Goal: Task Accomplishment & Management: Use online tool/utility

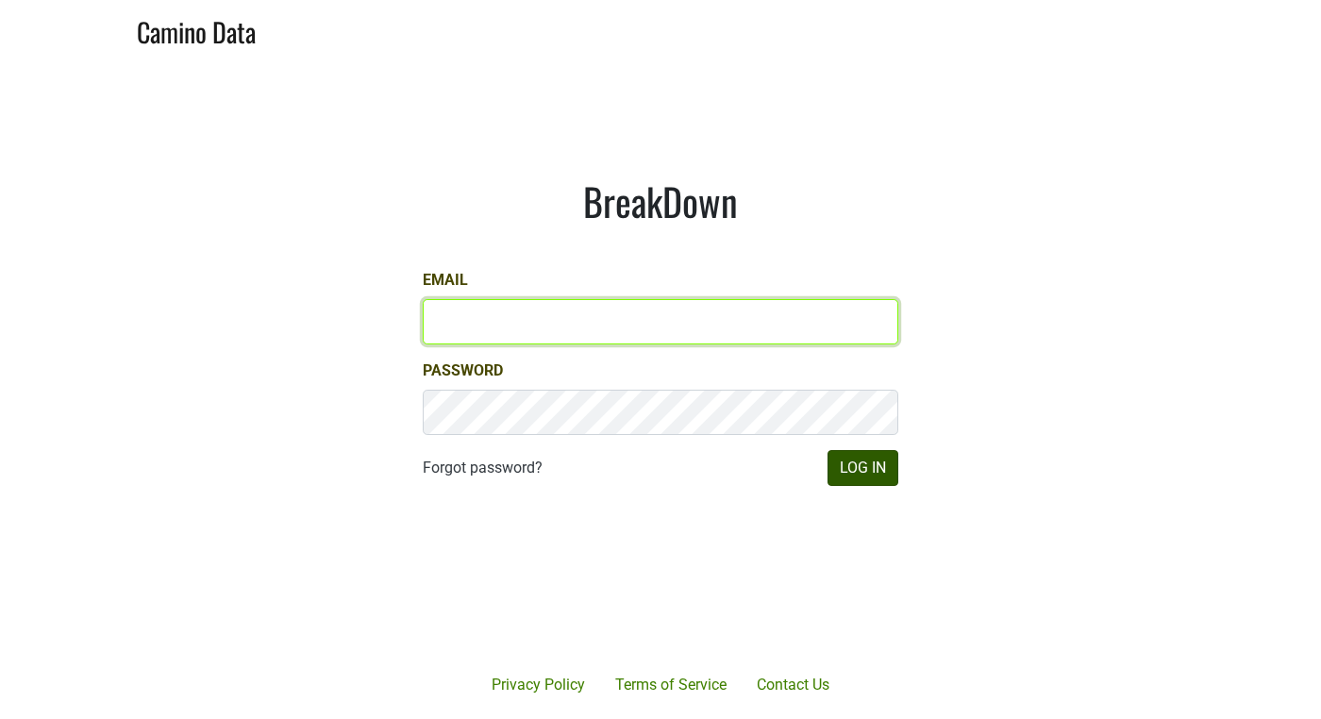
type input "anthony@truchardvineyards.com"
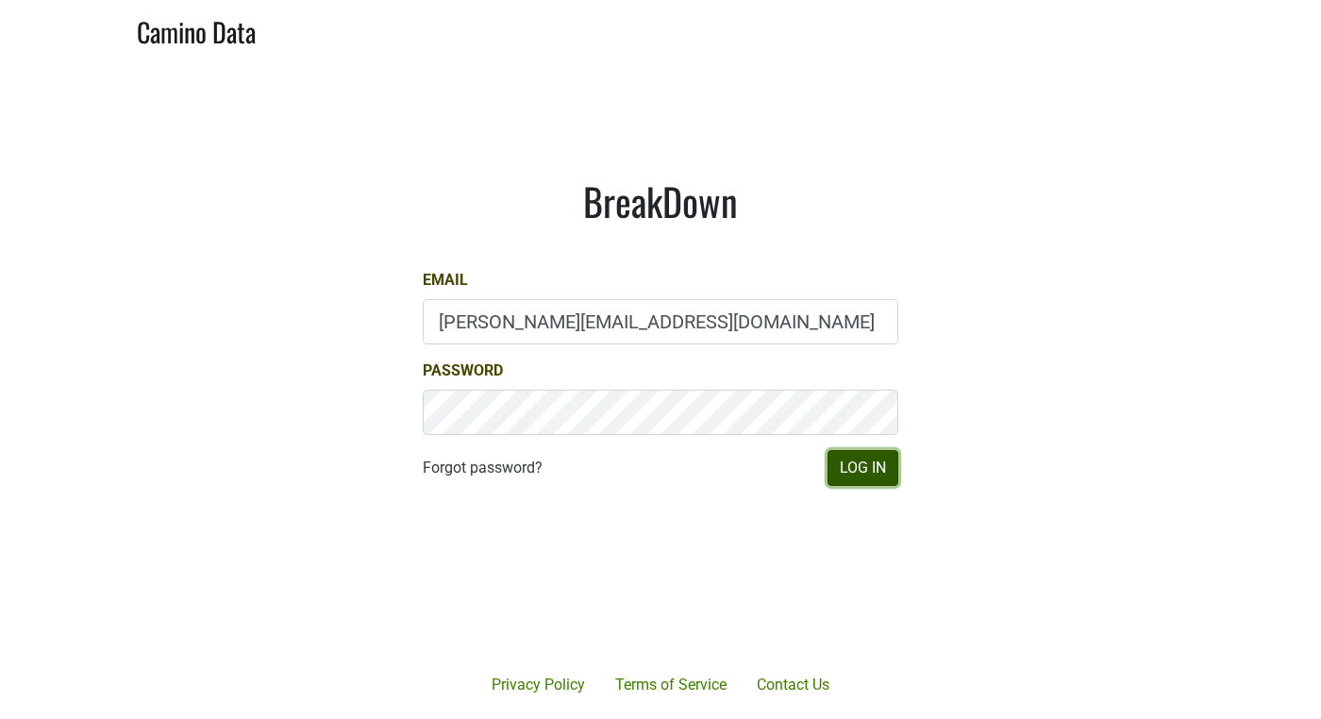
click at [857, 474] on button "Log In" at bounding box center [863, 468] width 71 height 36
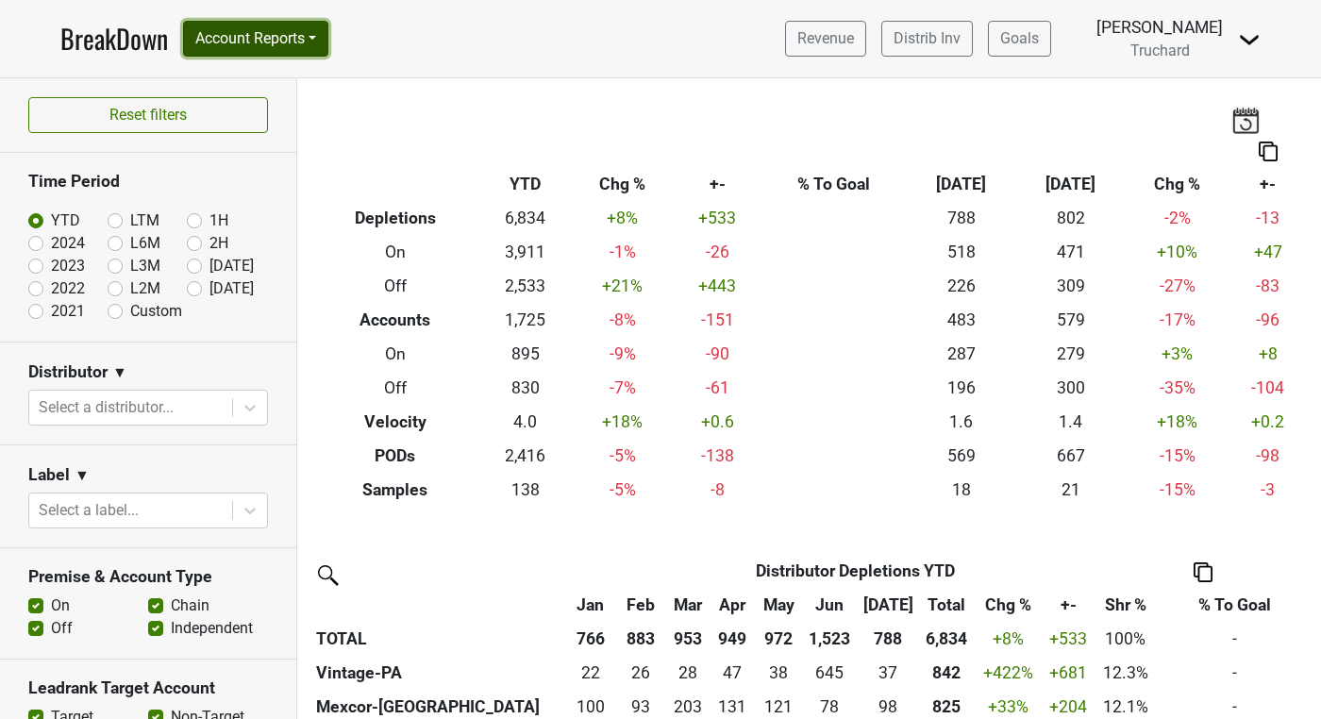
click at [303, 45] on button "Account Reports" at bounding box center [255, 39] width 145 height 36
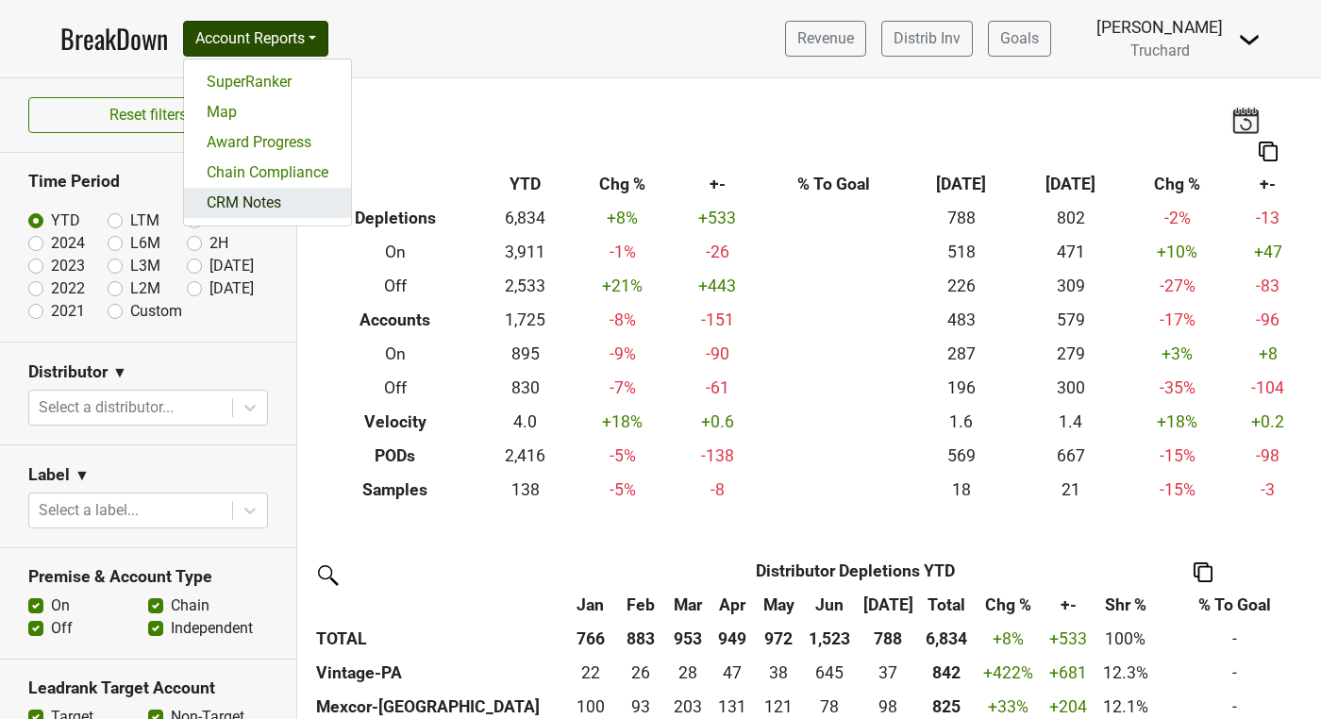
click at [287, 201] on link "CRM Notes" at bounding box center [267, 203] width 167 height 30
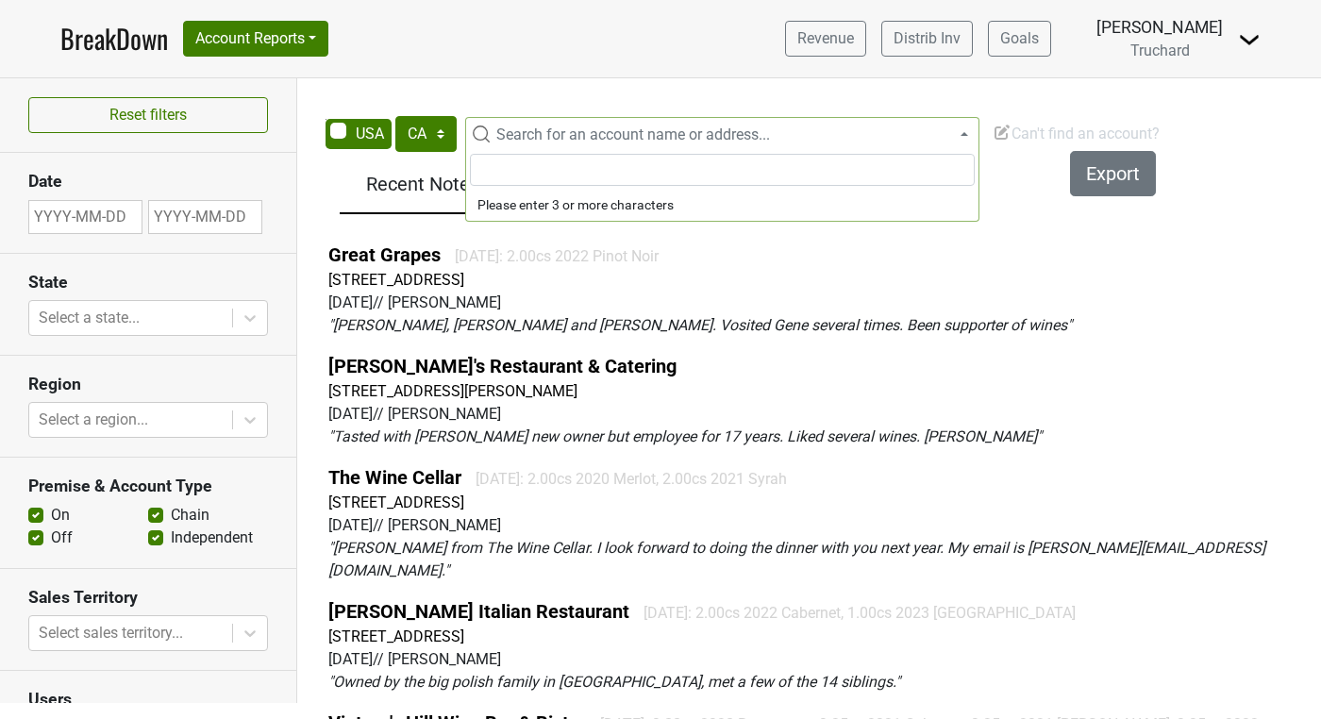
click at [528, 126] on span "Search for an account name or address..." at bounding box center [633, 134] width 274 height 18
click at [437, 126] on select "AK AL AR AZ CA CO CT DC DE FL GA HI IA ID IL IN KS KY LA MA MD ME MI MN MO MS M…" at bounding box center [425, 134] width 61 height 36
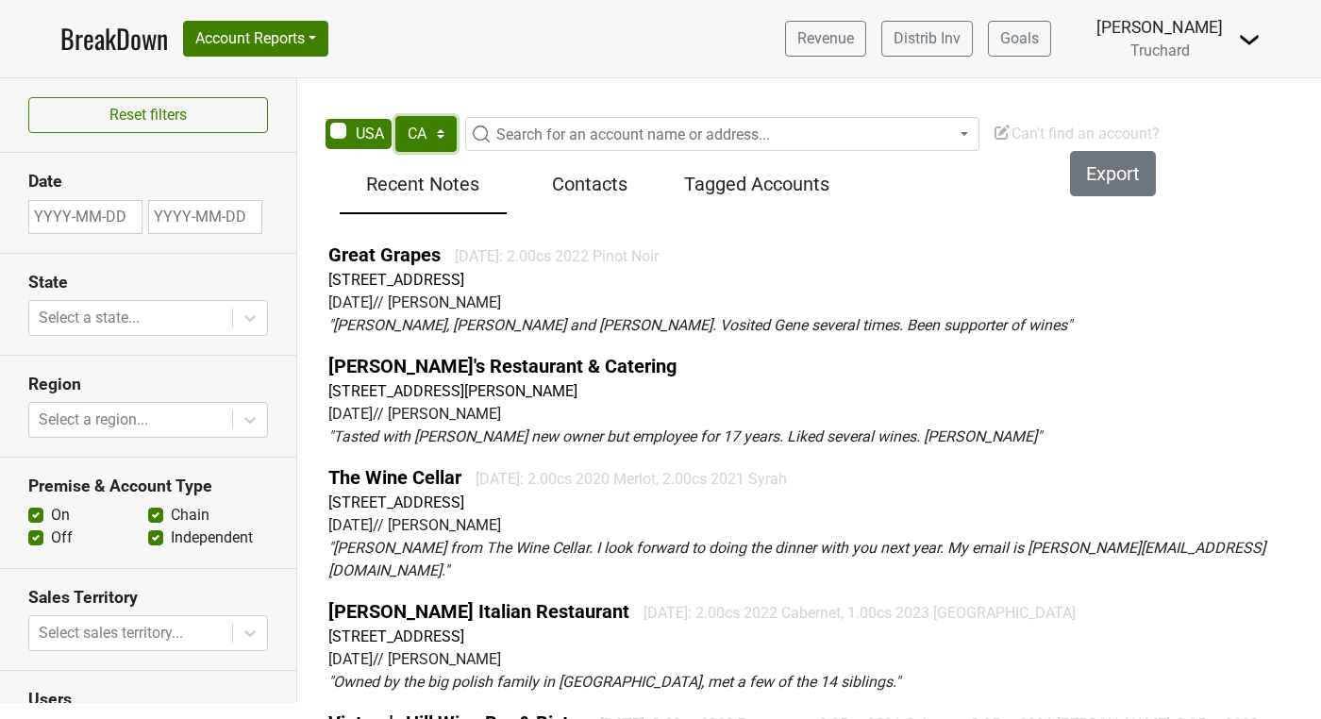
select select "NC"
click at [395, 116] on select "AK AL AR AZ CA CO CT DC DE FL GA HI IA ID IL IN KS KY LA MA MD ME MI MN MO MS M…" at bounding box center [425, 134] width 61 height 36
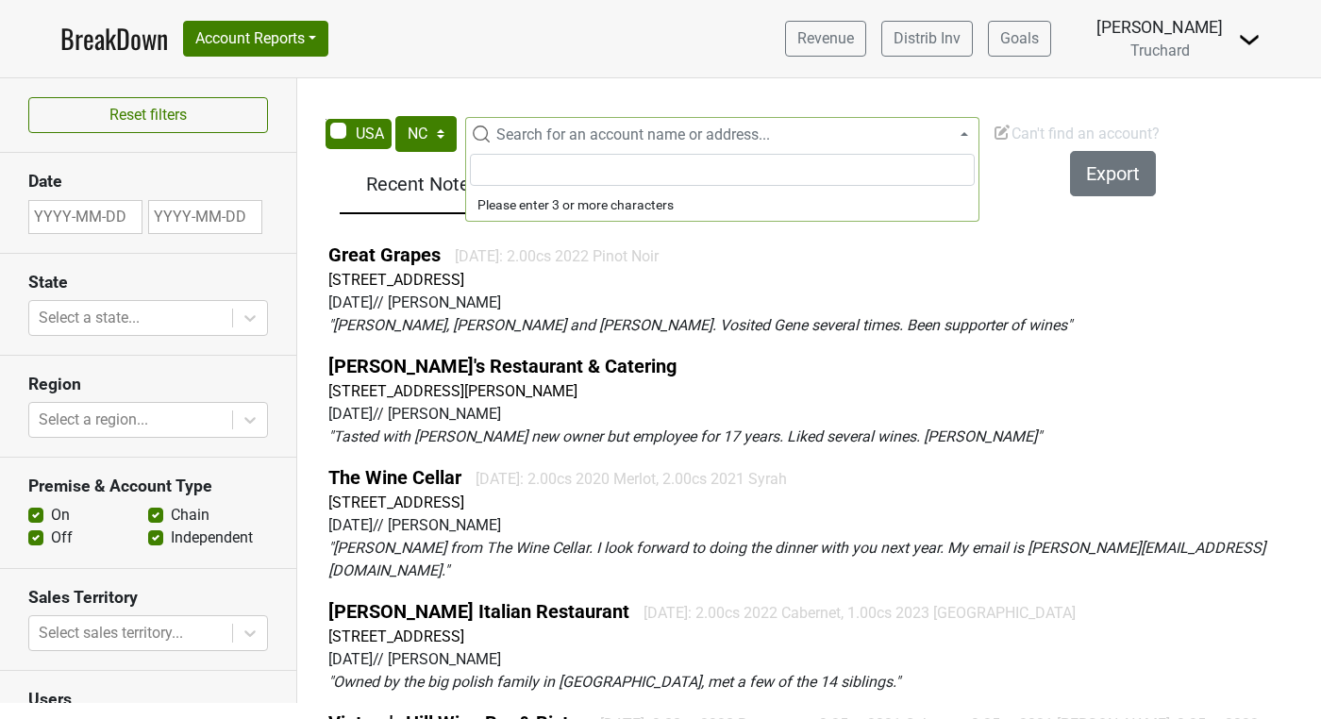
click at [535, 137] on span "Search for an account name or address..." at bounding box center [633, 134] width 274 height 18
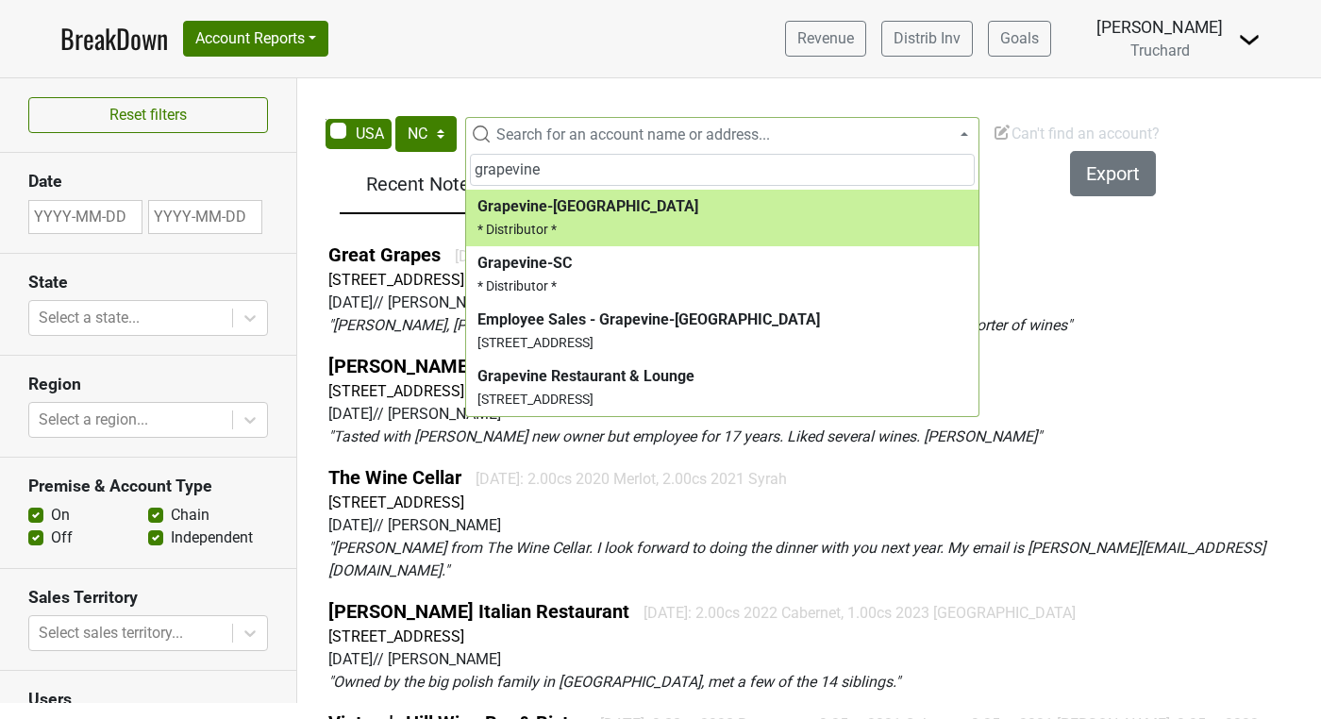
type input "grapevine"
select select "123832351"
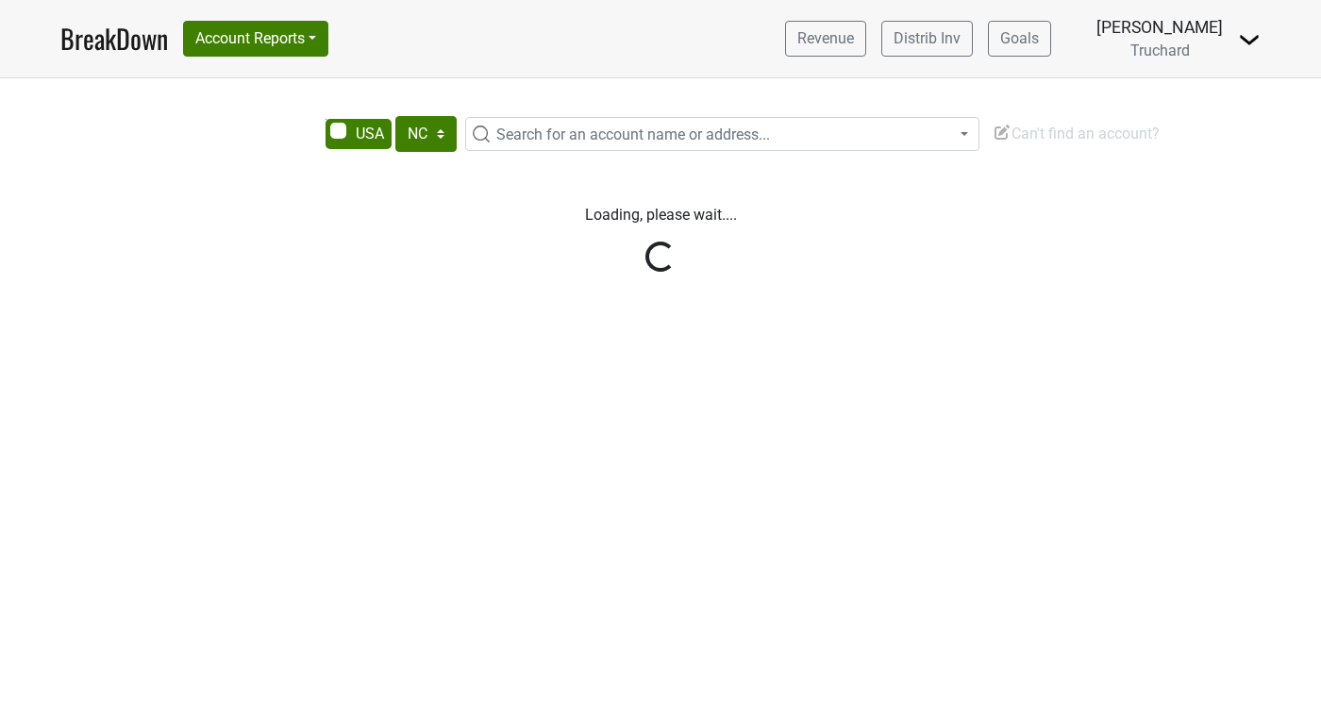
select select "NC"
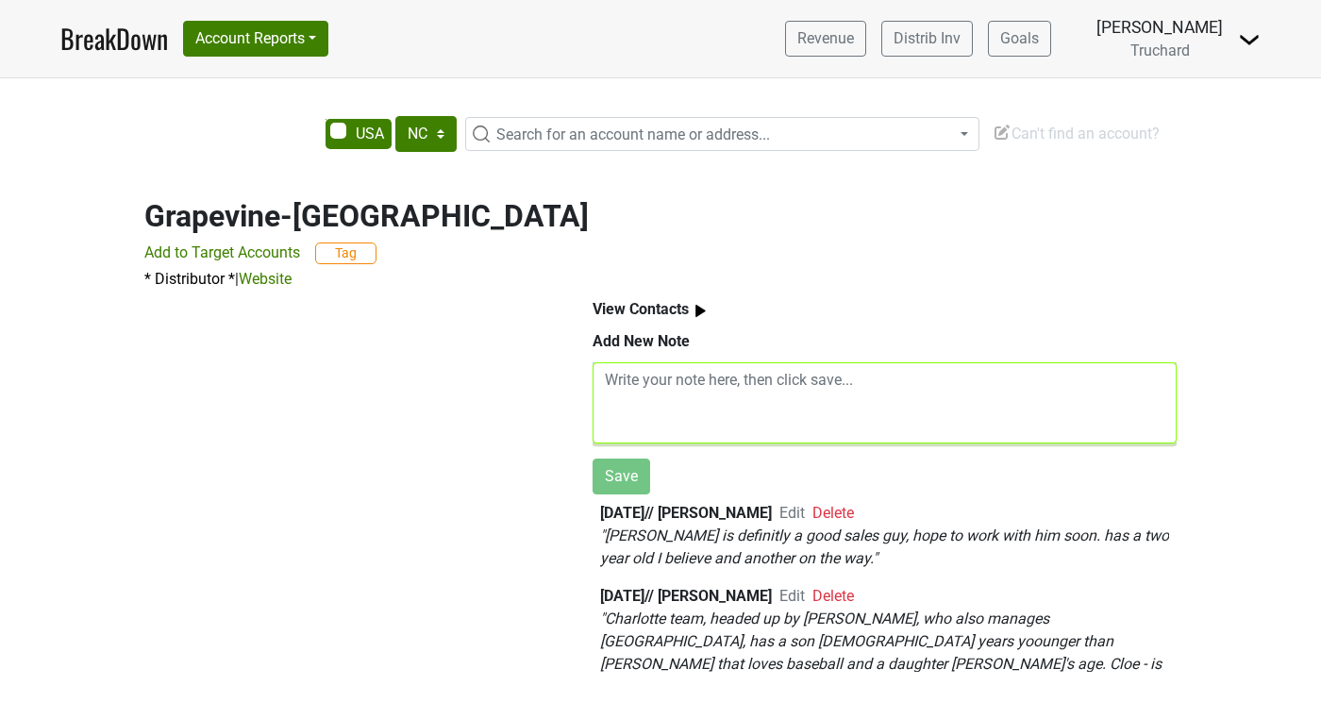
click at [685, 421] on textarea at bounding box center [885, 402] width 584 height 81
paste textarea "I worked with the follow reps Chloe, joined at lunch, Marco, Italian from NY, h…"
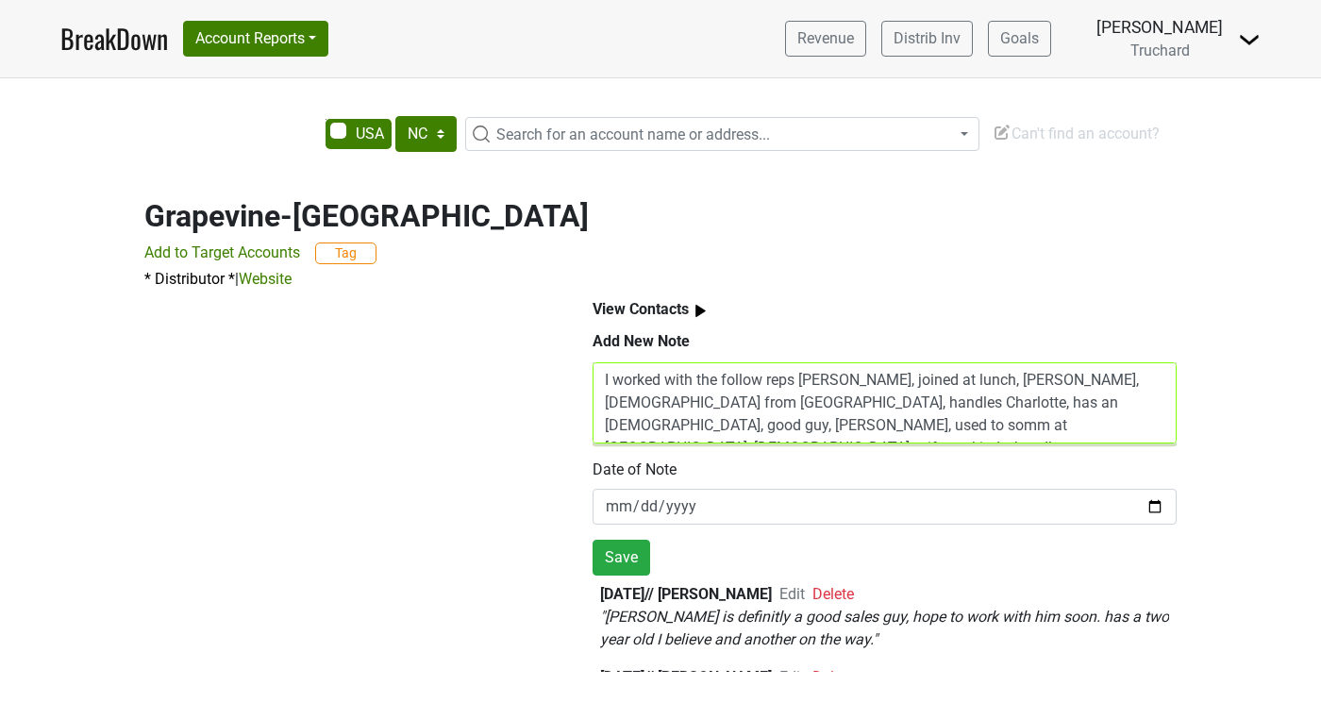
scroll to position [38, 0]
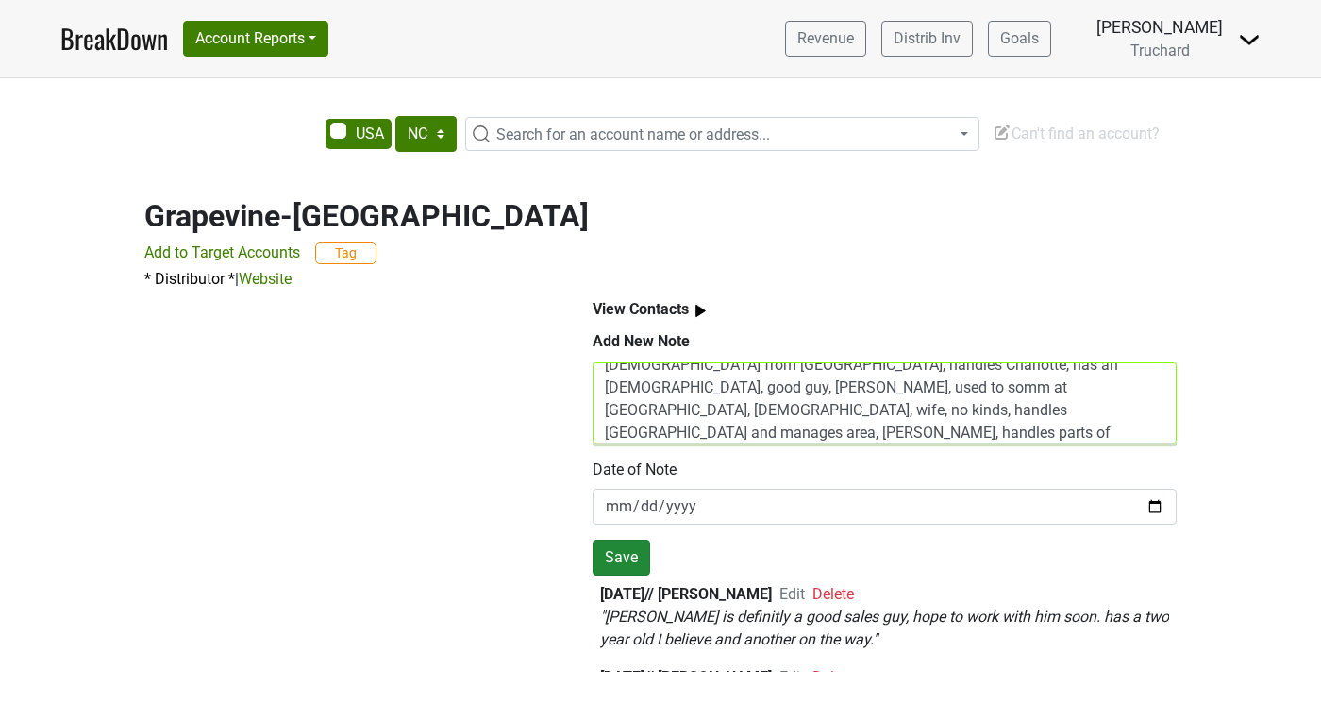
type textarea "I worked with the follow reps Chloe, joined at lunch, Marco, Italian from NY, h…"
click at [625, 557] on button "Save" at bounding box center [622, 558] width 58 height 36
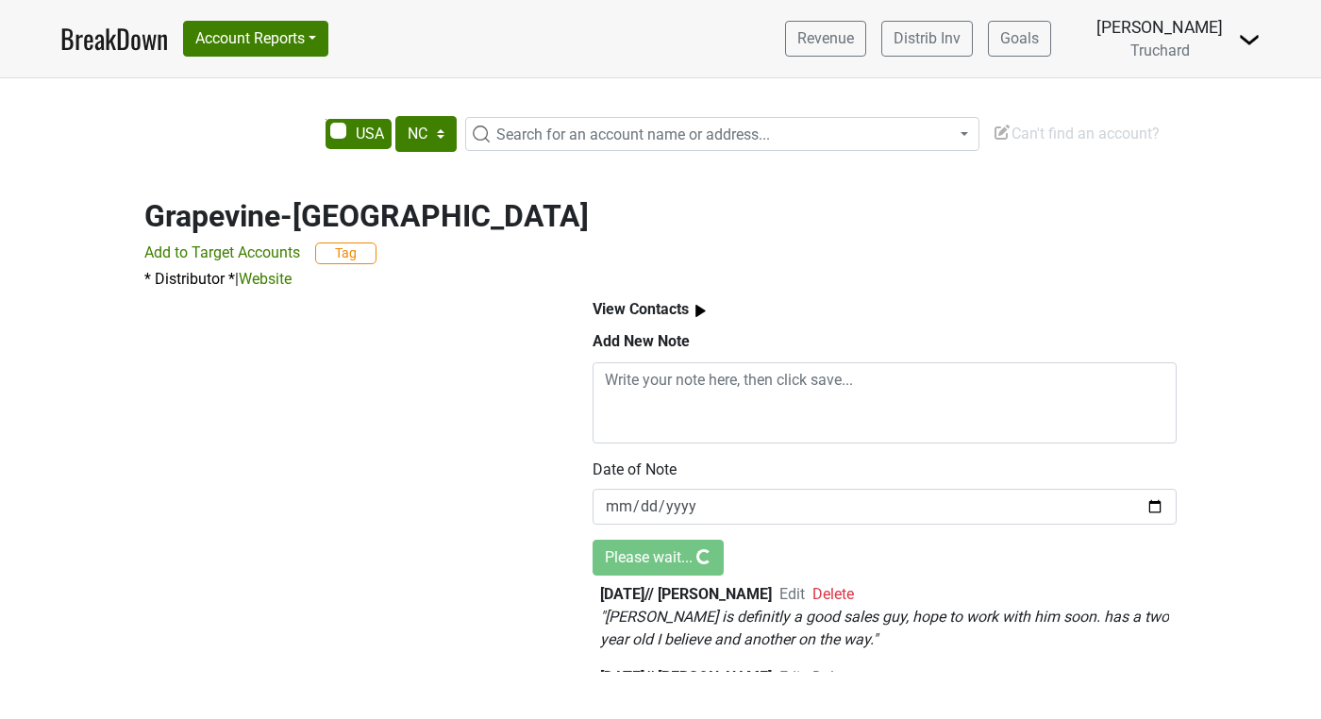
scroll to position [0, 0]
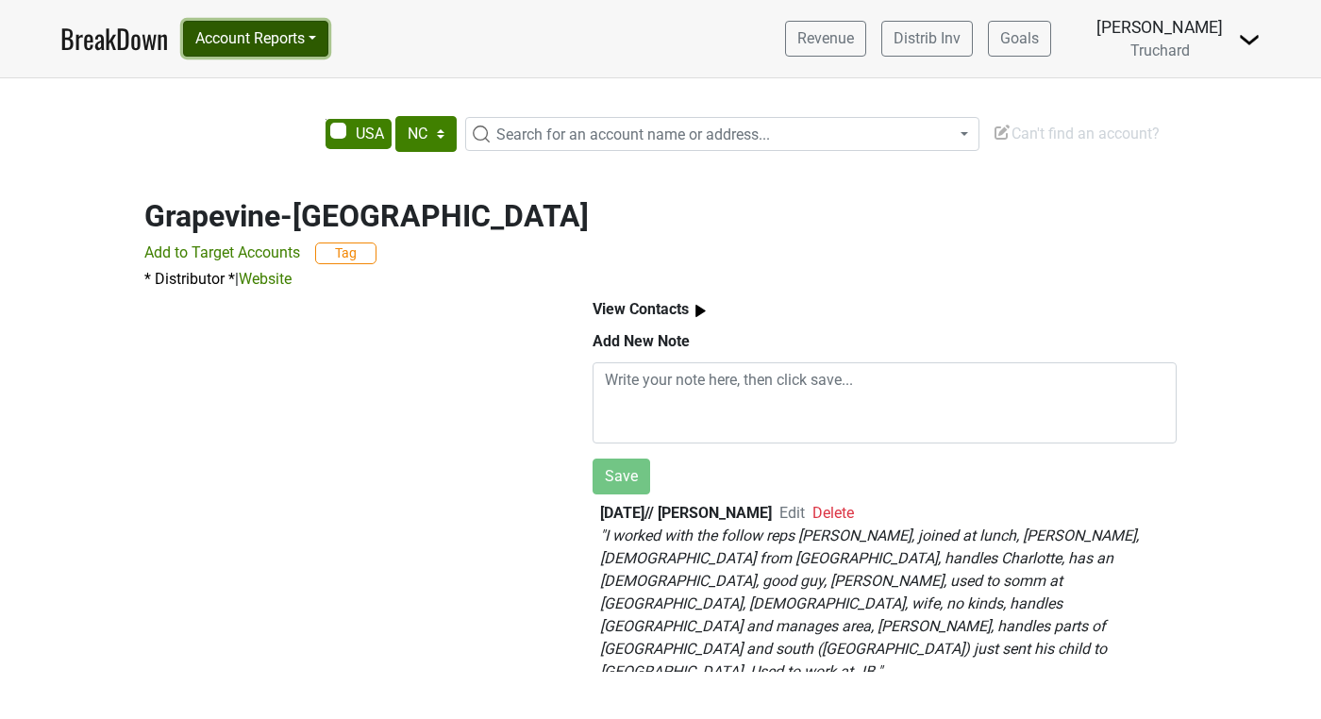
click at [293, 36] on button "Account Reports" at bounding box center [255, 39] width 145 height 36
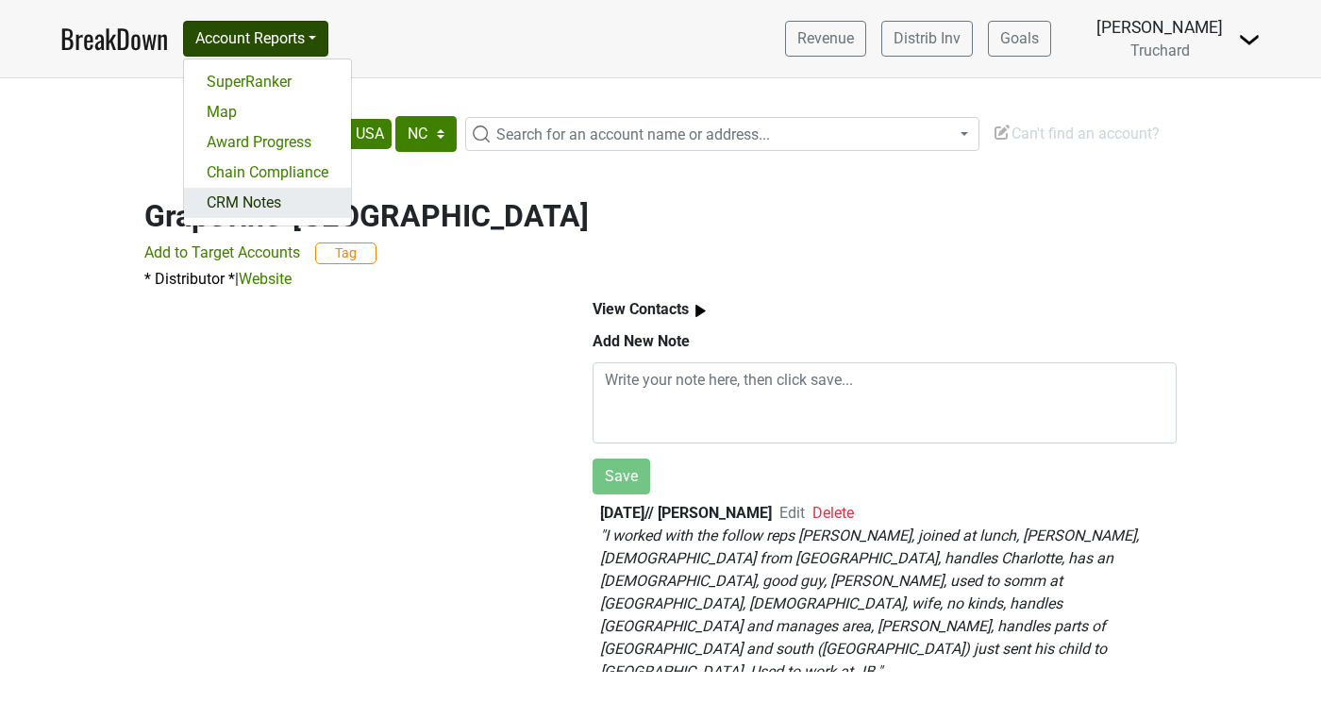
click at [257, 205] on link "CRM Notes" at bounding box center [267, 203] width 167 height 30
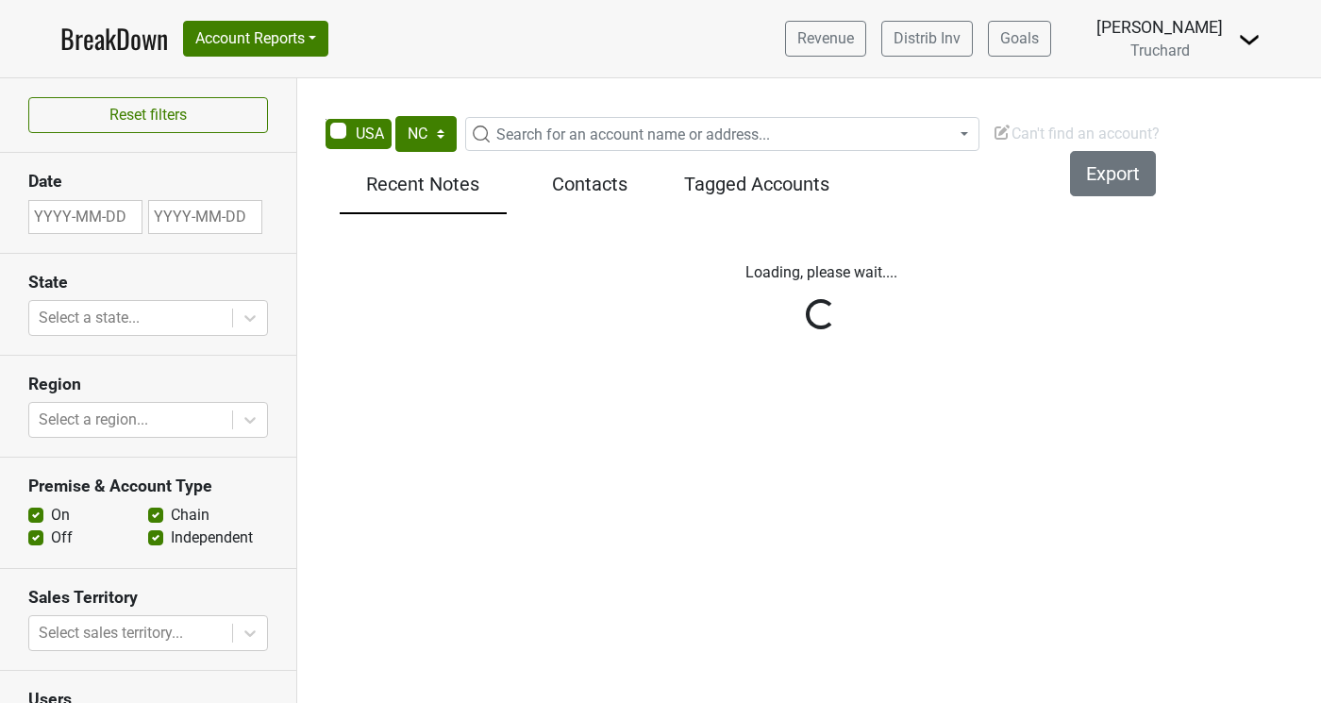
select select "NC"
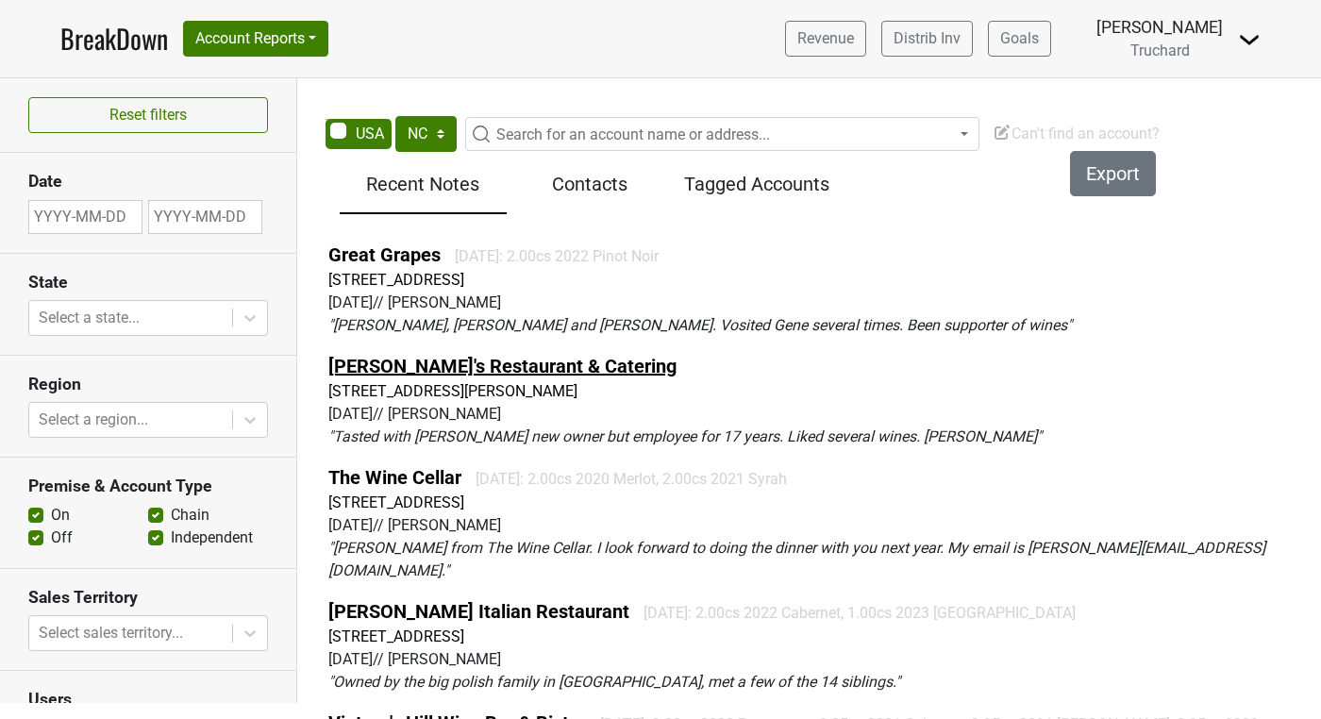
click at [506, 362] on link "[PERSON_NAME]'s Restaurant & Catering" at bounding box center [502, 366] width 348 height 23
click at [563, 136] on span "Search for an account name or address..." at bounding box center [633, 134] width 274 height 18
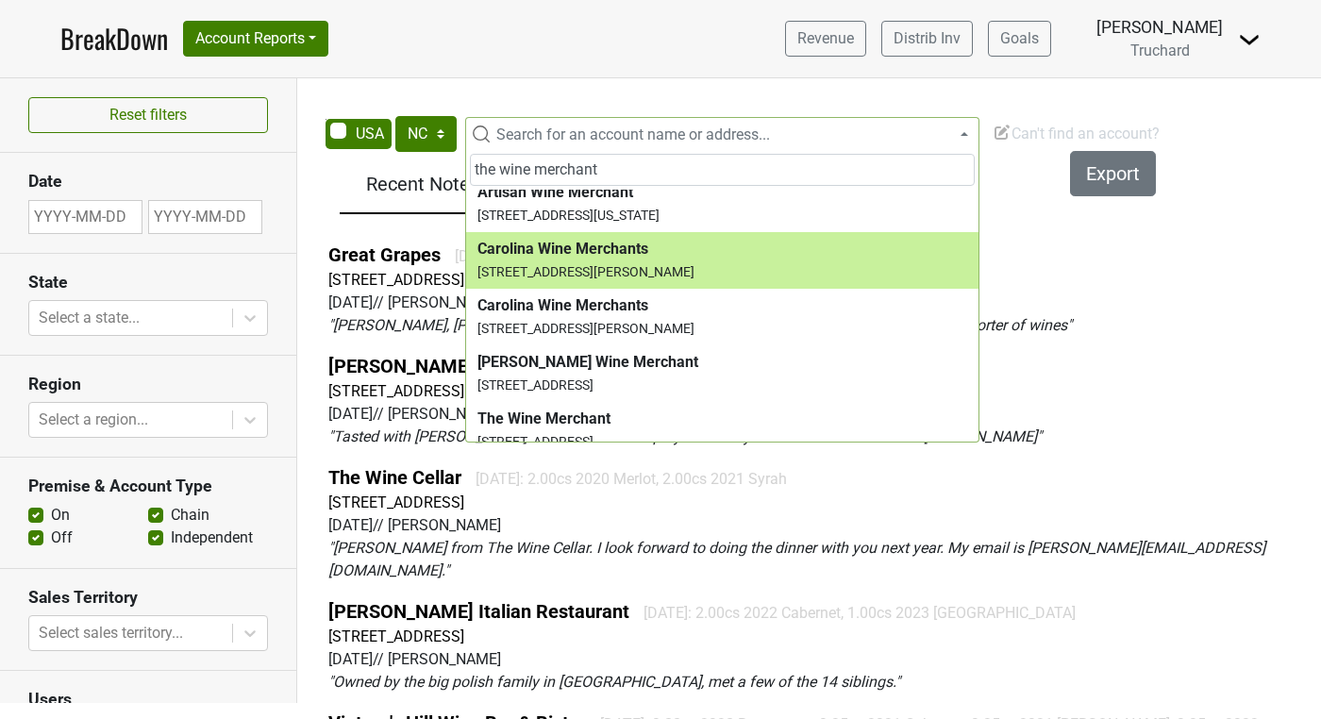
scroll to position [201, 0]
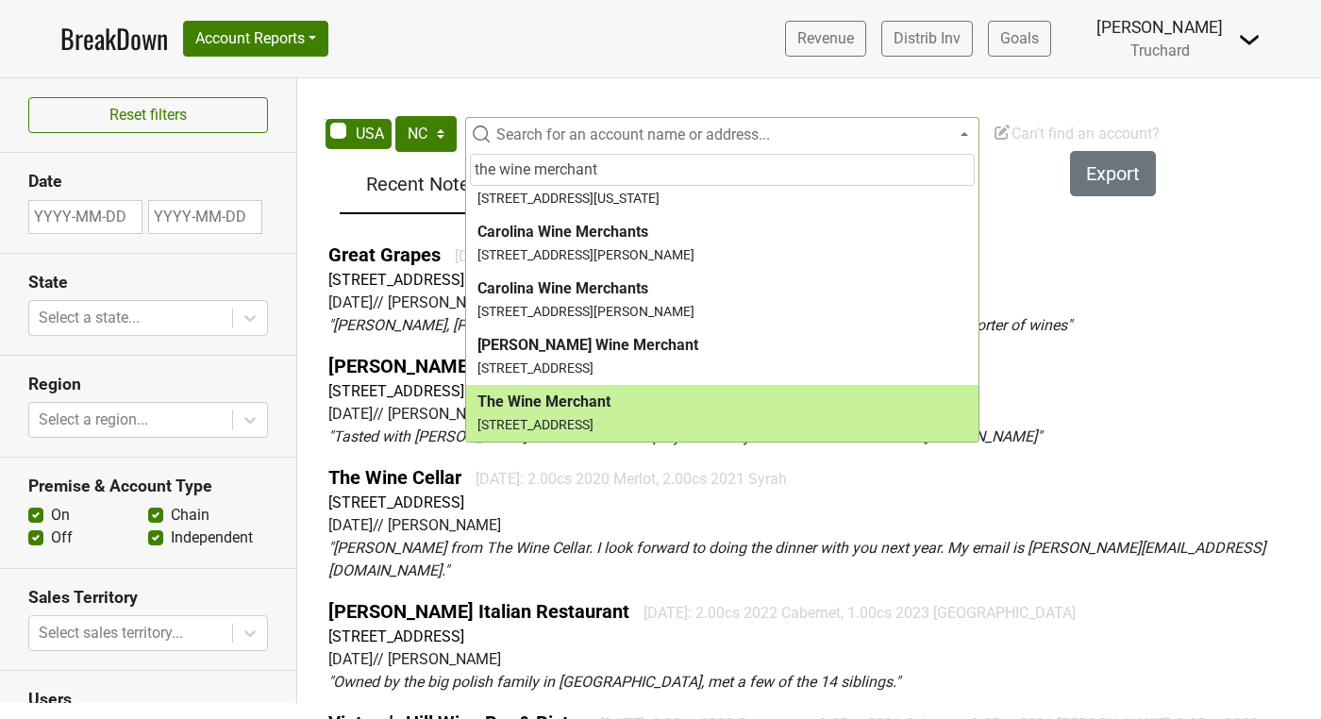
type input "the wine merchant"
select select "288716"
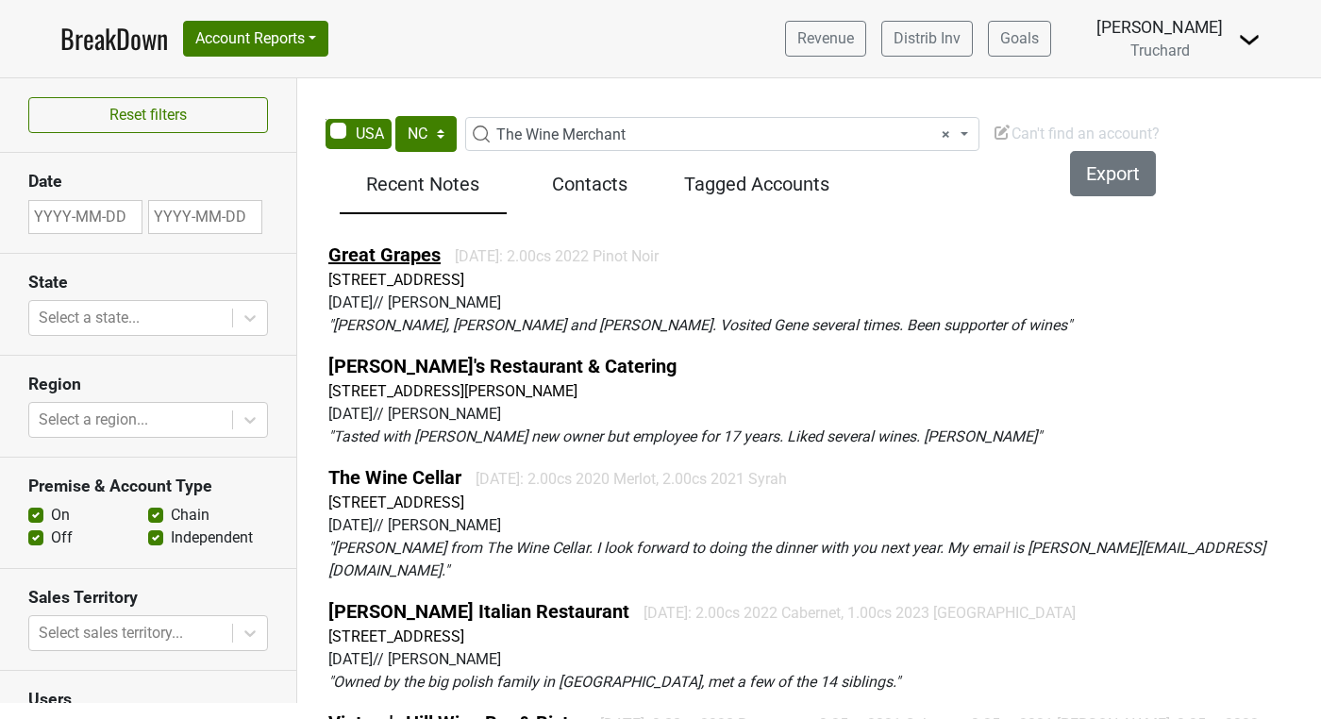
click at [407, 248] on link "Great Grapes" at bounding box center [384, 254] width 112 height 23
click at [622, 138] on span "× The Wine Merchant" at bounding box center [734, 135] width 490 height 23
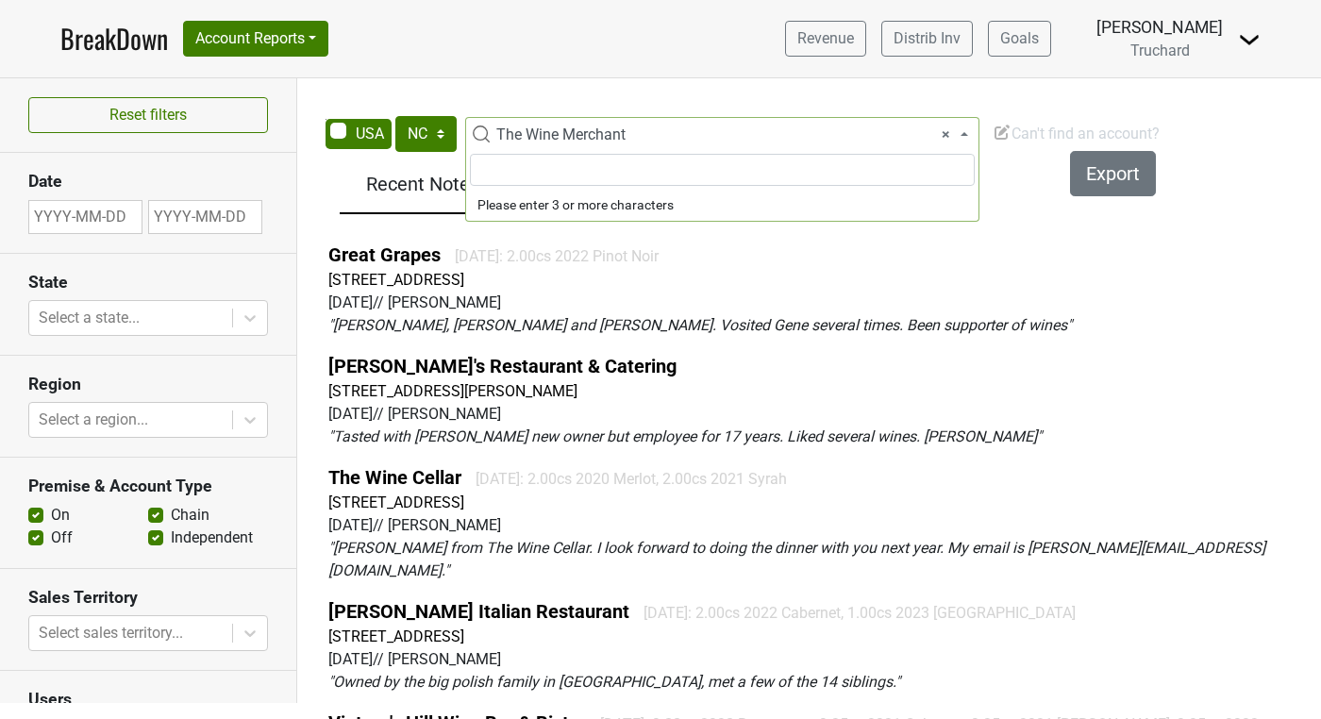
click at [622, 138] on span "× The Wine Merchant" at bounding box center [734, 135] width 490 height 23
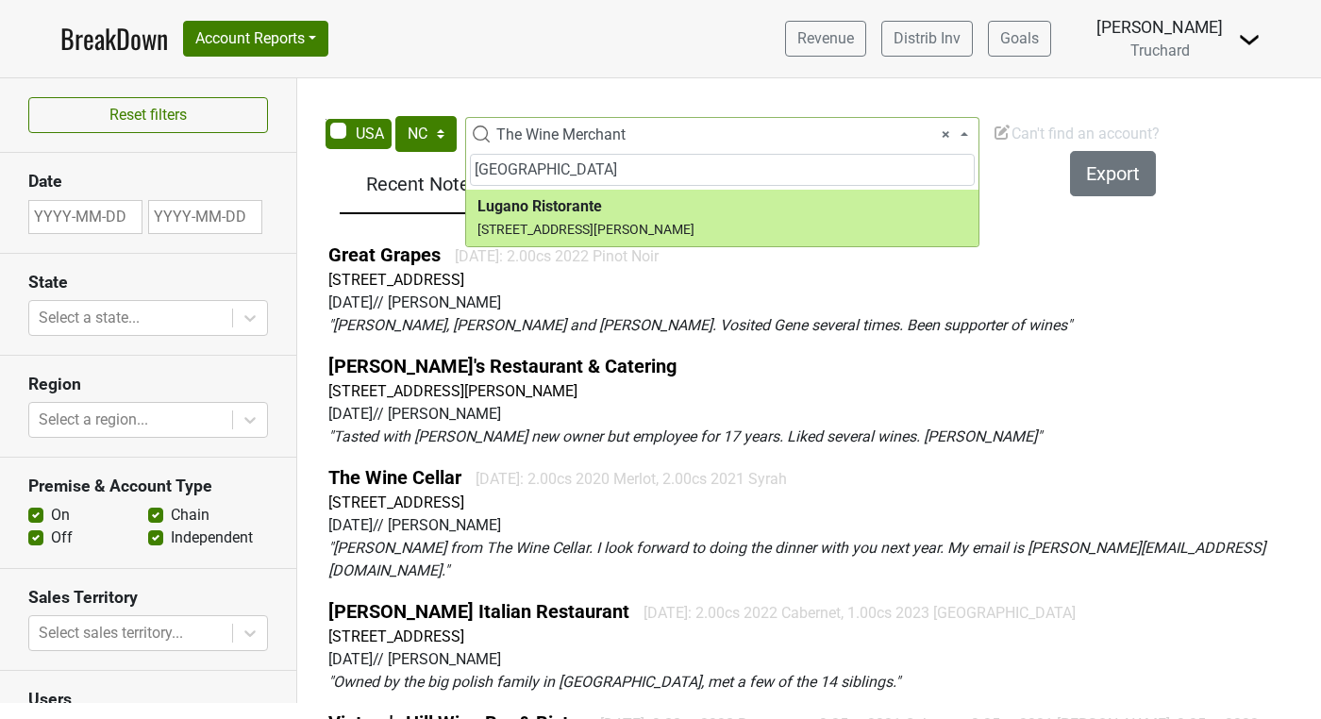
type input "lugano"
select select "285929"
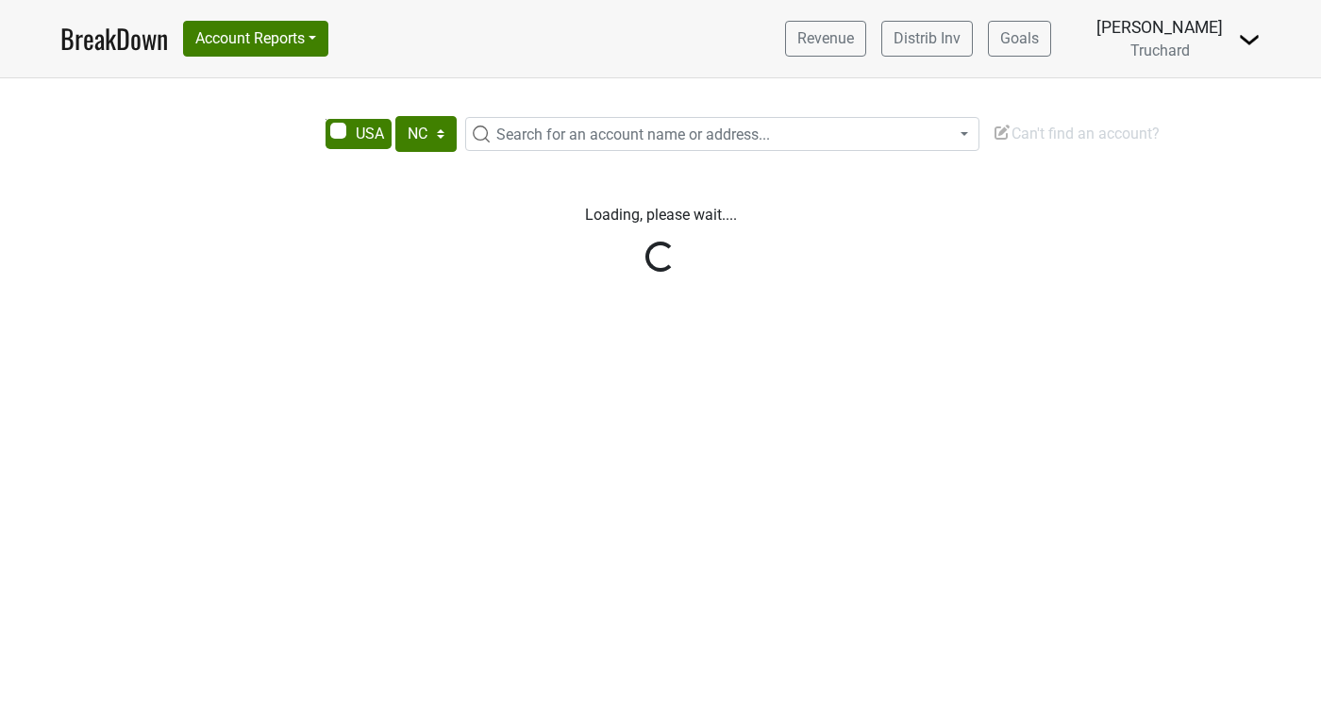
select select "NC"
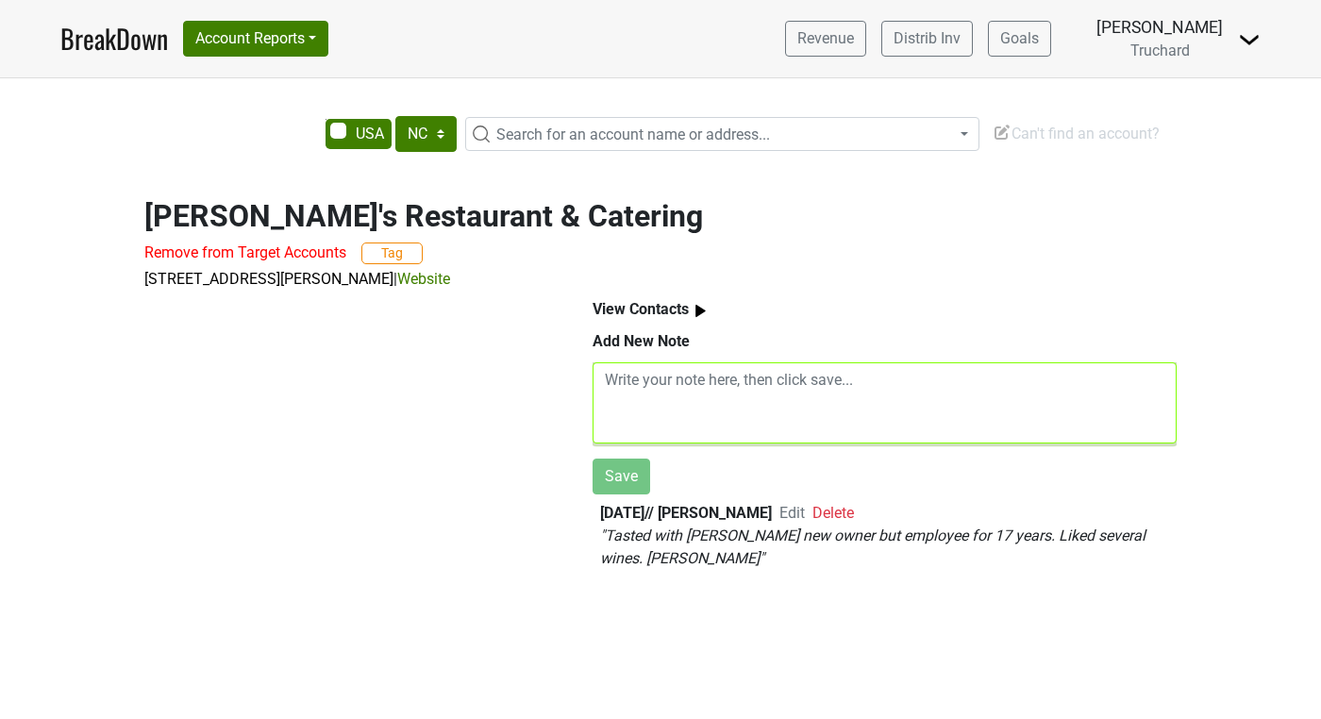
click at [742, 416] on textarea at bounding box center [885, 402] width 584 height 81
paste textarea "Seth Jones - danielsapex@gmail.com Bringing in next week PN, Syrah and Cab Surp…"
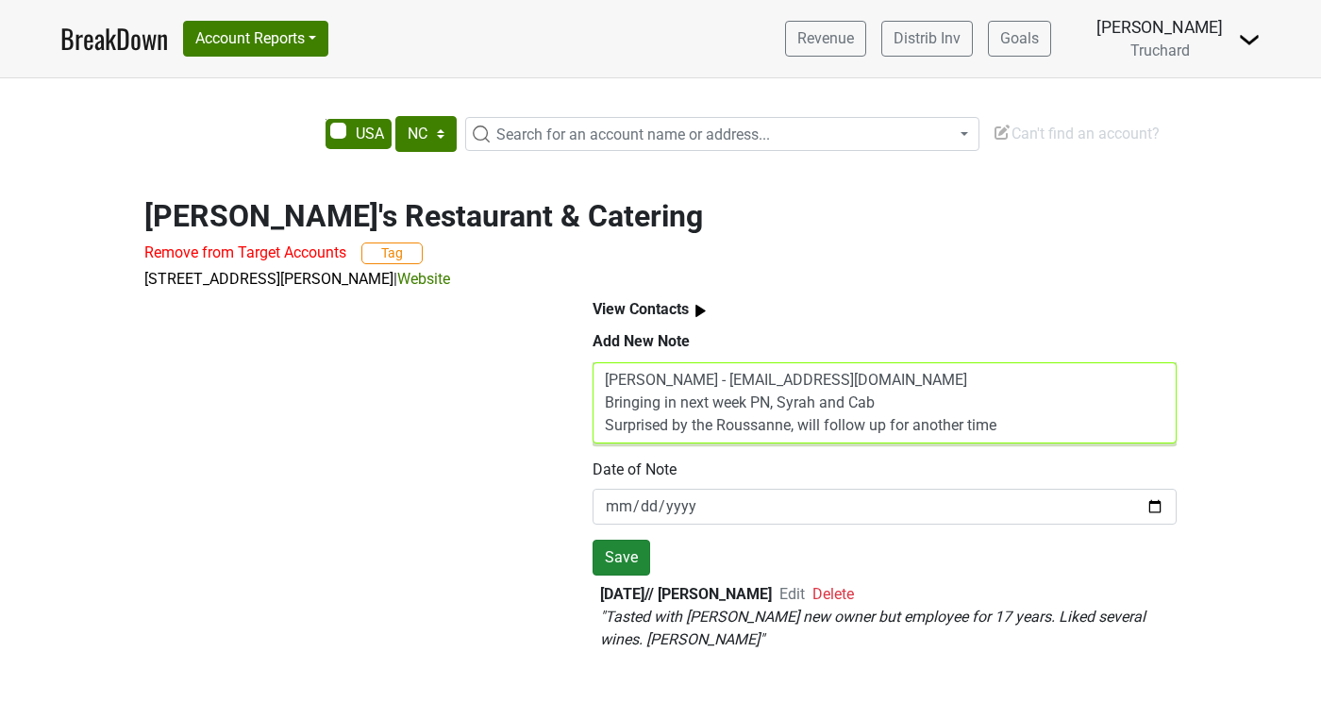
type textarea "Seth Jones - danielsapex@gmail.com Bringing in next week PN, Syrah and Cab Surp…"
click at [624, 564] on button "Save" at bounding box center [622, 558] width 58 height 36
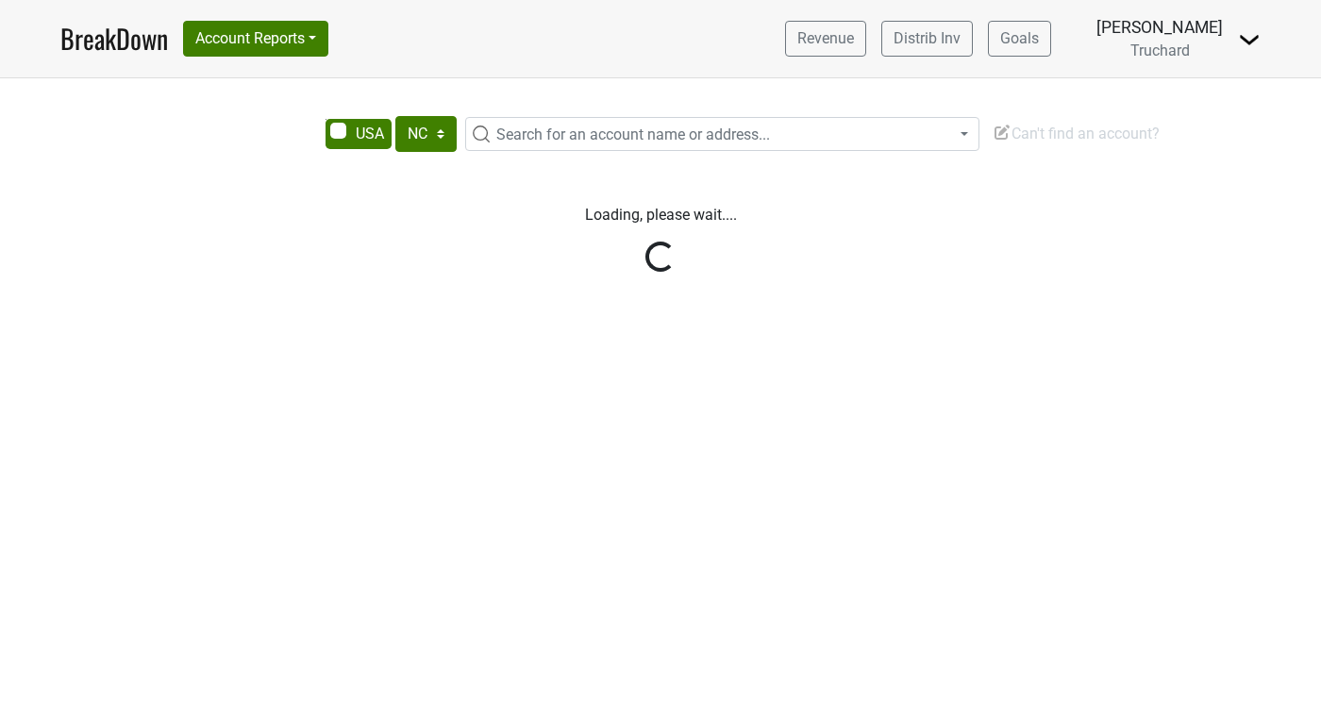
select select "NC"
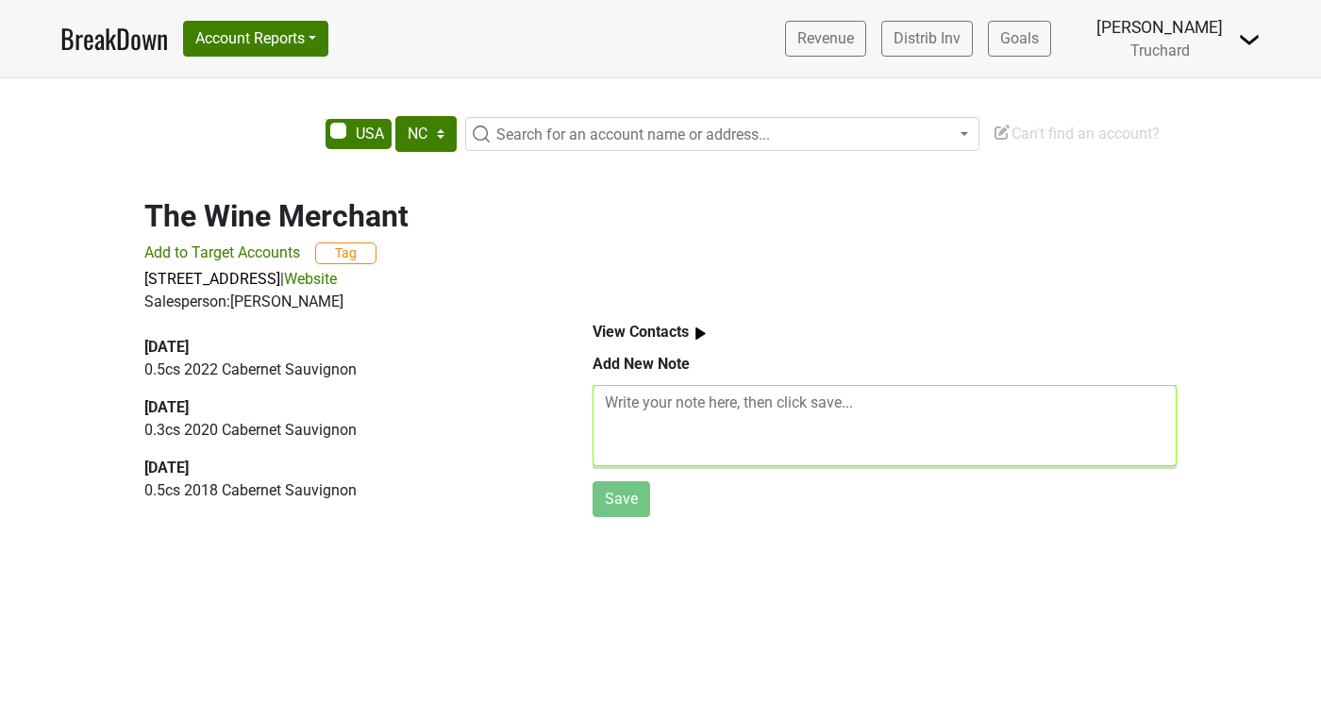
click at [661, 422] on textarea at bounding box center [885, 425] width 584 height 81
paste textarea "Kurt Saylor - kurt@twmwine.com Has the Cab on the shelf Roussanne he scored C+/…"
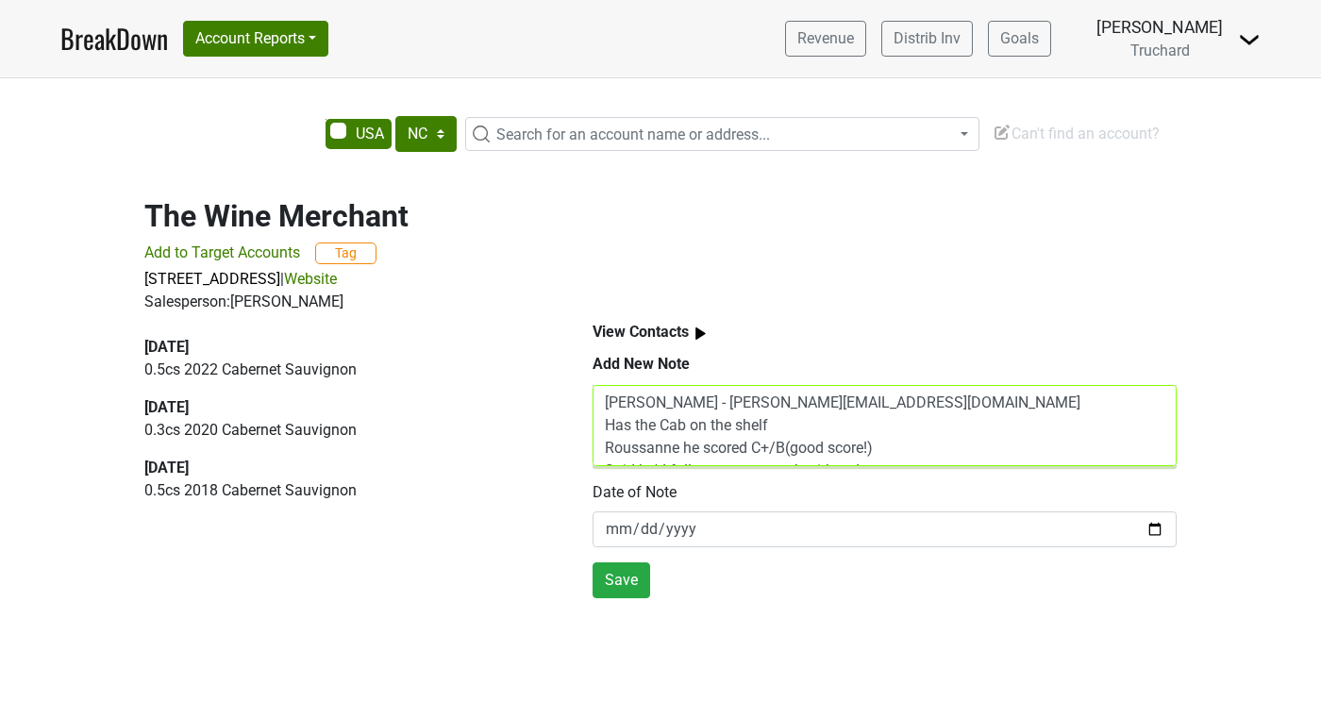
scroll to position [38, 0]
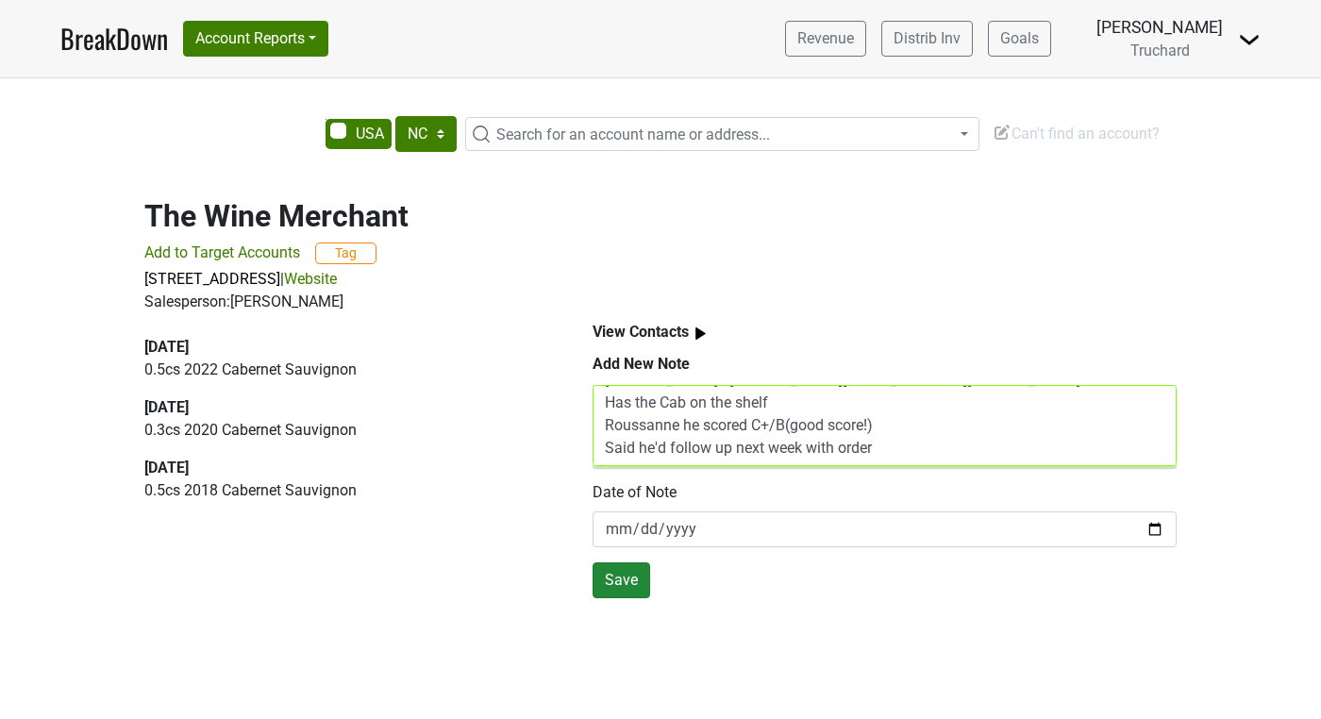
type textarea "Kurt Saylor - kurt@twmwine.com Has the Cab on the shelf Roussanne he scored C+/…"
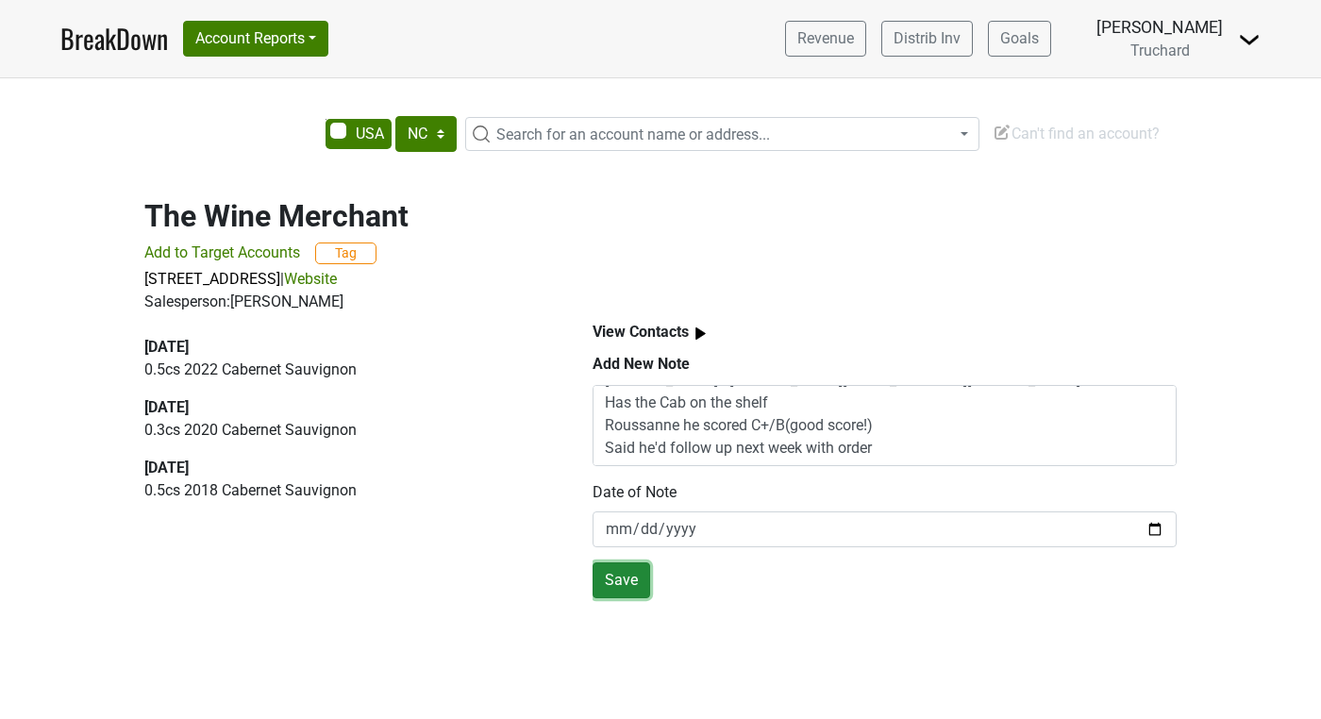
click at [625, 587] on button "Save" at bounding box center [622, 580] width 58 height 36
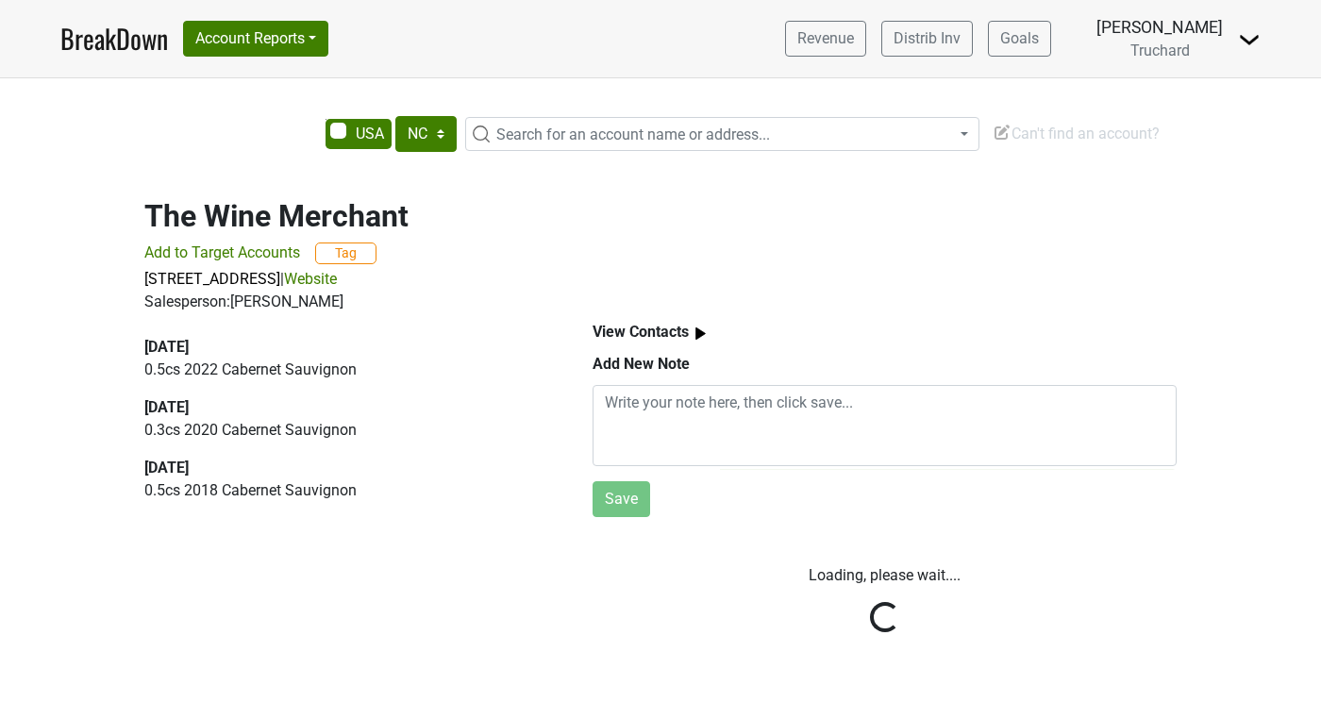
scroll to position [0, 0]
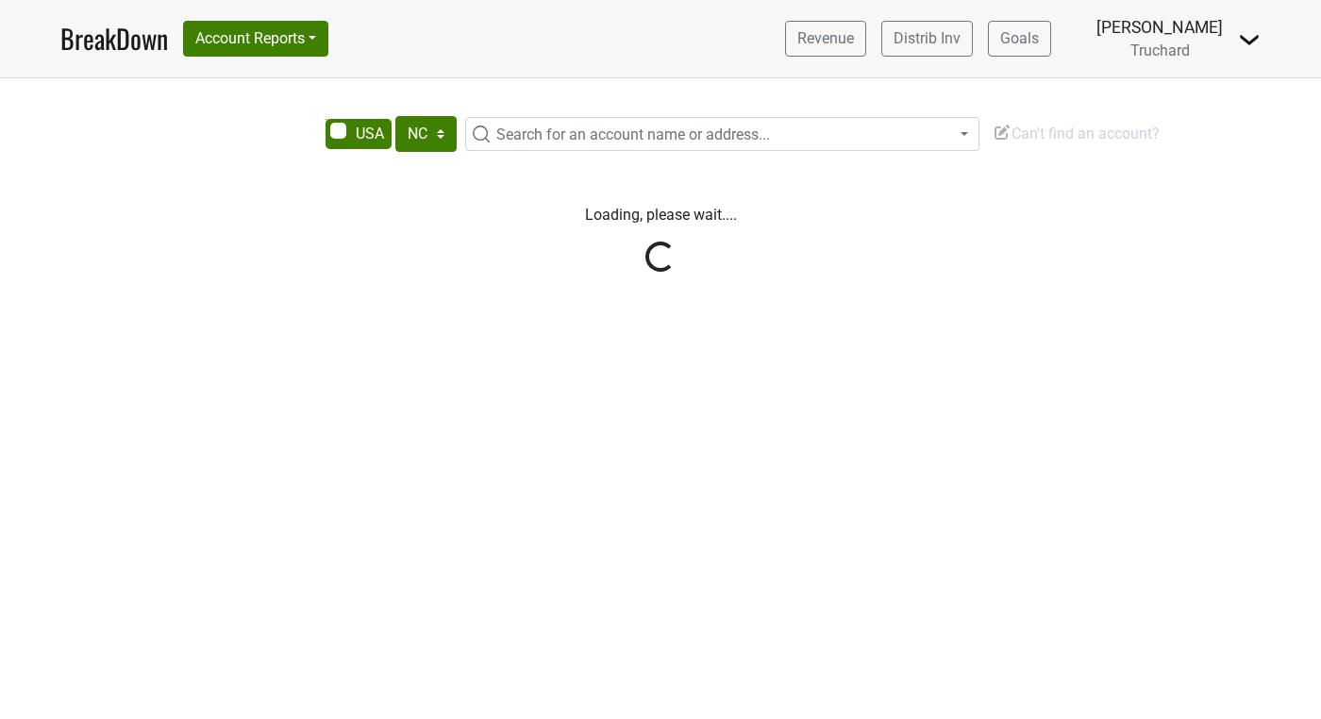
select select "NC"
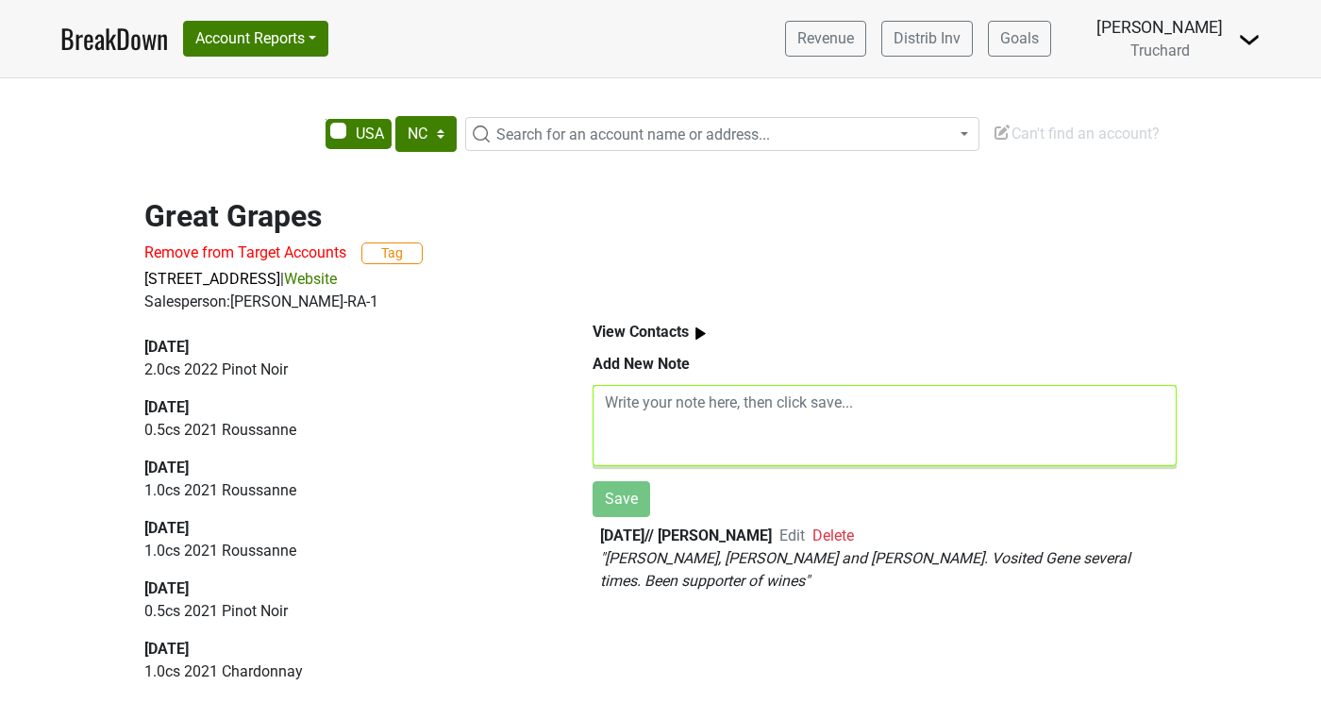
click at [754, 396] on textarea at bounding box center [885, 425] width 584 height 81
paste textarea "[PERSON_NAME](and crew [PERSON_NAME] and [PERSON_NAME]) - [EMAIL_ADDRESS][DOMAI…"
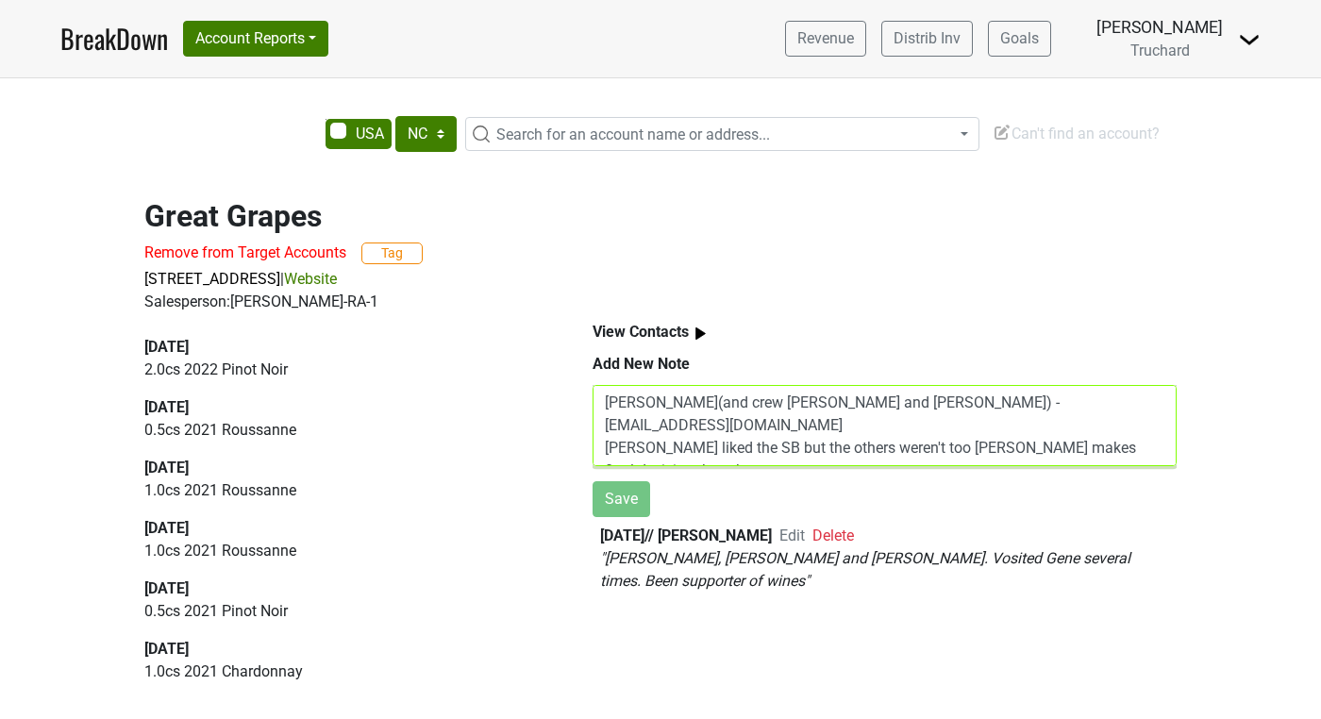
scroll to position [83, 0]
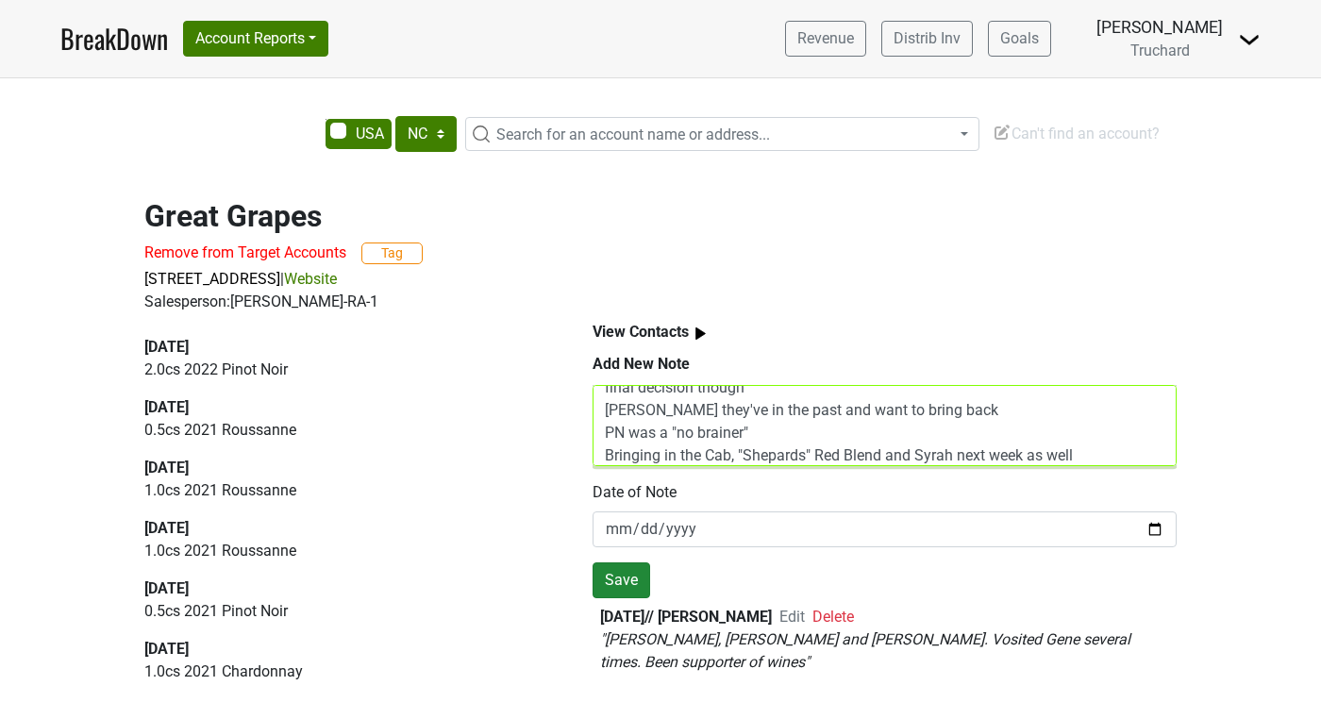
type textarea "[PERSON_NAME](and crew [PERSON_NAME] and [PERSON_NAME]) - [EMAIL_ADDRESS][DOMAI…"
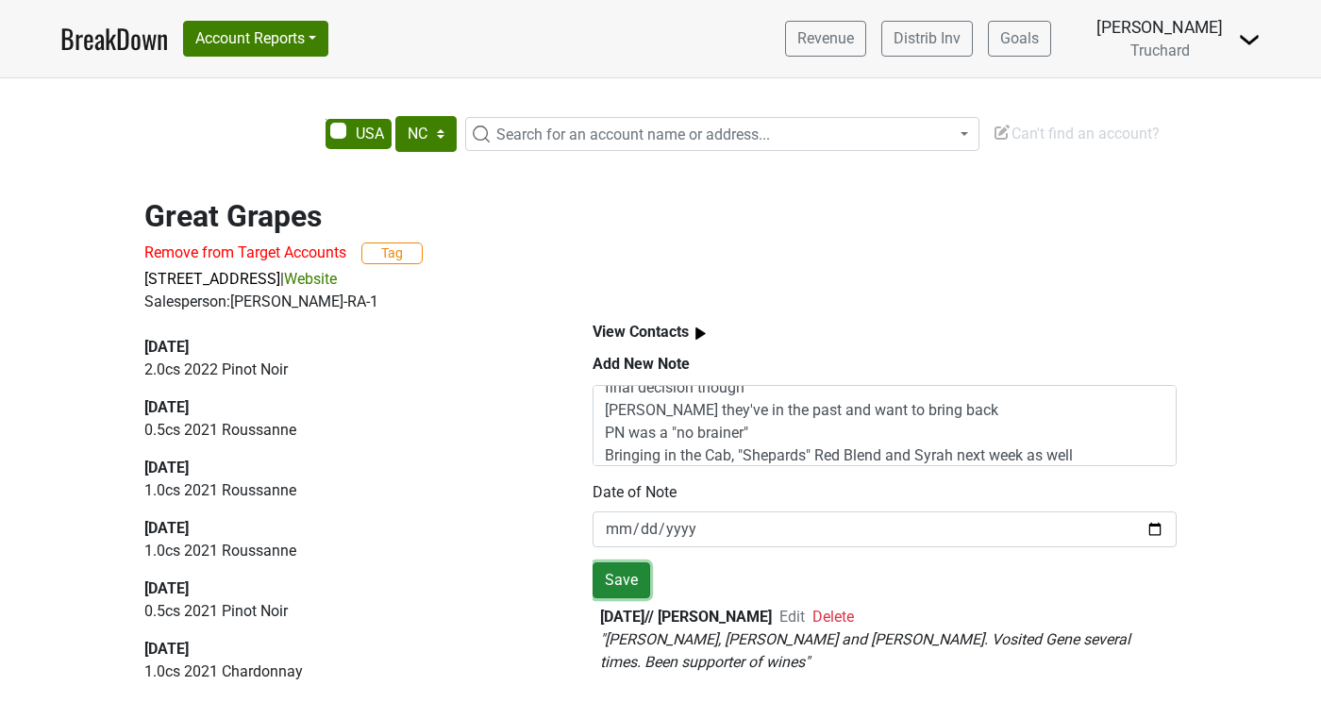
click at [605, 586] on button "Save" at bounding box center [622, 580] width 58 height 36
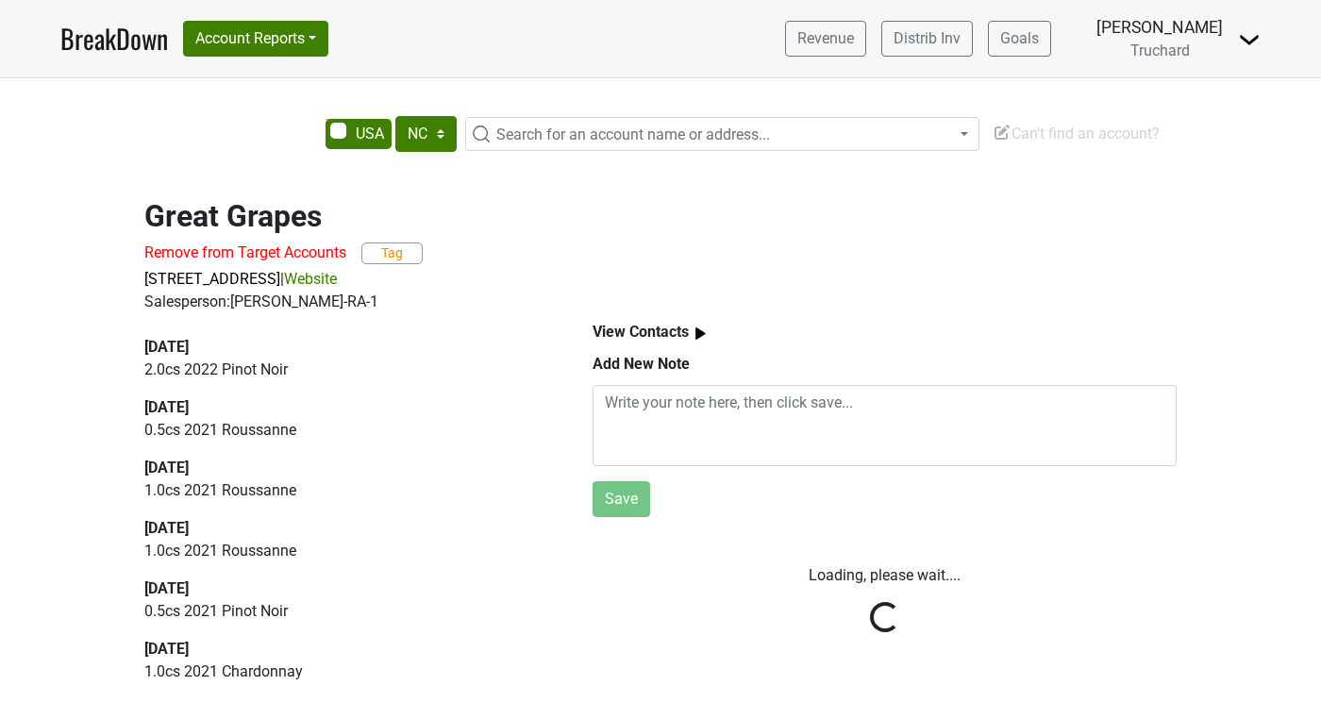
scroll to position [0, 0]
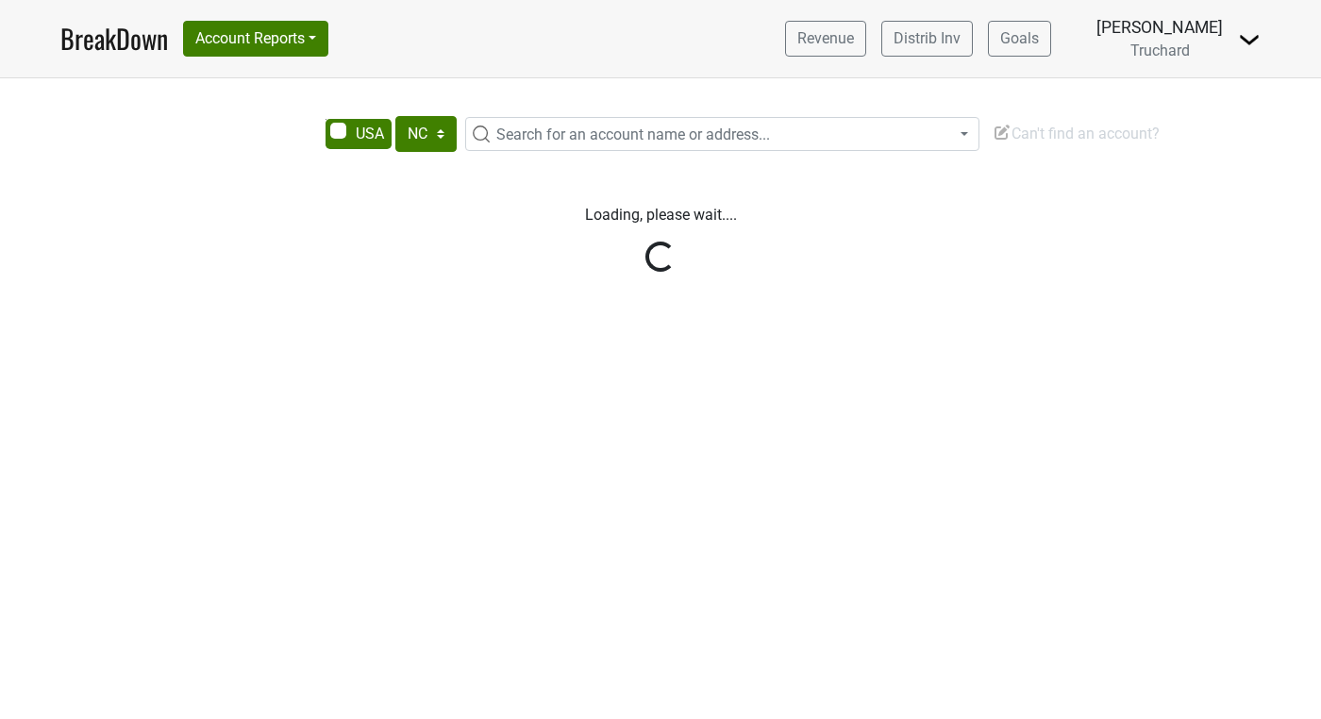
select select "NC"
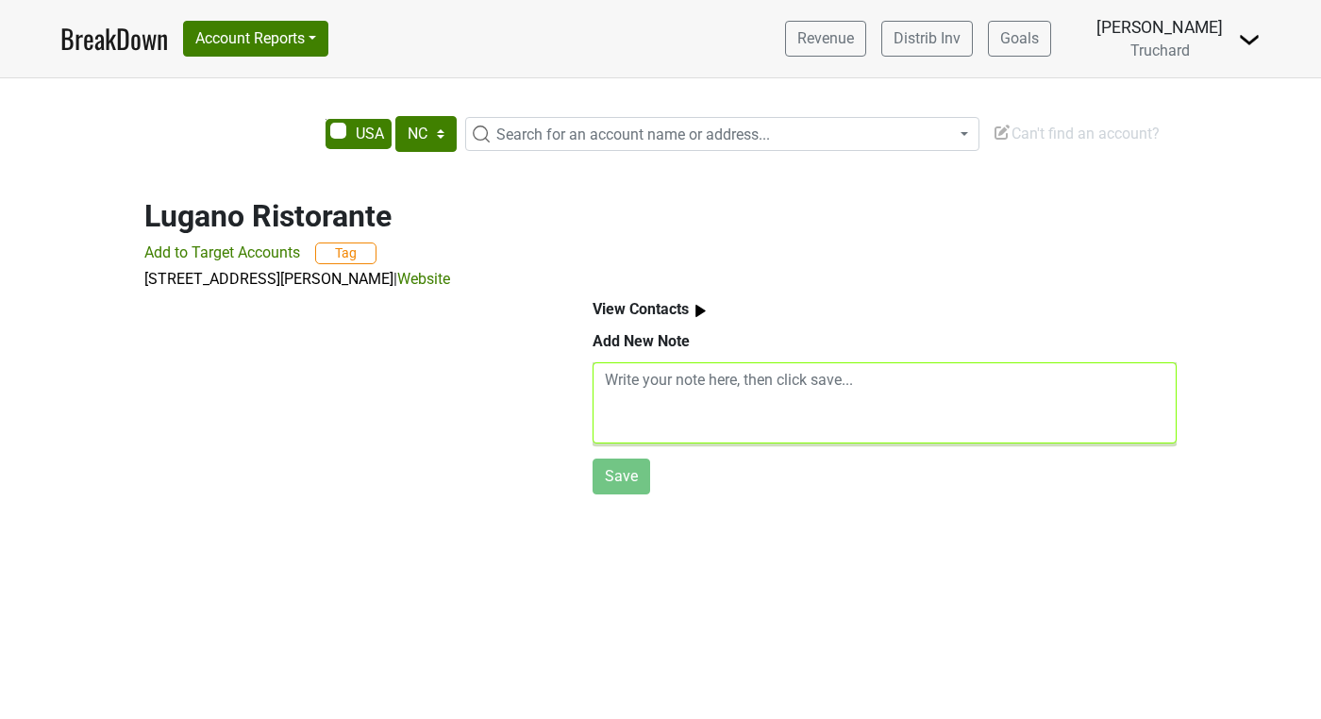
click at [789, 400] on textarea at bounding box center [885, 402] width 584 height 81
paste textarea "Sarah Stebbing - sstebbing@luganocary.com Sarah really like the SB Also interes…"
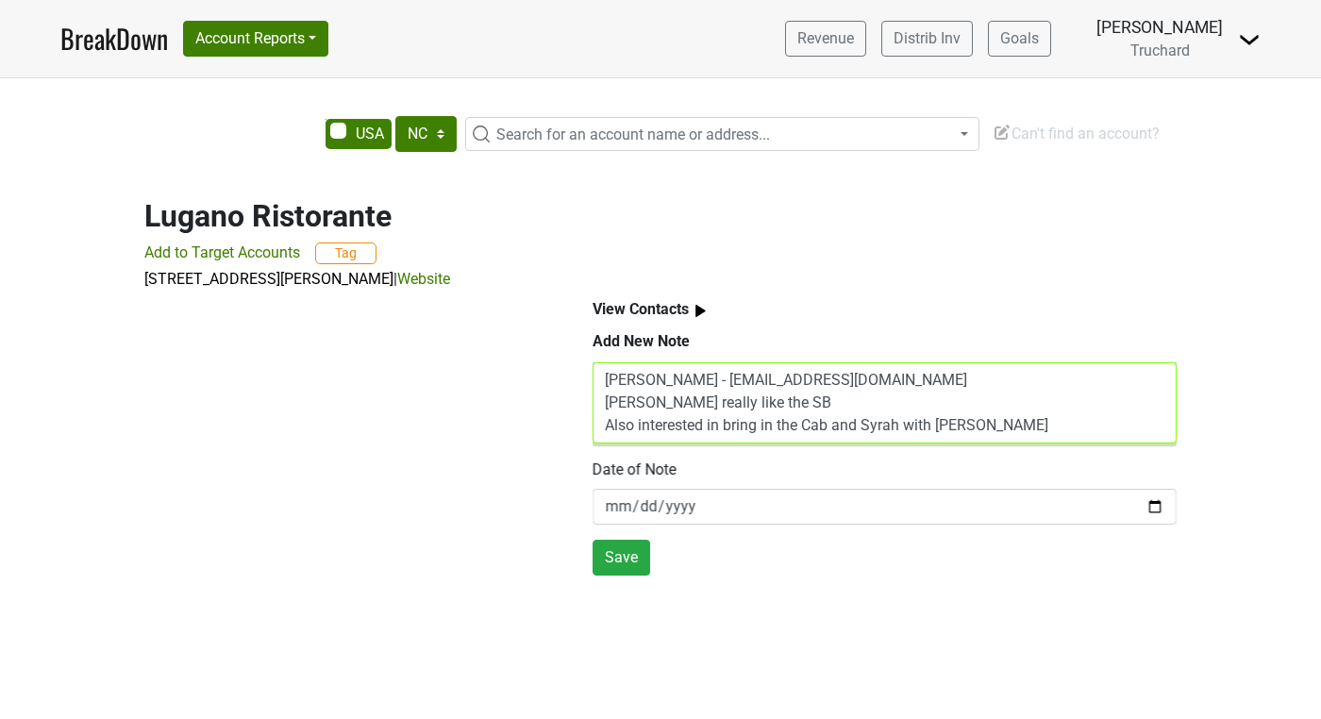
click at [928, 380] on textarea "Sarah Stebbing - sstebbing@luganocary.com Sarah really like the SB Also interes…" at bounding box center [885, 402] width 584 height 81
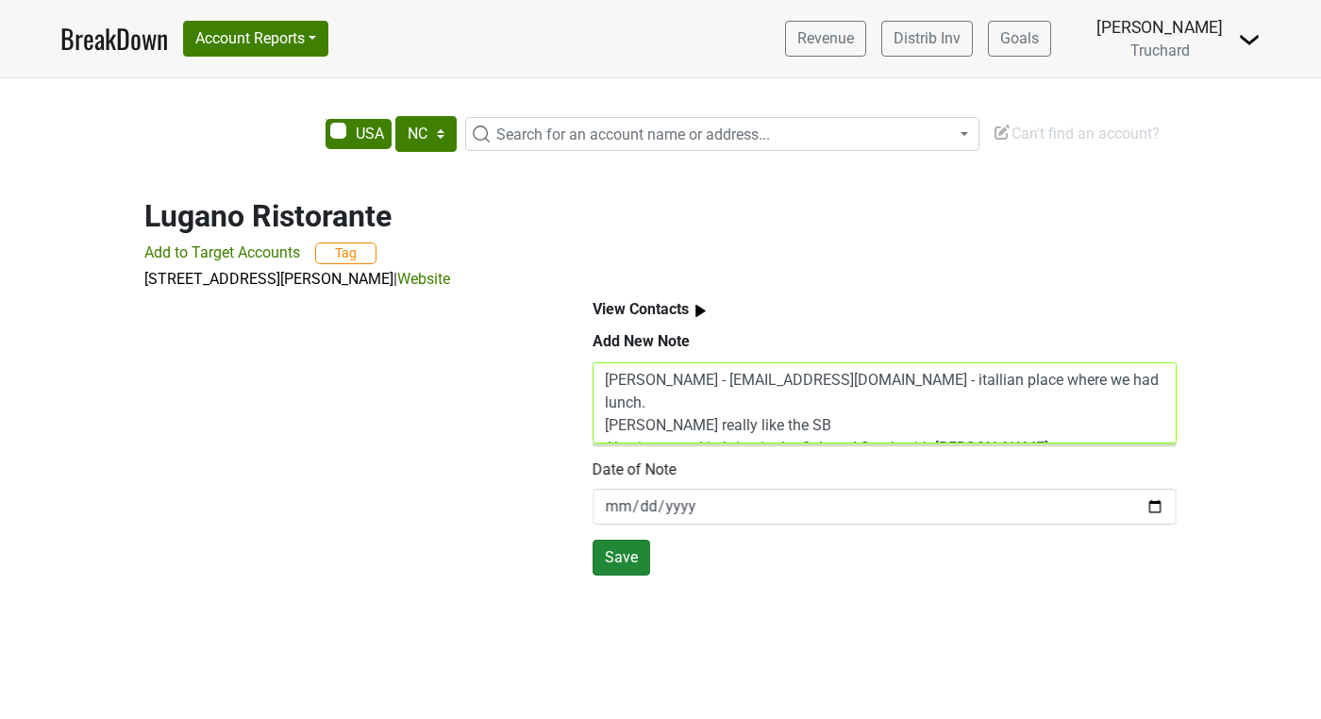
type textarea "Sarah Stebbing - sstebbing@luganocary.com - itallian place where we had lunch. …"
click at [627, 553] on button "Save" at bounding box center [622, 558] width 58 height 36
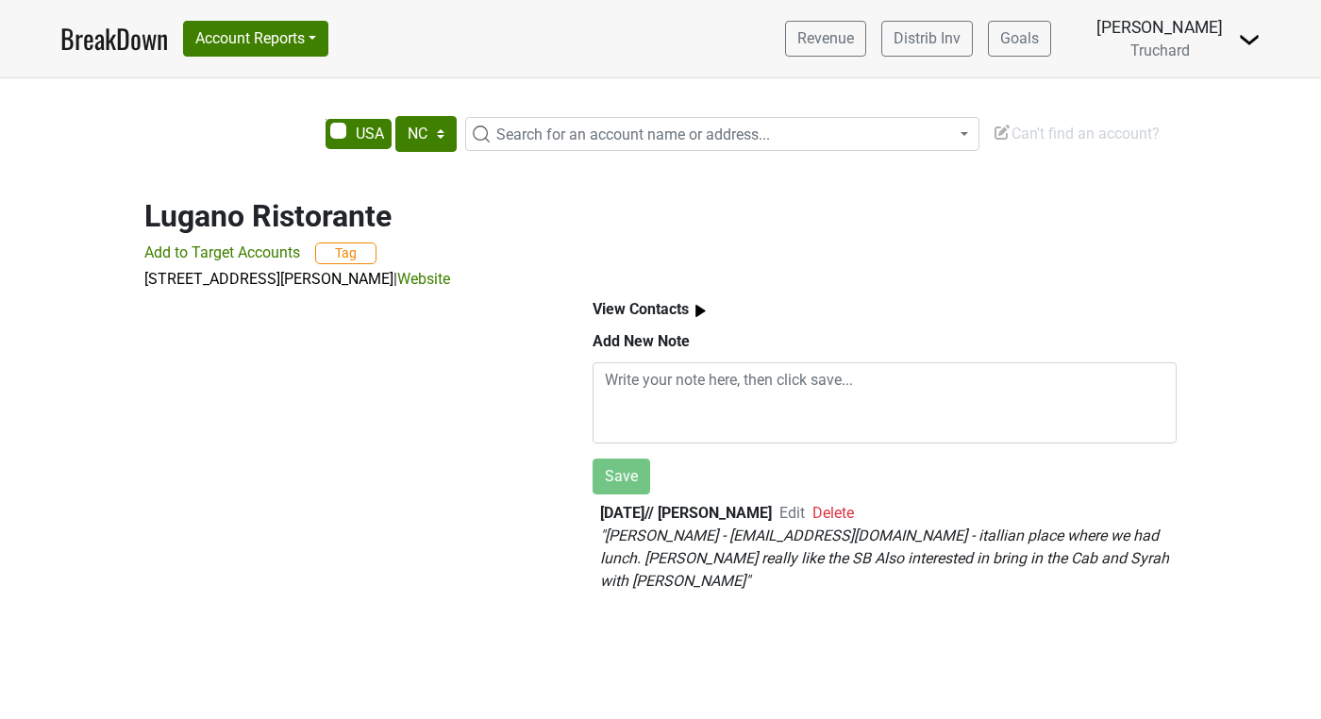
click at [517, 140] on span "Search for an account name or address..." at bounding box center [633, 134] width 274 height 18
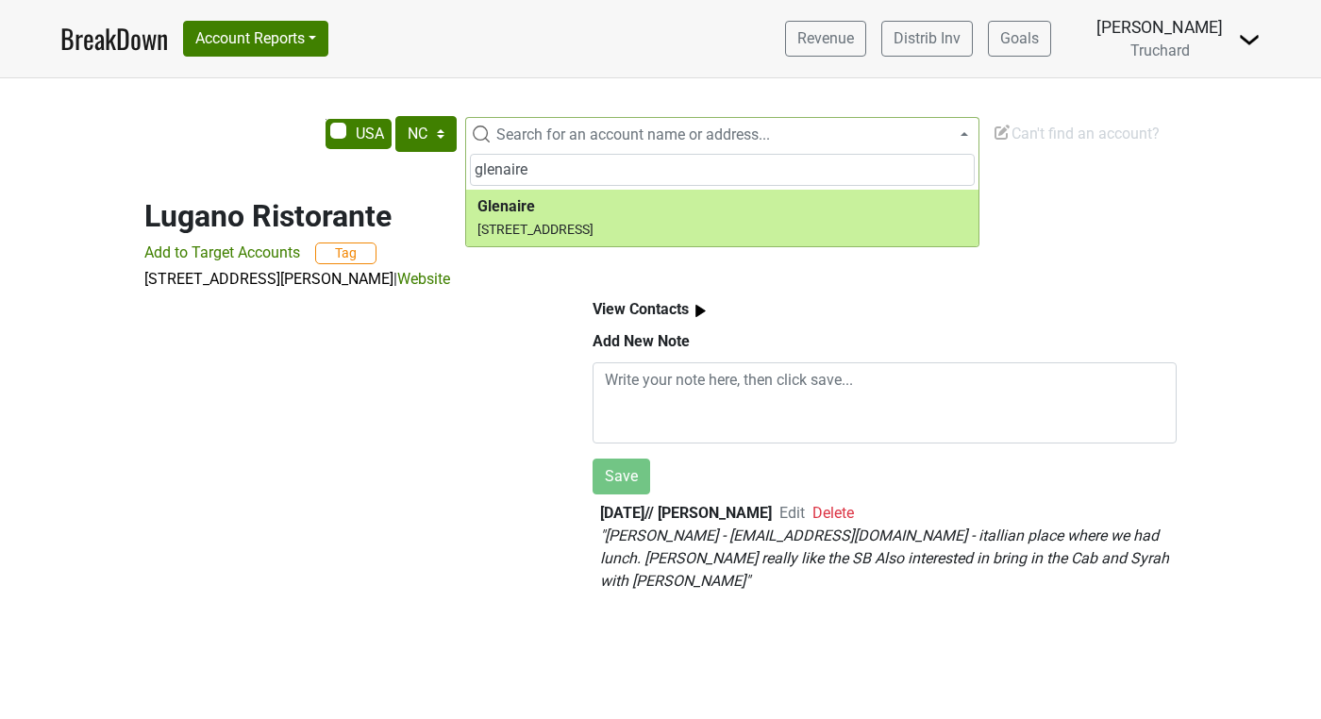
type input "glenaire"
select select "124369023"
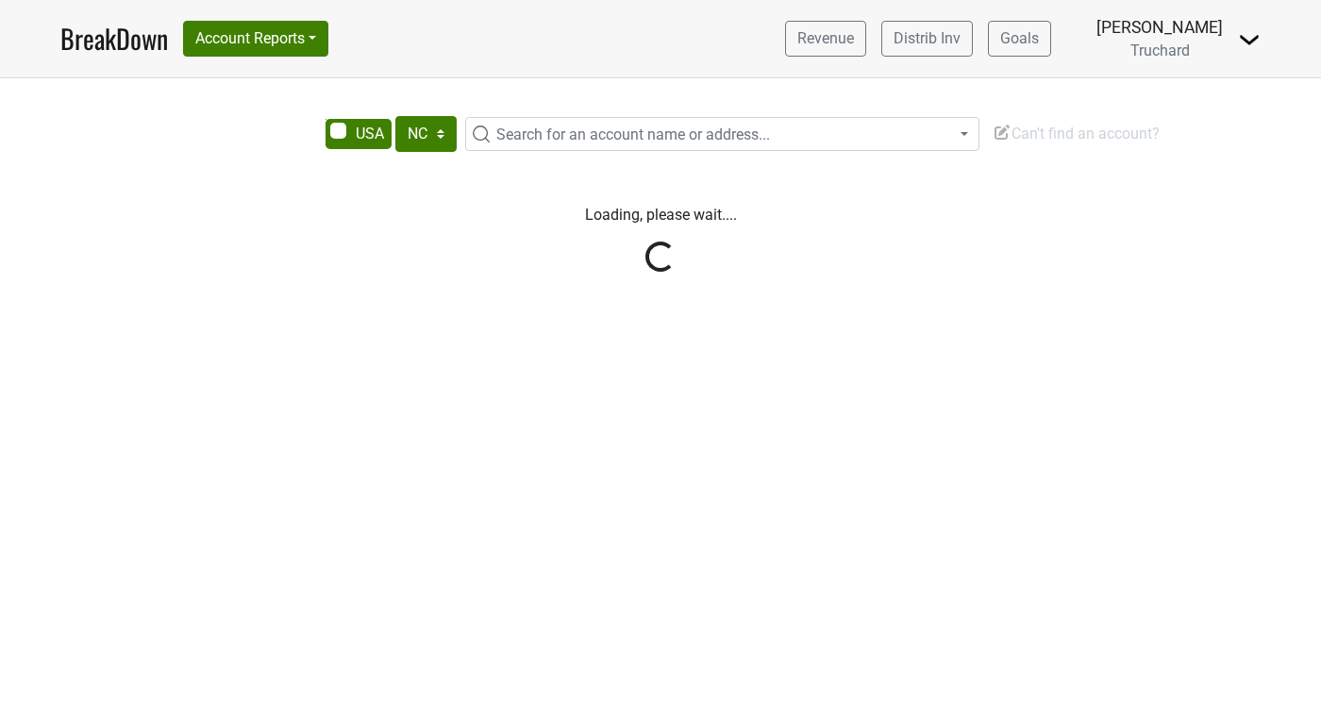
select select "NC"
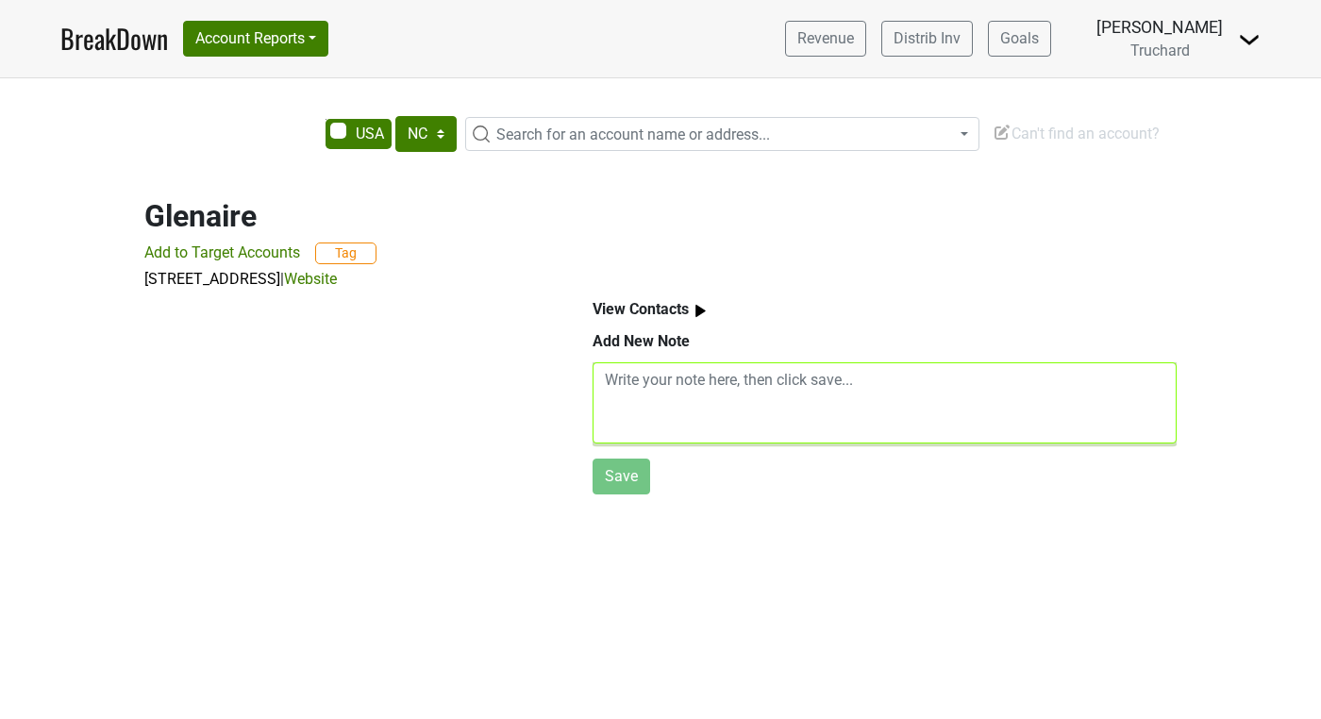
click at [645, 410] on textarea at bounding box center [885, 402] width 584 height 81
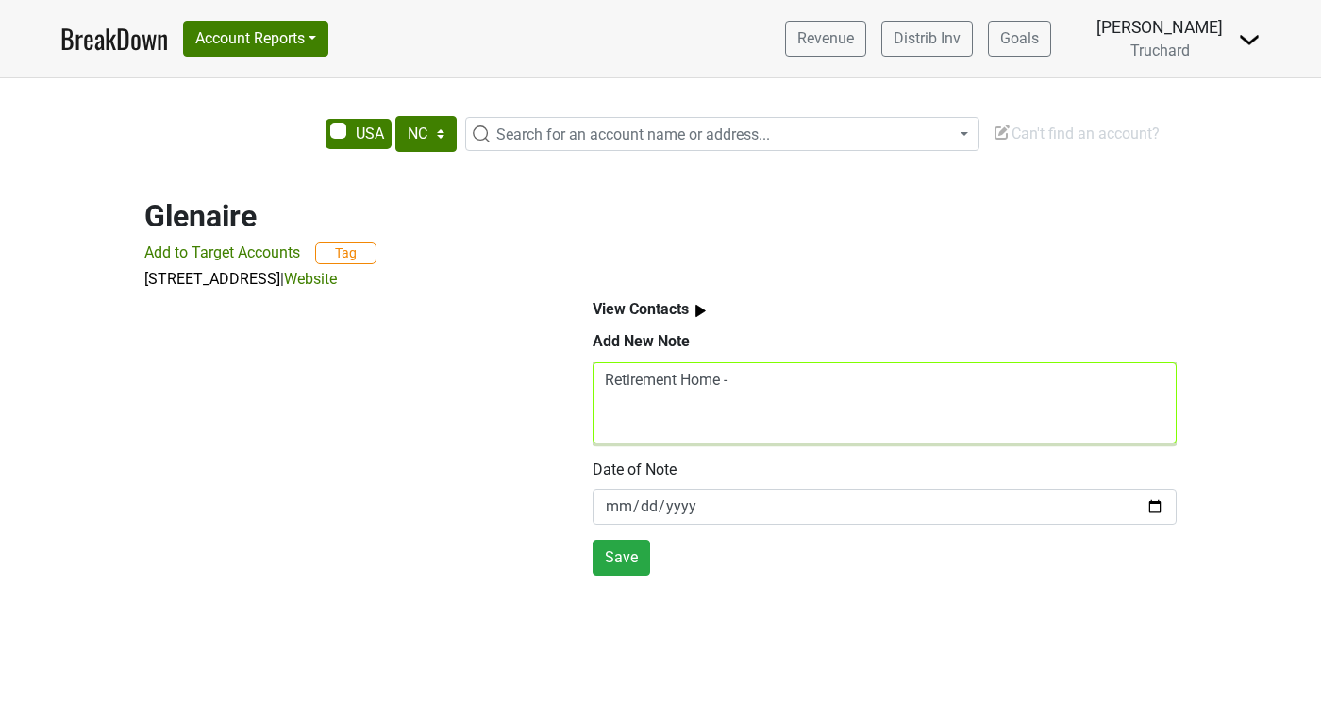
paste textarea "[PERSON_NAME] - [EMAIL_ADDRESS][DOMAIN_NAME] [PERSON_NAME] did like the SB(to r…"
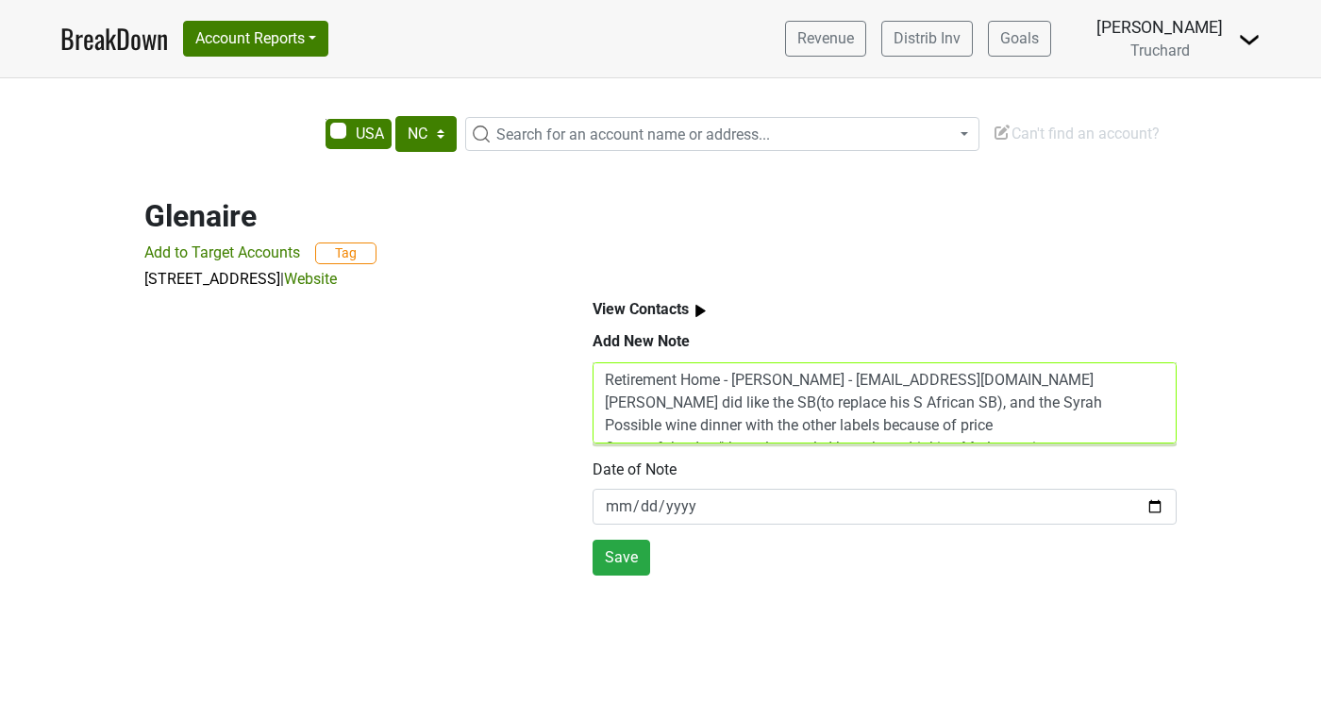
scroll to position [38, 0]
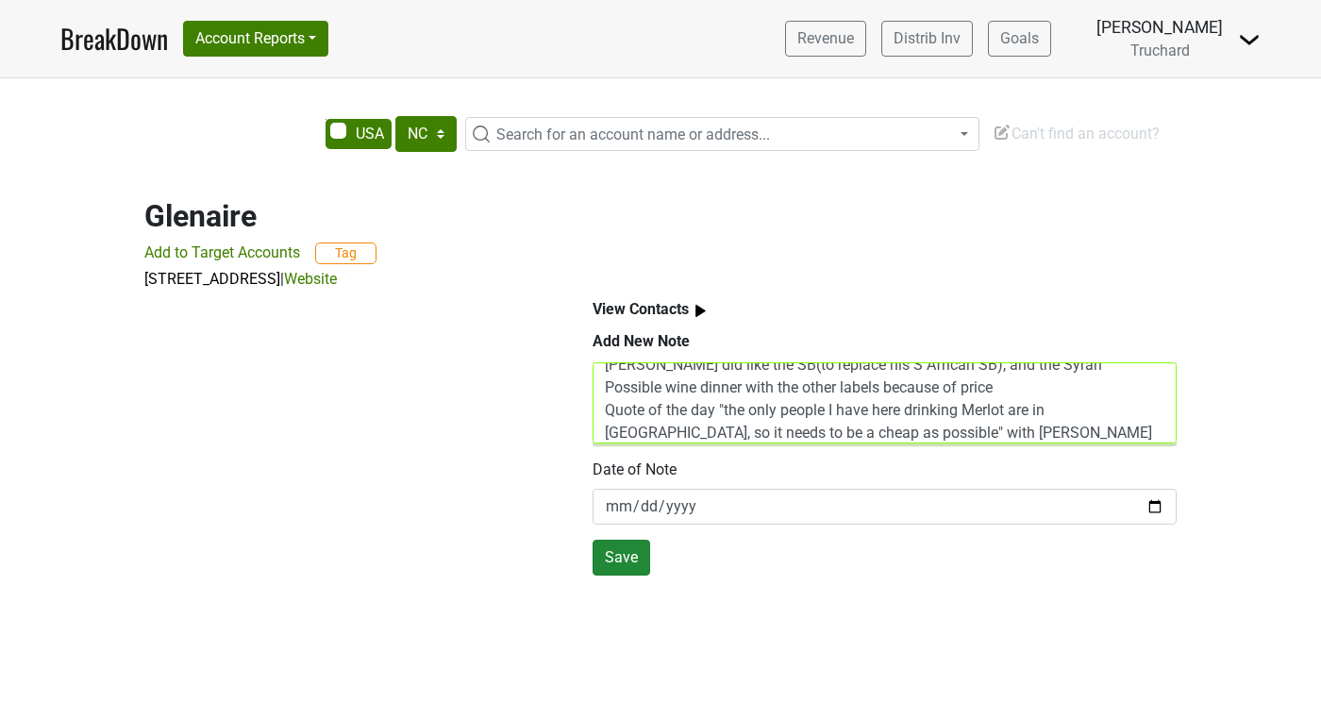
type textarea "Retirement Home - [PERSON_NAME] - [EMAIL_ADDRESS][DOMAIN_NAME] [PERSON_NAME] di…"
click at [612, 559] on button "Save" at bounding box center [622, 558] width 58 height 36
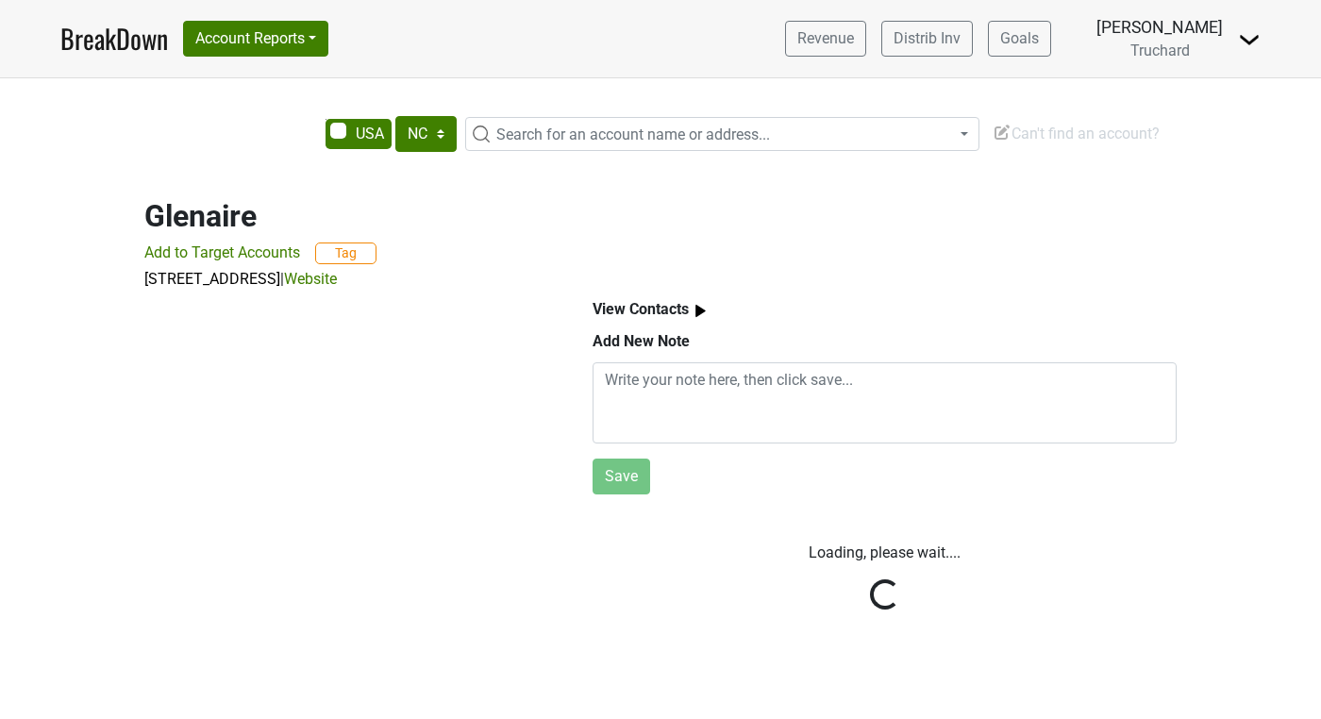
scroll to position [0, 0]
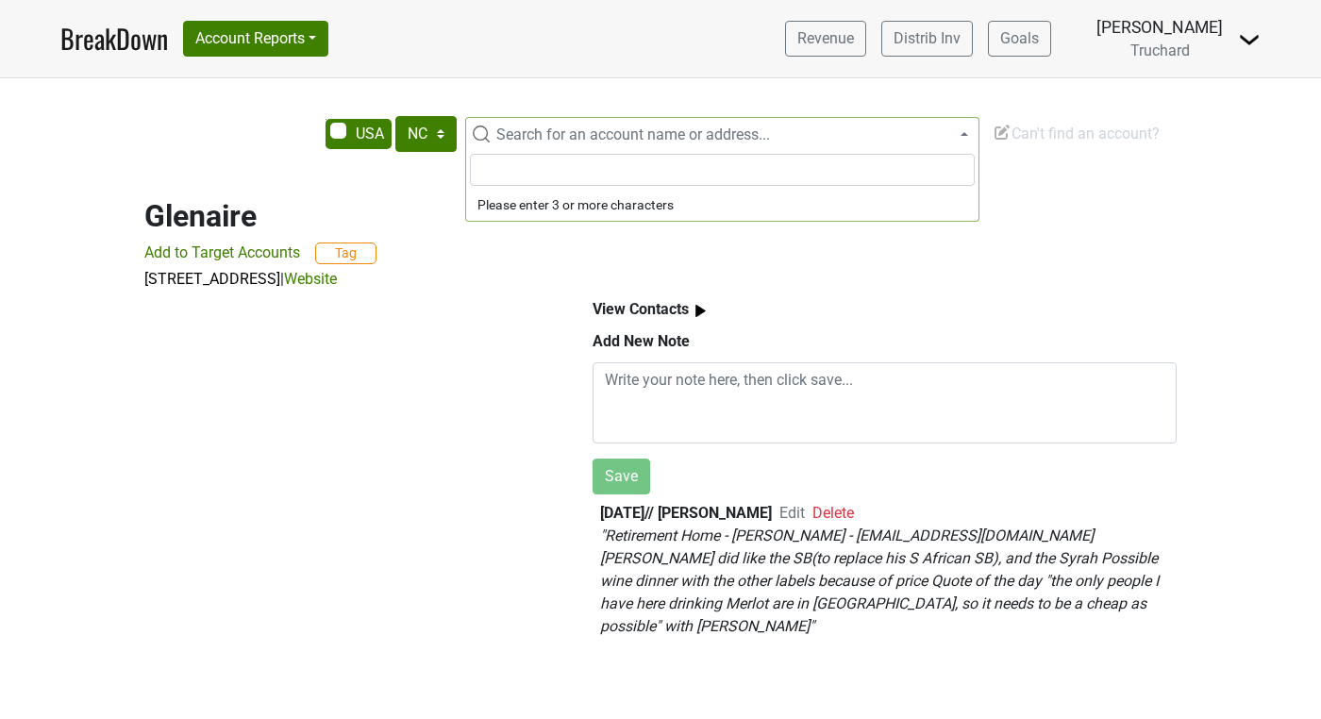
click at [512, 139] on span "Search for an account name or address..." at bounding box center [633, 134] width 274 height 18
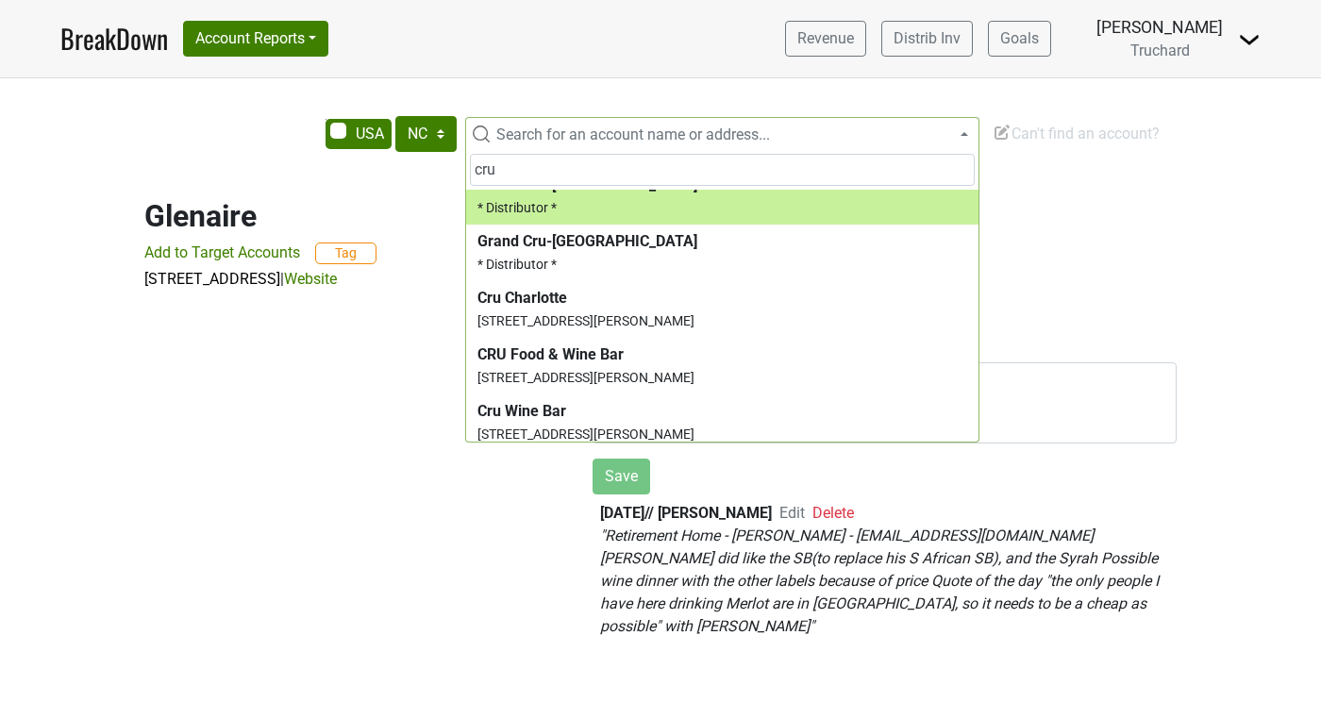
scroll to position [82, 0]
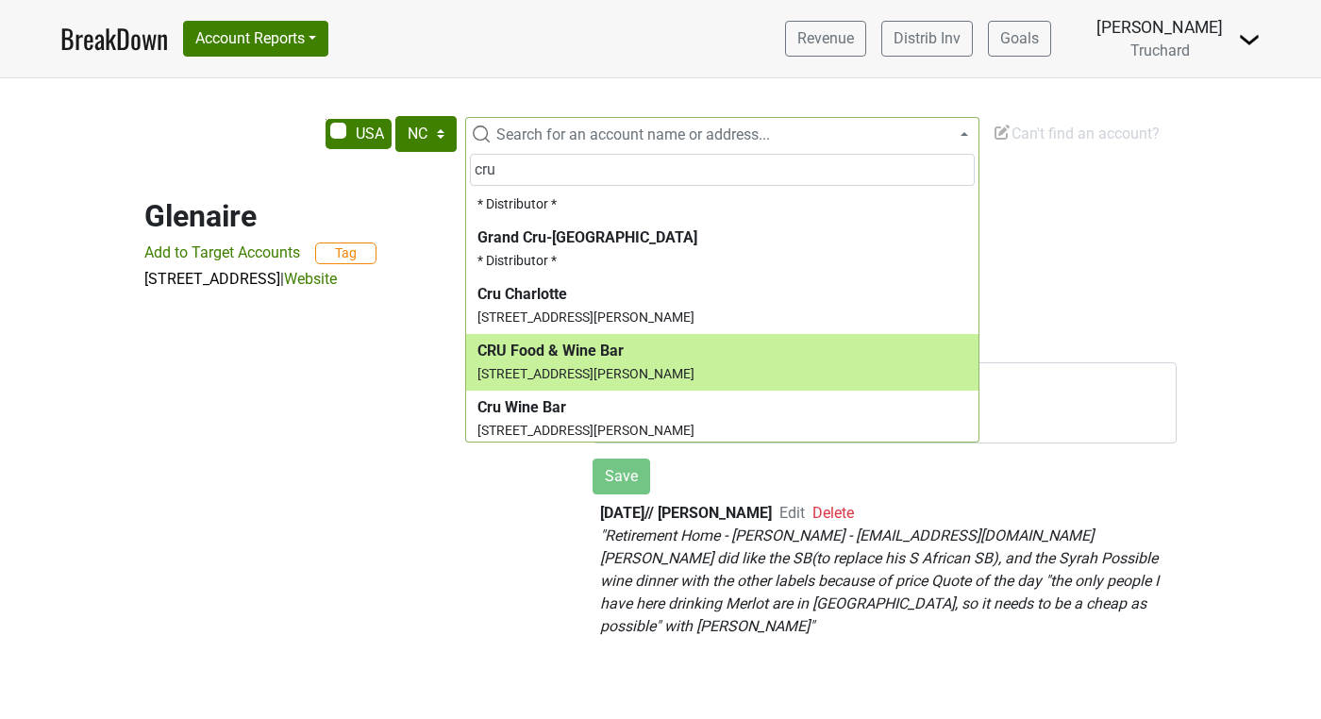
type input "cru"
select select "124457236"
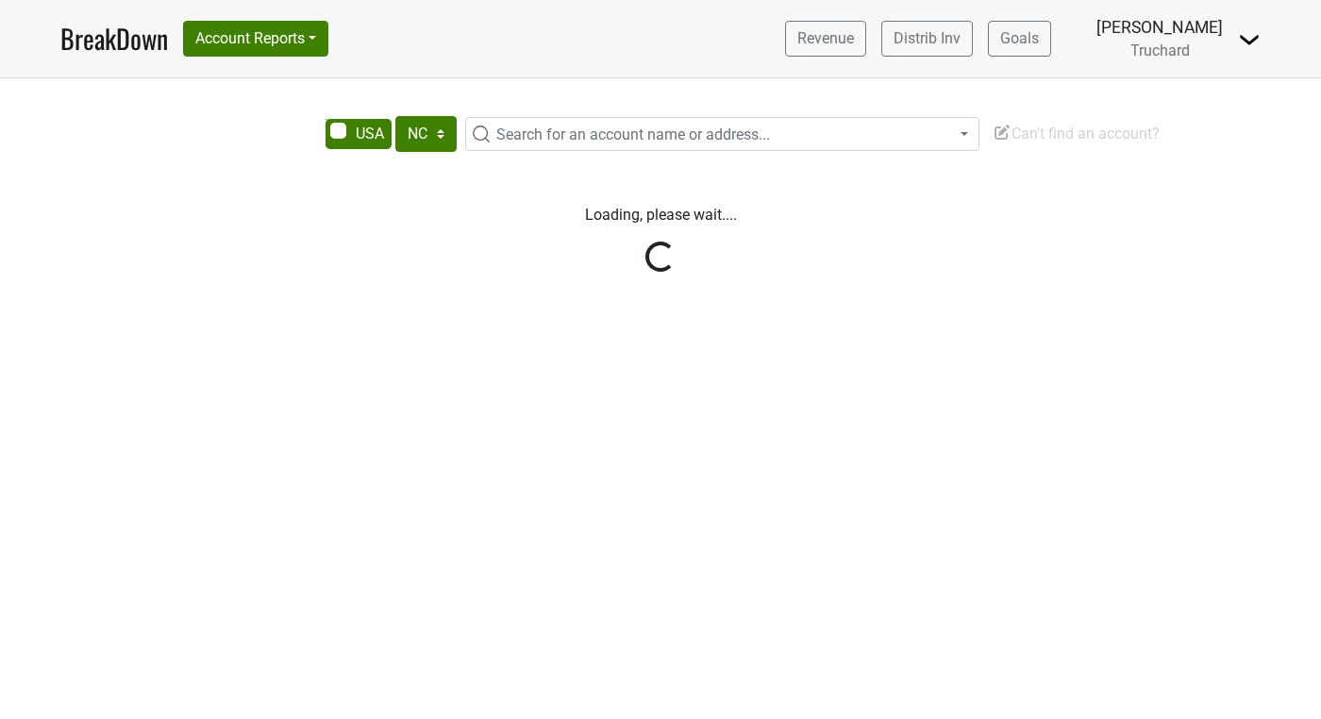
select select "NC"
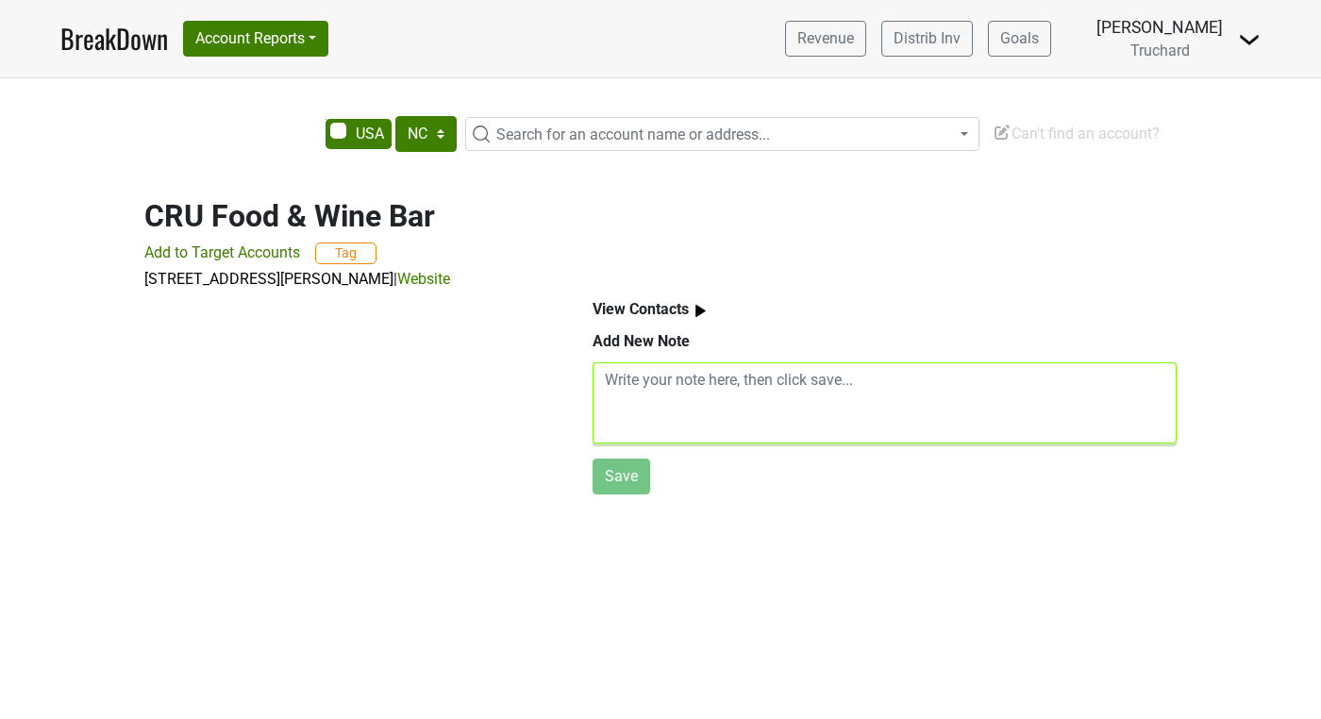
click at [726, 390] on textarea at bounding box center [885, 402] width 584 height 81
paste textarea "CRU Mike Anderson - mansderson@cruwinebar.com He marked the Roussanne, PN and C…"
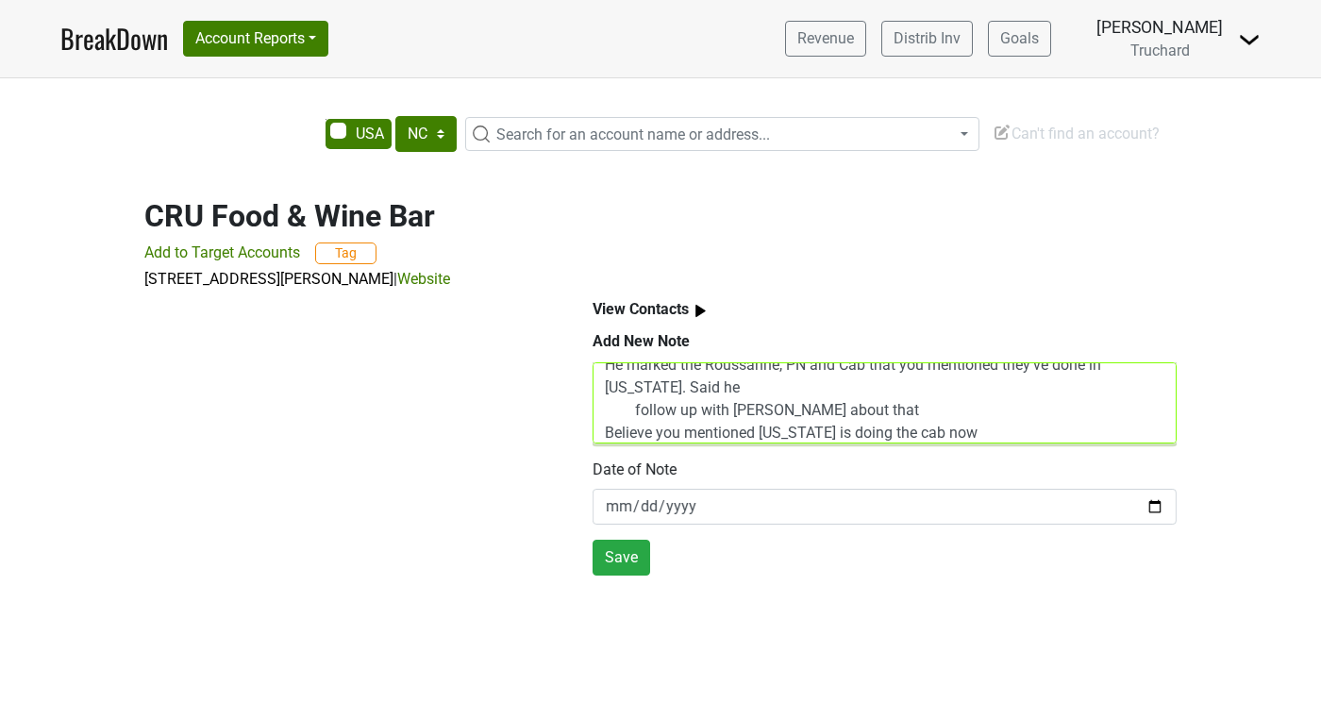
scroll to position [68, 0]
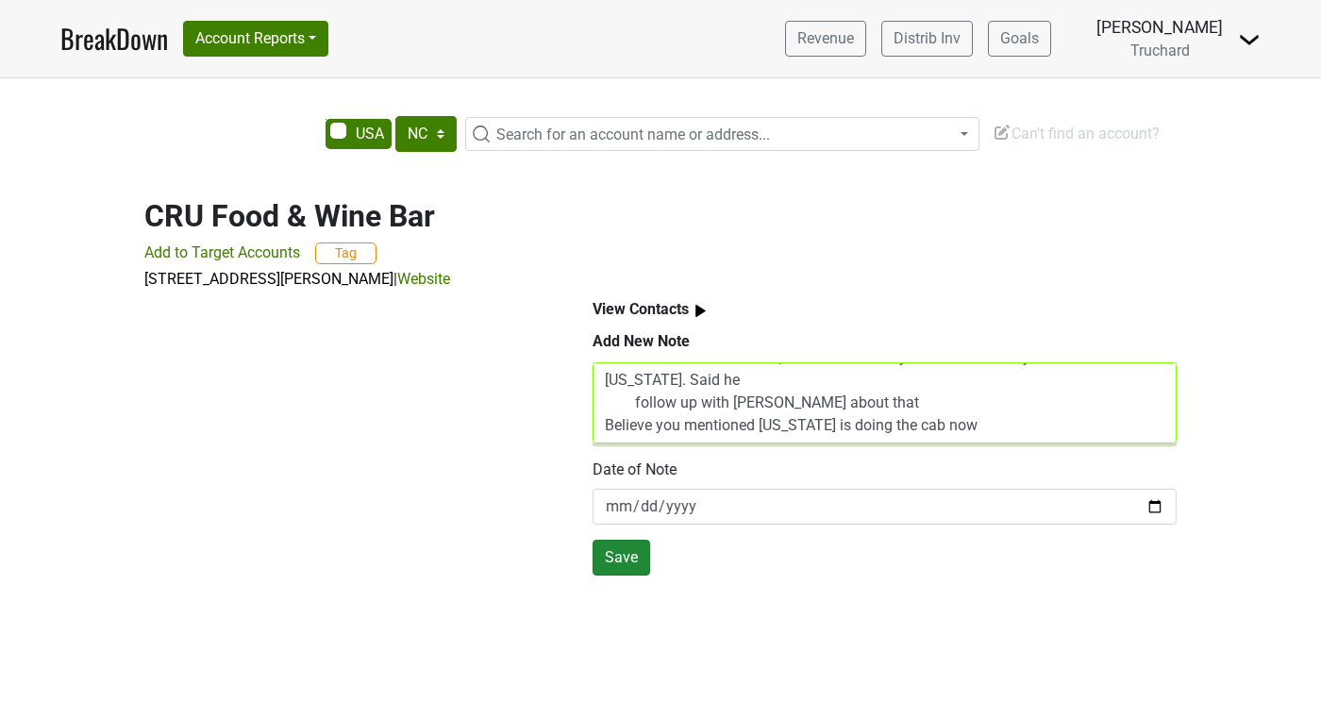
type textarea "CRU Mike Anderson - mansderson@cruwinebar.com He marked the Roussanne, PN and C…"
click at [617, 562] on button "Save" at bounding box center [622, 558] width 58 height 36
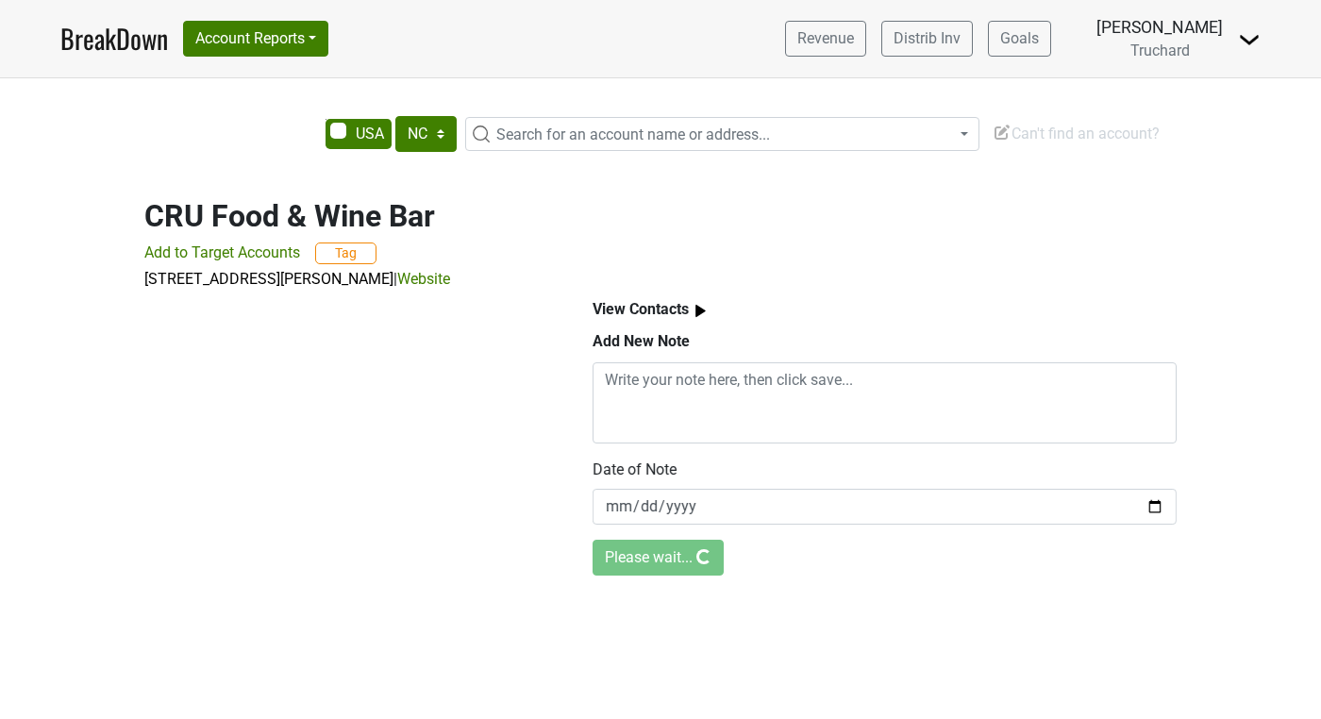
scroll to position [0, 0]
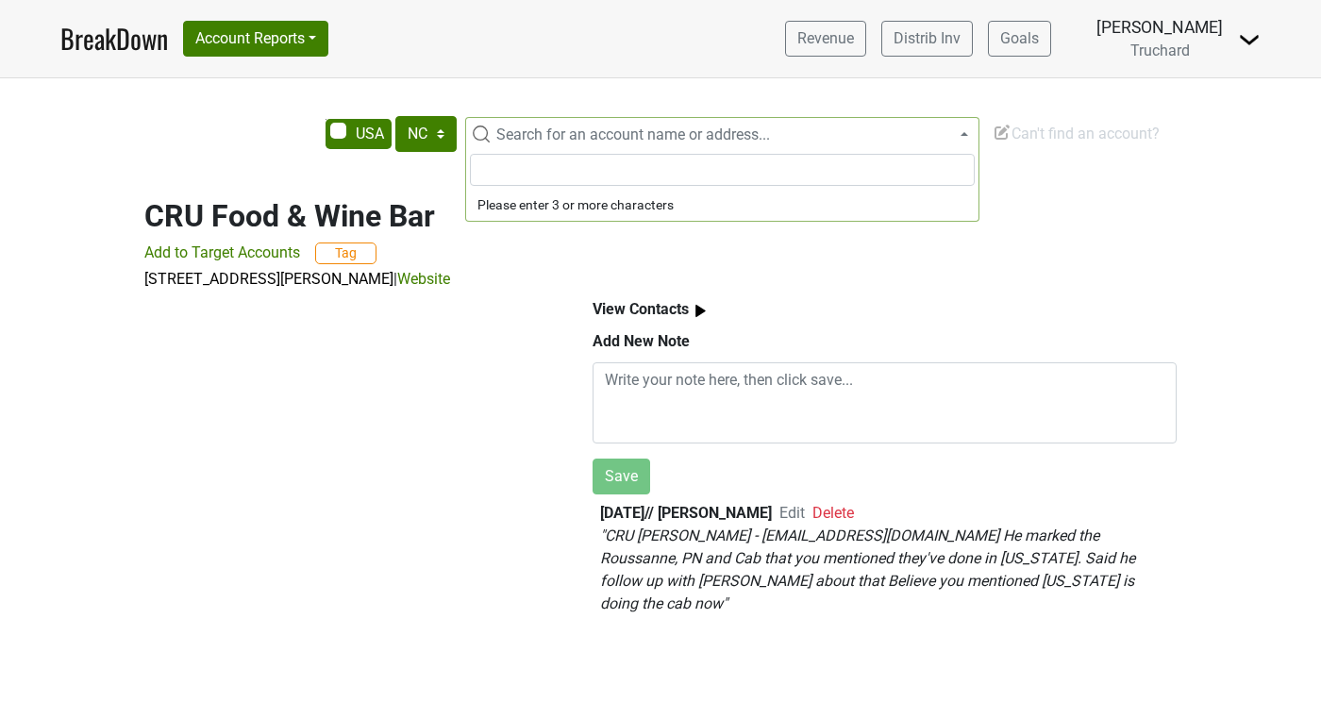
click at [561, 143] on span "Search for an account name or address..." at bounding box center [633, 134] width 274 height 18
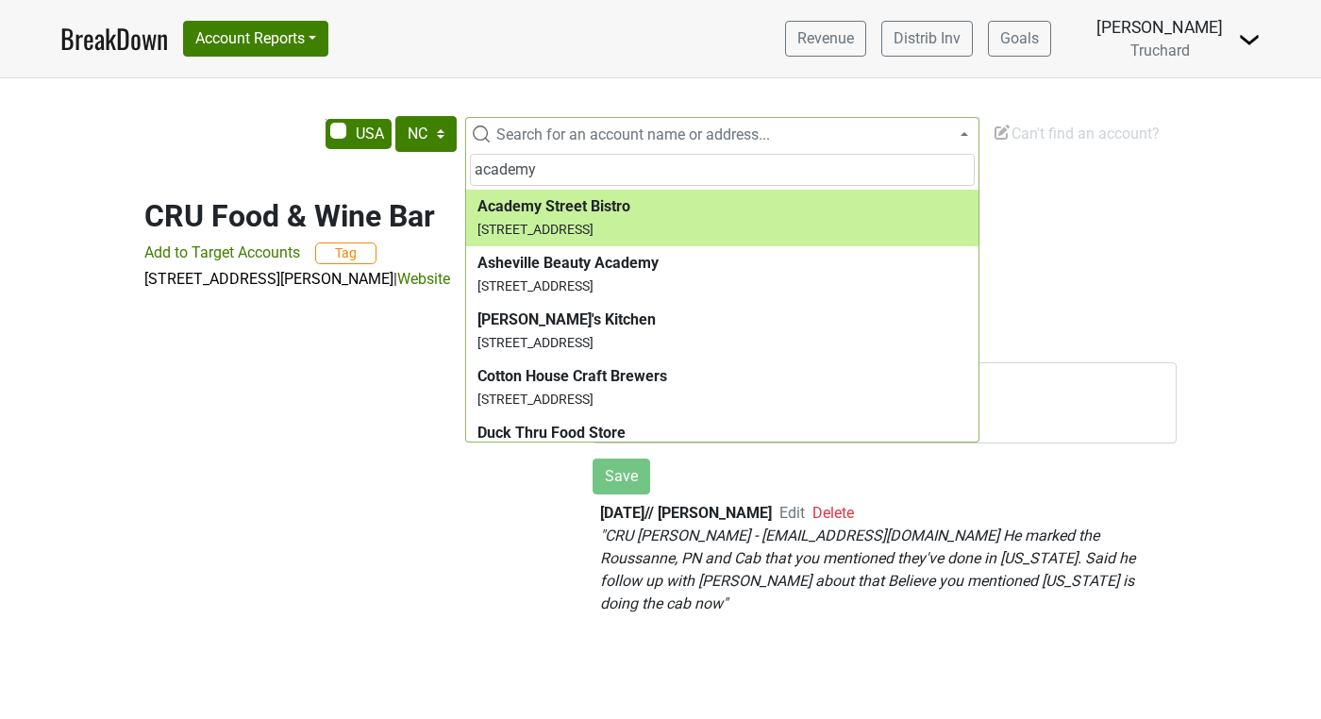
type input "academy"
select select "288840"
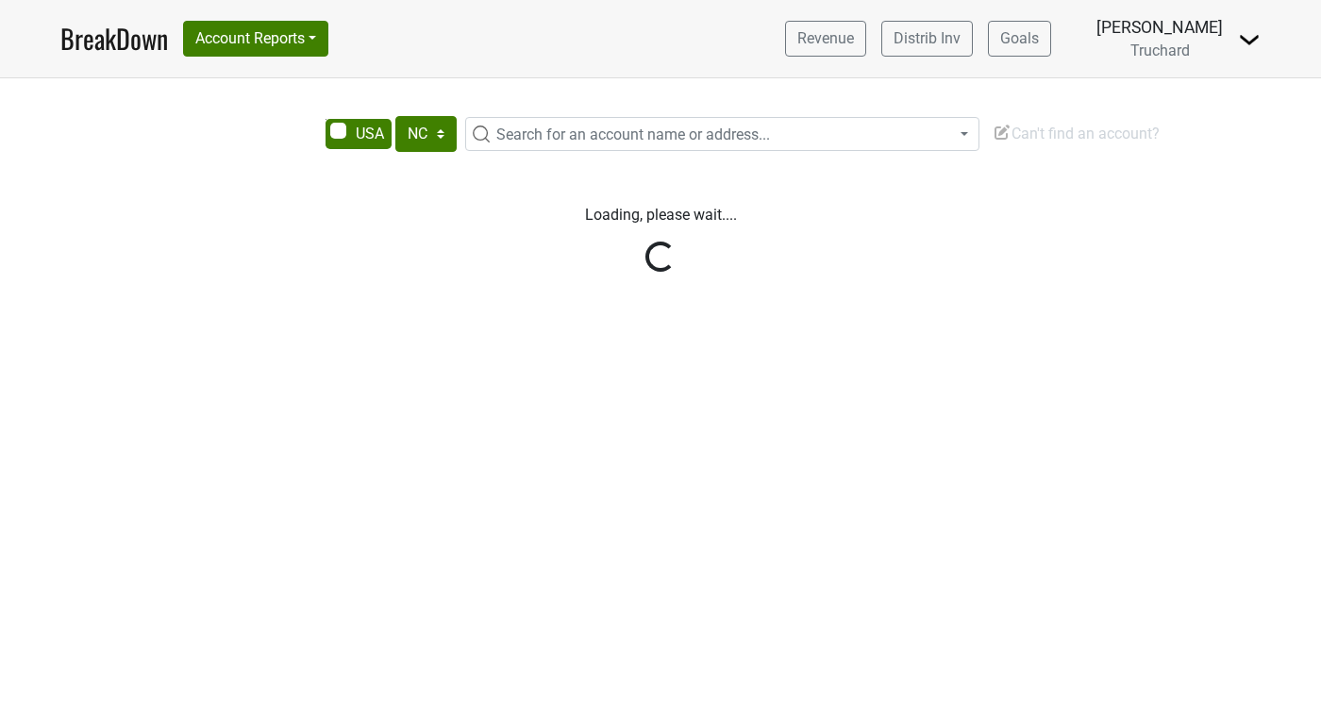
select select "NC"
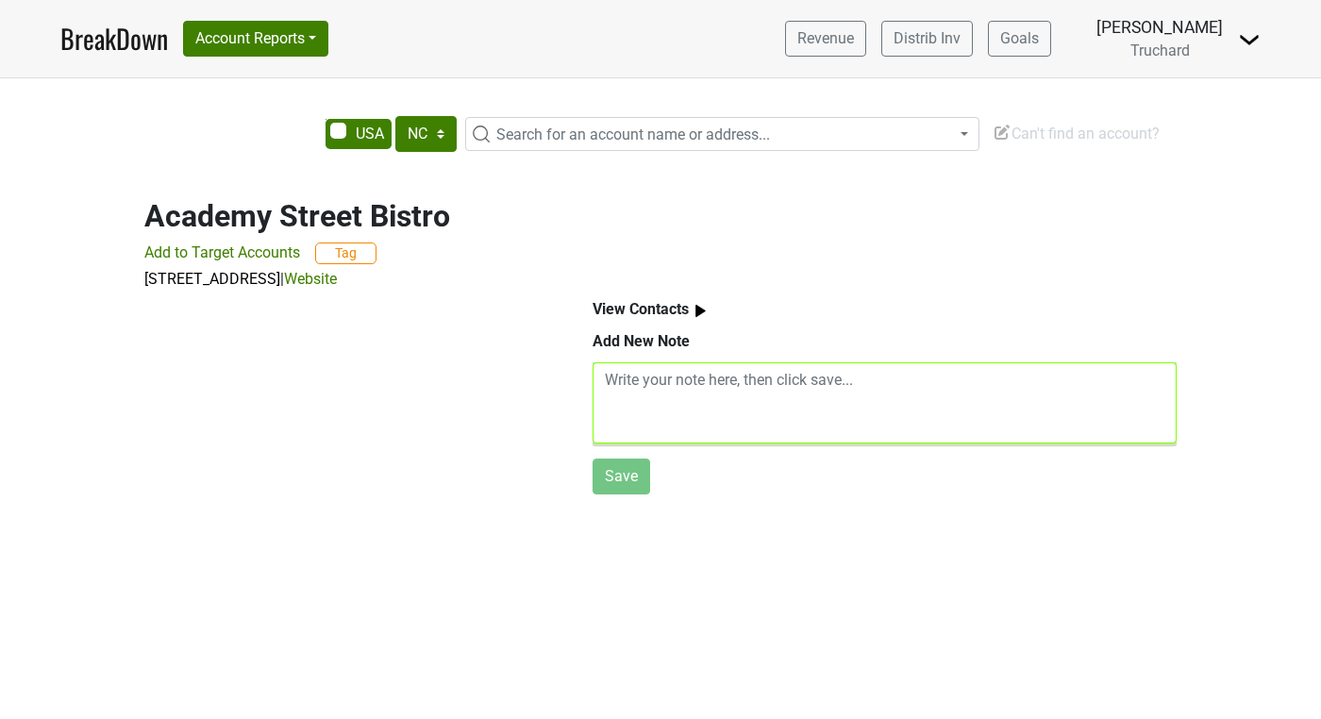
click at [764, 402] on textarea at bounding box center [885, 402] width 584 height 81
paste textarea "Academy St Bistro Becca - [EMAIL_ADDRESS][DOMAIN_NAME] Liked the SB, are lookin…"
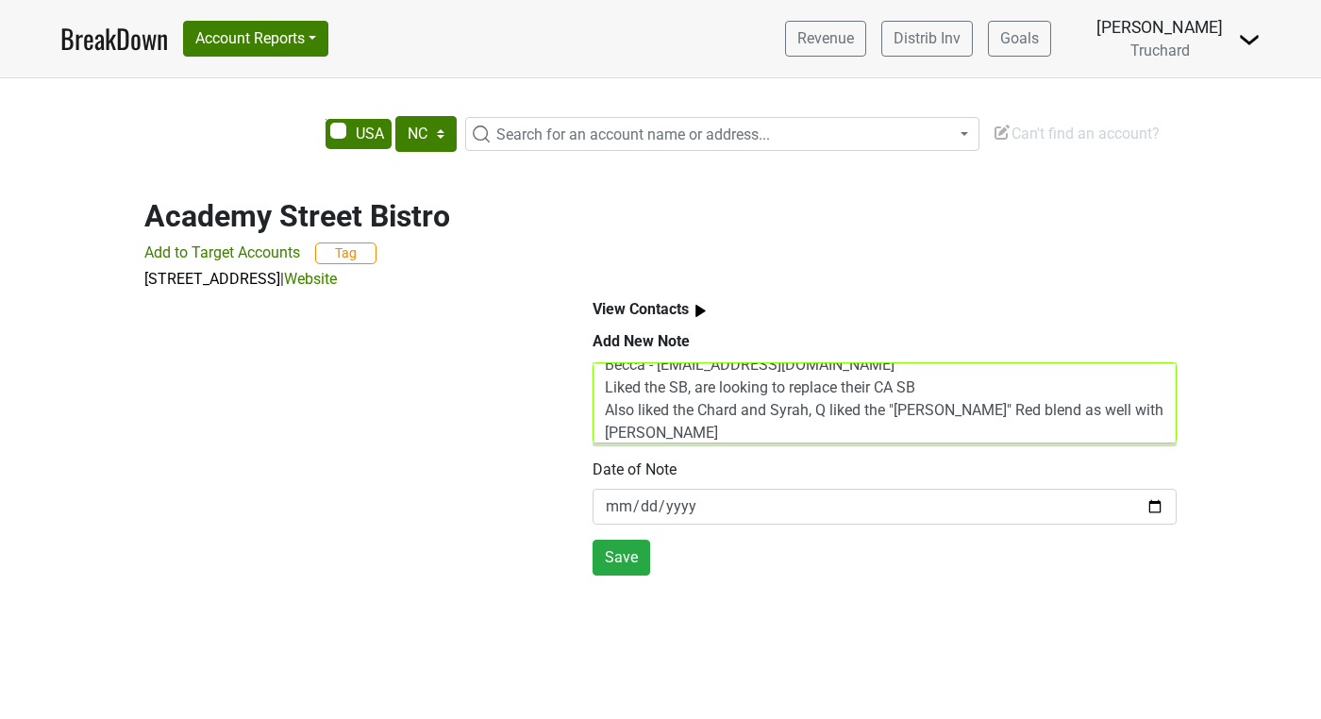
scroll to position [60, 0]
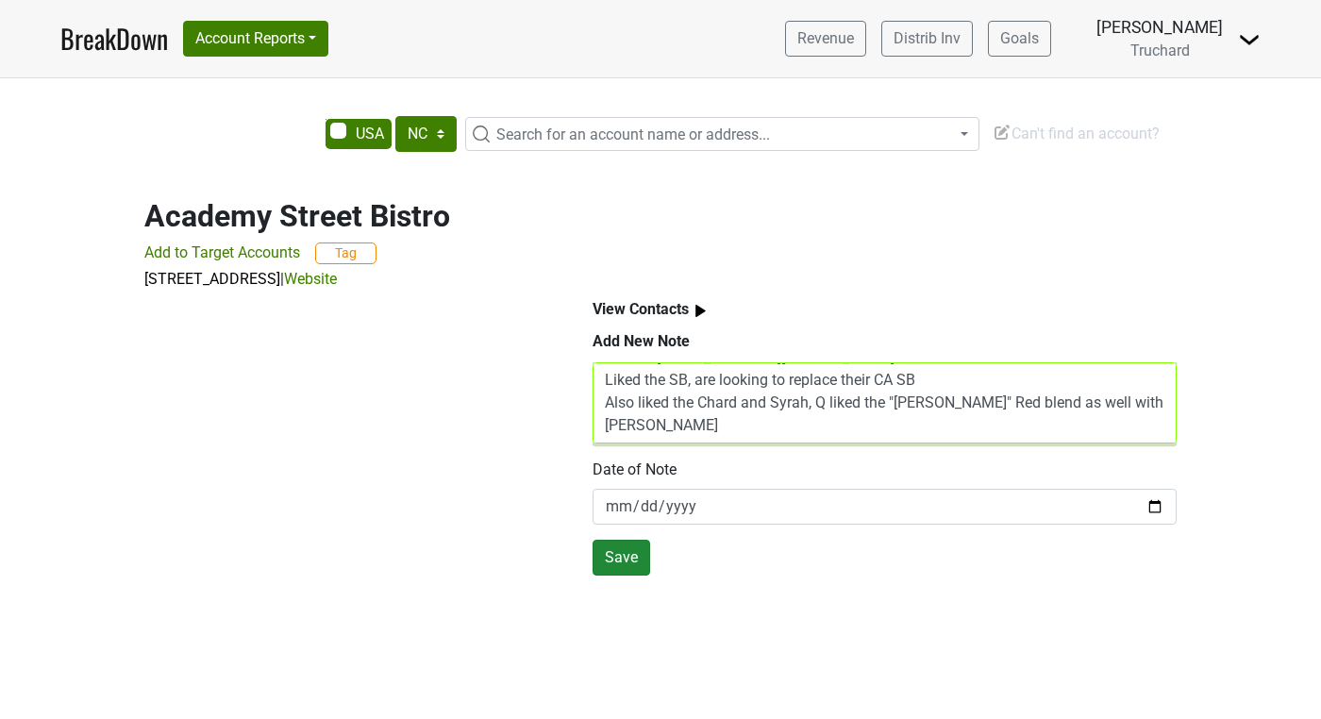
type textarea "Academy St Bistro Becca - birtha87@gmail.com Liked the SB, are looking to repla…"
click at [610, 559] on button "Save" at bounding box center [622, 558] width 58 height 36
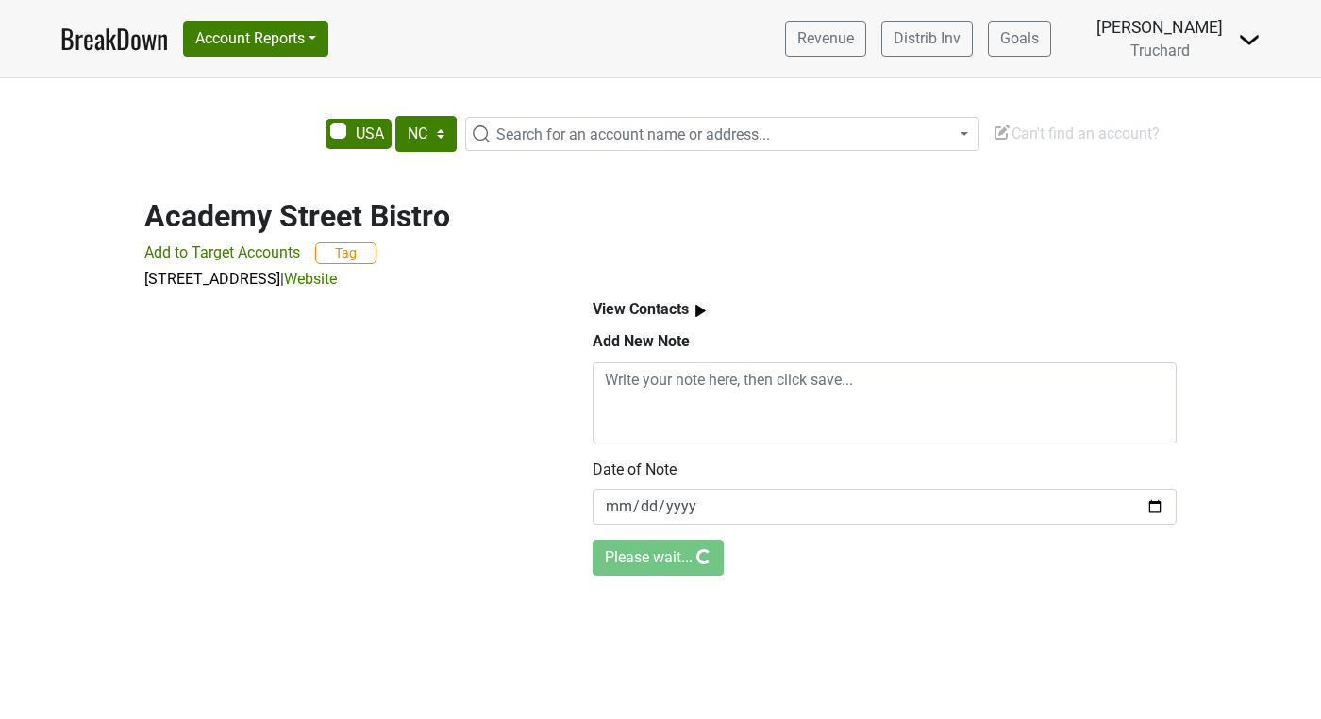
scroll to position [0, 0]
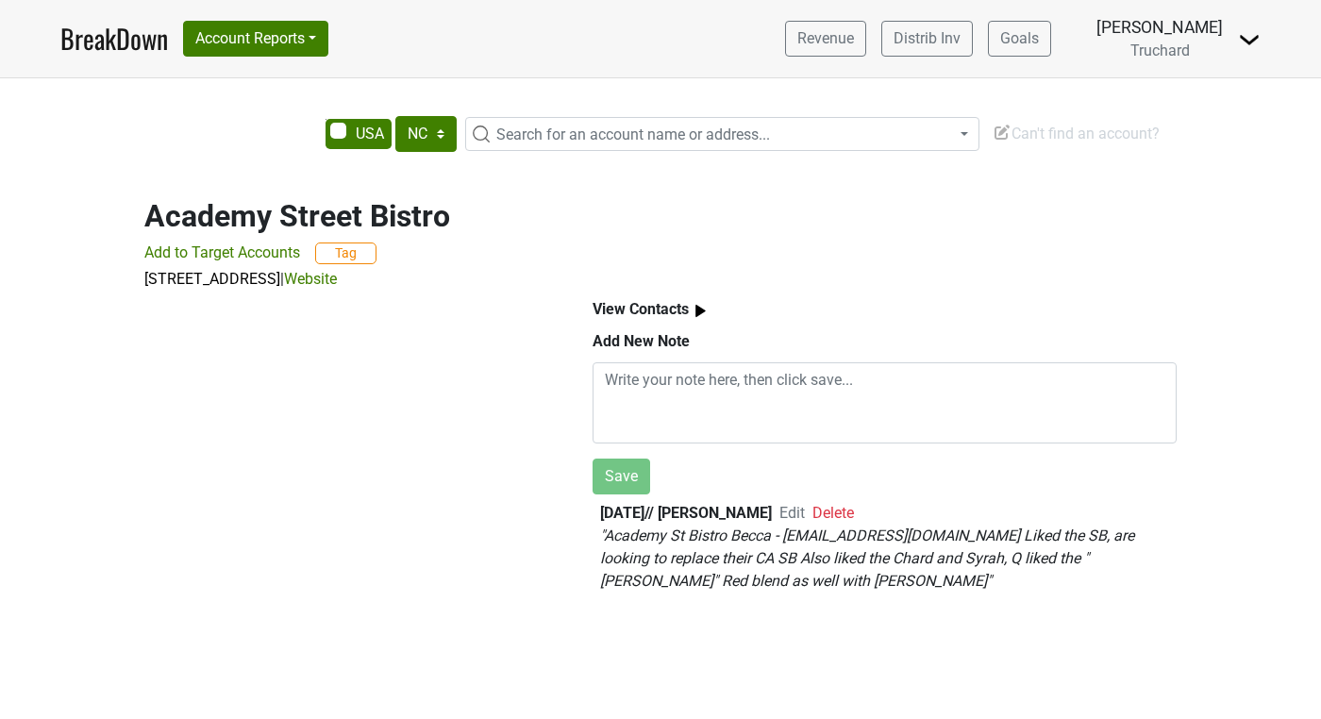
click at [565, 134] on span "Search for an account name or address..." at bounding box center [633, 134] width 274 height 18
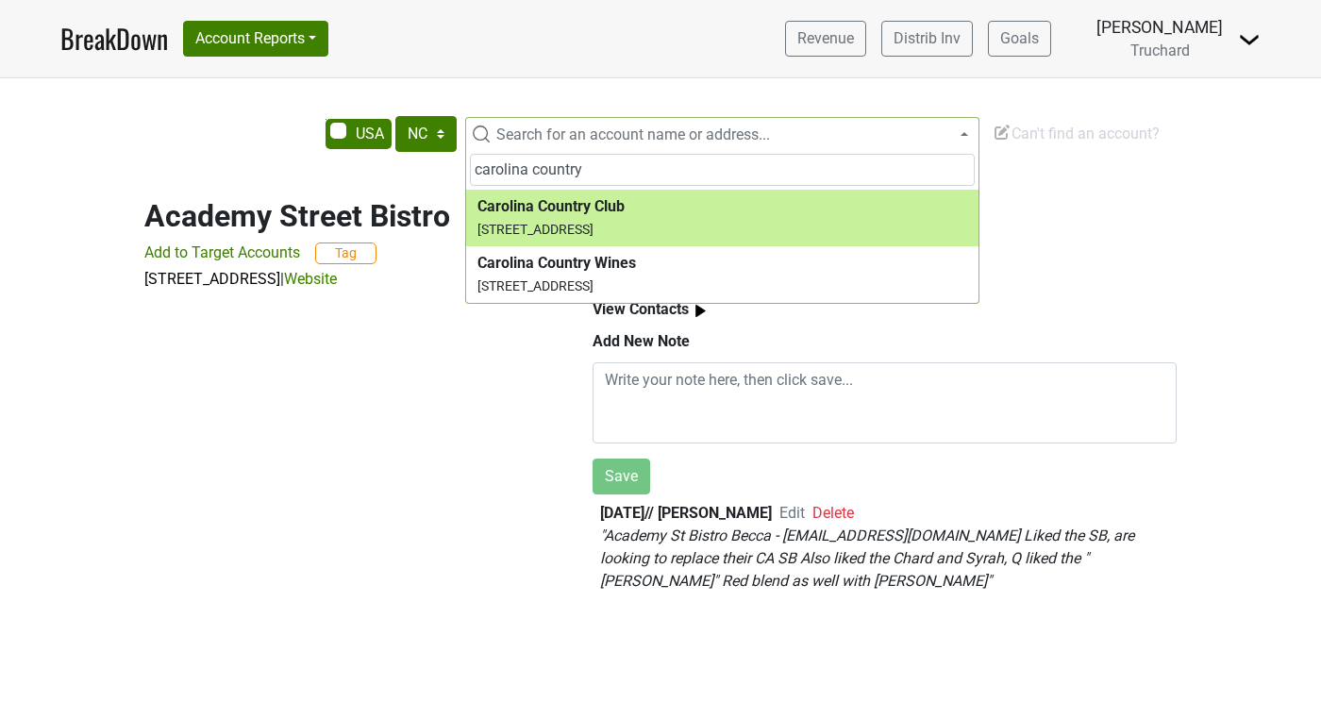
type input "carolina country"
select select "280172"
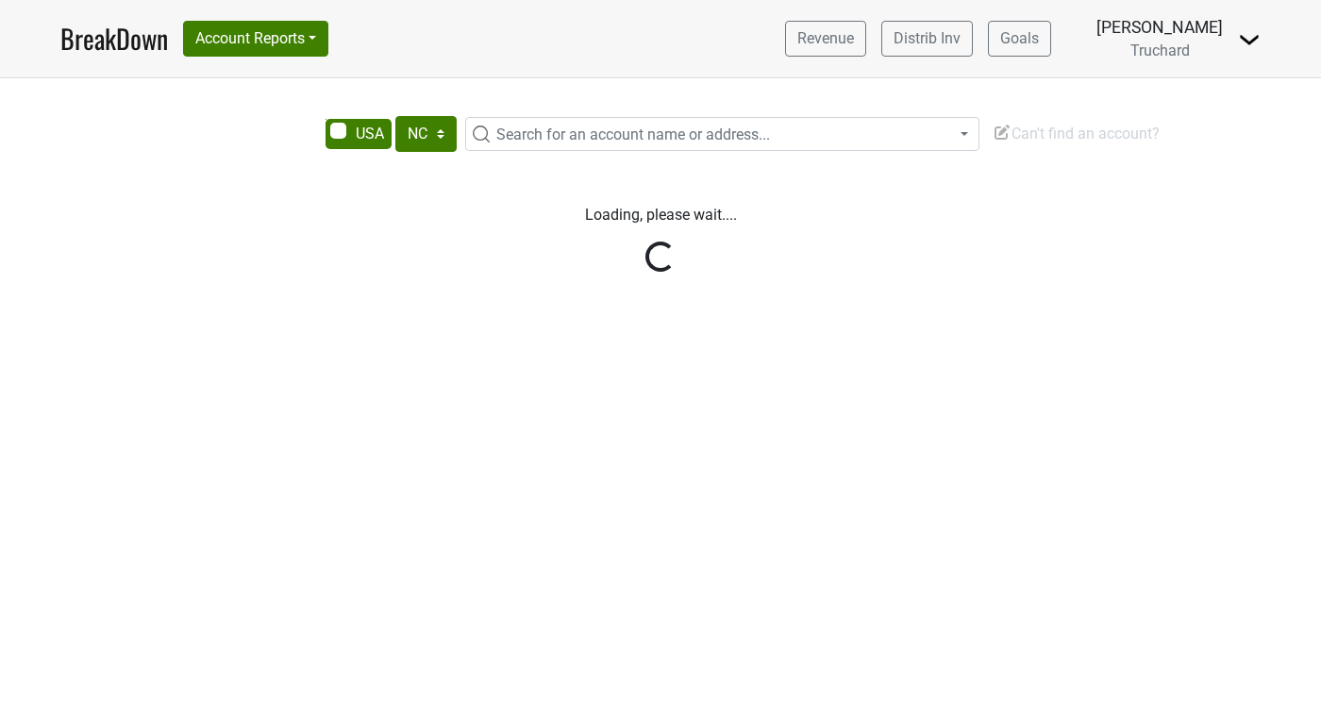
select select "NC"
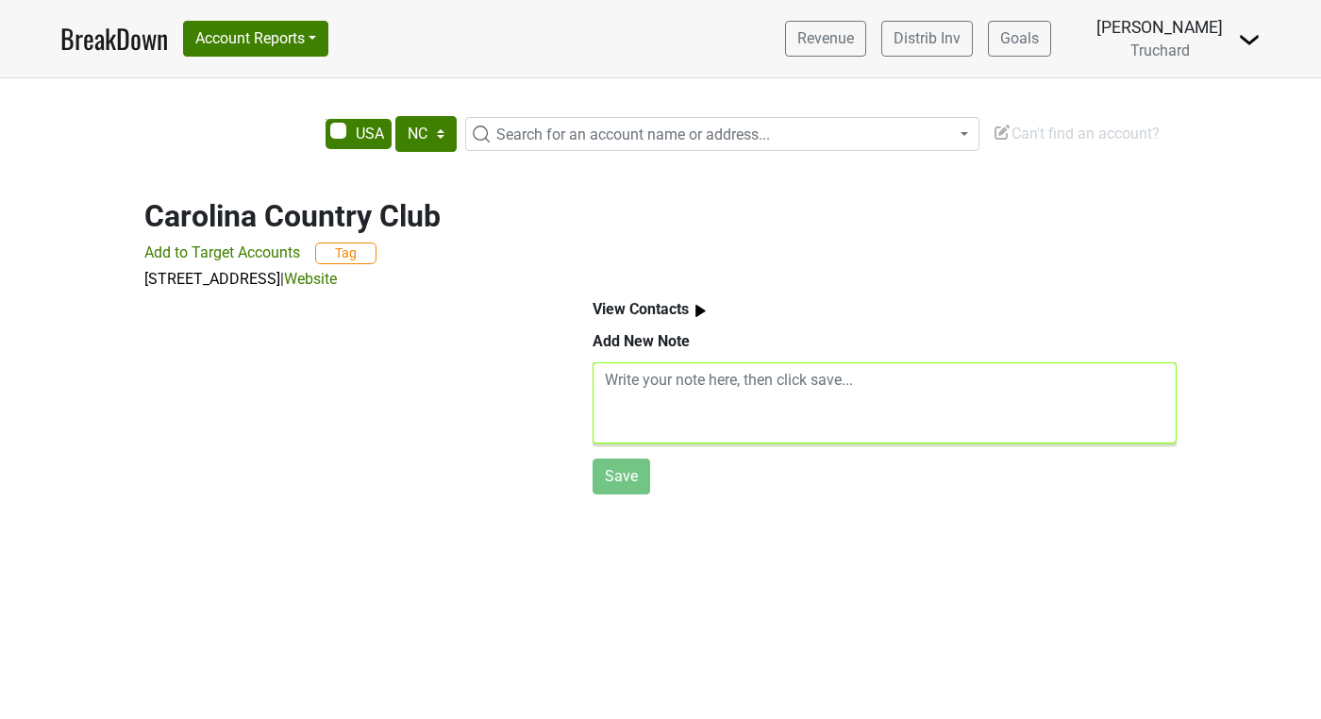
click at [679, 391] on textarea at bounding box center [885, 402] width 584 height 81
paste textarea "Carolina Country Club – James, Gustavo, Rick; gmuzzolon@carolinacc.net; jmason@…"
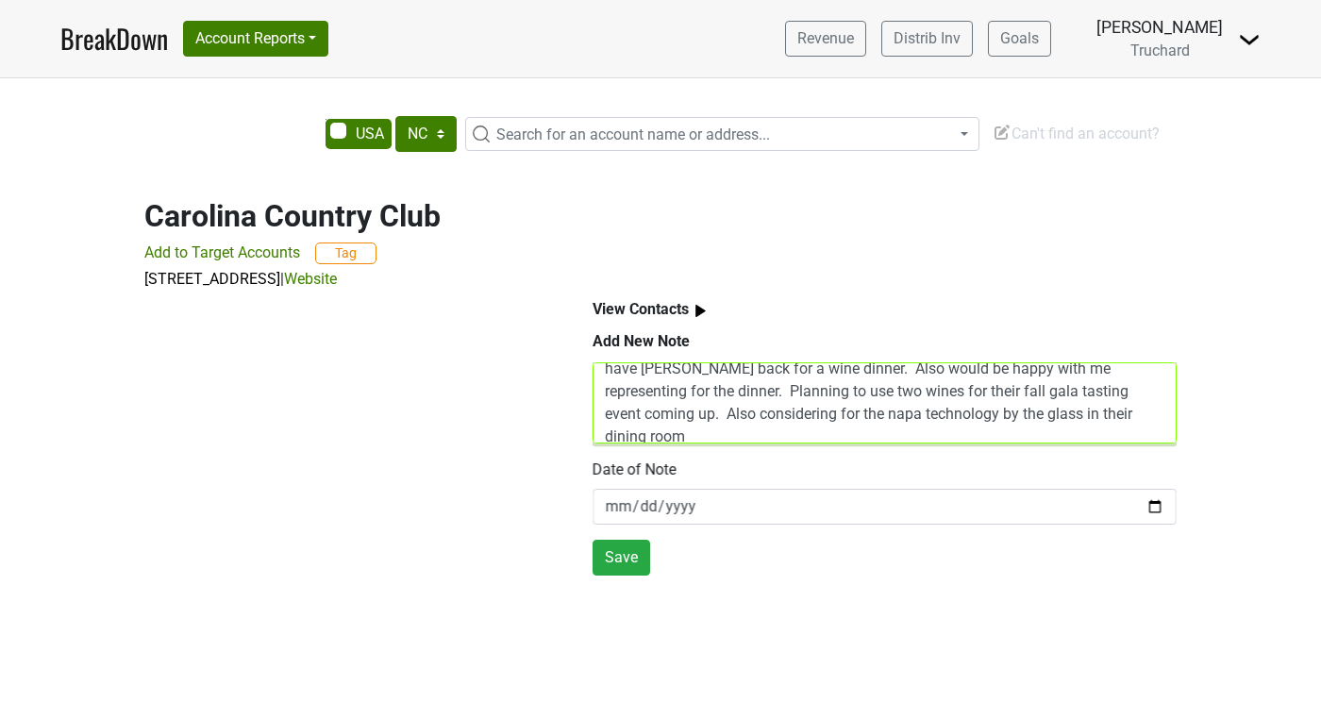
scroll to position [84, 0]
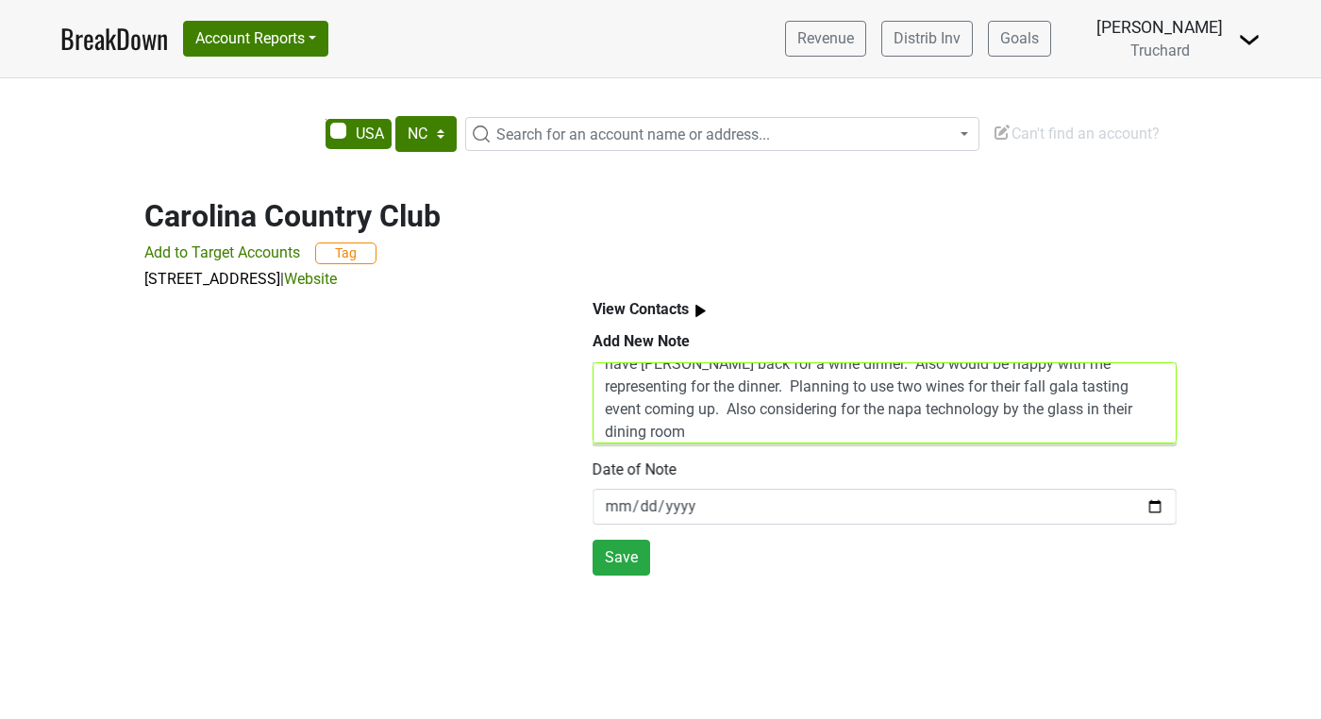
click at [1094, 424] on textarea "Carolina Country Club – James, Gustavo, Rick; gmuzzolon@carolinacc.net; jmason@…" at bounding box center [885, 402] width 584 height 81
type textarea "Carolina Country Club – James, Gustavo, Rick; gmuzzolon@carolinacc.net; jmason@…"
click at [613, 562] on button "Save" at bounding box center [622, 558] width 58 height 36
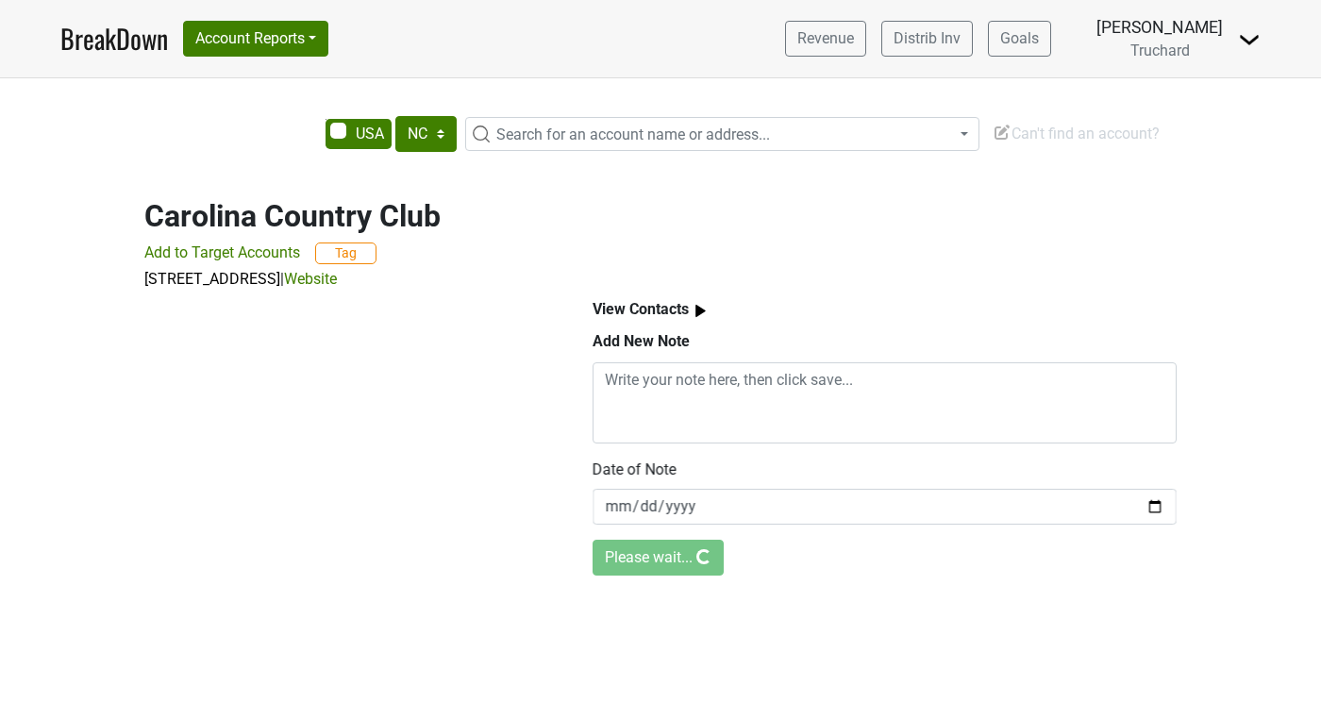
scroll to position [0, 0]
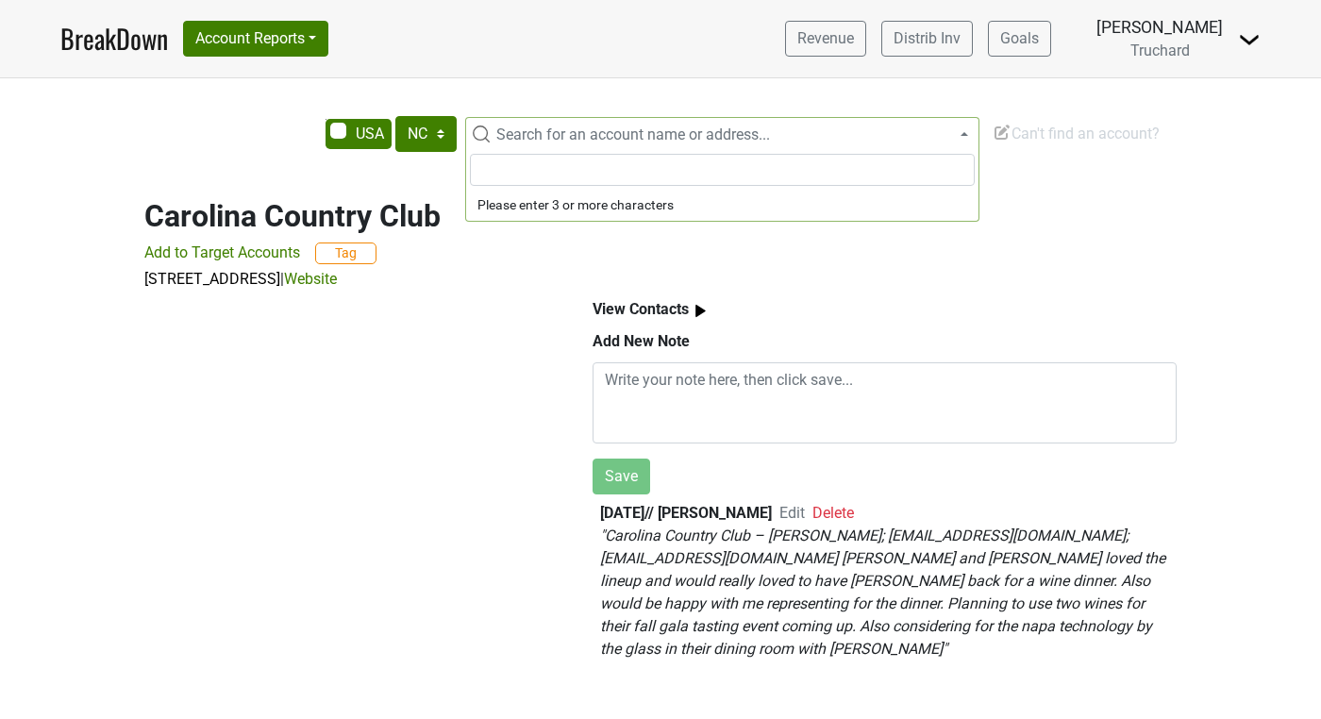
click at [549, 142] on span "Search for an account name or address..." at bounding box center [633, 134] width 274 height 18
type input "boatmen"
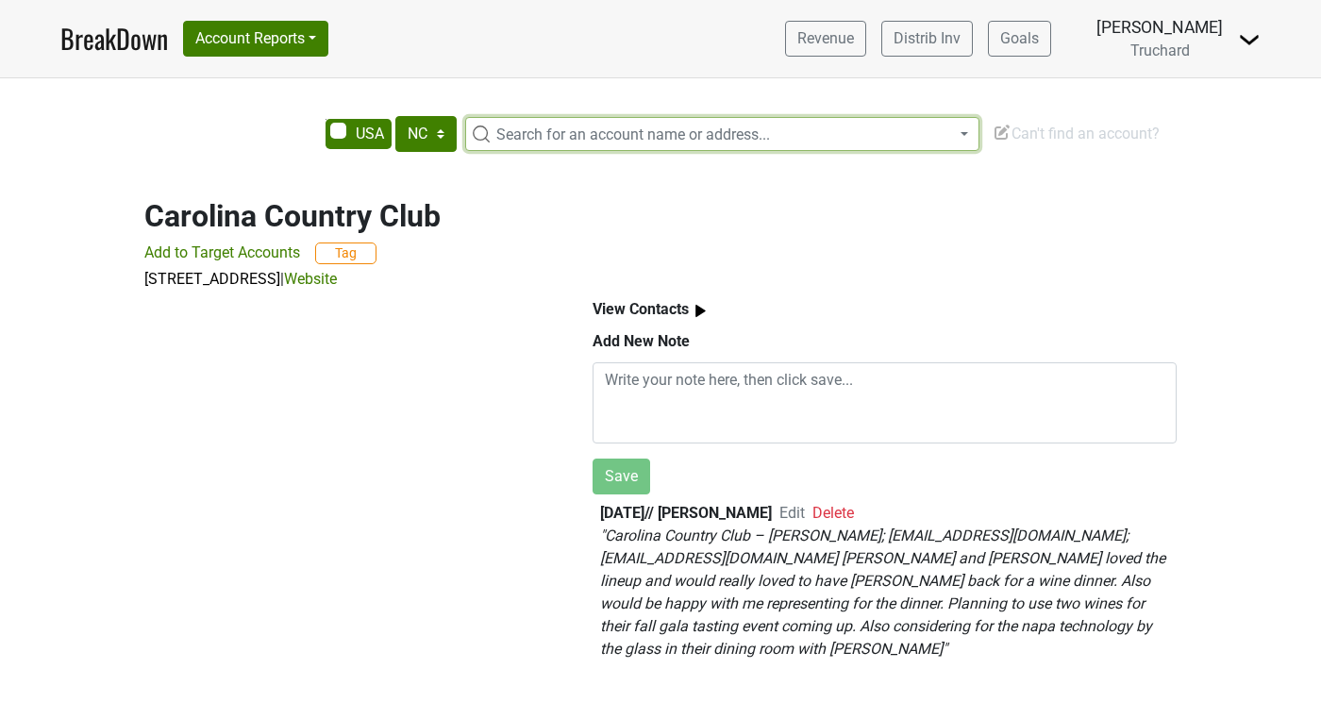
click at [1045, 147] on div "AK AL AR AZ CA CO CT DC DE FL GA HI IA ID IL IN KS KY LA MA MD ME MI MN MO MS M…" at bounding box center [849, 136] width 1076 height 40
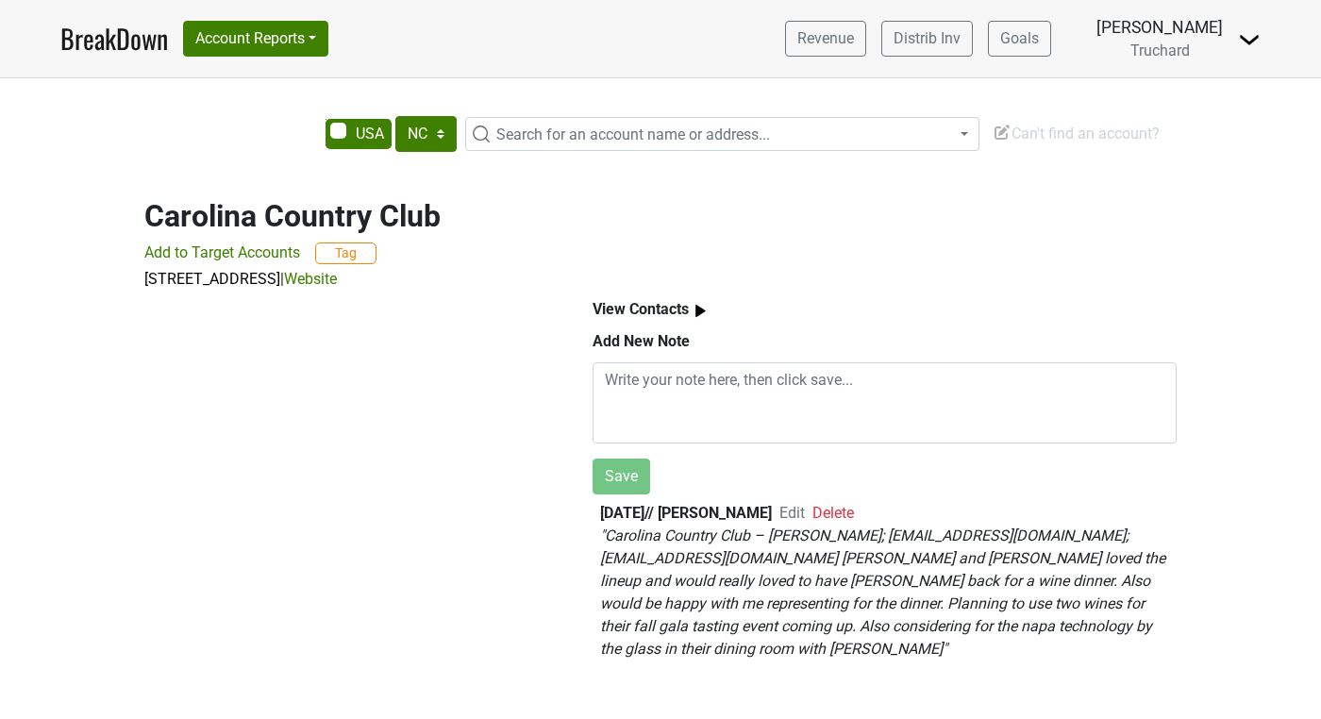
click at [1045, 128] on span "Can't find an account?" at bounding box center [1076, 134] width 167 height 18
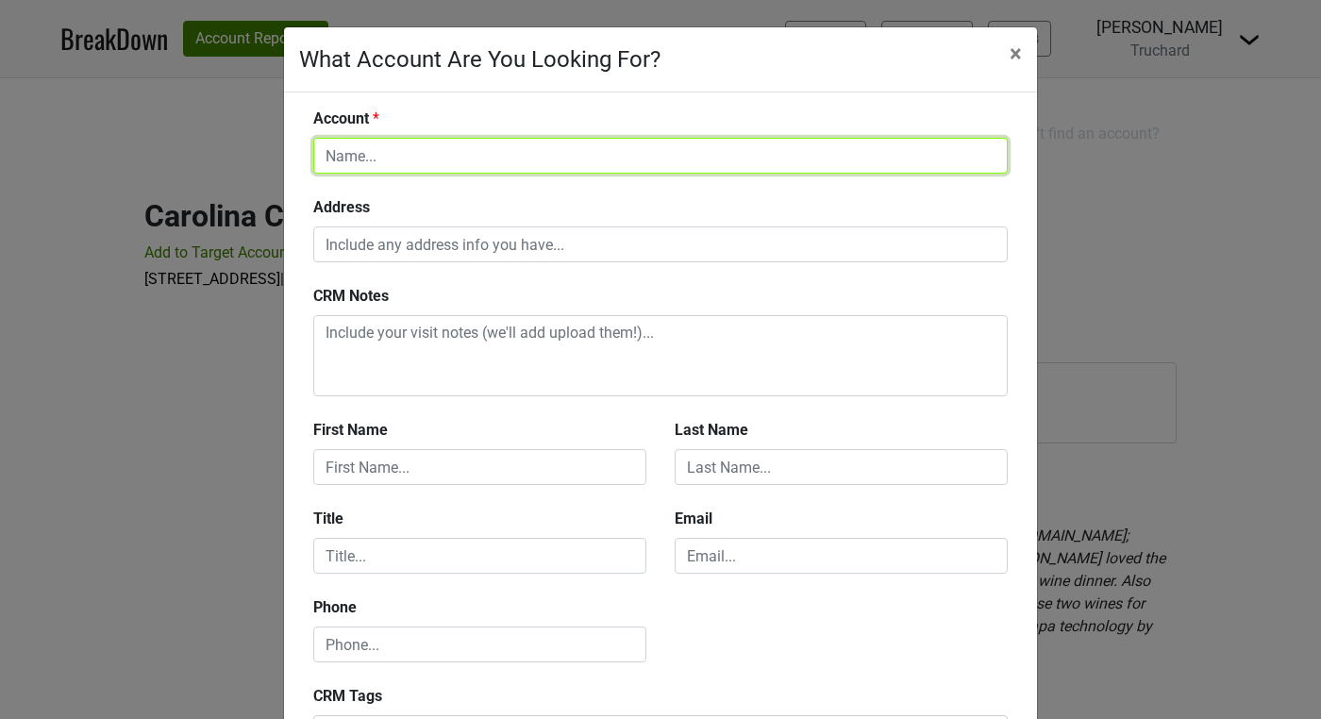
click at [760, 156] on input "text" at bounding box center [660, 156] width 694 height 36
type input "Boatman Spirits Co."
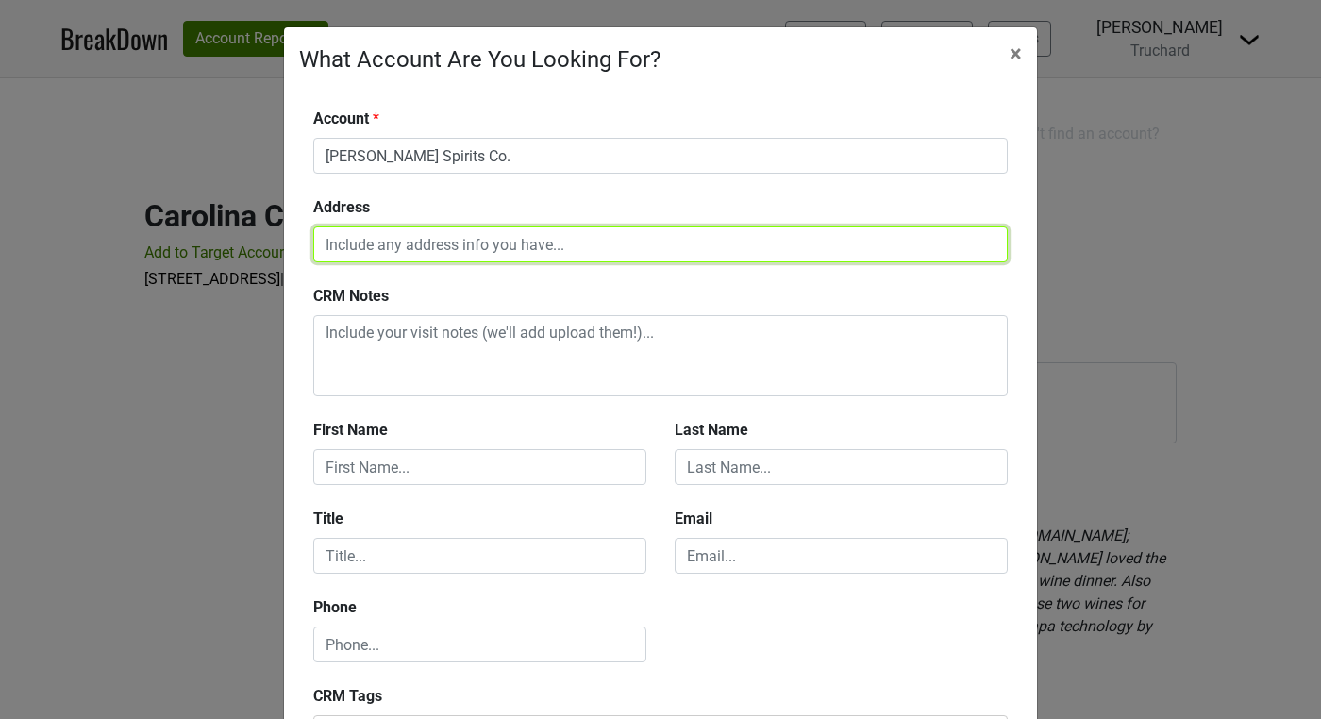
paste input "713 Seaboard Station Dr, Raleigh, NC 27604"
type input "713 Seaboard Station Dr, Raleigh, NC 27604"
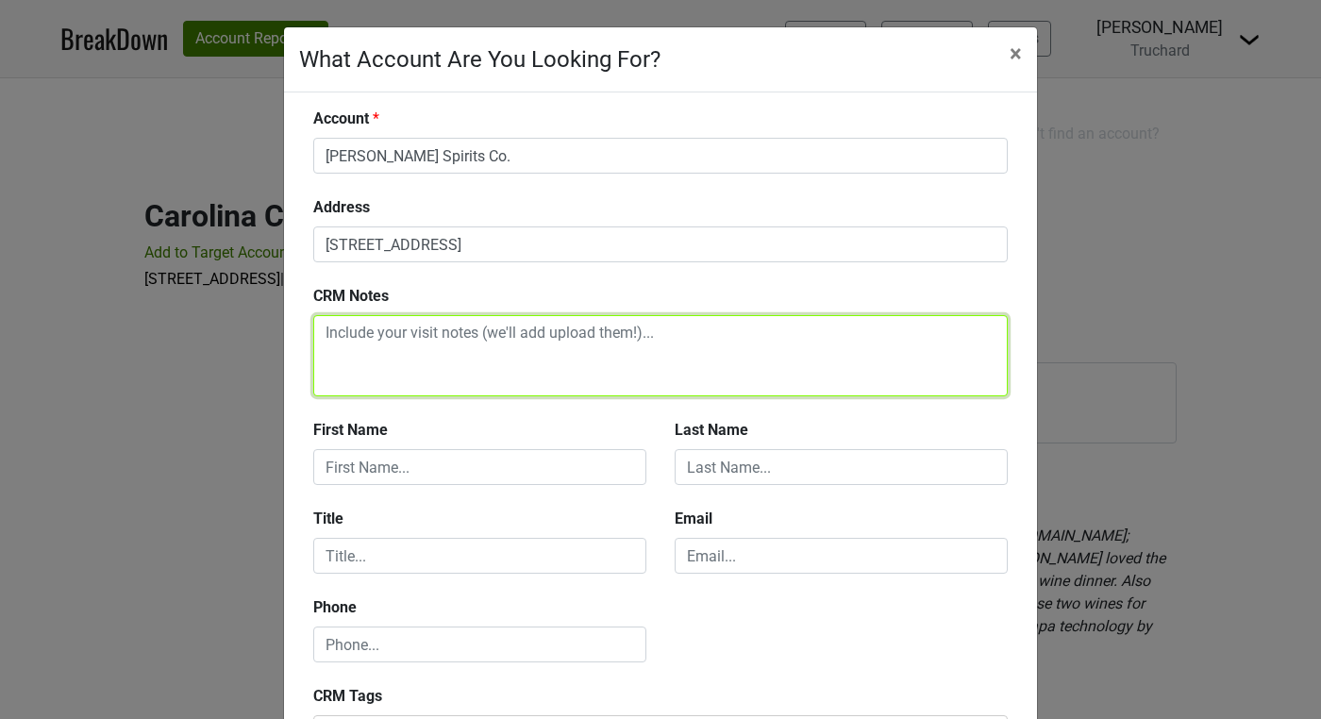
click at [494, 361] on textarea at bounding box center [660, 355] width 694 height 81
paste textarea "Geremy, Geremy@boatmanspirits.com Geremy is familiar with Truchard having visit…"
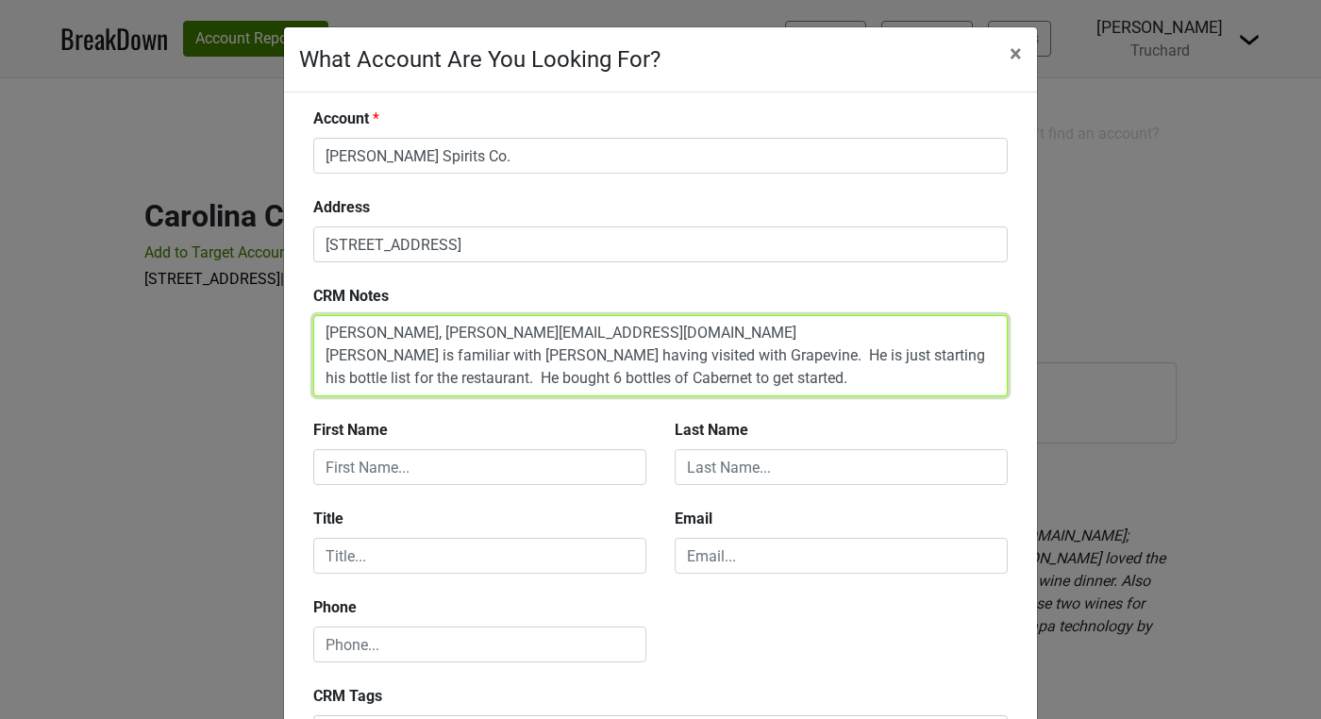
scroll to position [14, 0]
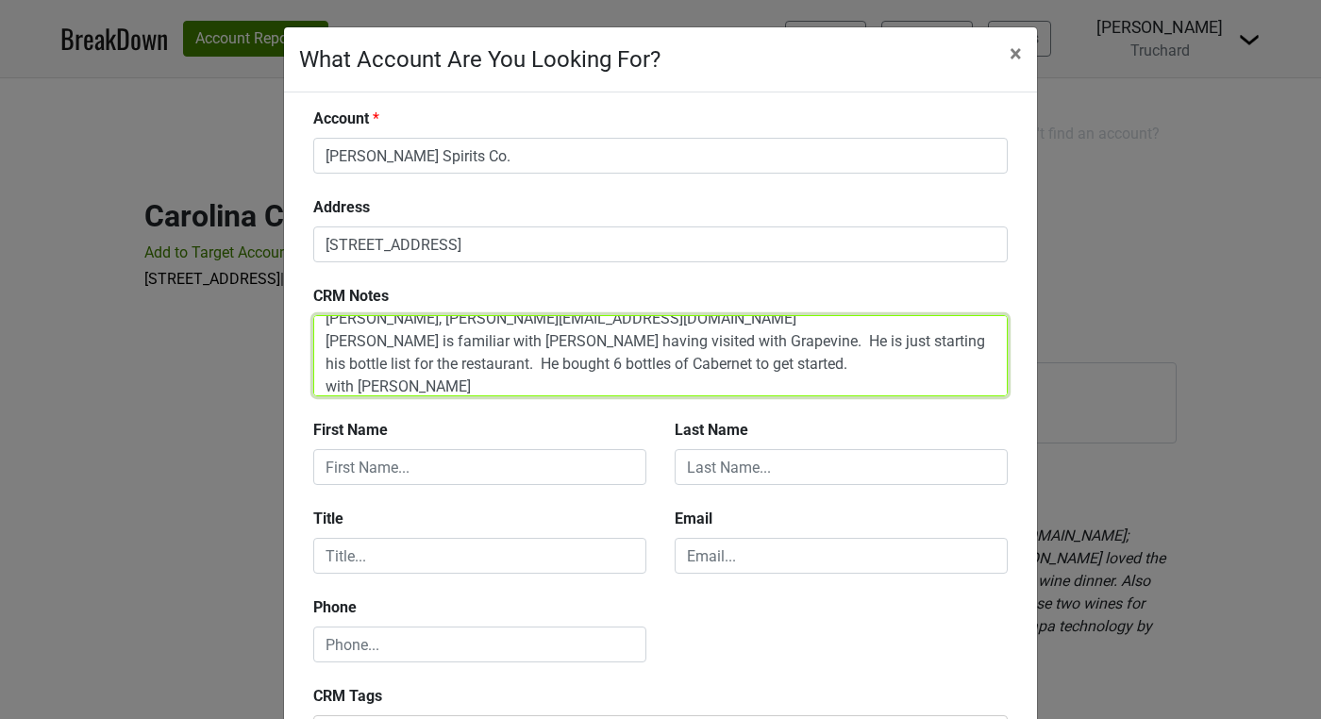
click at [621, 322] on textarea "Geremy, Geremy@boatmanspirits.com Geremy is familiar with Truchard having visit…" at bounding box center [660, 355] width 694 height 81
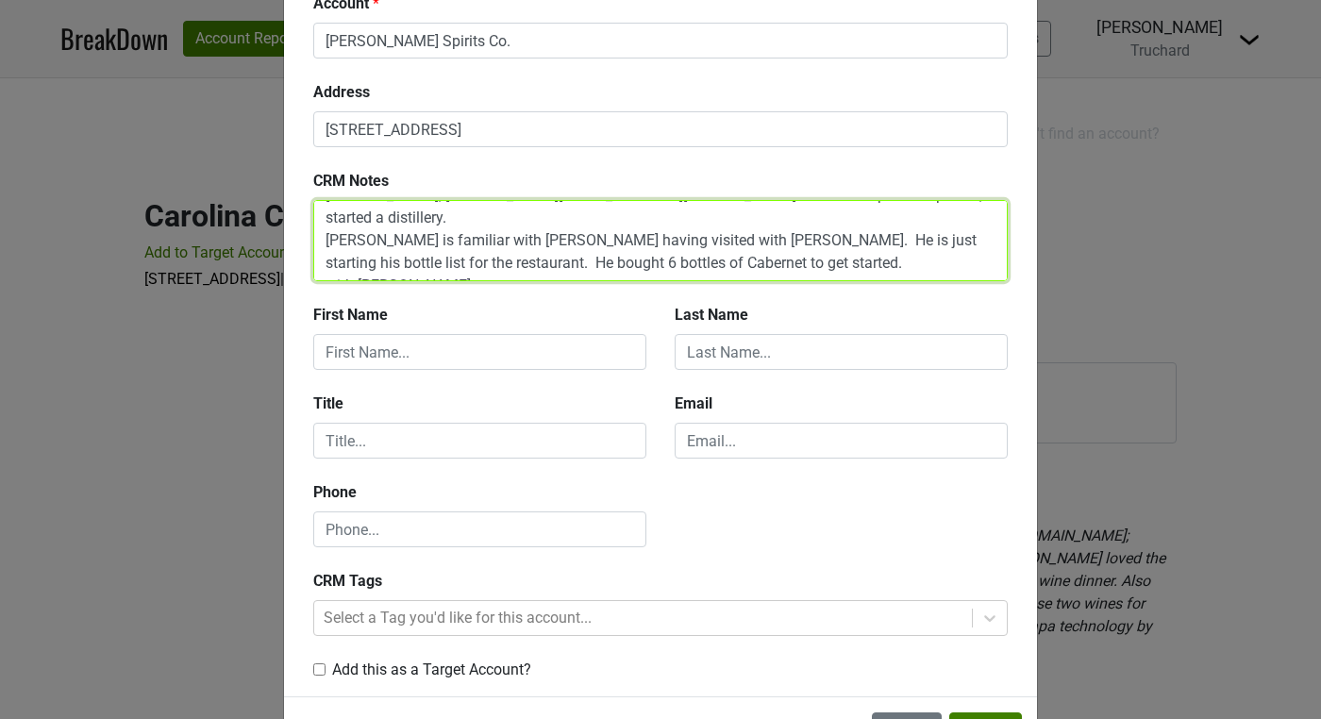
scroll to position [187, 0]
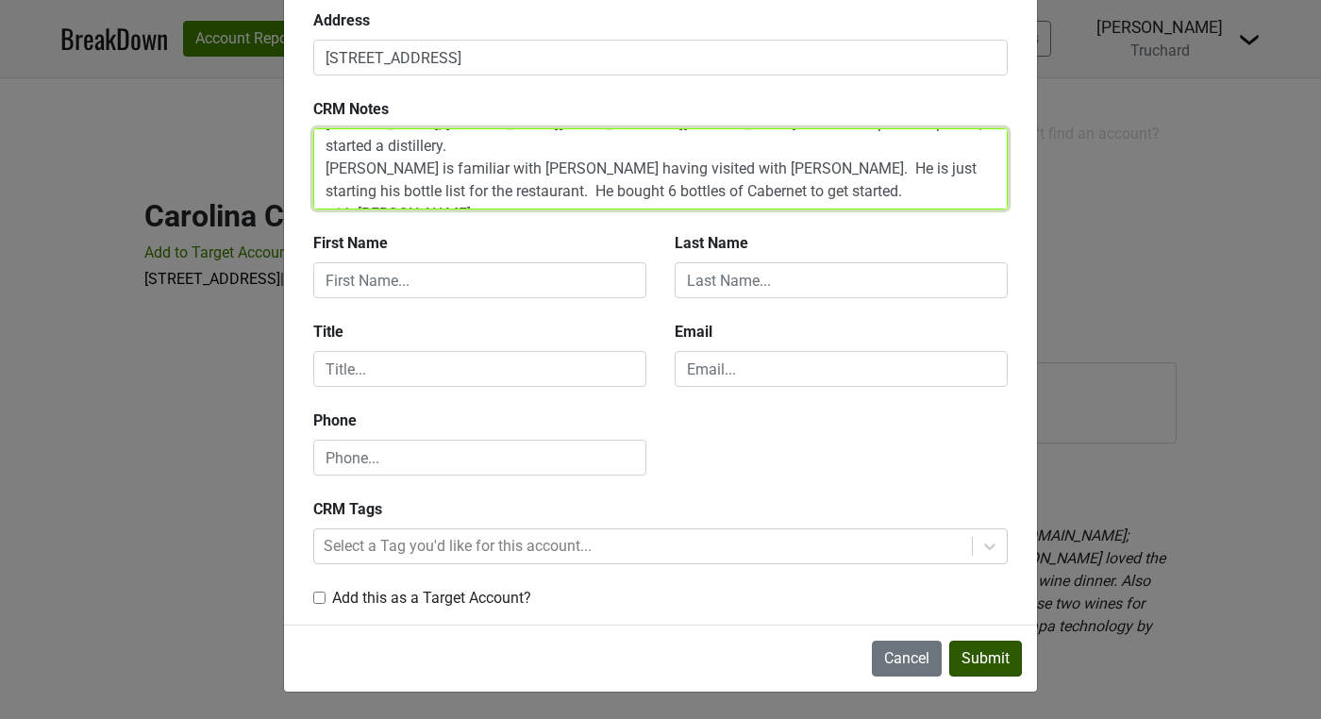
type textarea "Geremy, Geremy@boatmanspirits.com - ex sales rep for Grapevine, started a disti…"
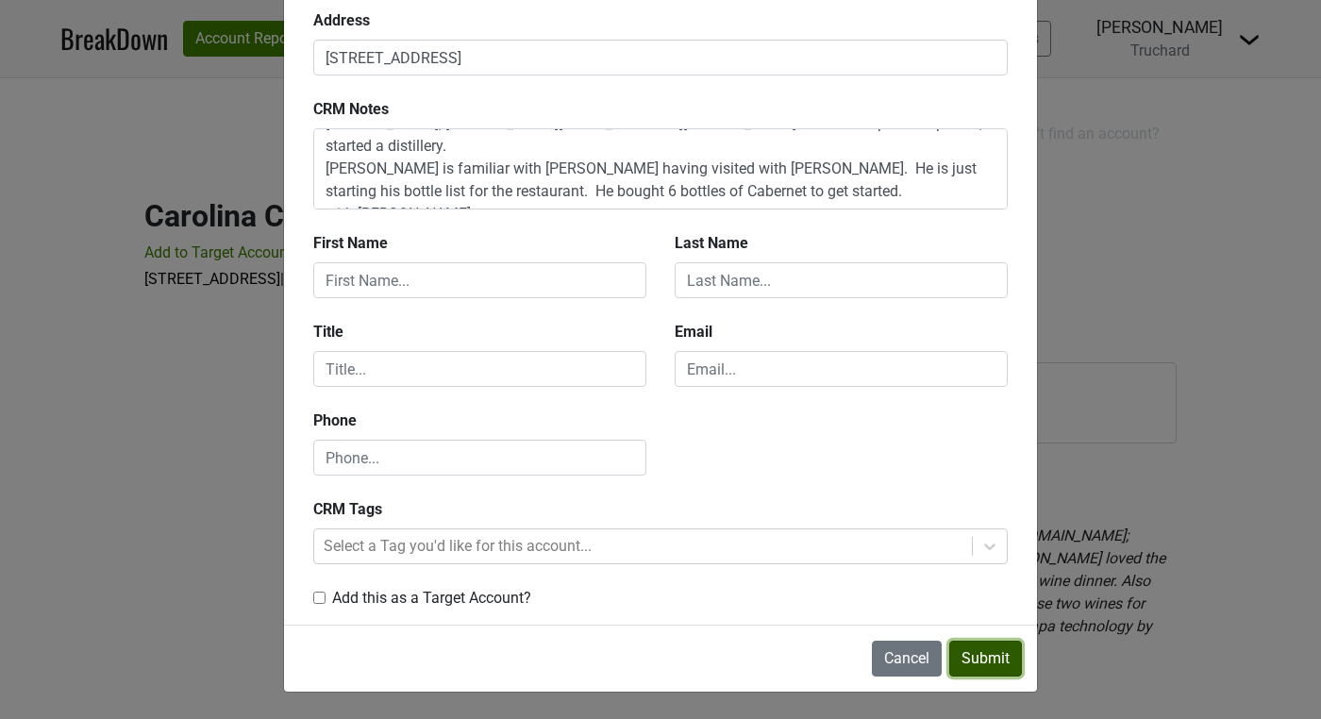
click at [992, 658] on button "Submit" at bounding box center [985, 659] width 73 height 36
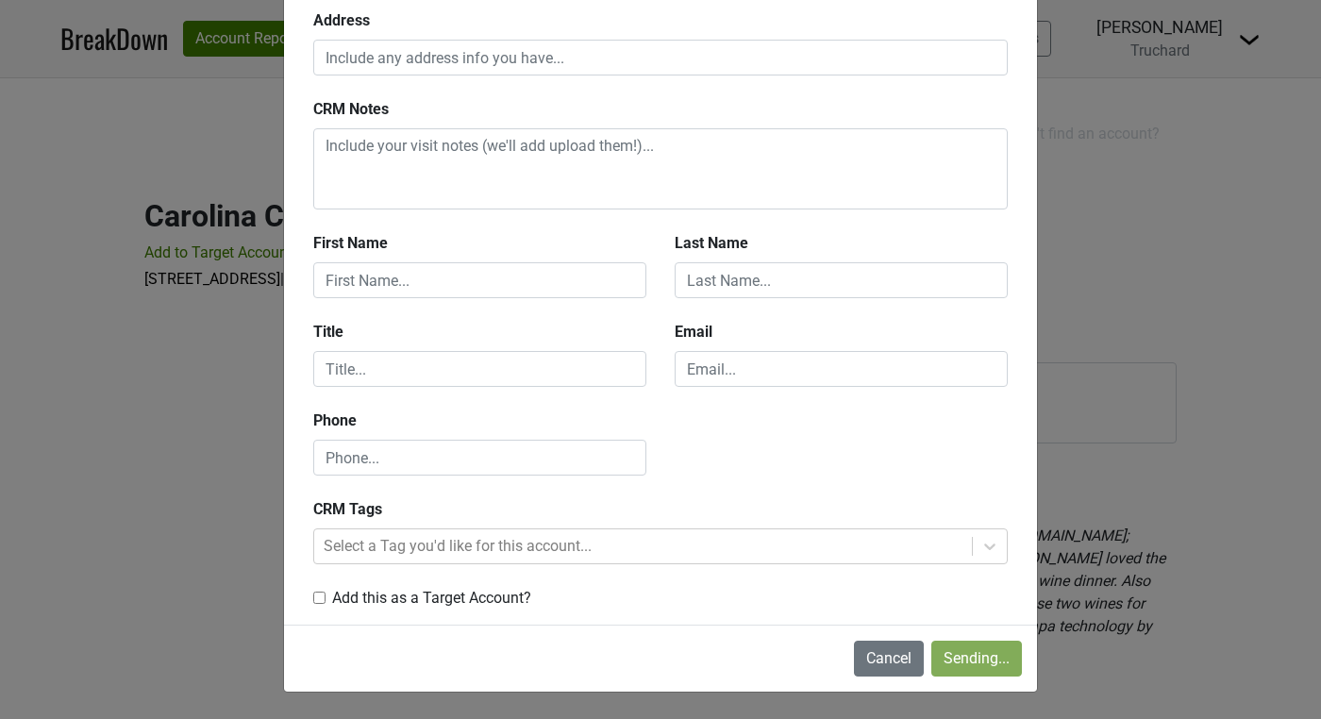
scroll to position [0, 0]
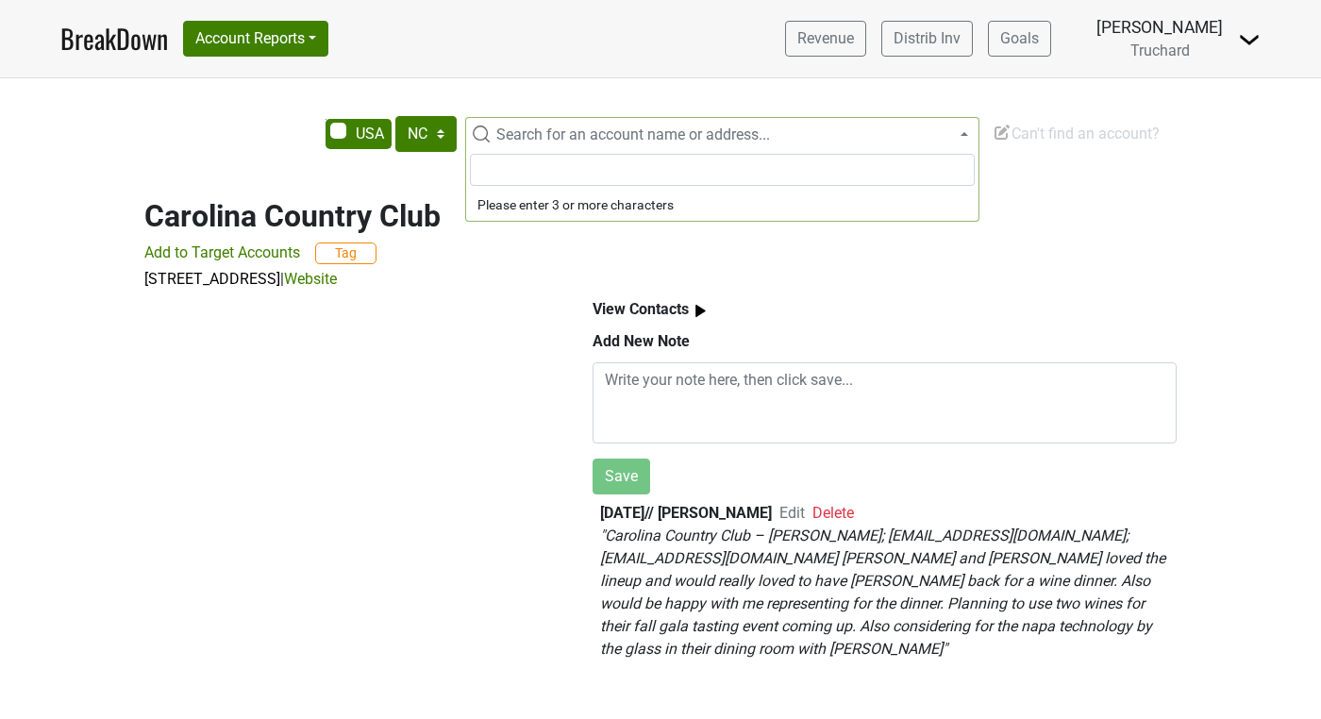
click at [510, 136] on span "Search for an account name or address..." at bounding box center [633, 134] width 274 height 18
click at [592, 172] on input "omakase by" at bounding box center [722, 170] width 505 height 32
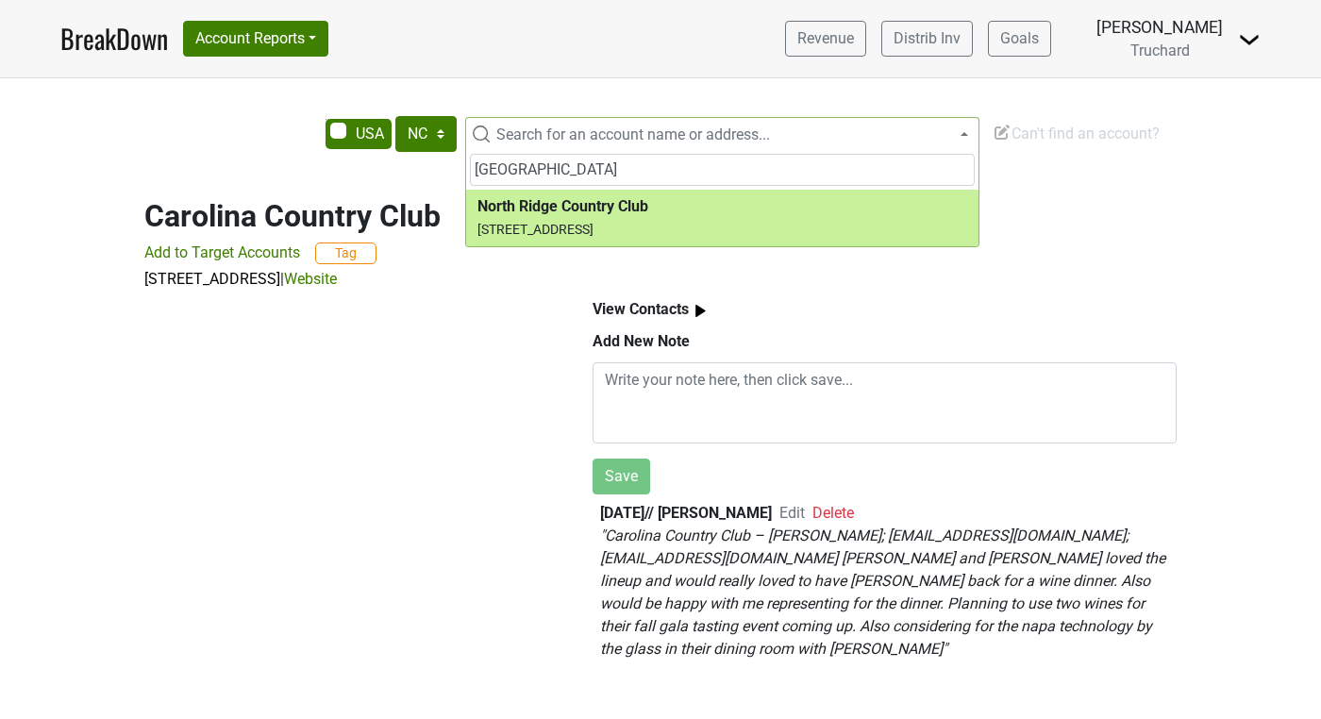
type input "northridge country"
select select "280363"
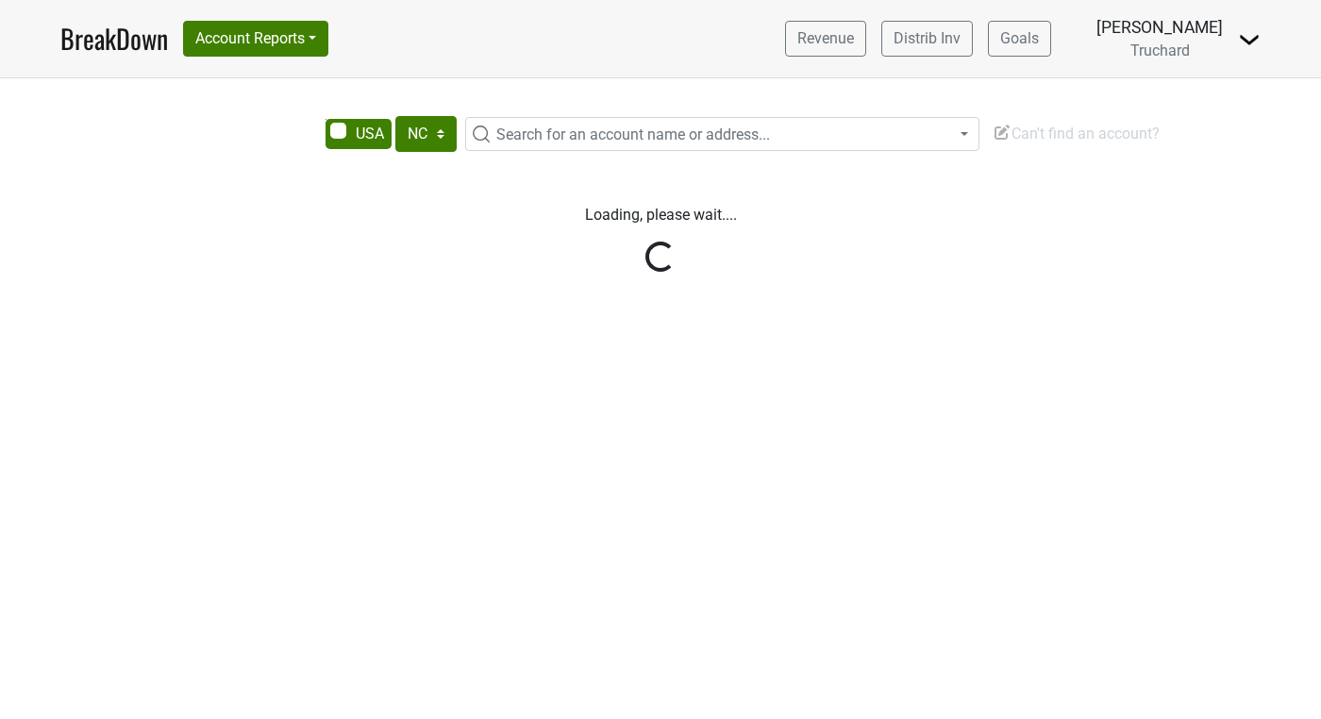
select select "NC"
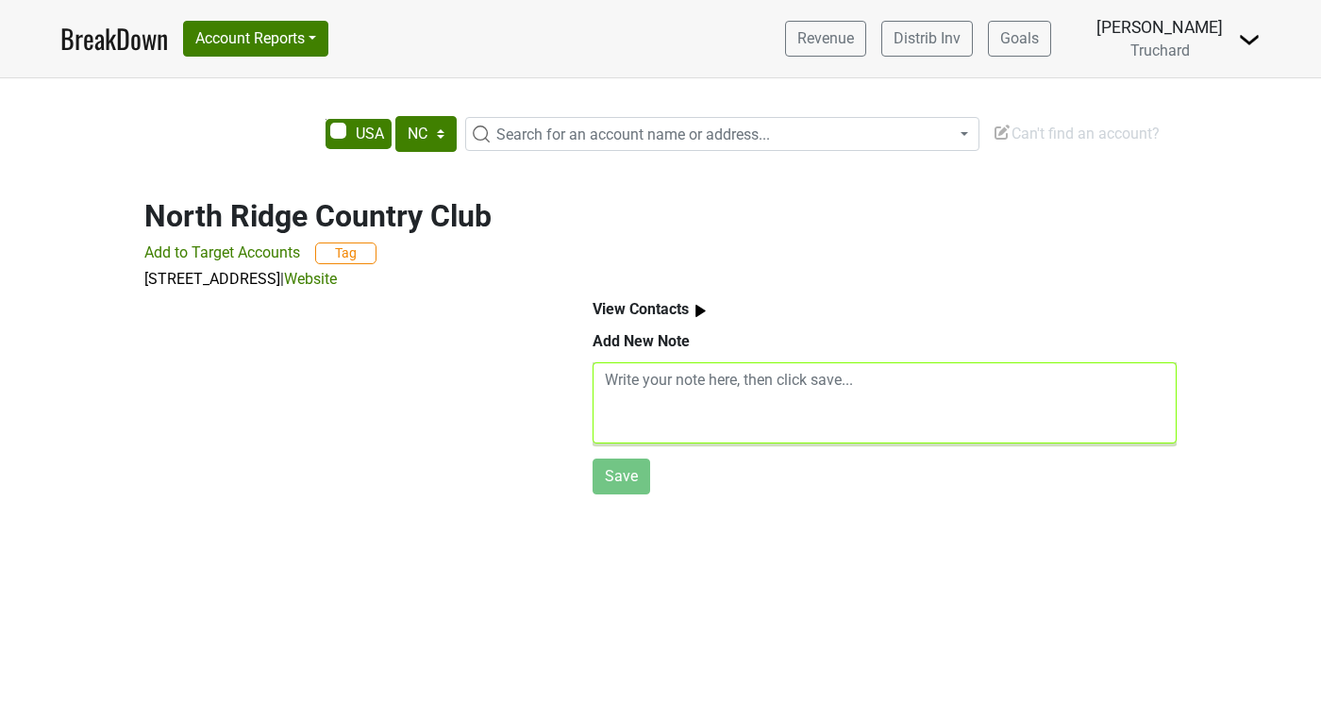
click at [665, 385] on textarea at bounding box center [885, 402] width 584 height 81
paste textarea "[PERSON_NAME]; [EMAIL_ADDRESS][DOMAIN_NAME] [PERSON_NAME] loved the entire line…"
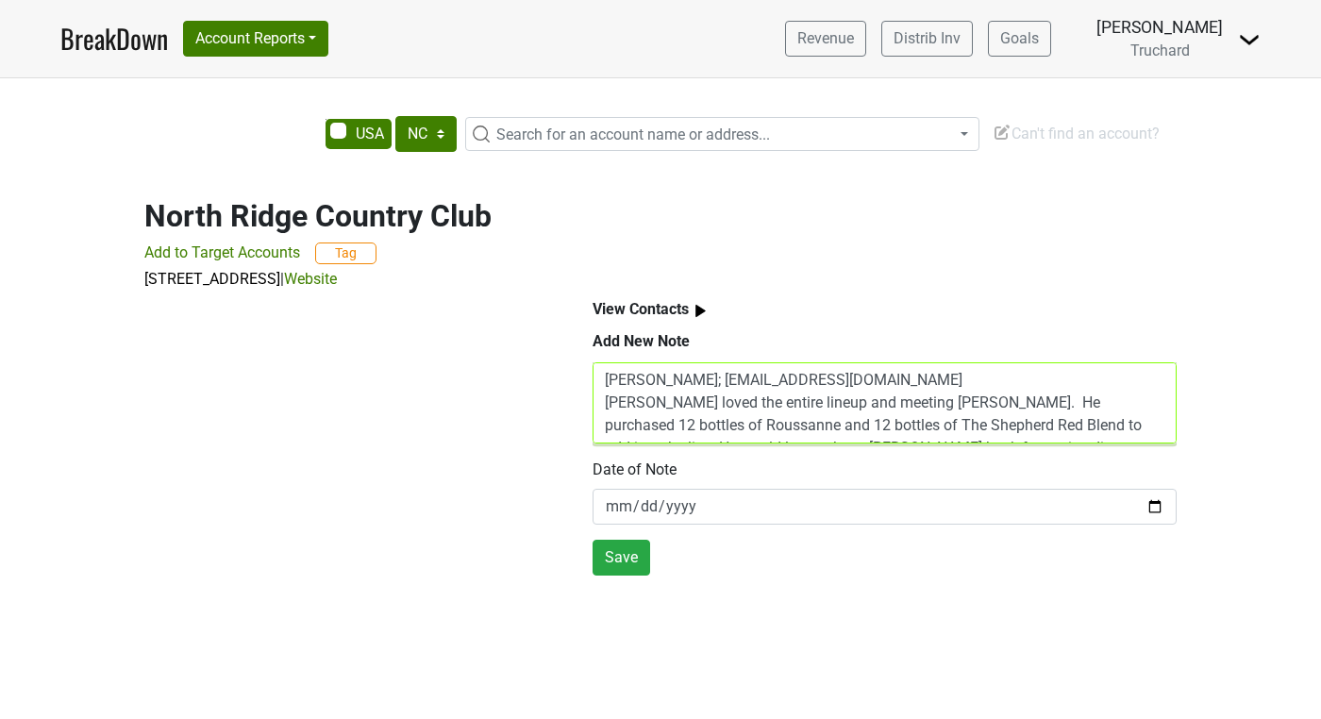
scroll to position [38, 0]
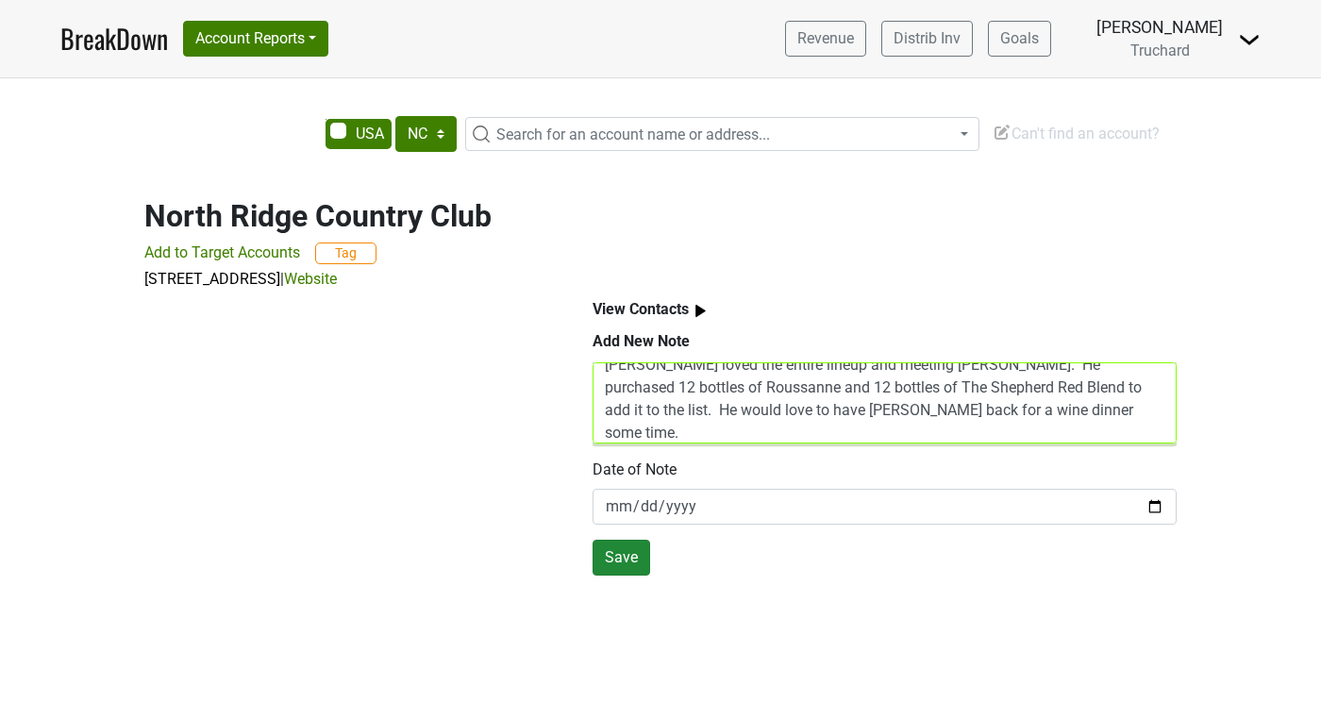
type textarea "Aaron; ahoeber@northridgecc.org Aaron loved the entire lineup and meeting Antho…"
click at [637, 560] on button "Save" at bounding box center [622, 558] width 58 height 36
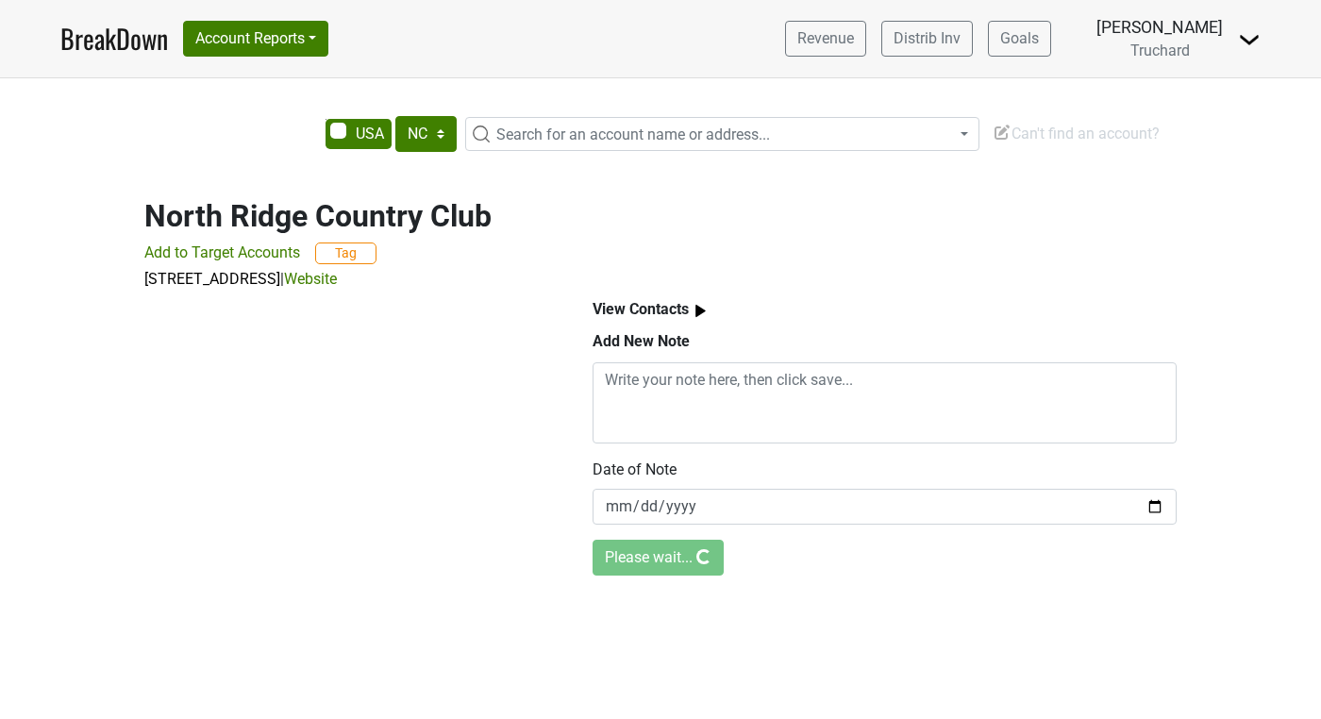
scroll to position [0, 0]
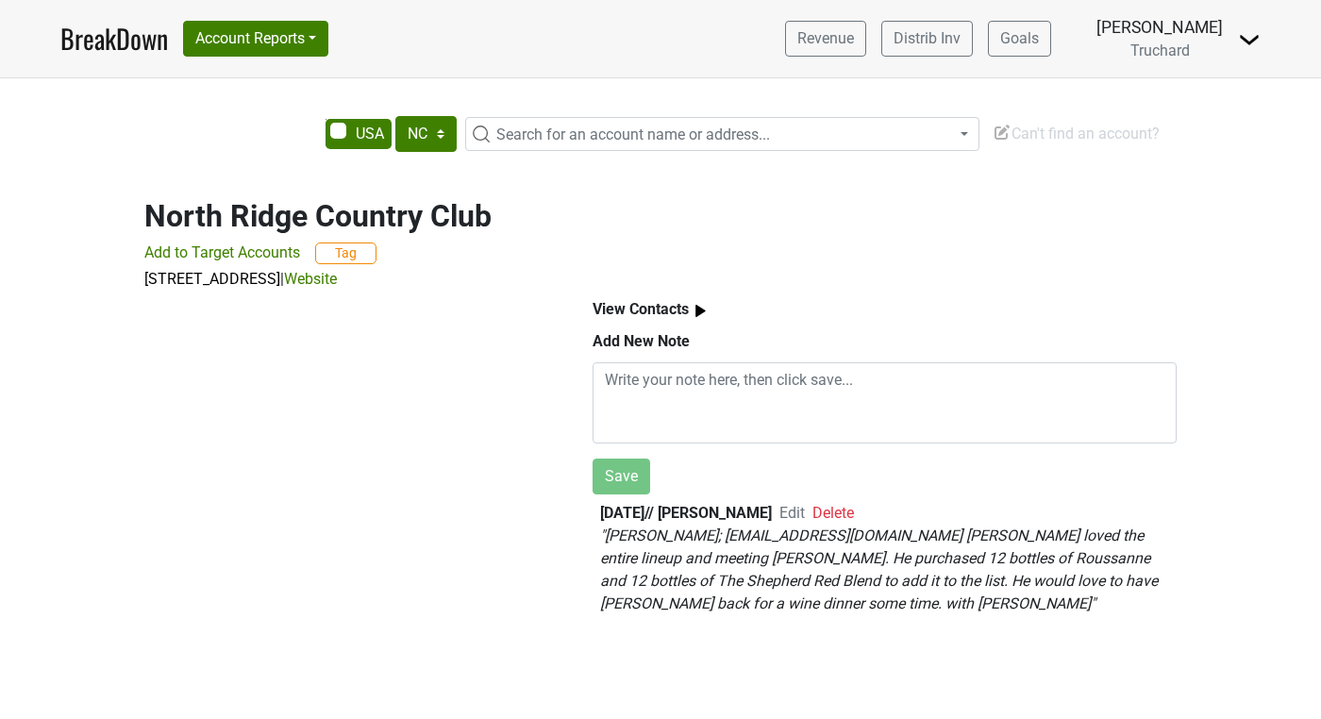
click at [592, 125] on span "Search for an account name or address..." at bounding box center [734, 135] width 490 height 23
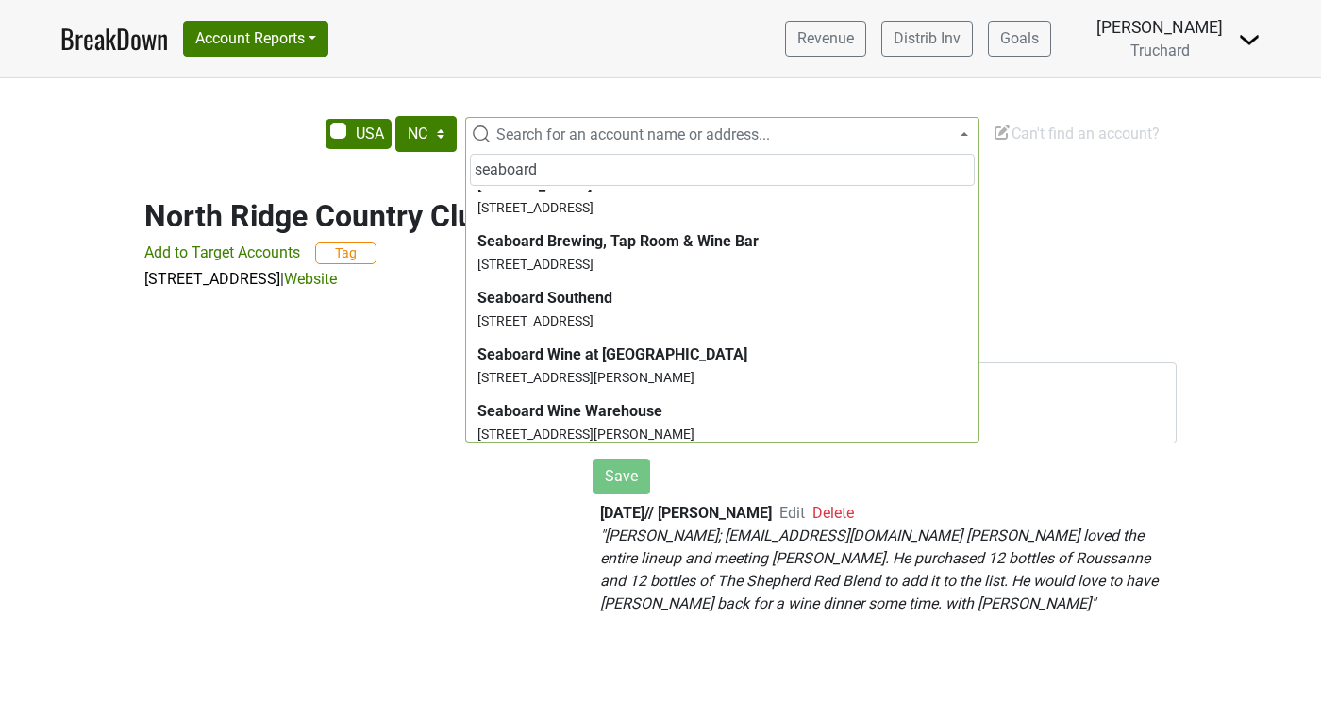
scroll to position [86, 0]
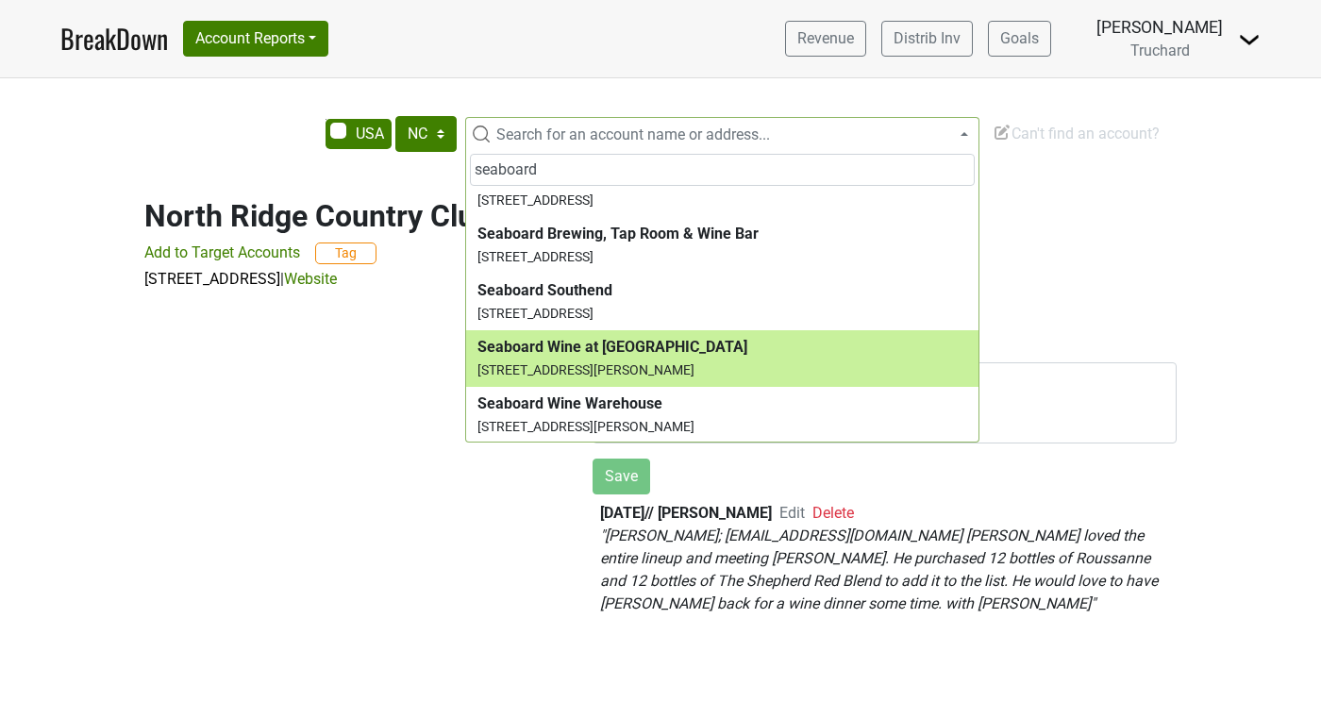
type input "seaboard"
select select "124450608"
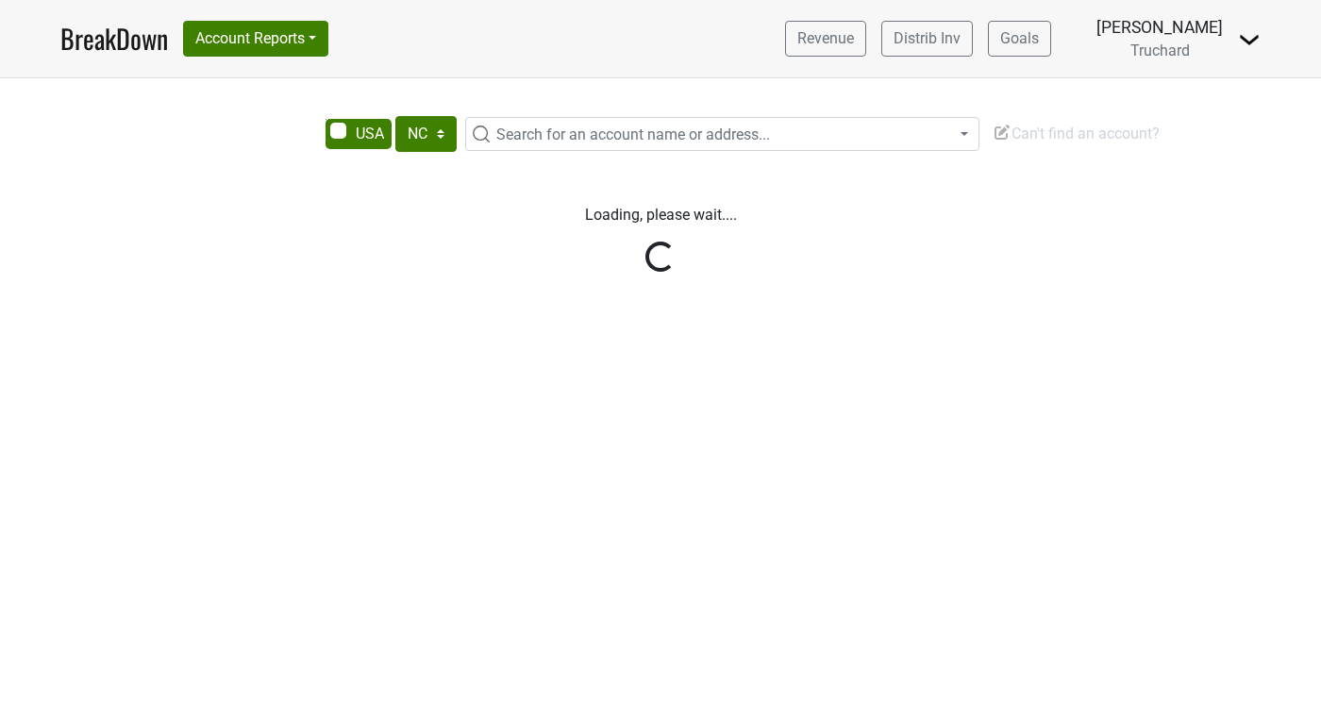
select select "NC"
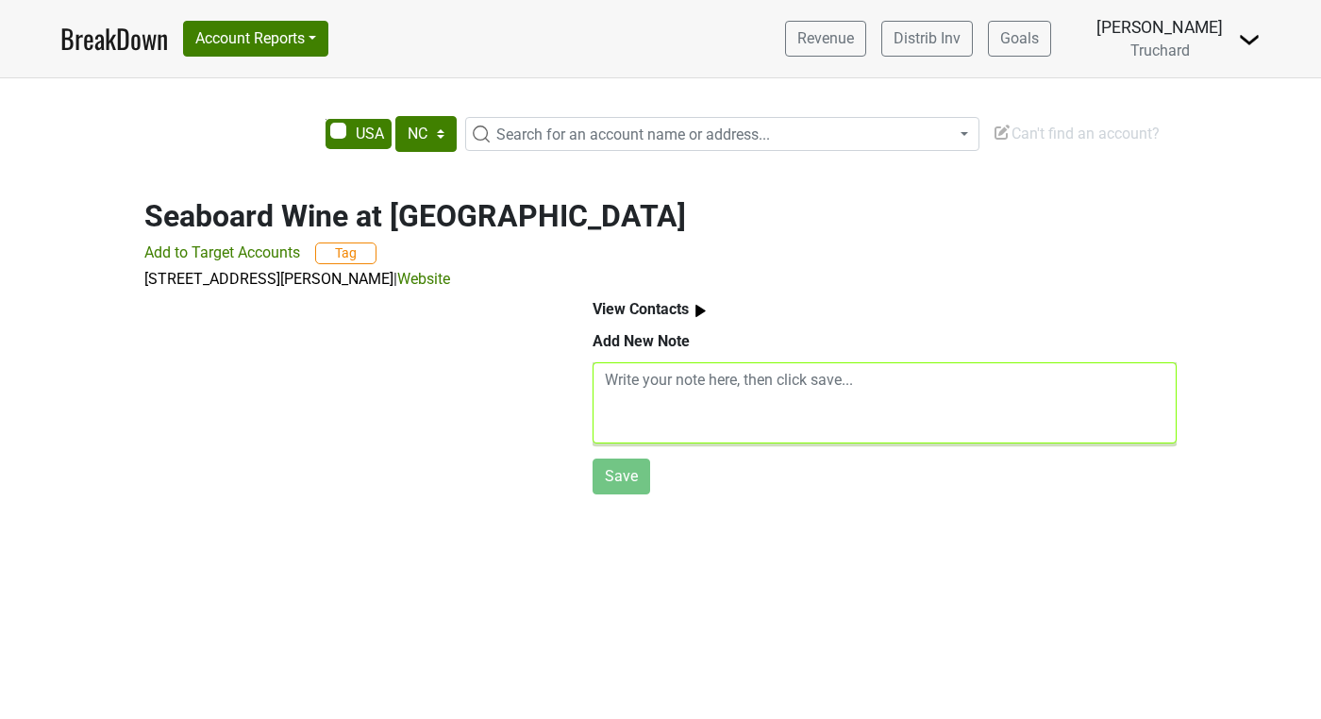
click at [653, 390] on textarea at bounding box center [885, 402] width 584 height 81
paste textarea "Doug; seaboardwine@gmail.com Tasted with Aaron and Sharon, both really liked Th…"
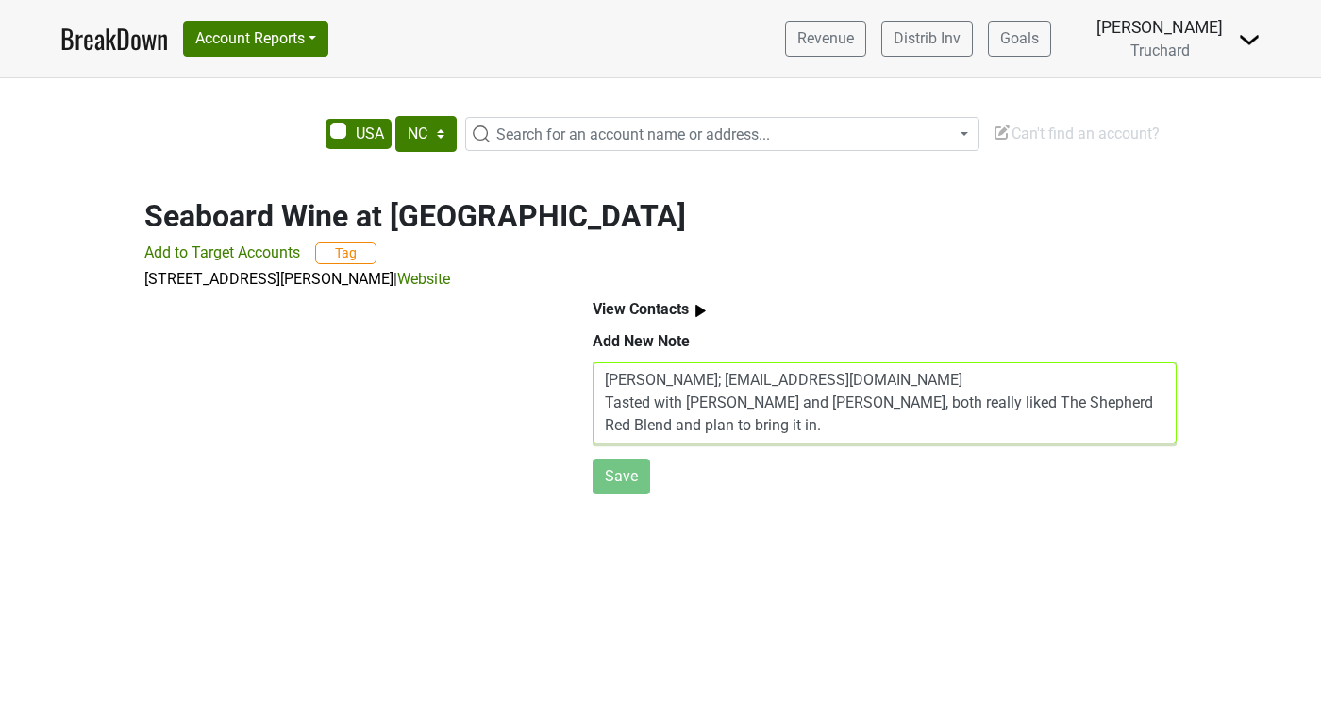
scroll to position [15, 0]
click at [726, 409] on textarea "Doug; seaboardwine@gmail.com Tasted with Aaron and Sharon, both really liked Th…" at bounding box center [885, 402] width 584 height 81
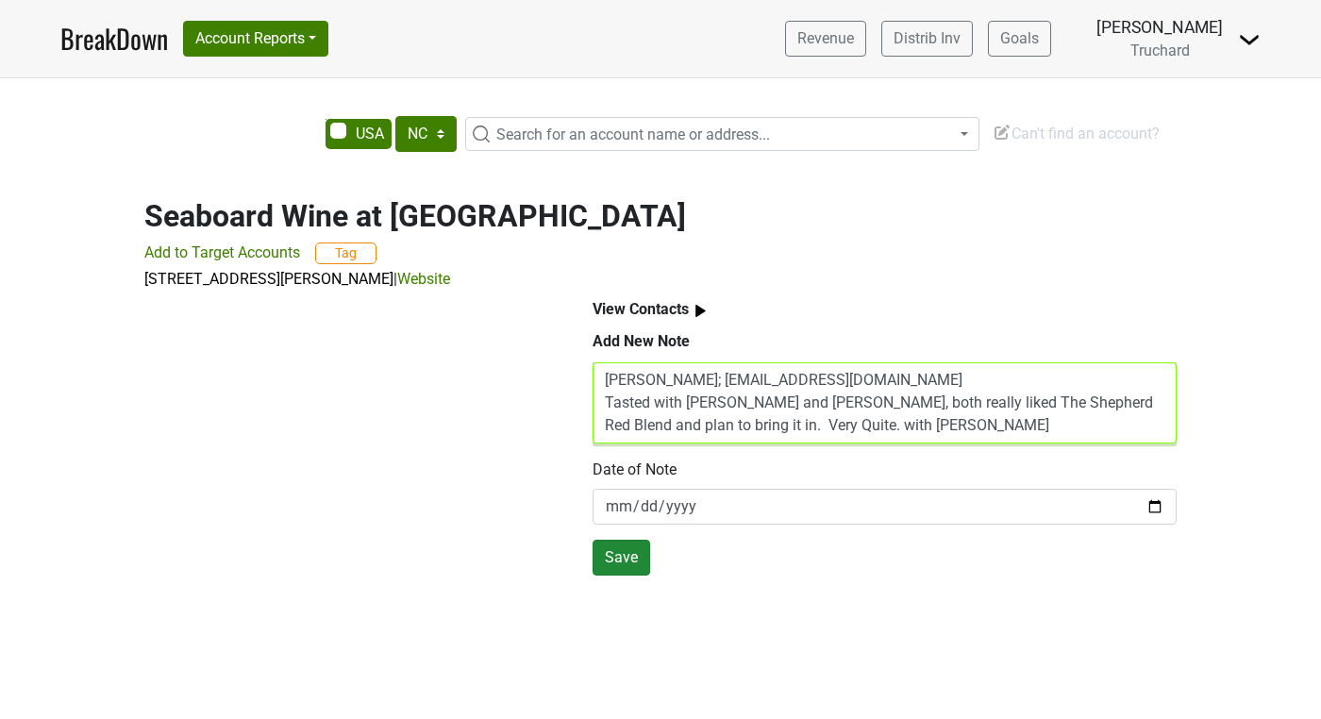
type textarea "Doug; seaboardwine@gmail.com Tasted with Aaron and Sharon, both really liked Th…"
click at [612, 561] on button "Save" at bounding box center [622, 558] width 58 height 36
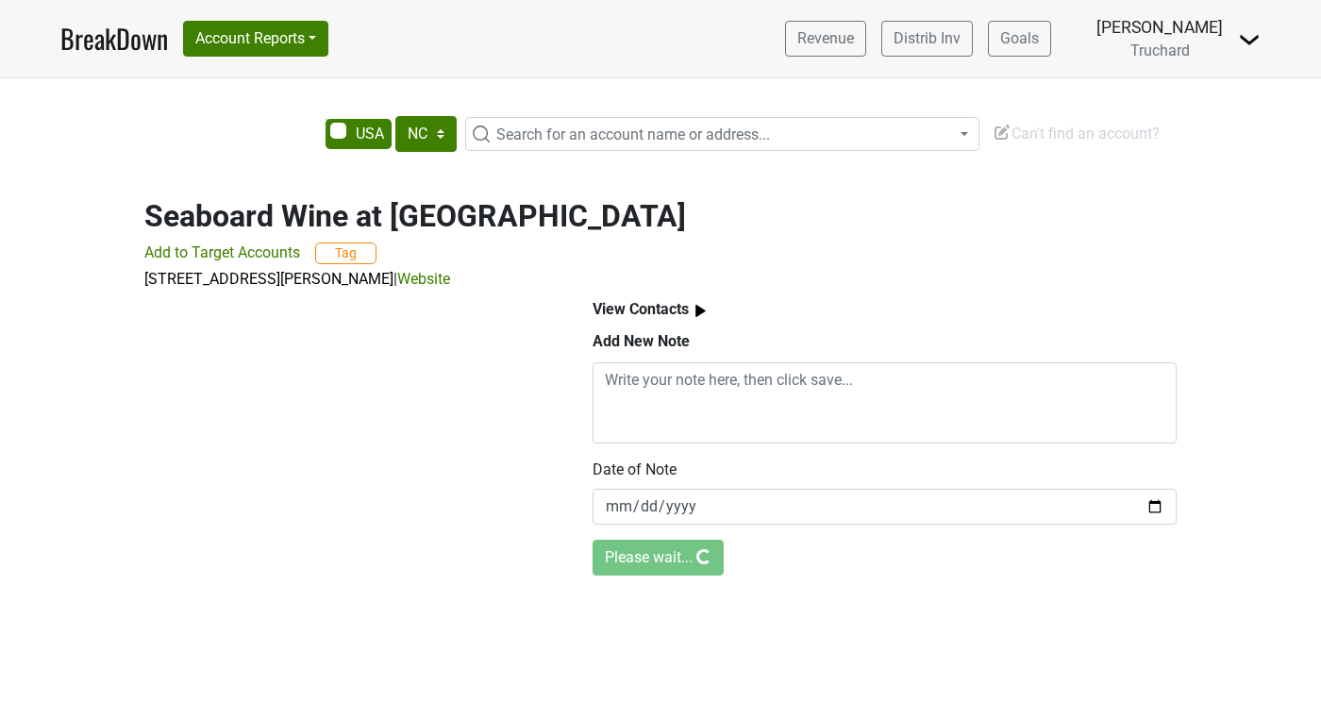
scroll to position [0, 0]
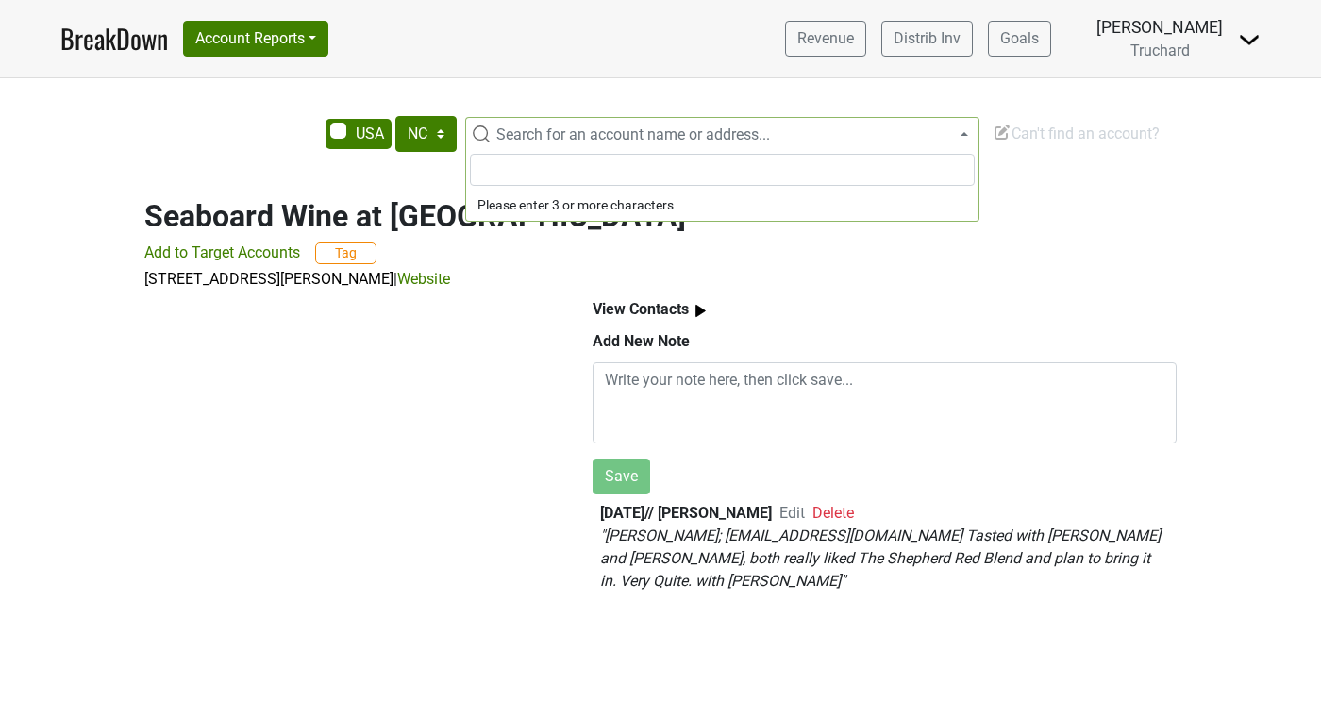
click at [644, 141] on span "Search for an account name or address..." at bounding box center [633, 134] width 274 height 18
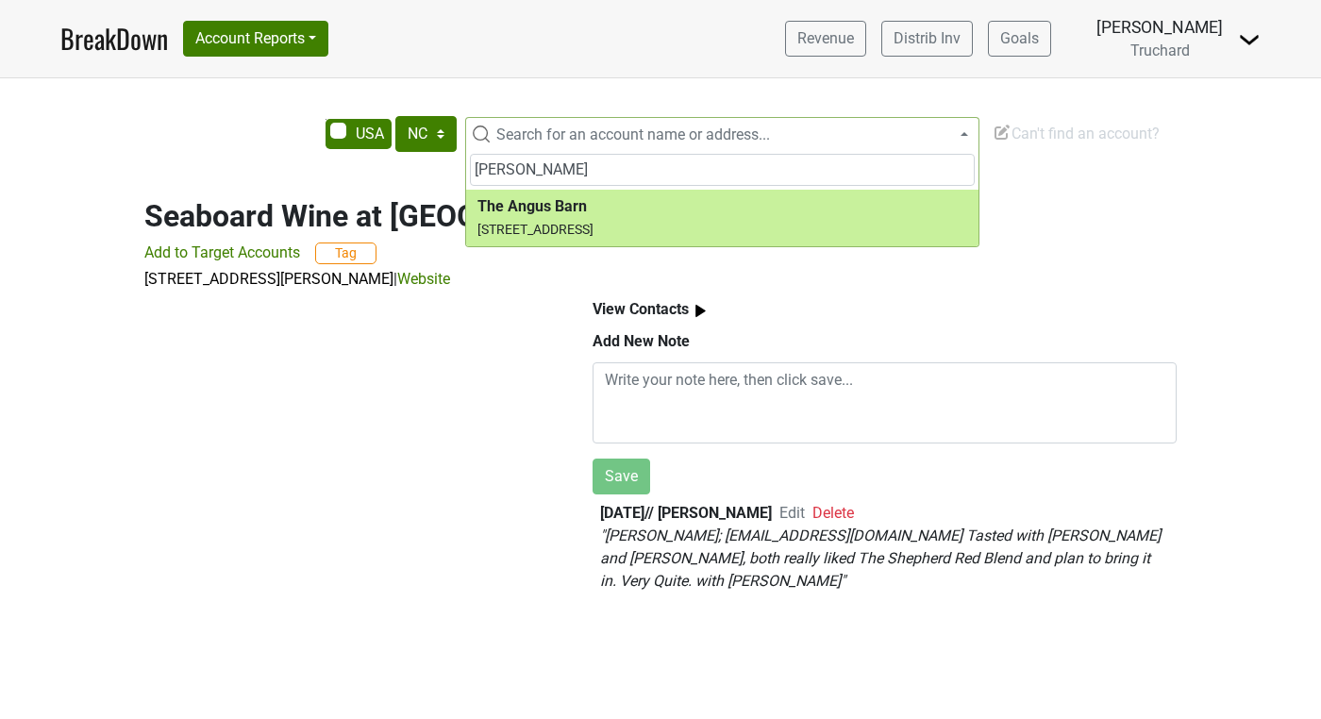
type input "angus barn"
select select "282874"
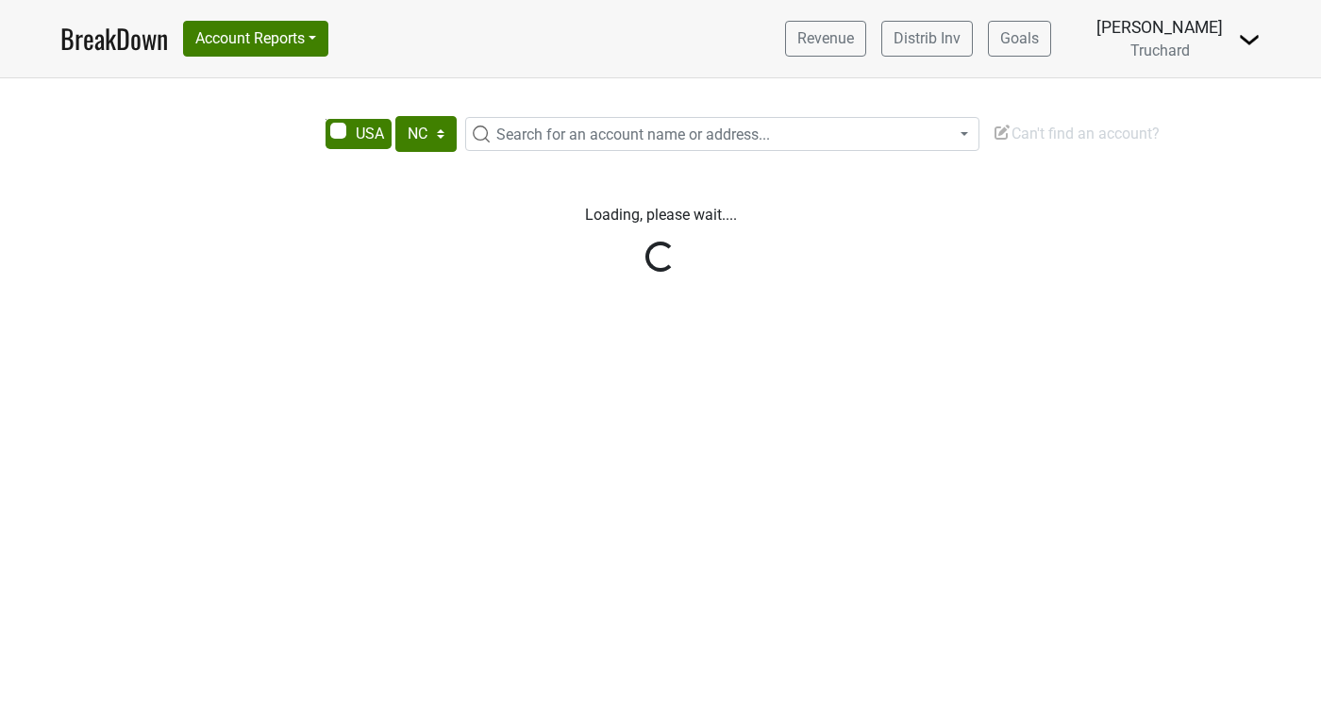
select select "NC"
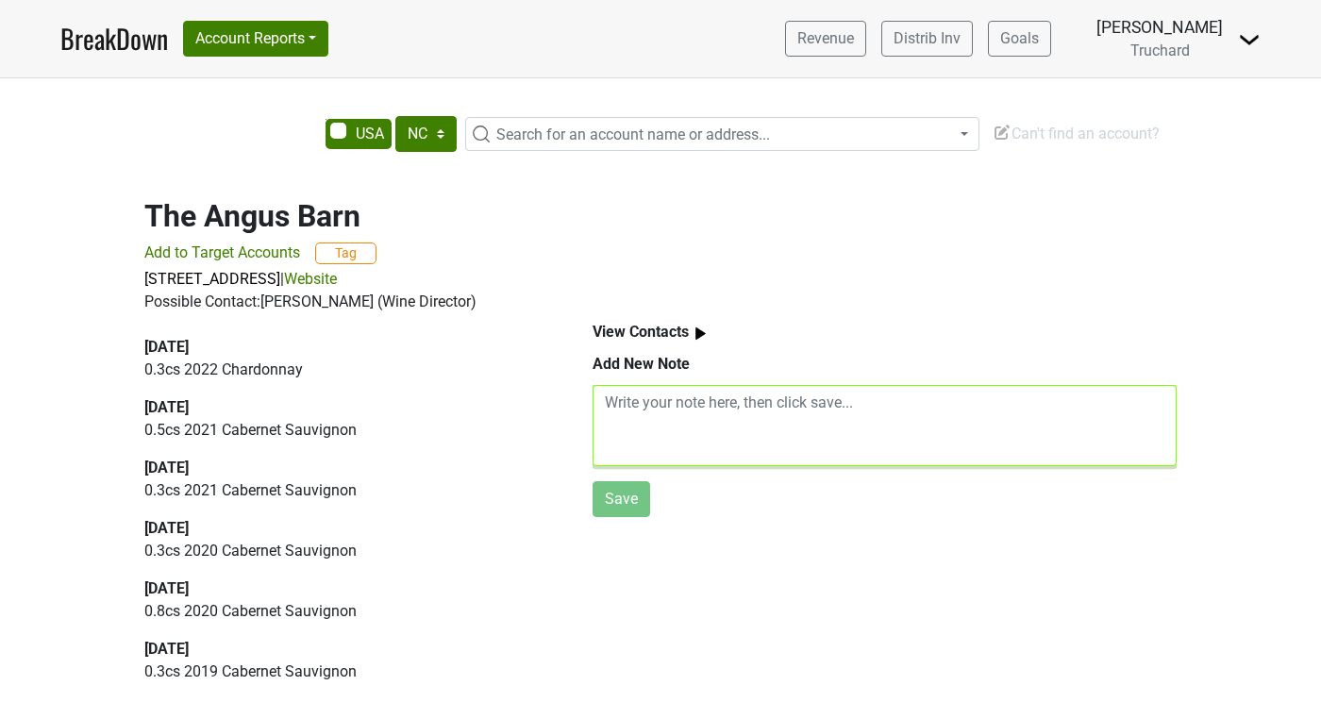
click at [684, 417] on textarea at bounding box center [885, 425] width 584 height 81
paste textarea "Henk; henk@angusbarn.com Henk loved meeting Anthony and tasting through the lin…"
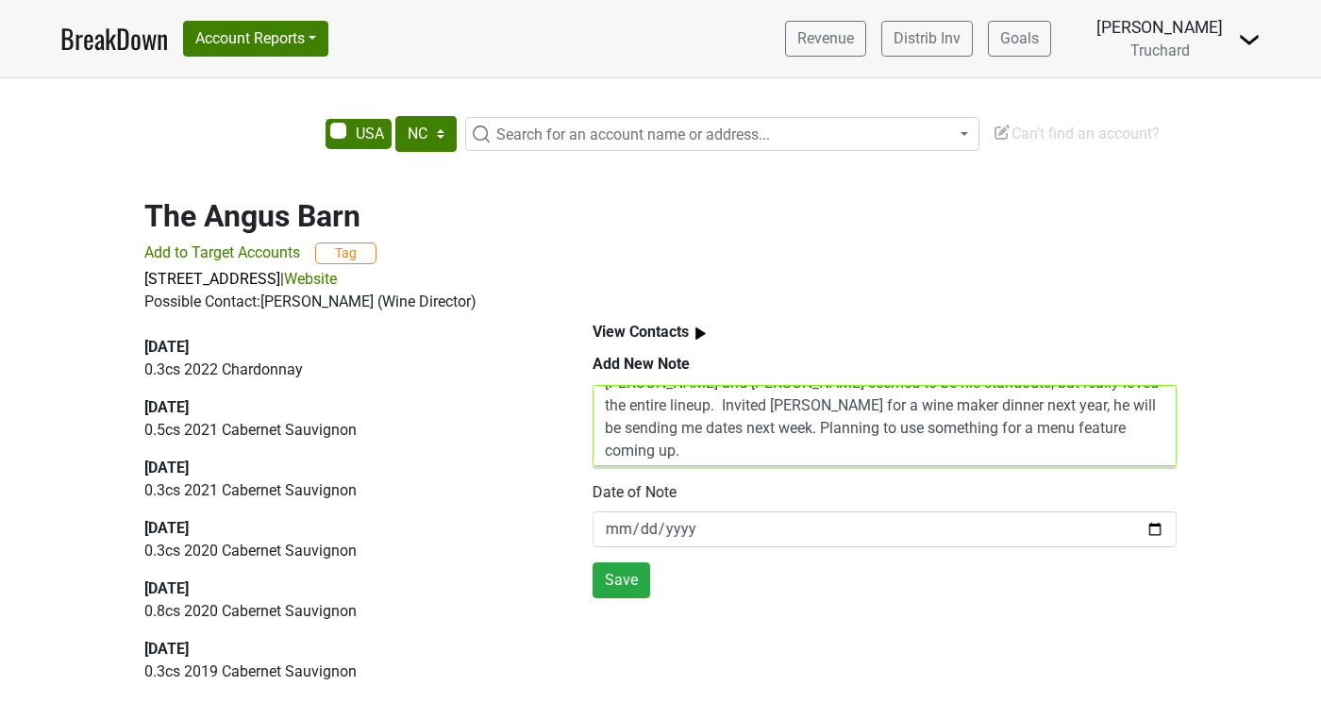
scroll to position [68, 0]
type textarea "Henk; henk@angusbarn.com Henk loved meeting Anthony and tasting through the lin…"
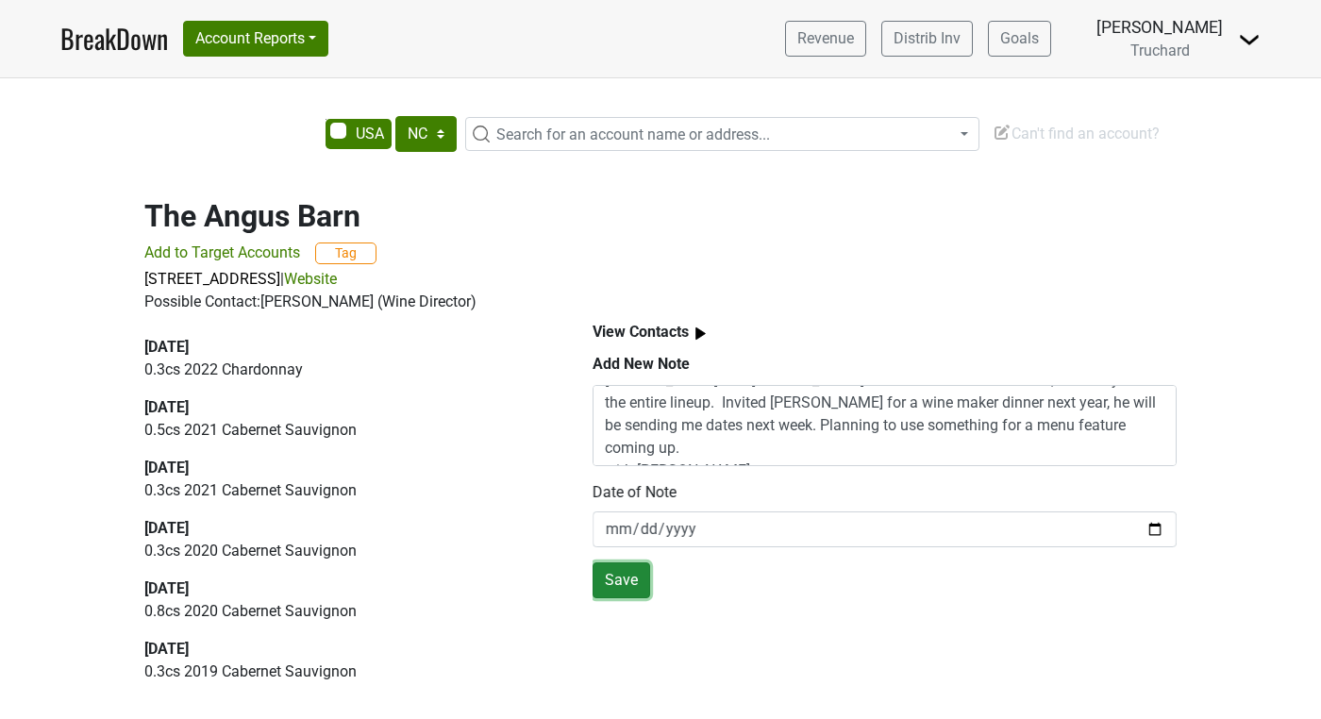
click at [636, 575] on button "Save" at bounding box center [622, 580] width 58 height 36
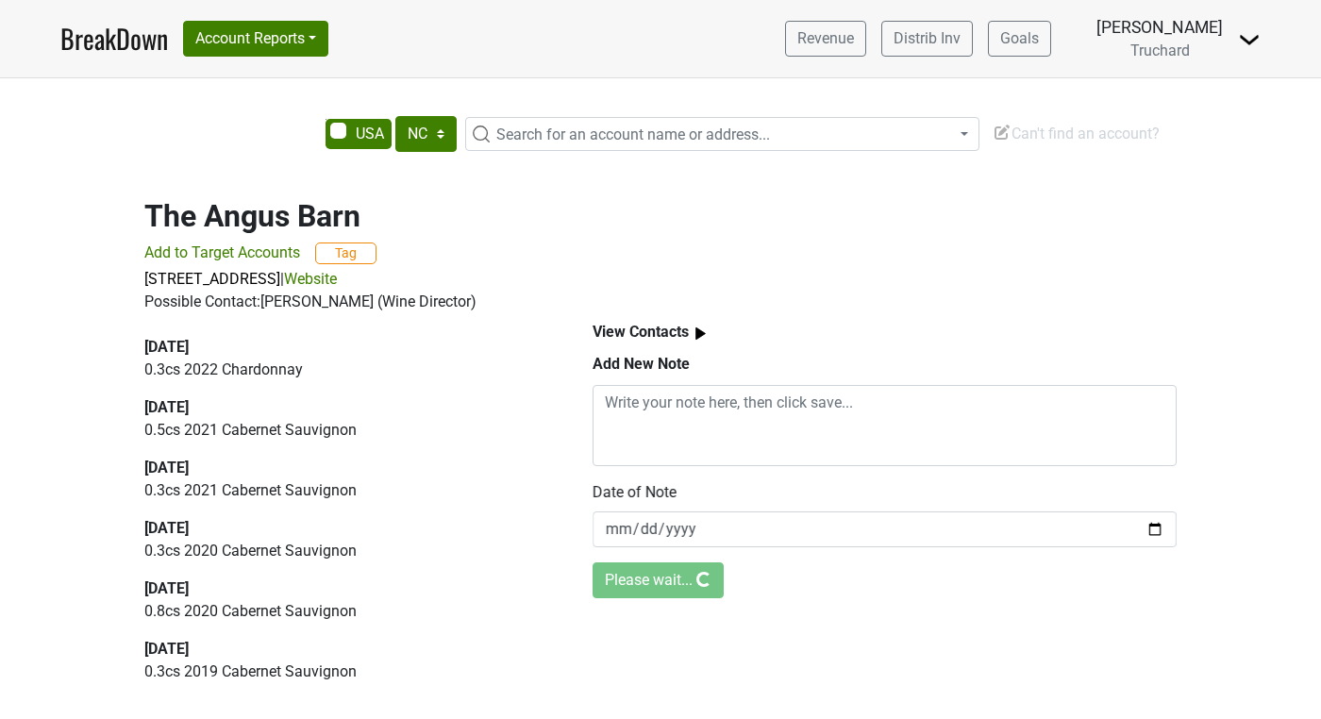
scroll to position [0, 0]
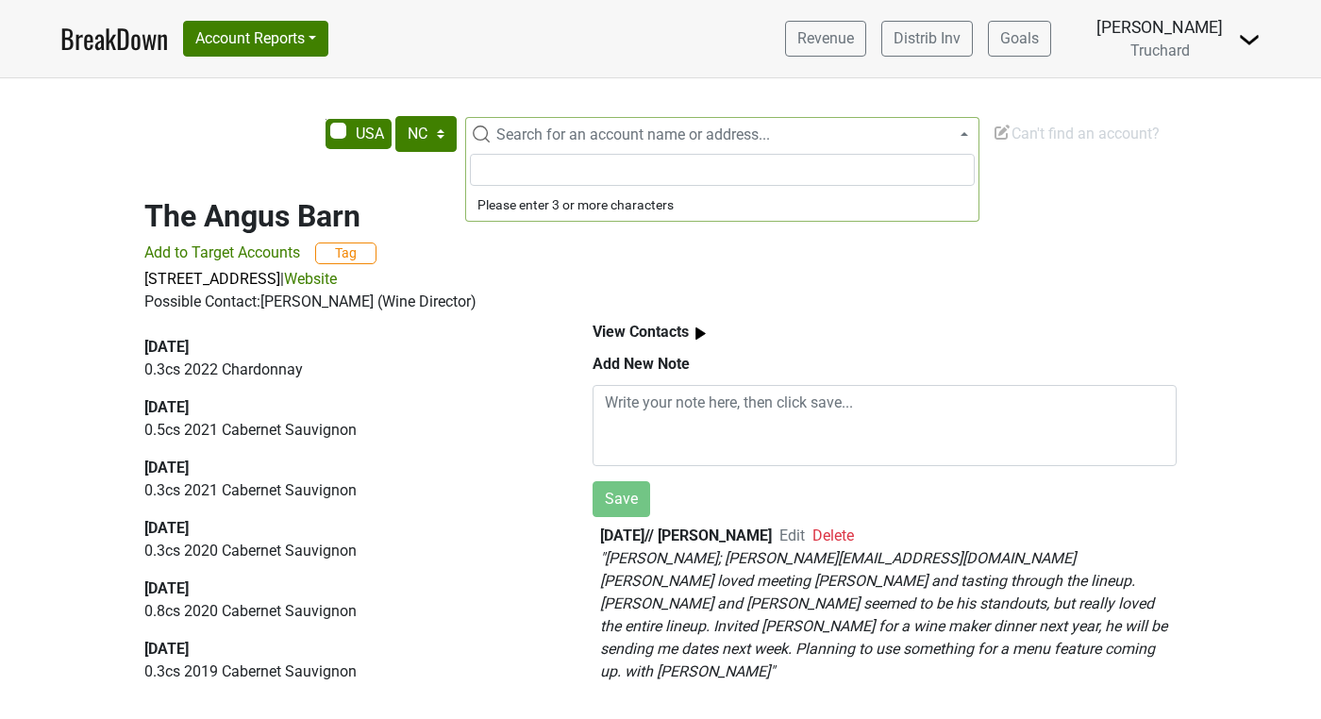
click at [624, 141] on span "Search for an account name or address..." at bounding box center [633, 134] width 274 height 18
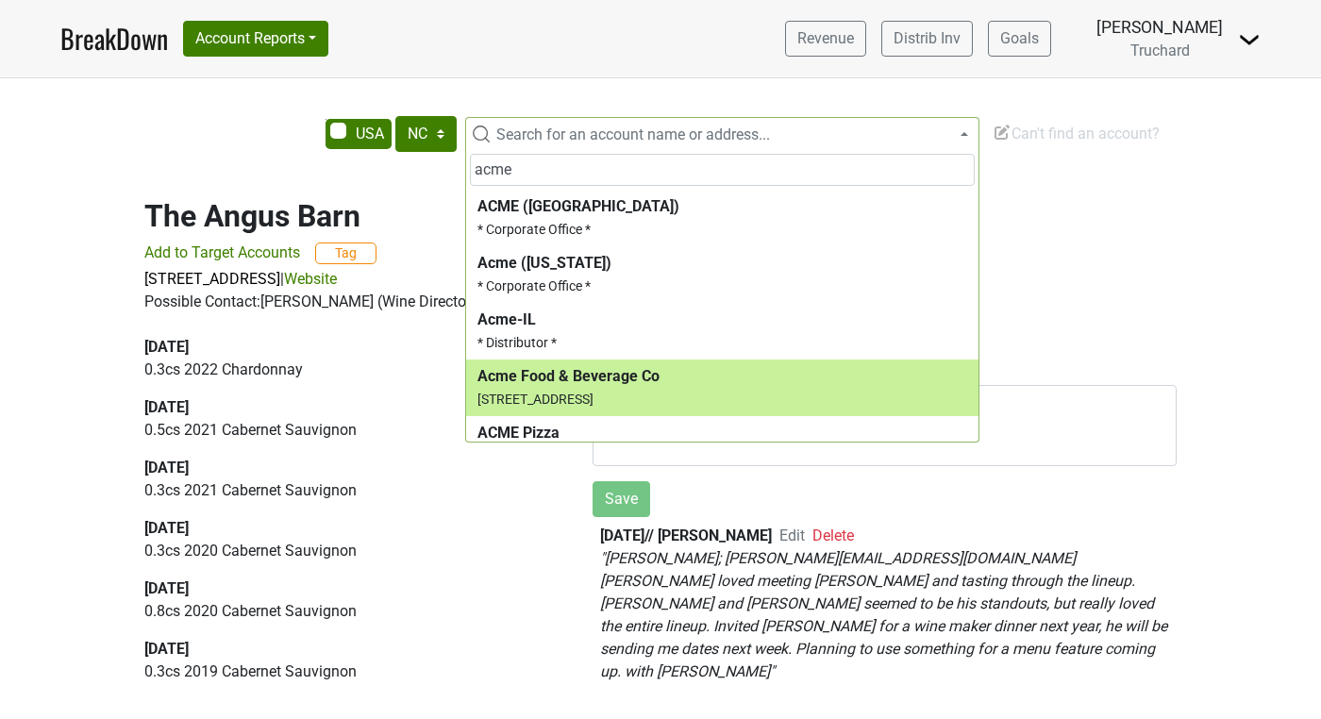
type input "acme"
select select "282790"
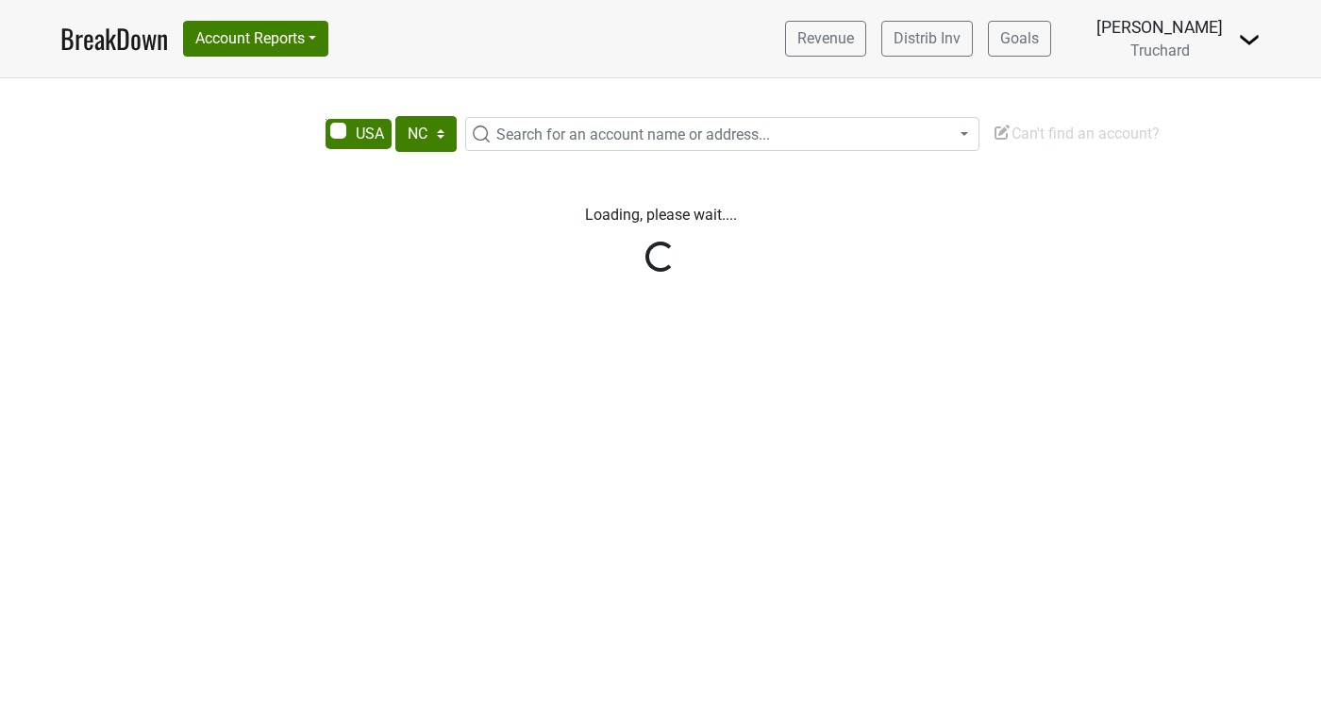
select select "NC"
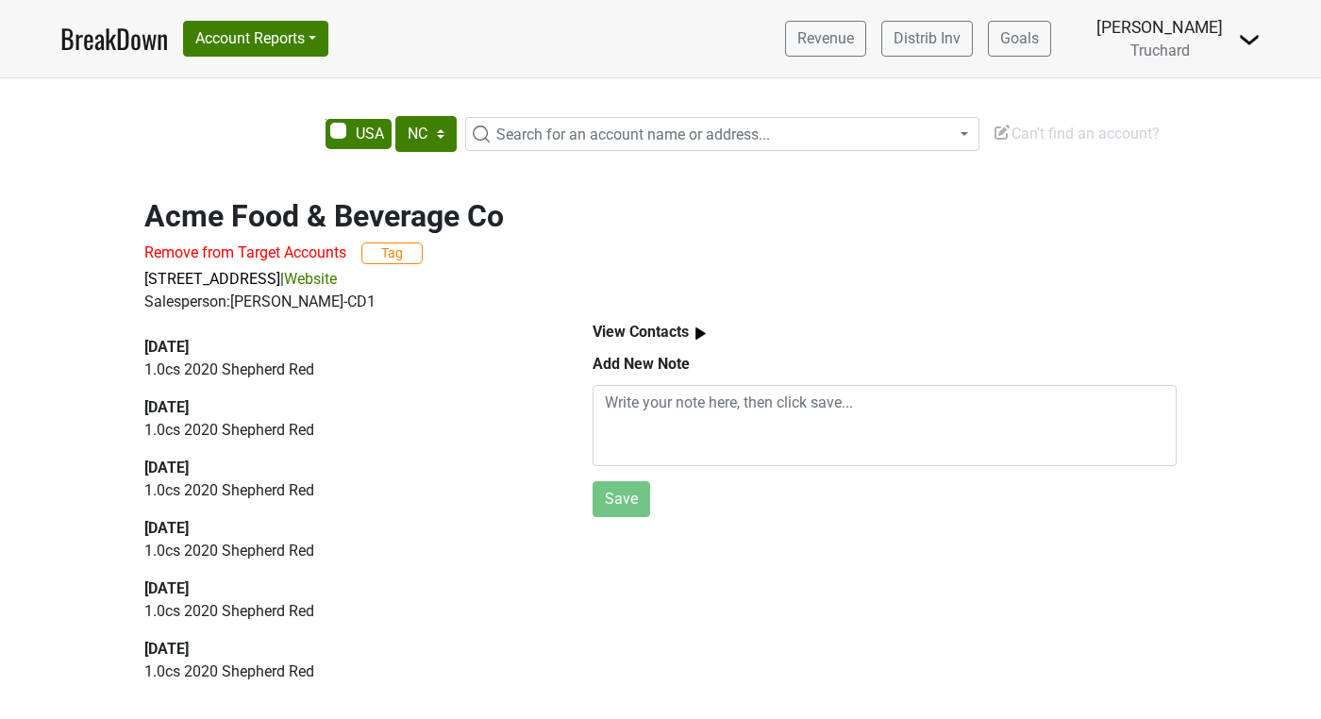
scroll to position [0, 1]
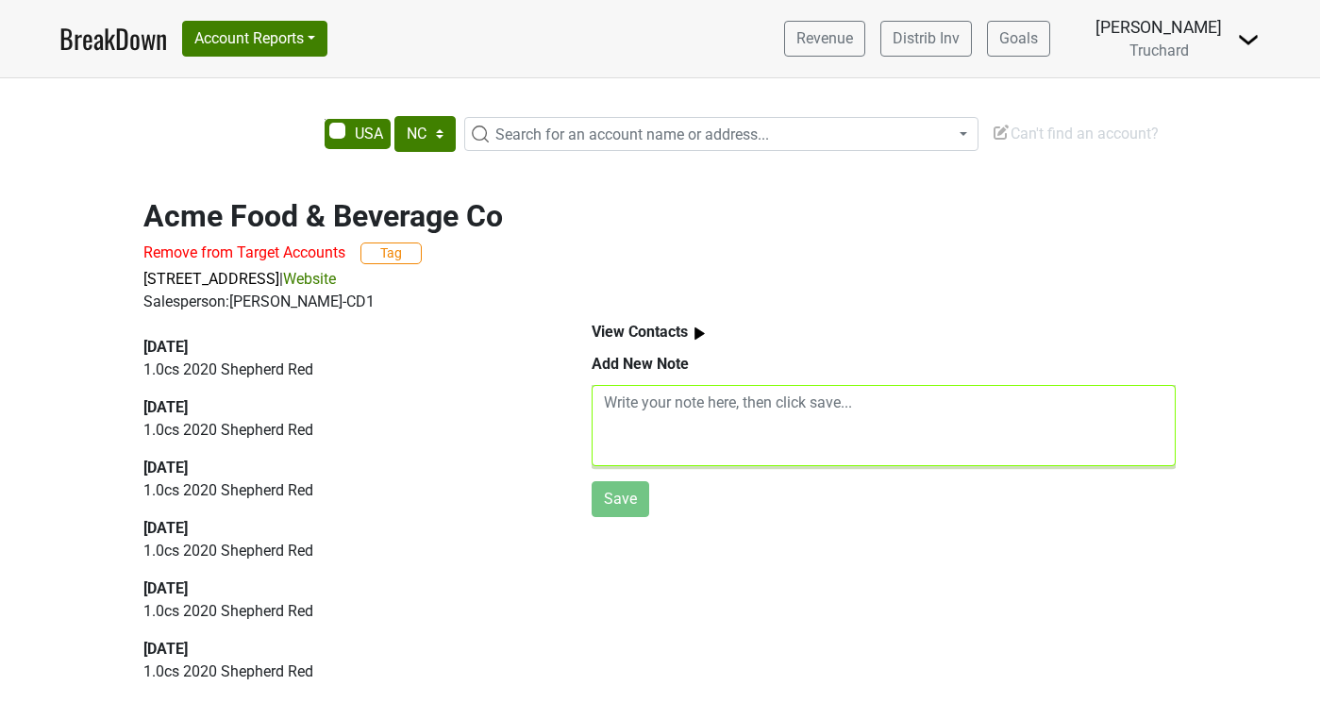
click at [687, 411] on textarea at bounding box center [884, 425] width 584 height 81
paste textarea "[PERSON_NAME]; [PERSON_NAME][EMAIL_ADDRESS][DOMAIN_NAME] Wine dinner – 65+ Gues…"
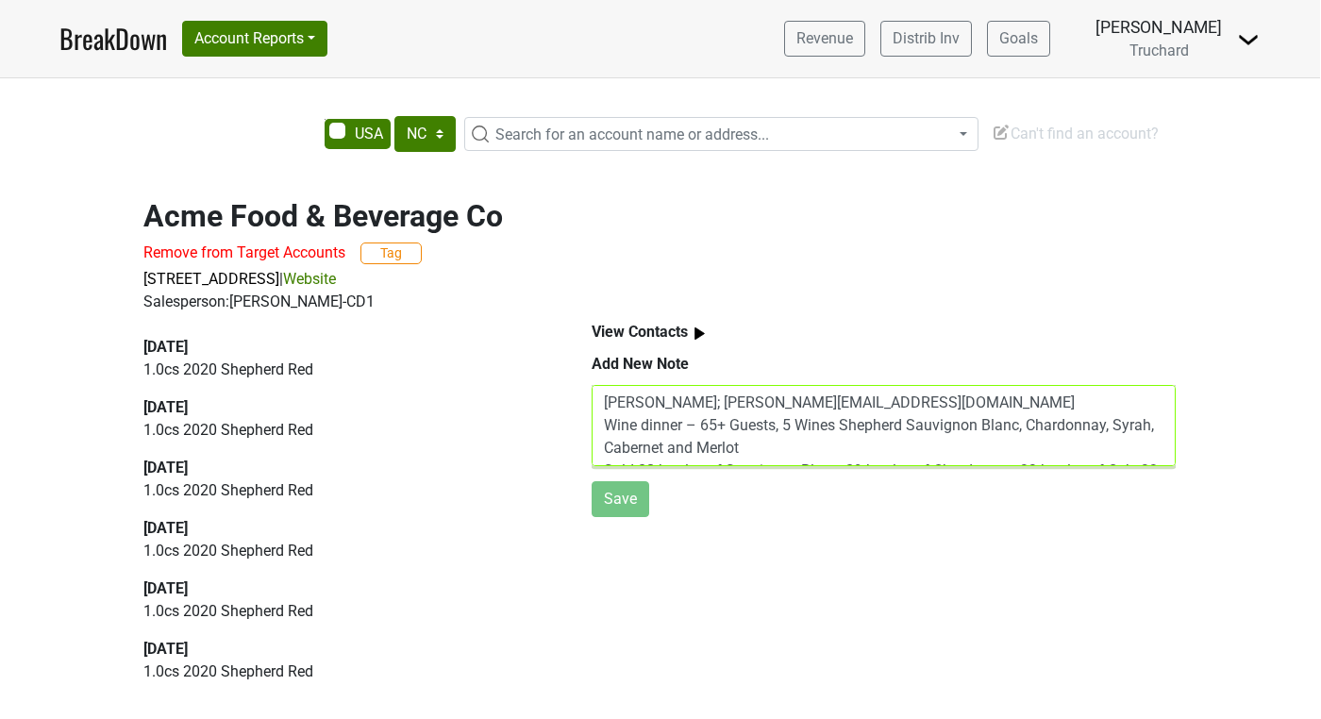
scroll to position [60, 0]
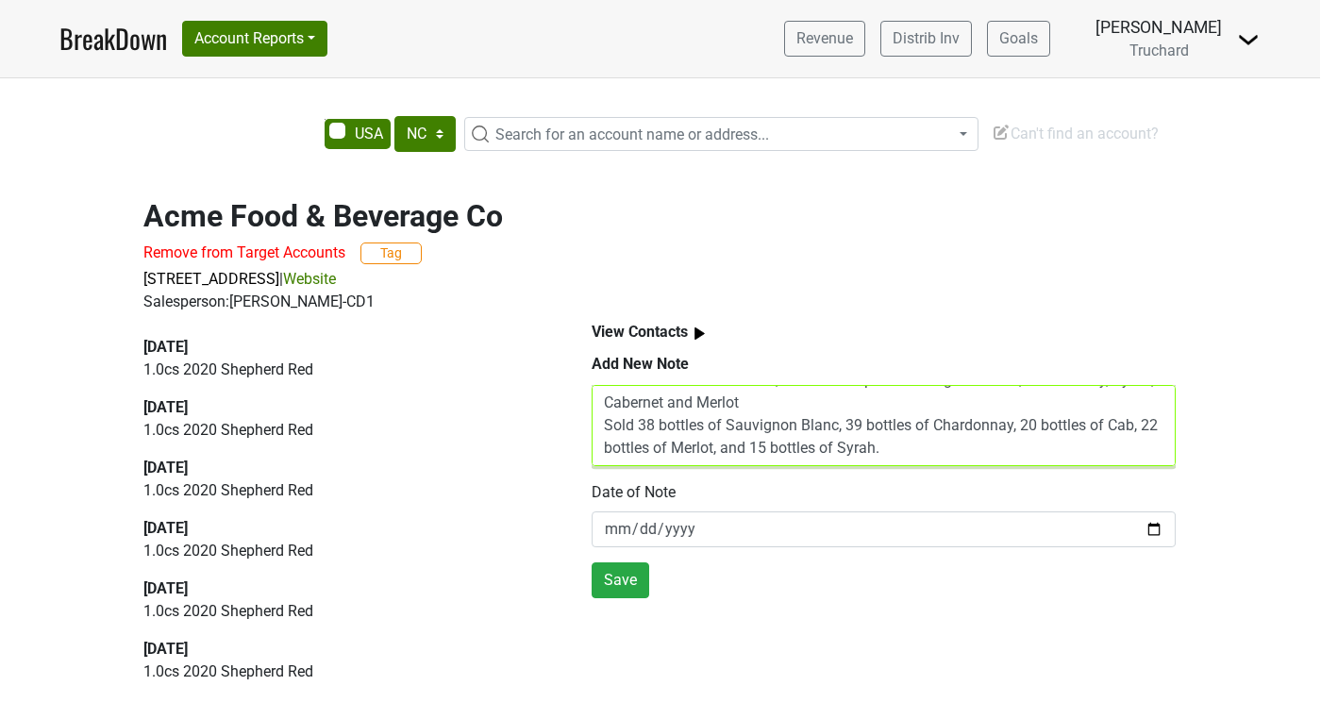
click at [899, 439] on textarea "[PERSON_NAME]; [PERSON_NAME][EMAIL_ADDRESS][DOMAIN_NAME] Wine dinner – 65+ Gues…" at bounding box center [884, 425] width 584 height 81
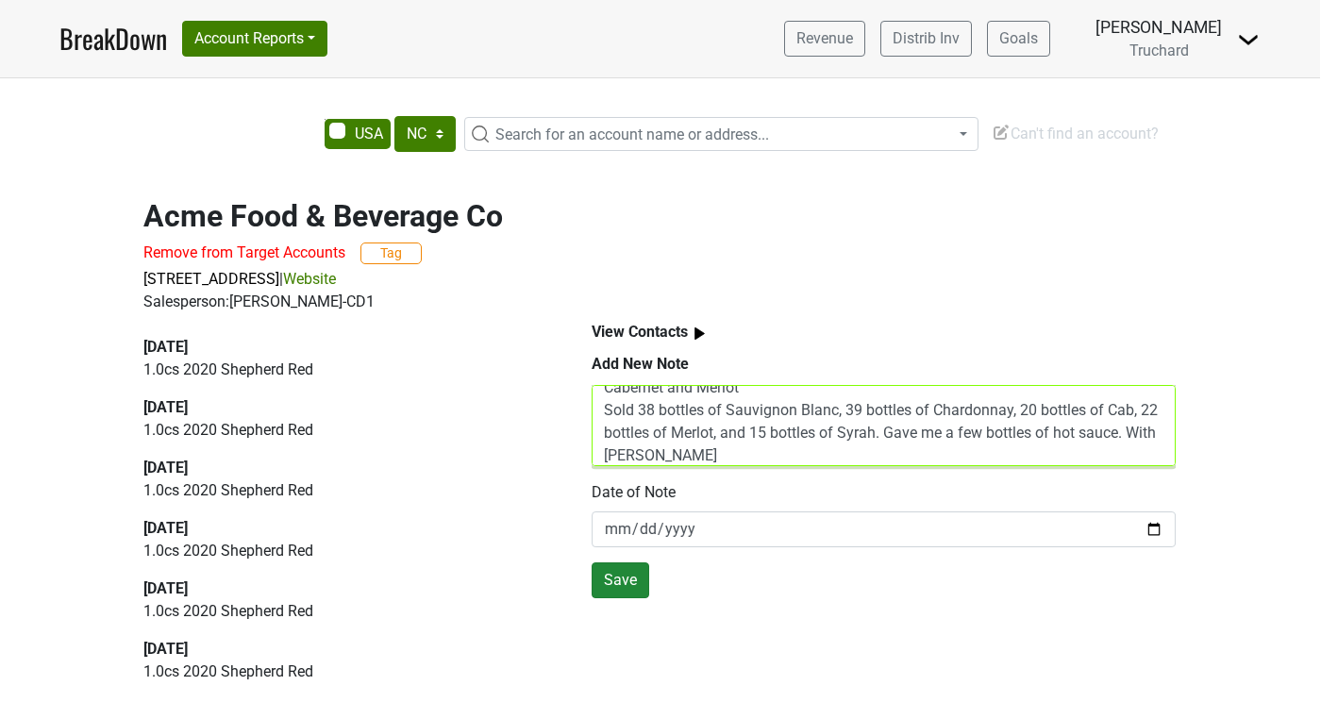
type textarea "[PERSON_NAME]; [PERSON_NAME][EMAIL_ADDRESS][DOMAIN_NAME] Wine dinner – 65+ Gues…"
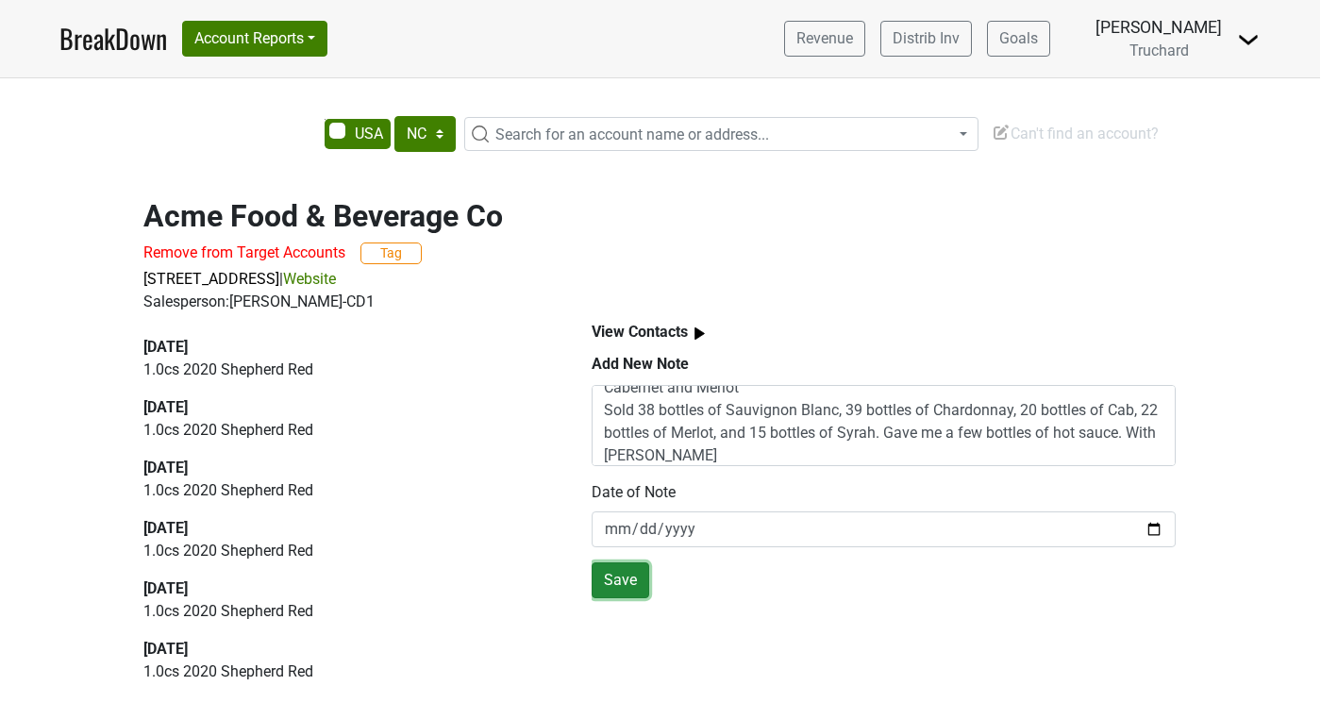
click at [620, 585] on button "Save" at bounding box center [621, 580] width 58 height 36
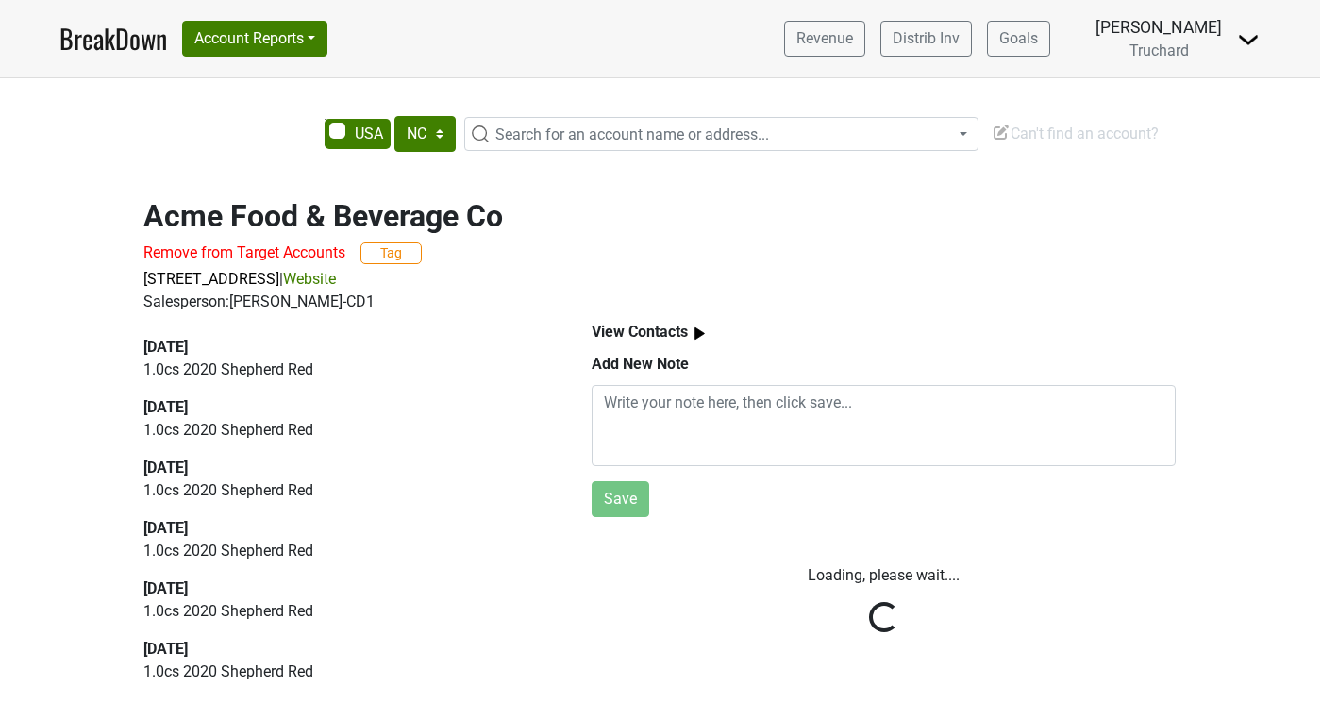
scroll to position [0, 0]
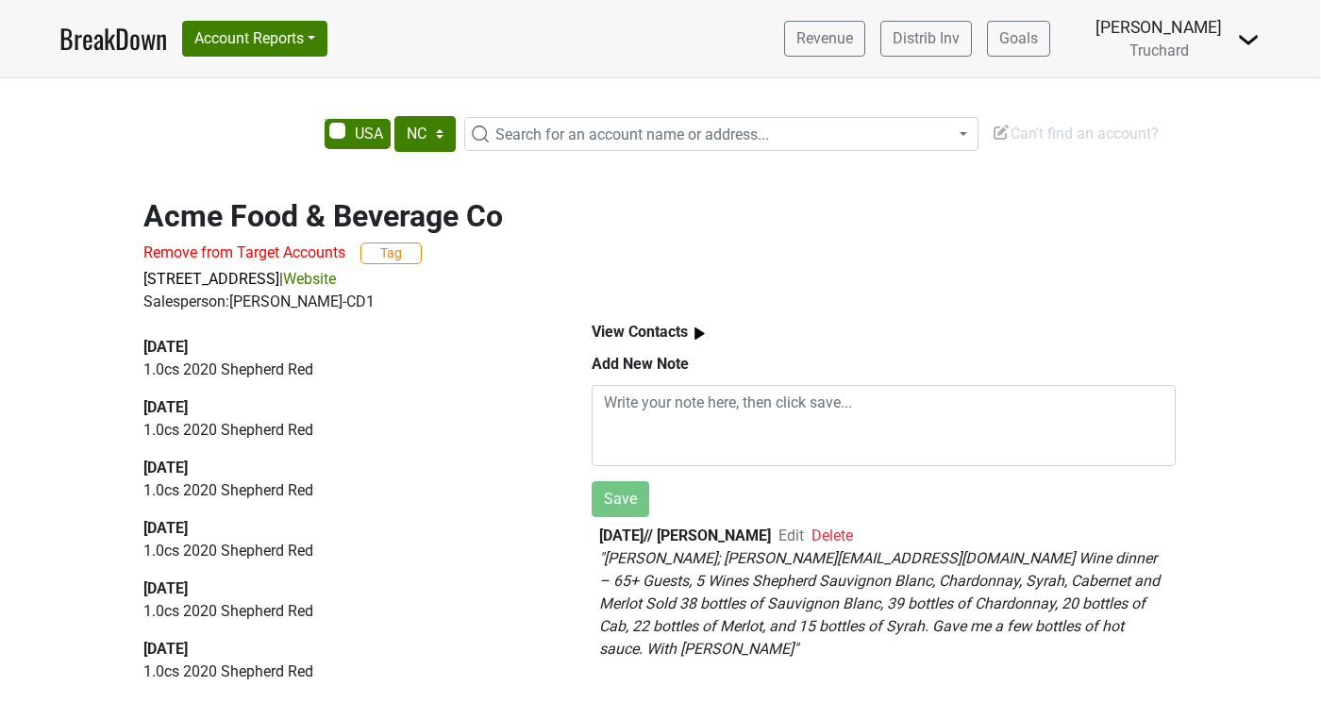
click at [613, 134] on span "Search for an account name or address..." at bounding box center [632, 134] width 274 height 18
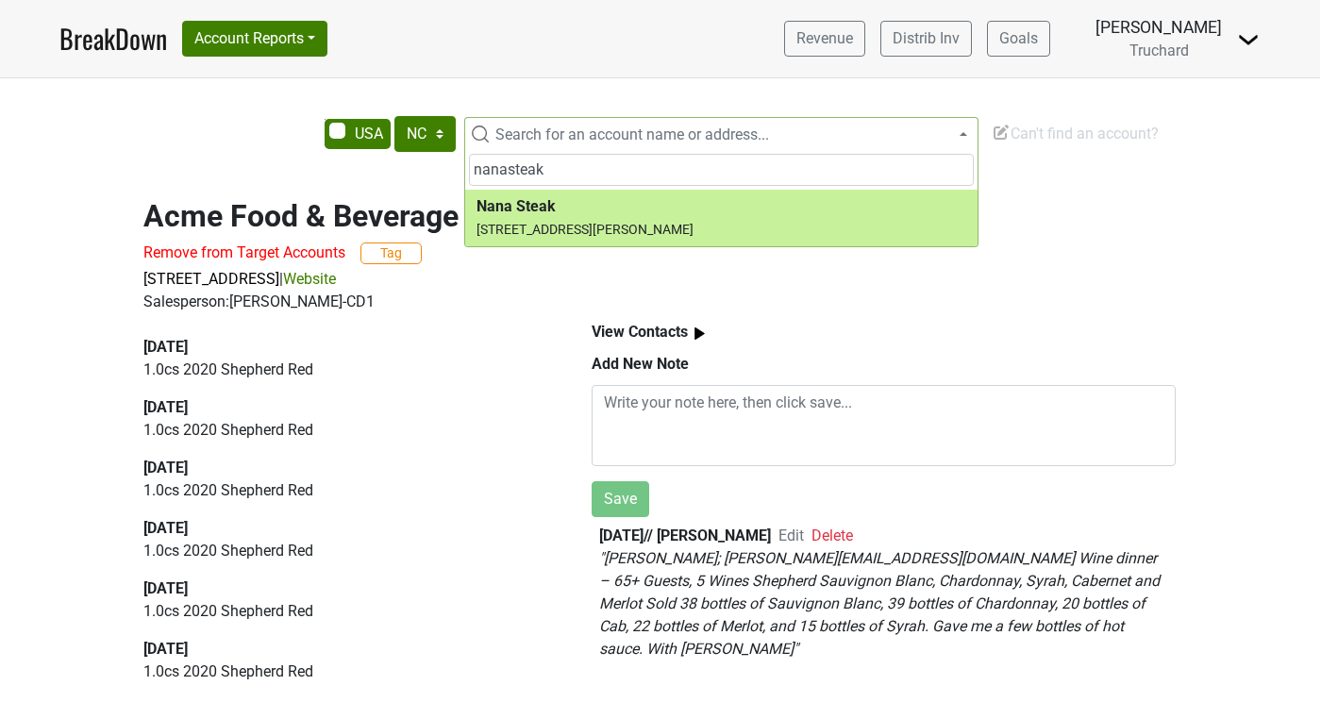
type input "nanasteak"
select select "286604"
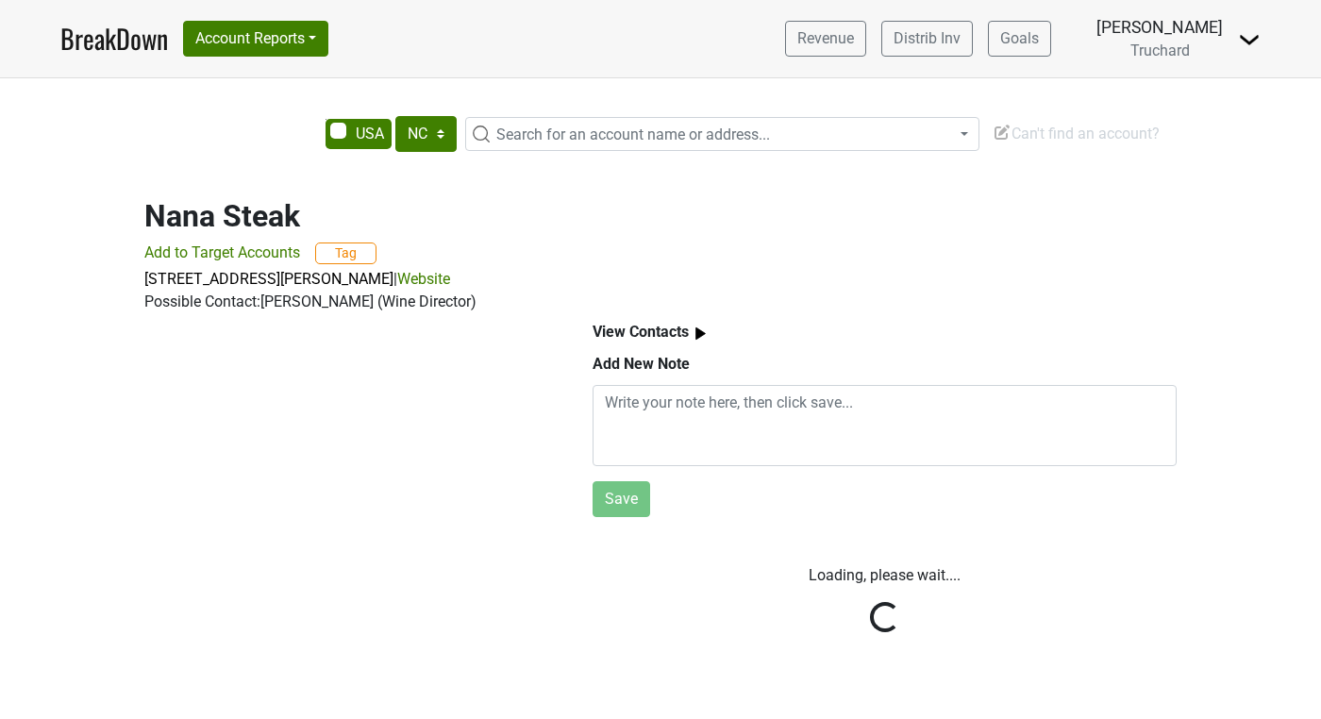
select select "NC"
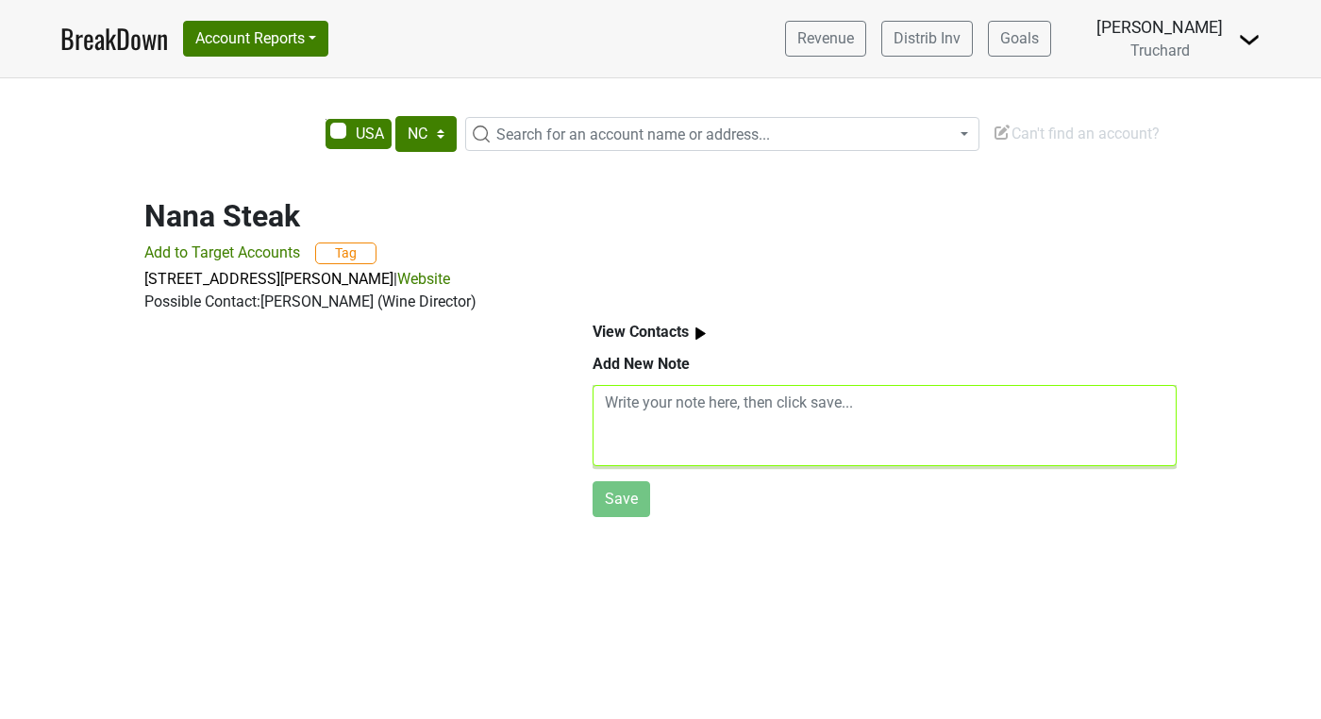
click at [724, 428] on textarea at bounding box center [885, 425] width 584 height 81
paste textarea "[PERSON_NAME]; [PERSON_NAME][EMAIL_ADDRESS][DOMAIN_NAME] Wine Dinner – 35+ Gues…"
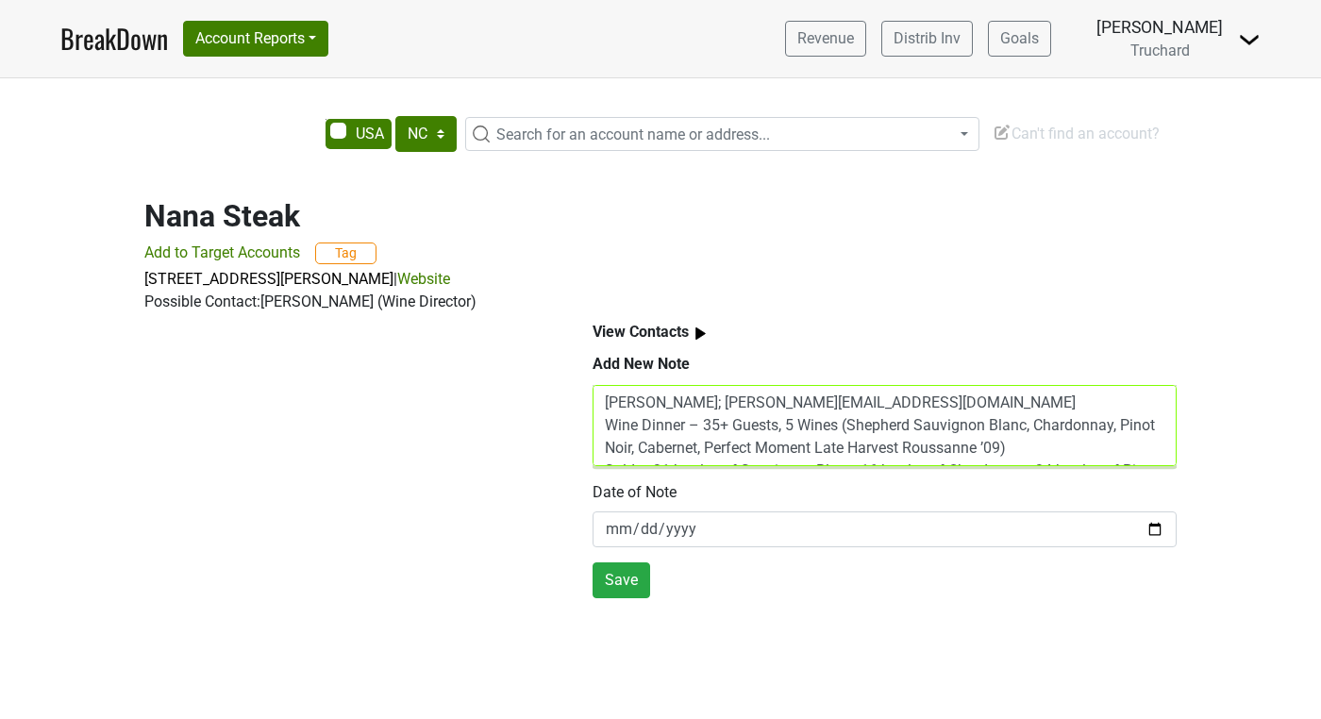
click at [880, 401] on textarea "[PERSON_NAME]; [PERSON_NAME][EMAIL_ADDRESS][DOMAIN_NAME] Wine Dinner – 35+ Gues…" at bounding box center [885, 425] width 584 height 81
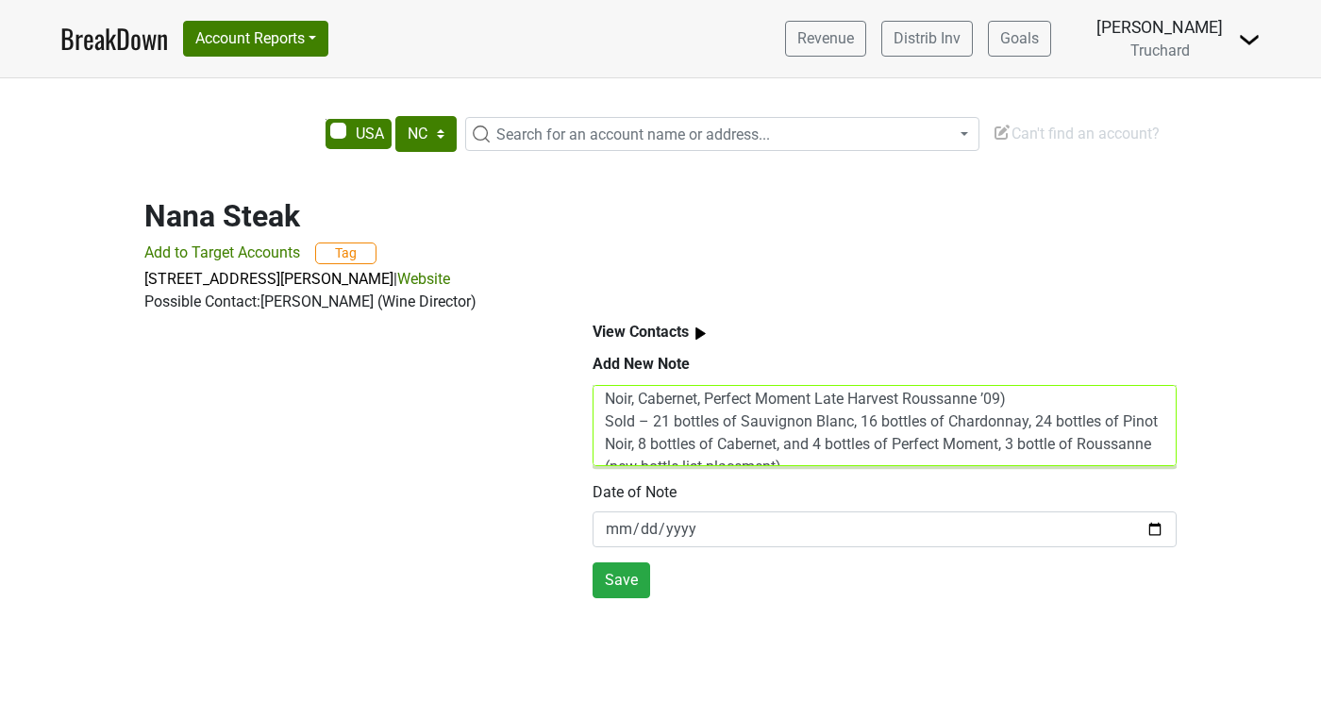
scroll to position [91, 0]
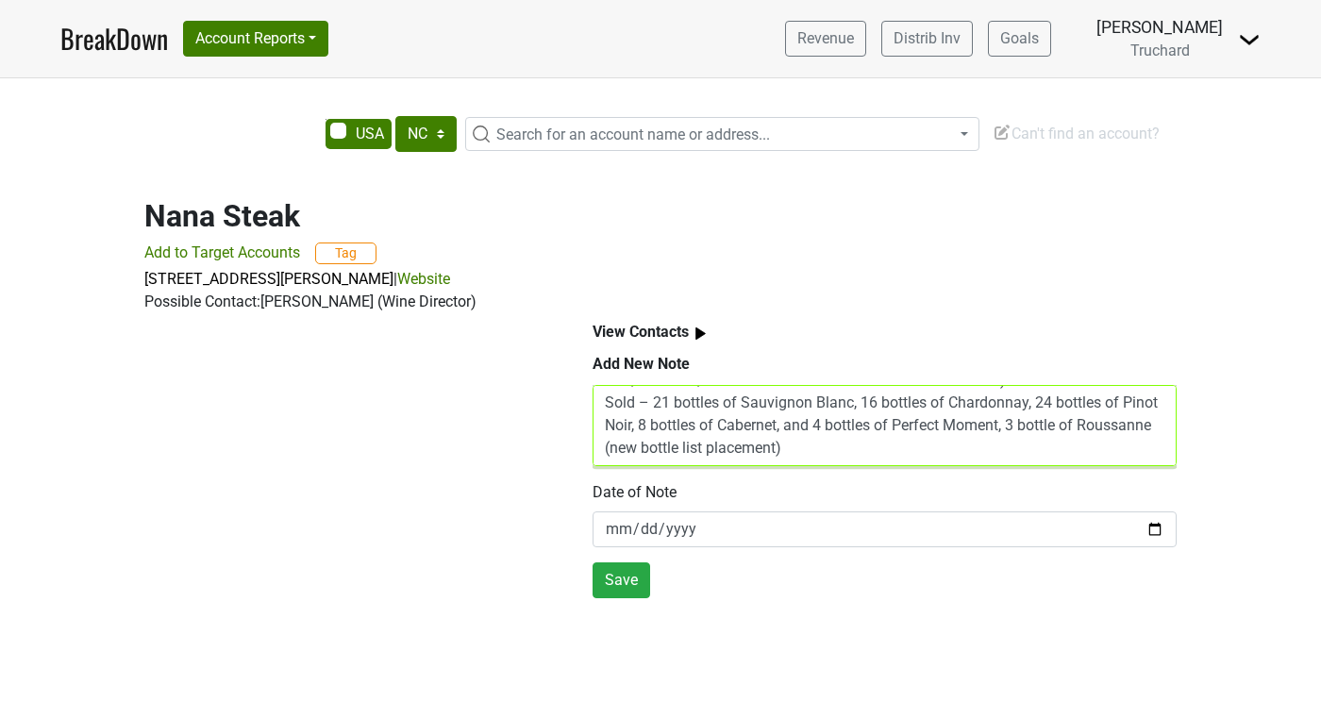
click at [862, 417] on textarea "[PERSON_NAME]; [PERSON_NAME][EMAIL_ADDRESS][DOMAIN_NAME] (from La Tour in Vail)…" at bounding box center [885, 425] width 584 height 81
type textarea "[PERSON_NAME]; [PERSON_NAME][EMAIL_ADDRESS][DOMAIN_NAME] (from La Tour in Vail)…"
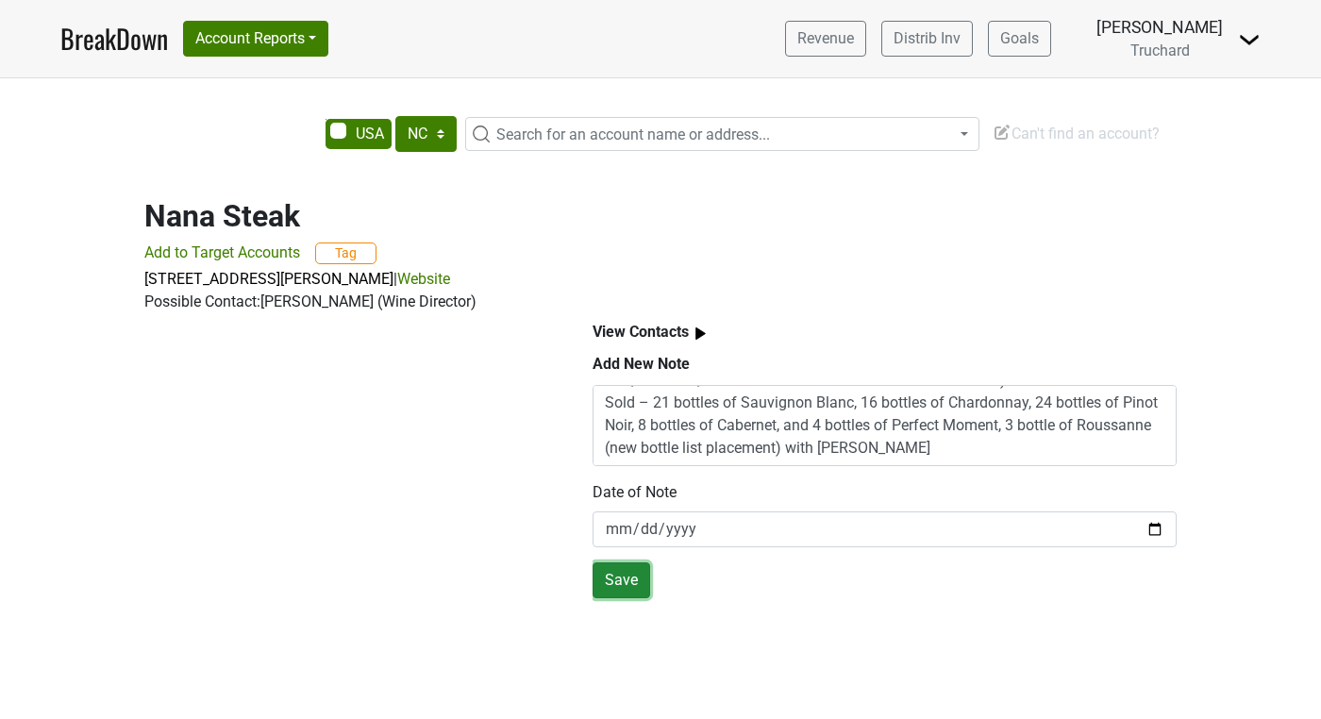
click at [636, 580] on button "Save" at bounding box center [622, 580] width 58 height 36
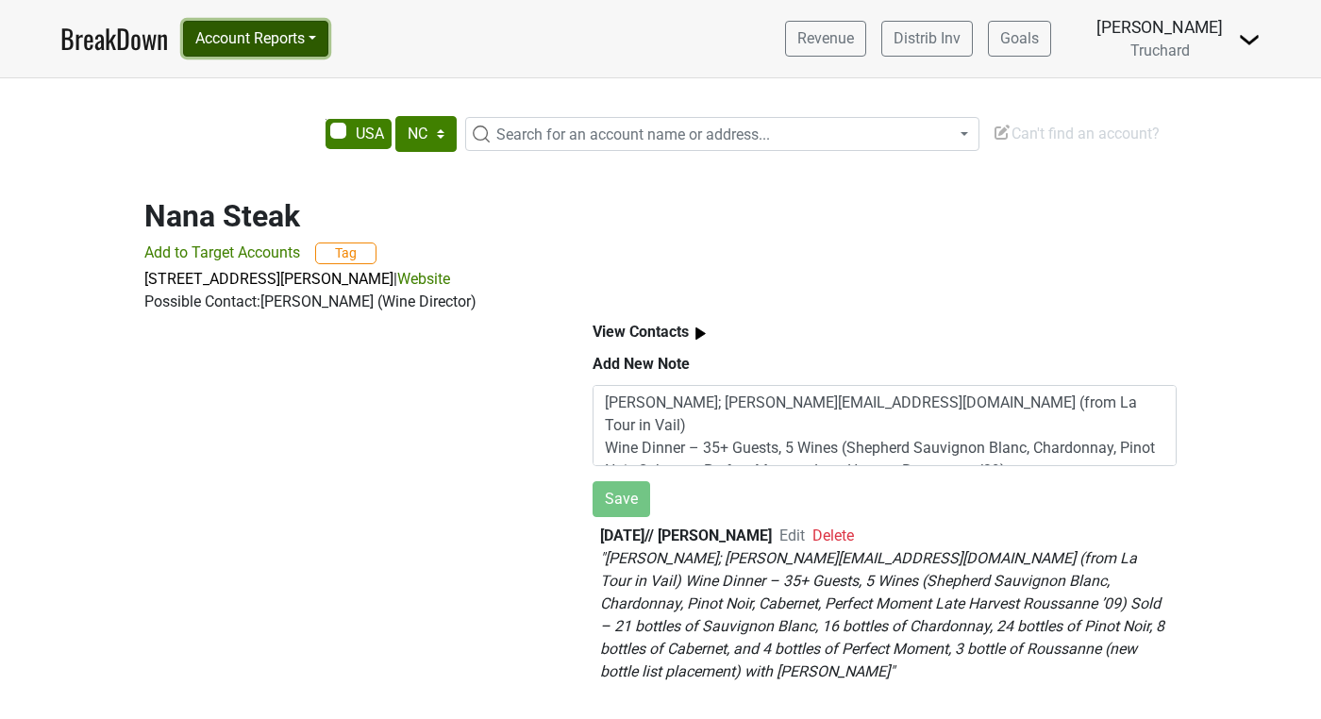
click at [289, 36] on button "Account Reports" at bounding box center [255, 39] width 145 height 36
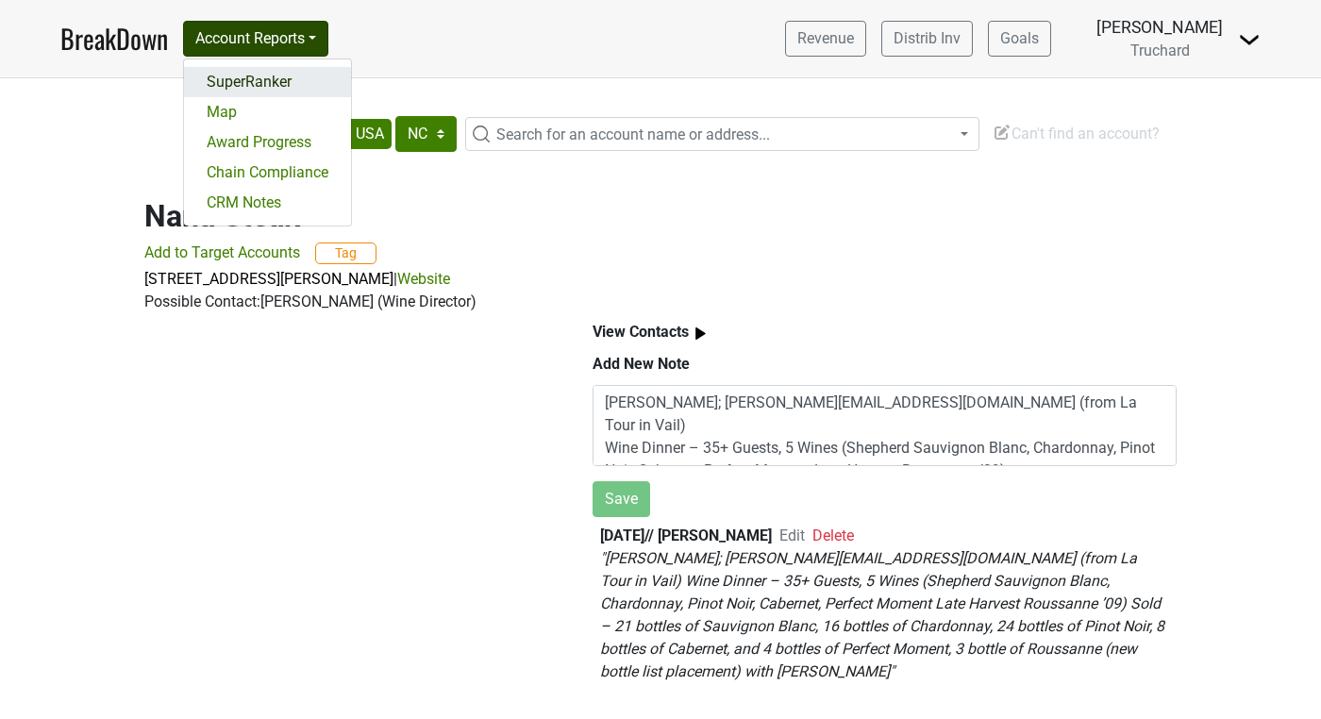
click at [276, 78] on link "SuperRanker" at bounding box center [267, 82] width 167 height 30
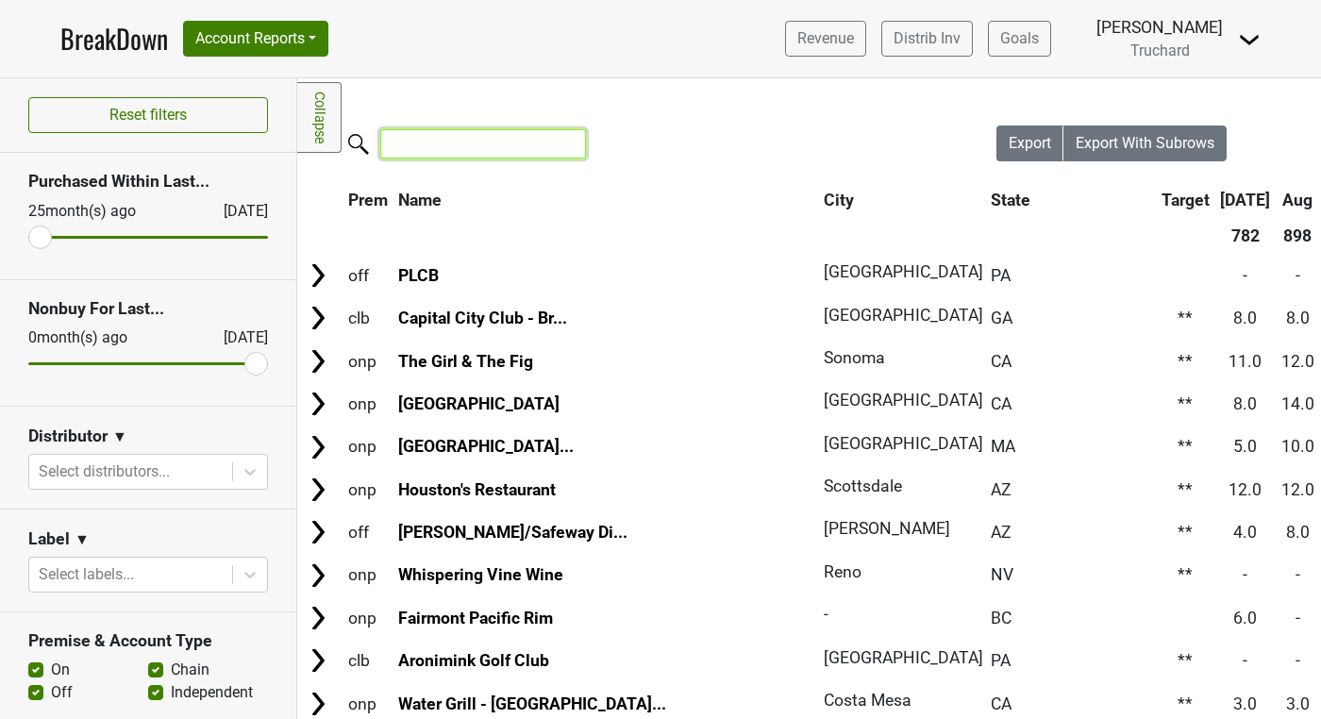
click at [429, 154] on input "search" at bounding box center [483, 143] width 206 height 29
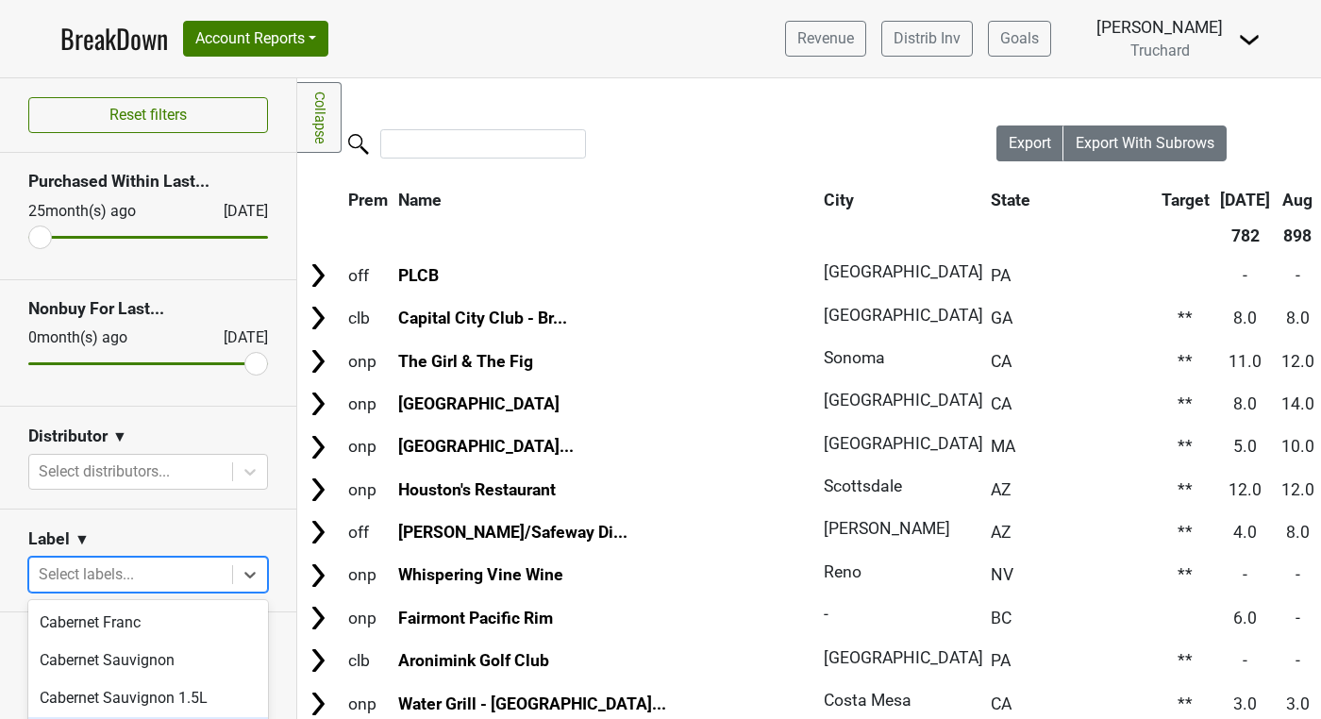
scroll to position [164, 0]
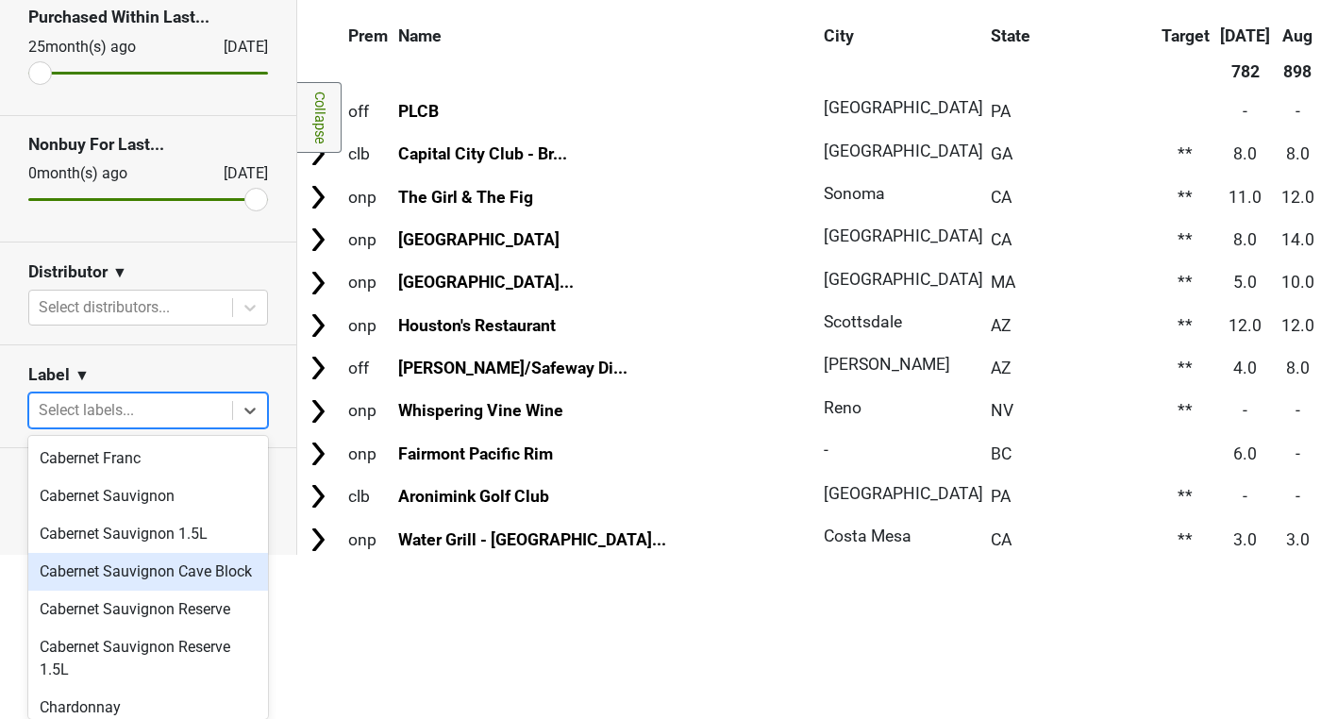
click at [142, 555] on body "BreakDown Account Reports SuperRanker Map Award Progress Chain Compliance CRM N…" at bounding box center [660, 195] width 1321 height 719
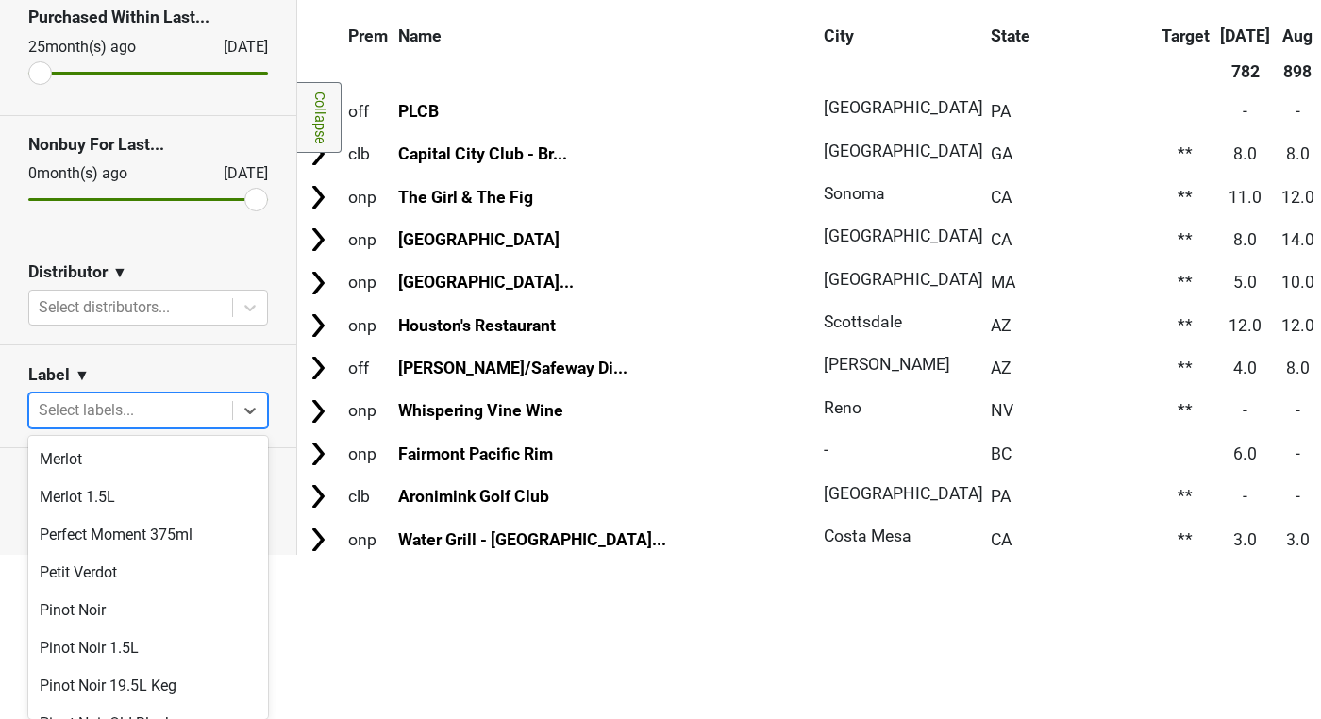
scroll to position [303, 0]
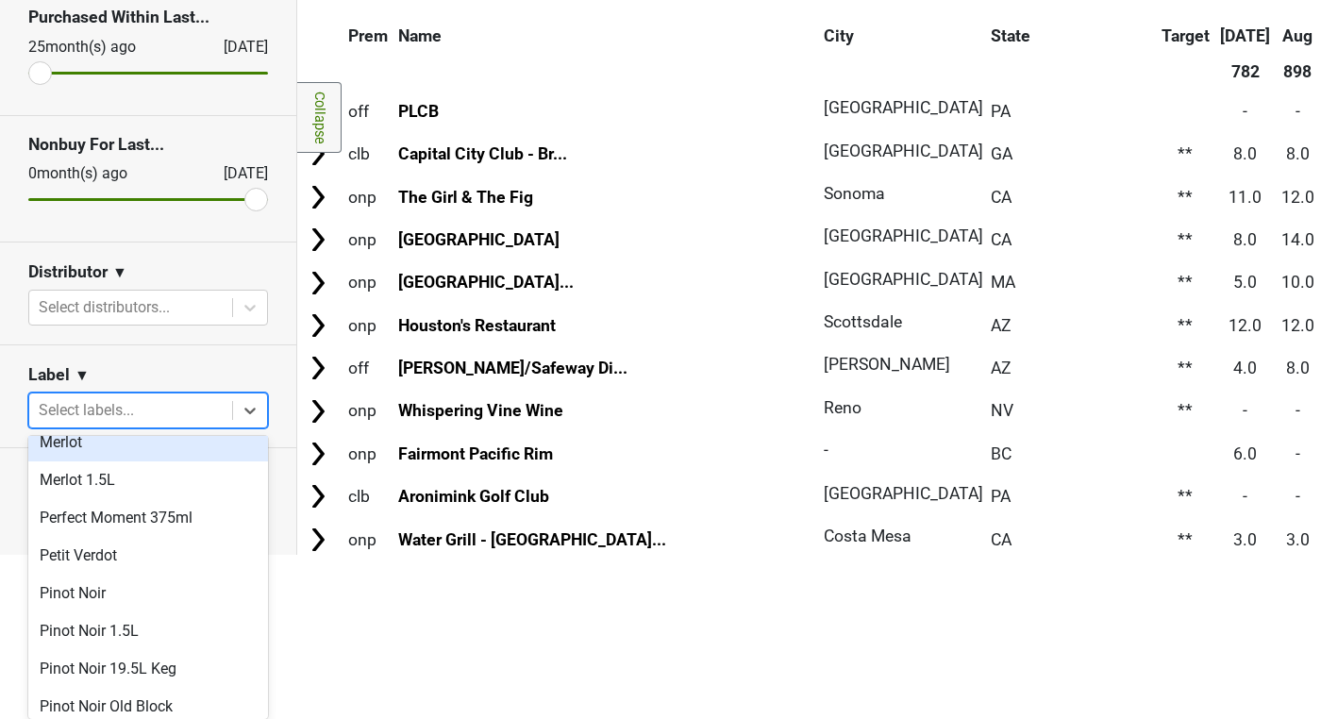
click at [151, 440] on div "Merlot" at bounding box center [148, 443] width 240 height 38
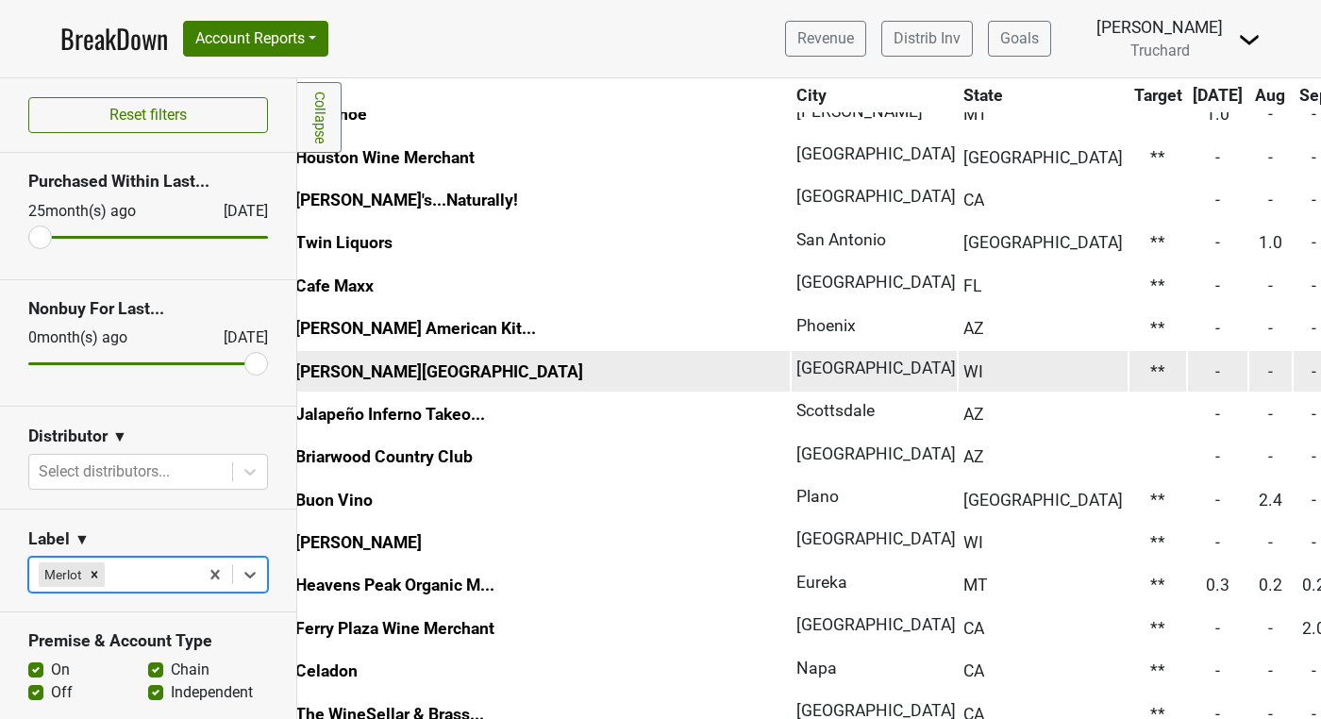
scroll to position [675, 0]
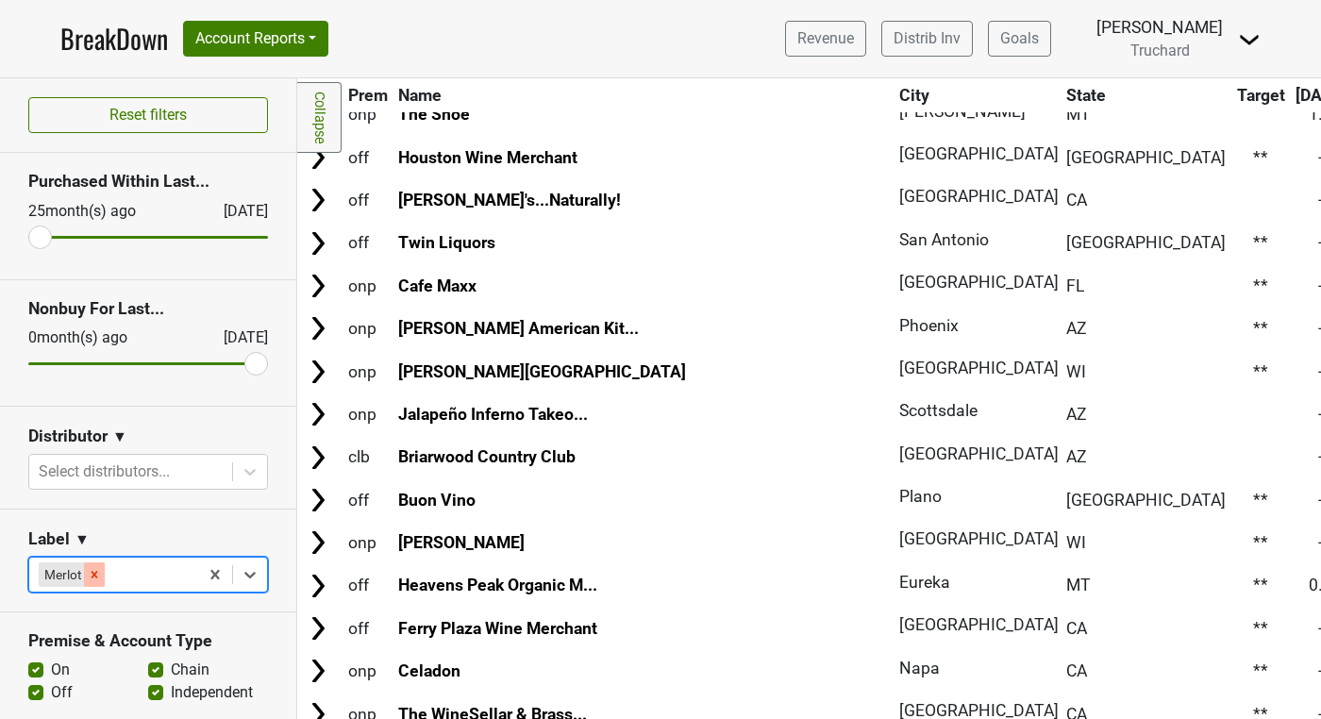
click at [95, 576] on icon "Remove Merlot" at bounding box center [95, 574] width 7 height 7
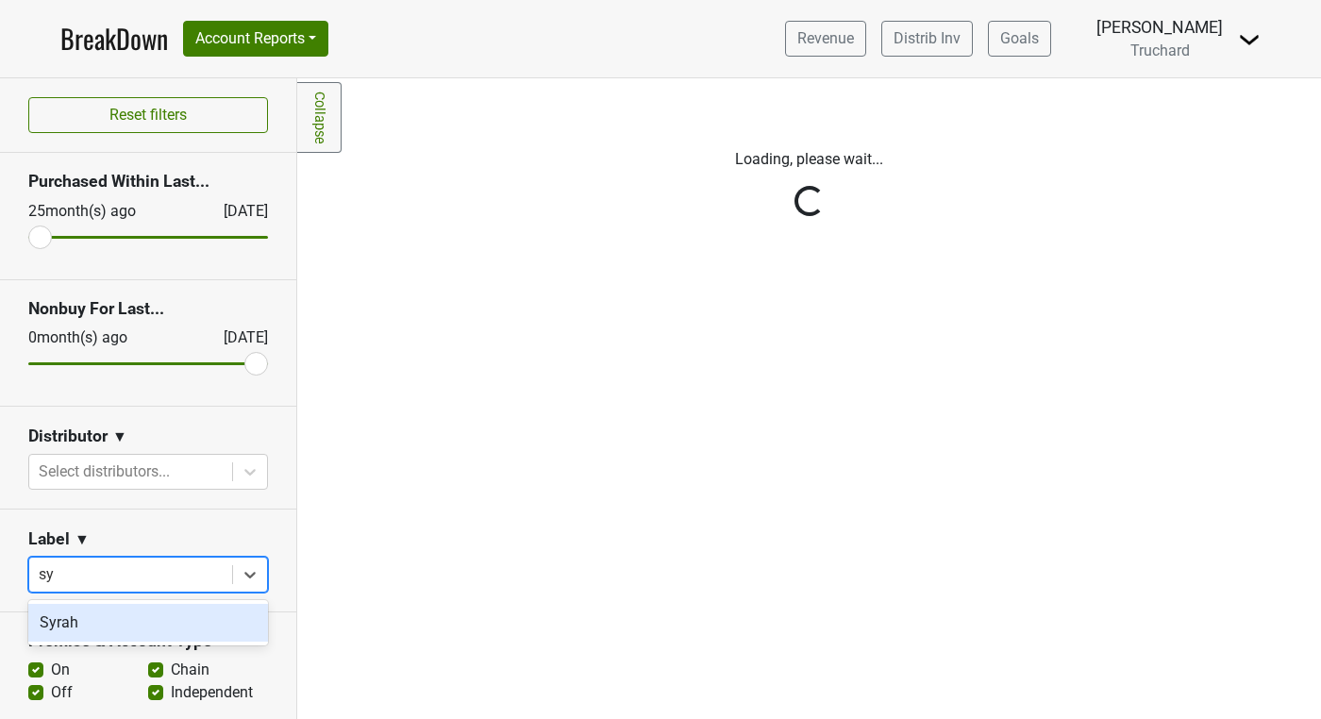
scroll to position [0, 0]
type input "syrah"
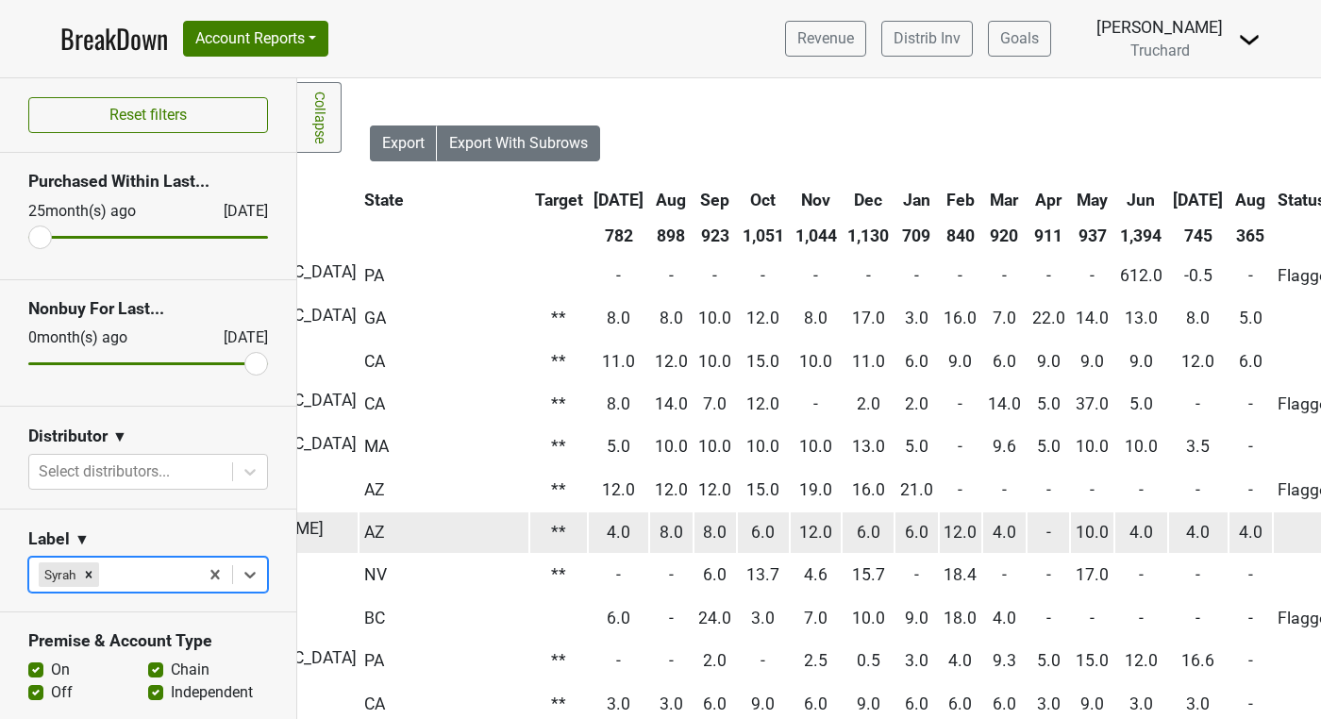
scroll to position [0, 595]
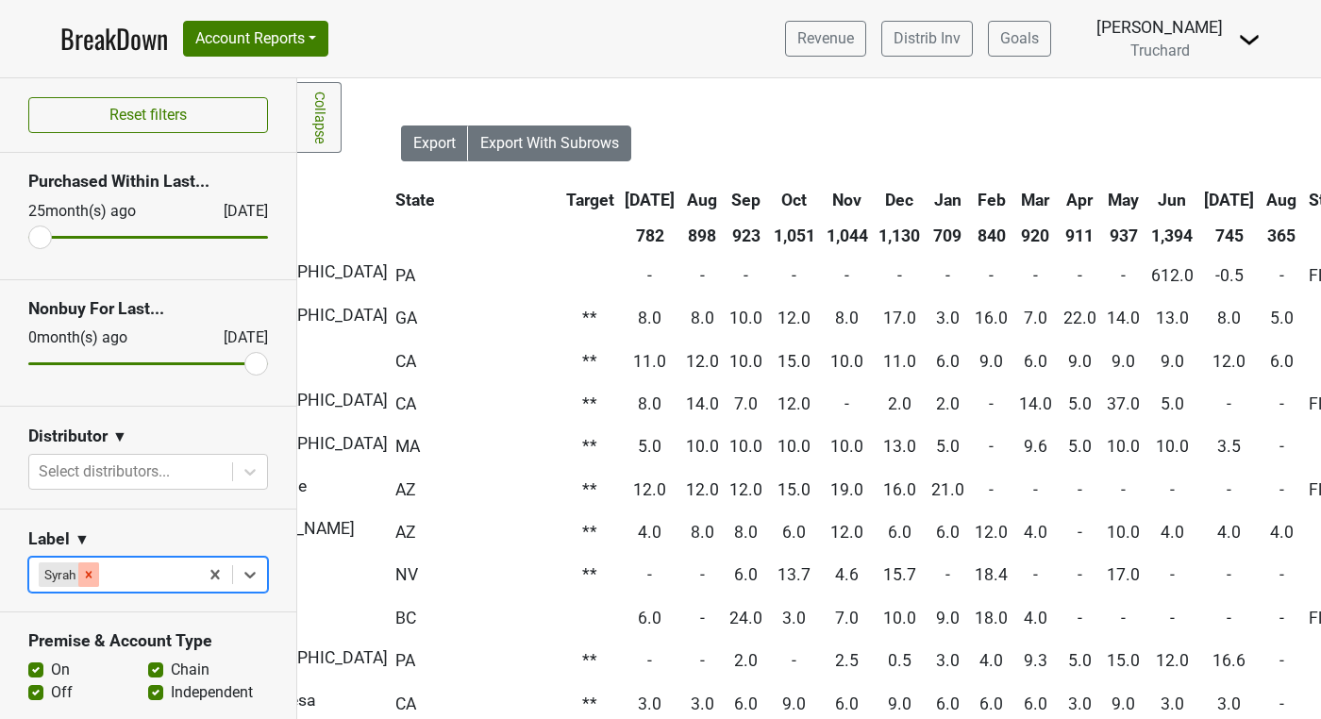
click at [88, 576] on icon "Remove Syrah" at bounding box center [89, 574] width 7 height 7
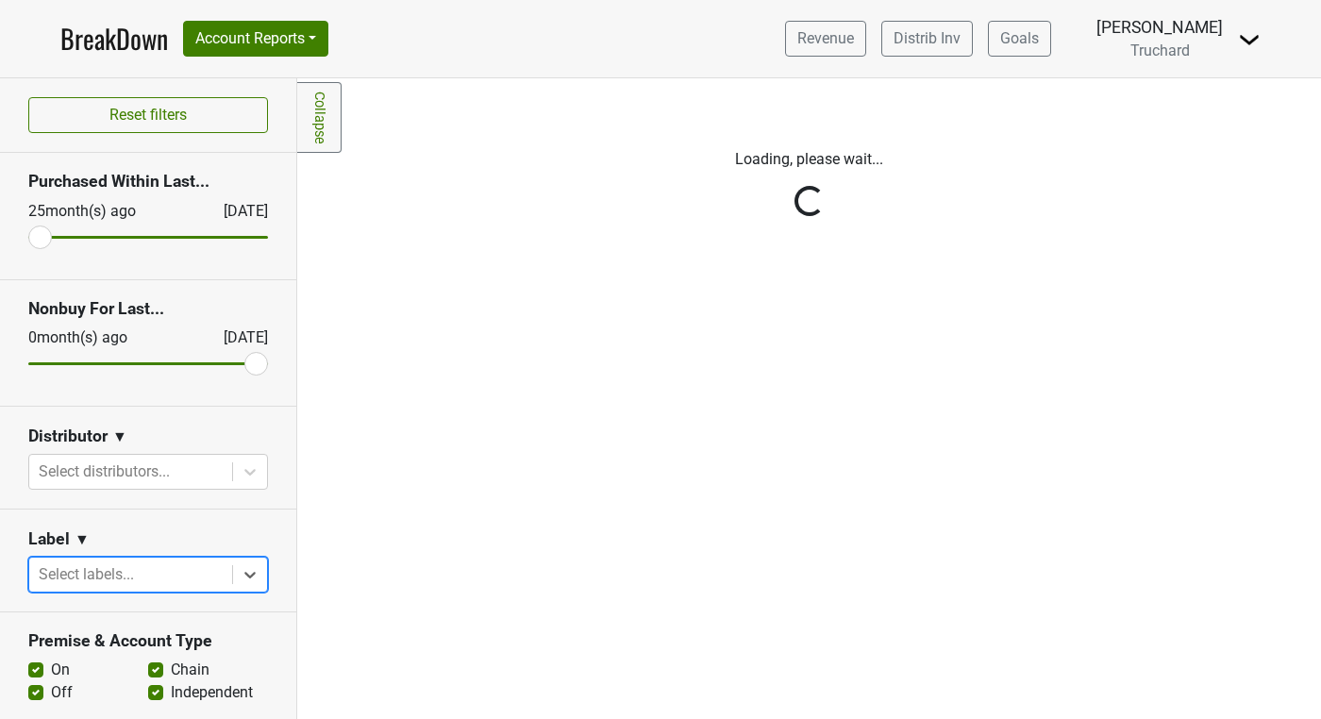
scroll to position [0, 0]
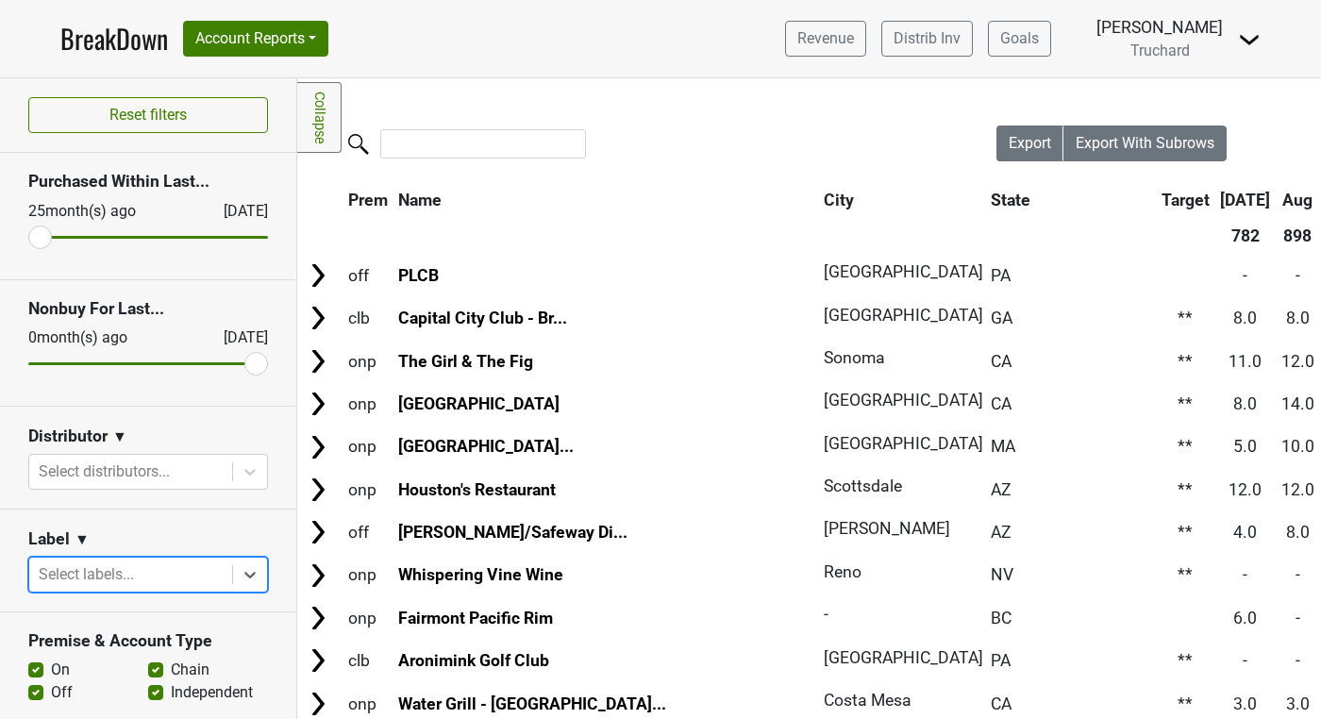
click at [88, 576] on body "BreakDown Account Reports SuperRanker Map Award Progress Chain Compliance CRM N…" at bounding box center [660, 359] width 1321 height 719
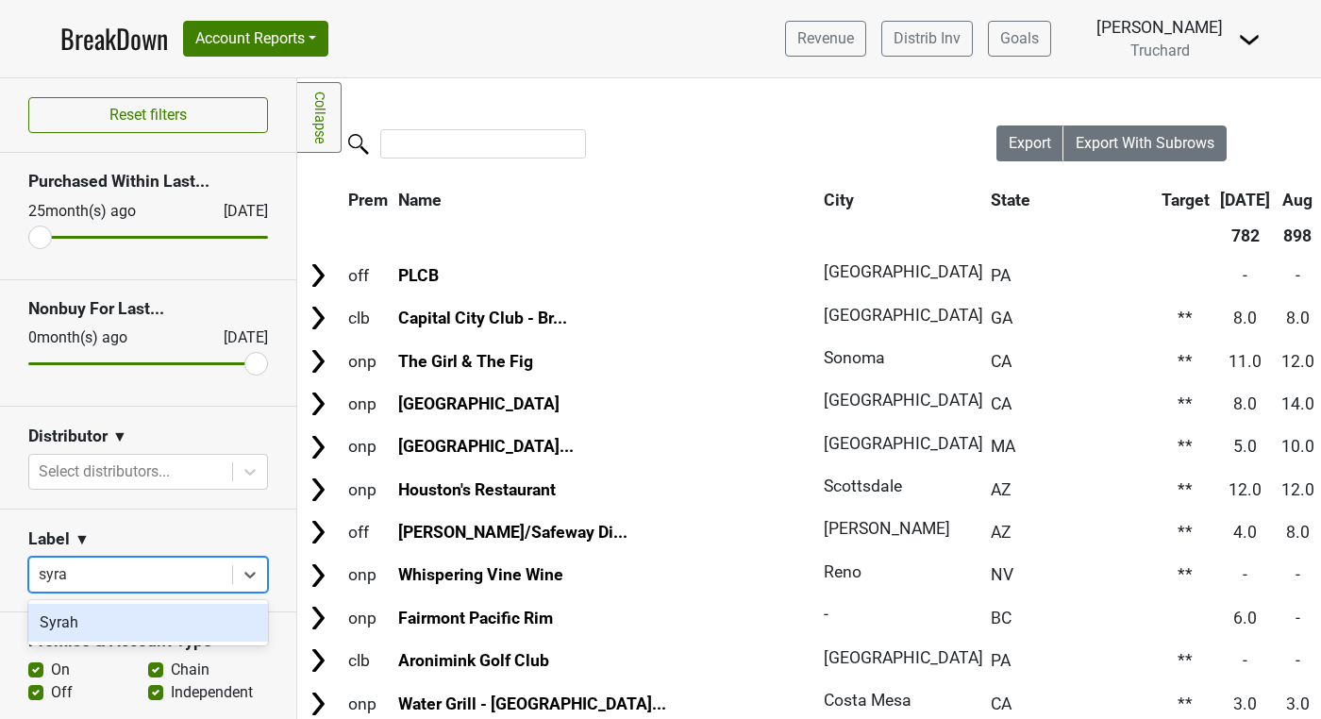
type input "syrah"
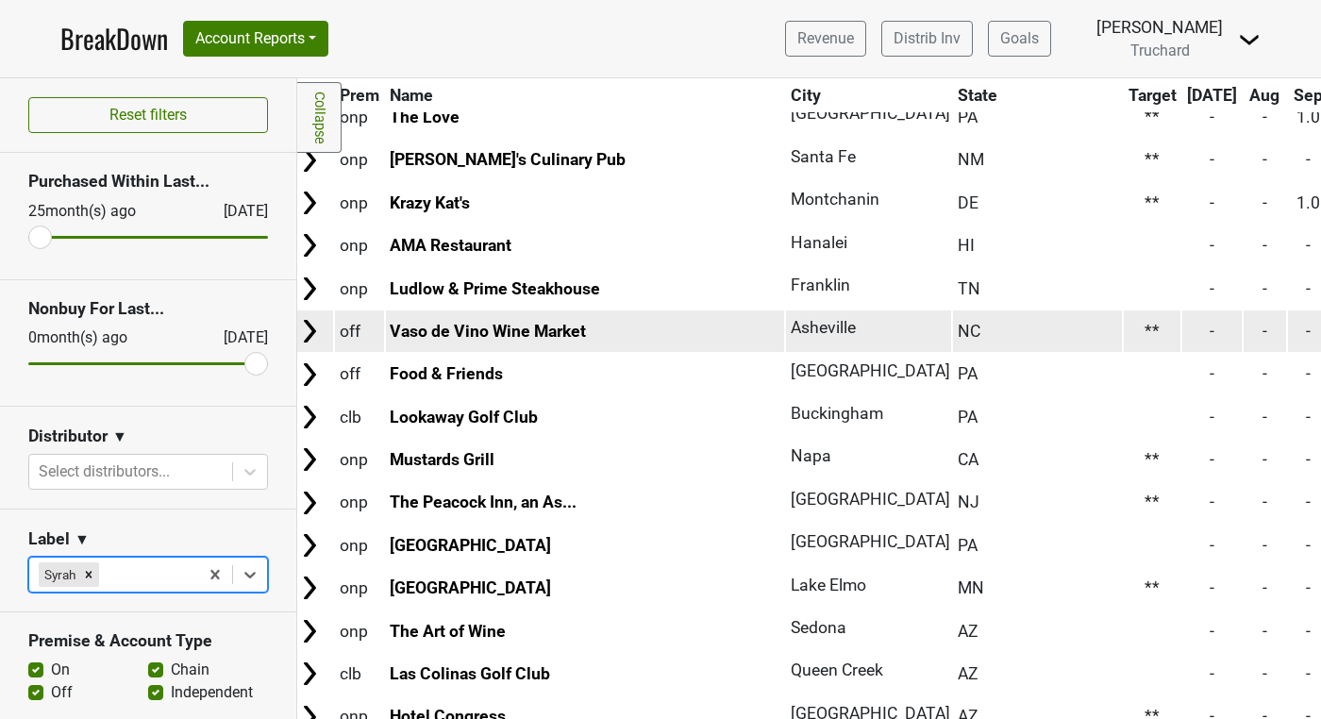
scroll to position [1443, 0]
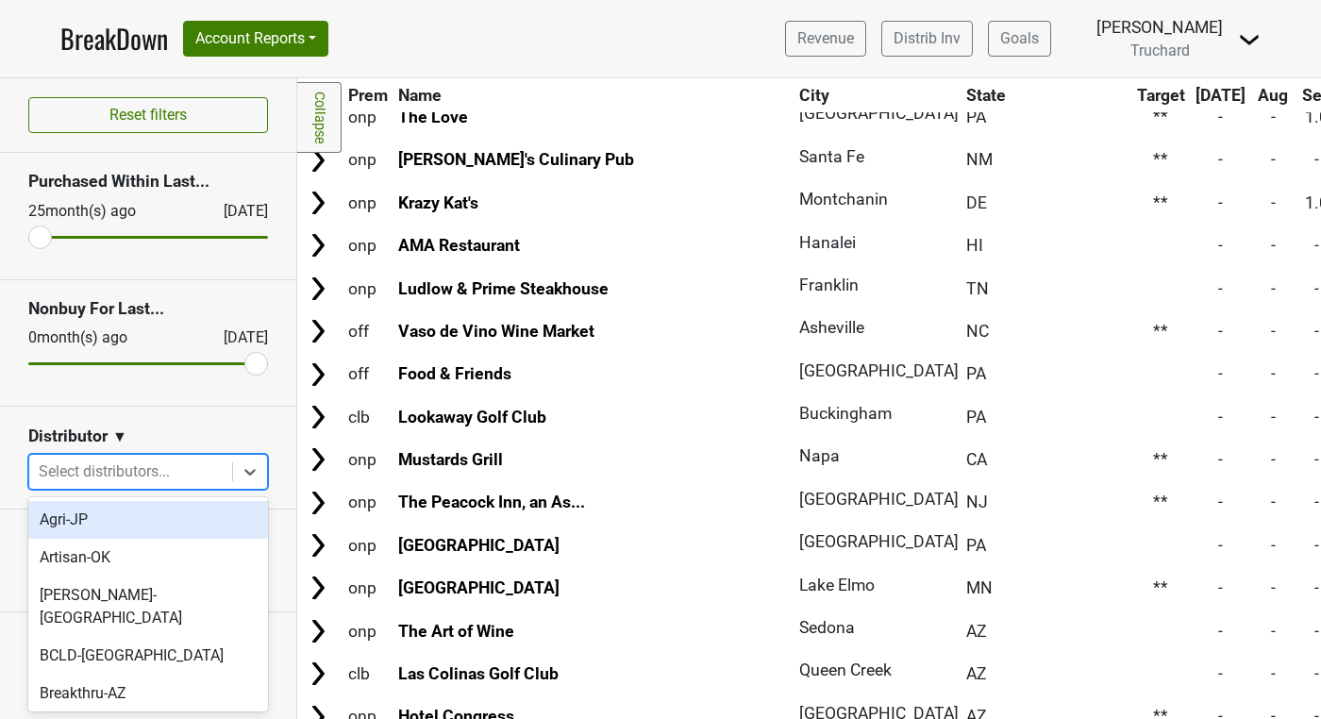
click at [201, 474] on div at bounding box center [131, 472] width 184 height 26
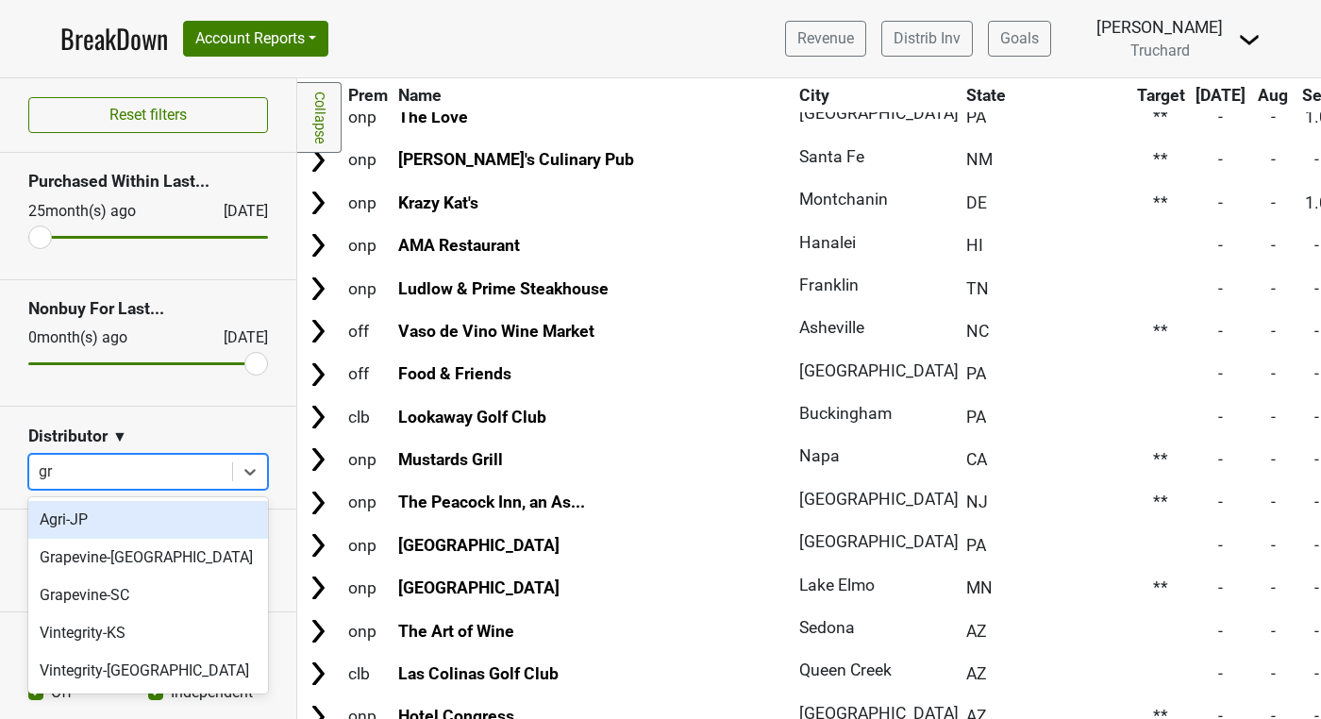
type input "gra"
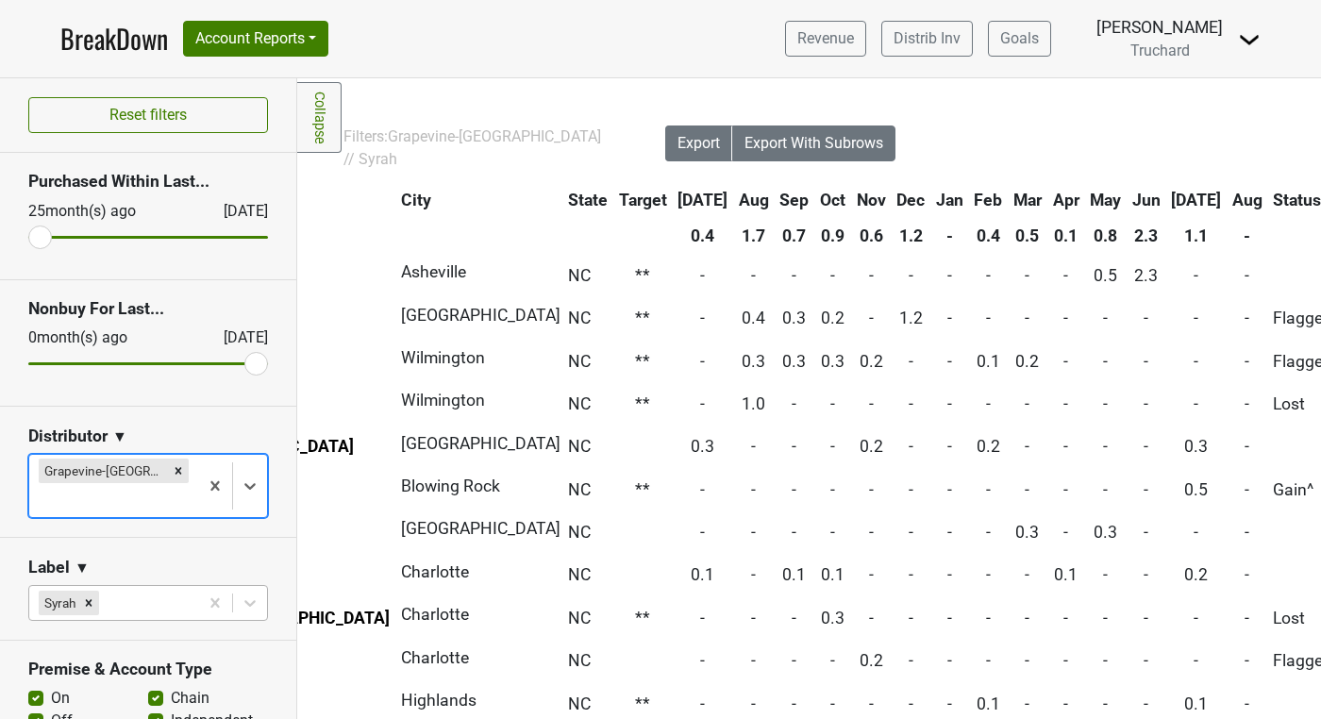
scroll to position [0, 317]
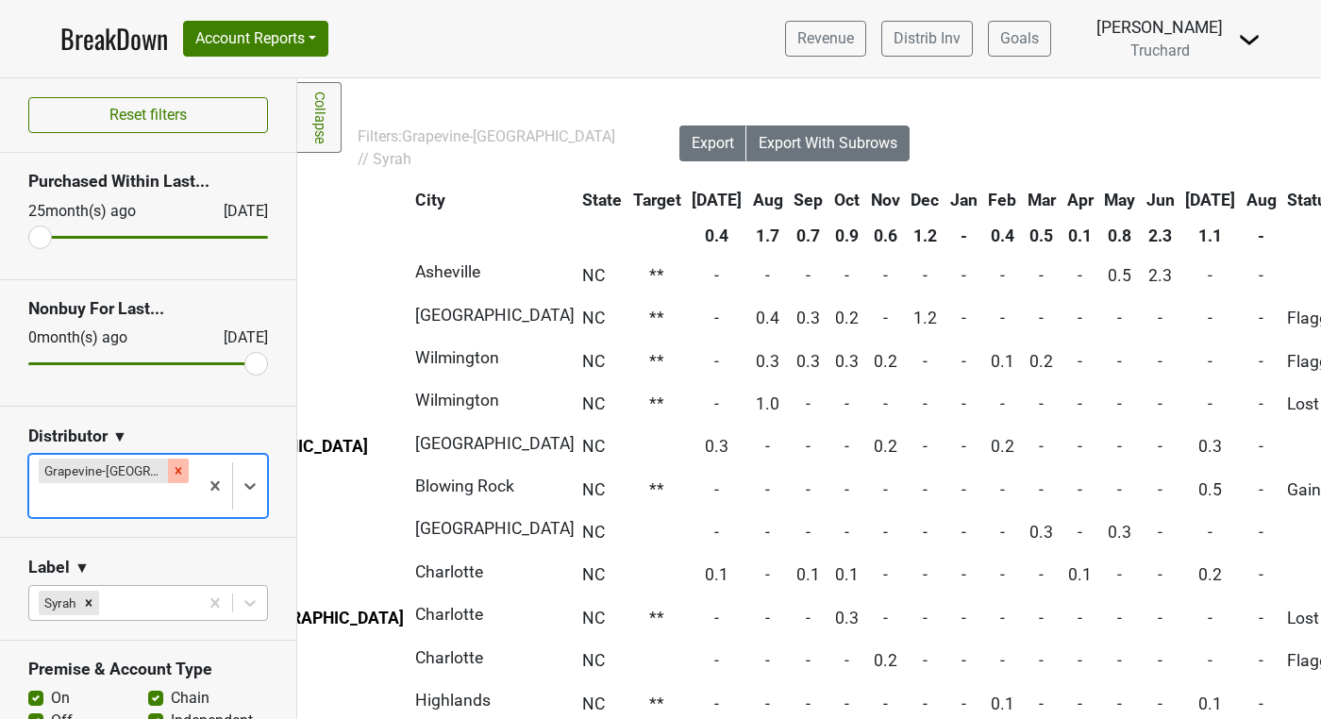
click at [168, 463] on div "Remove Grapevine-NC" at bounding box center [178, 471] width 21 height 25
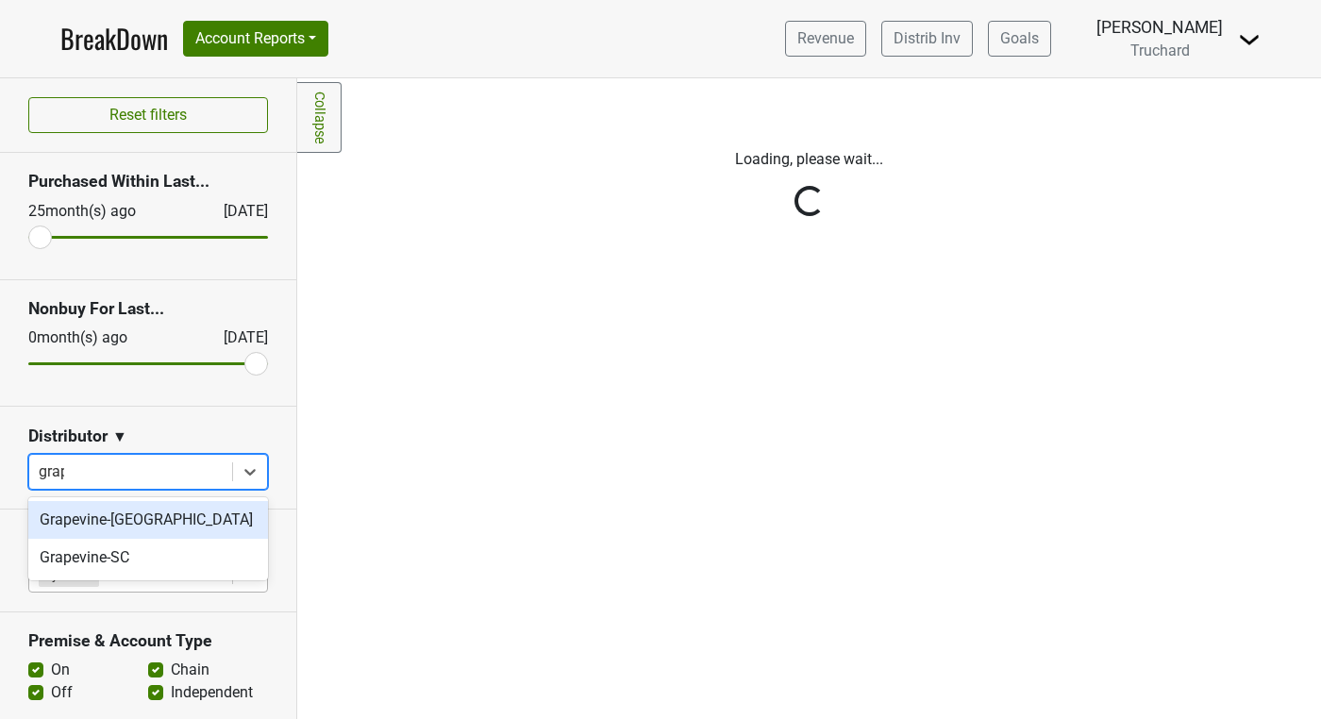
type input "grape"
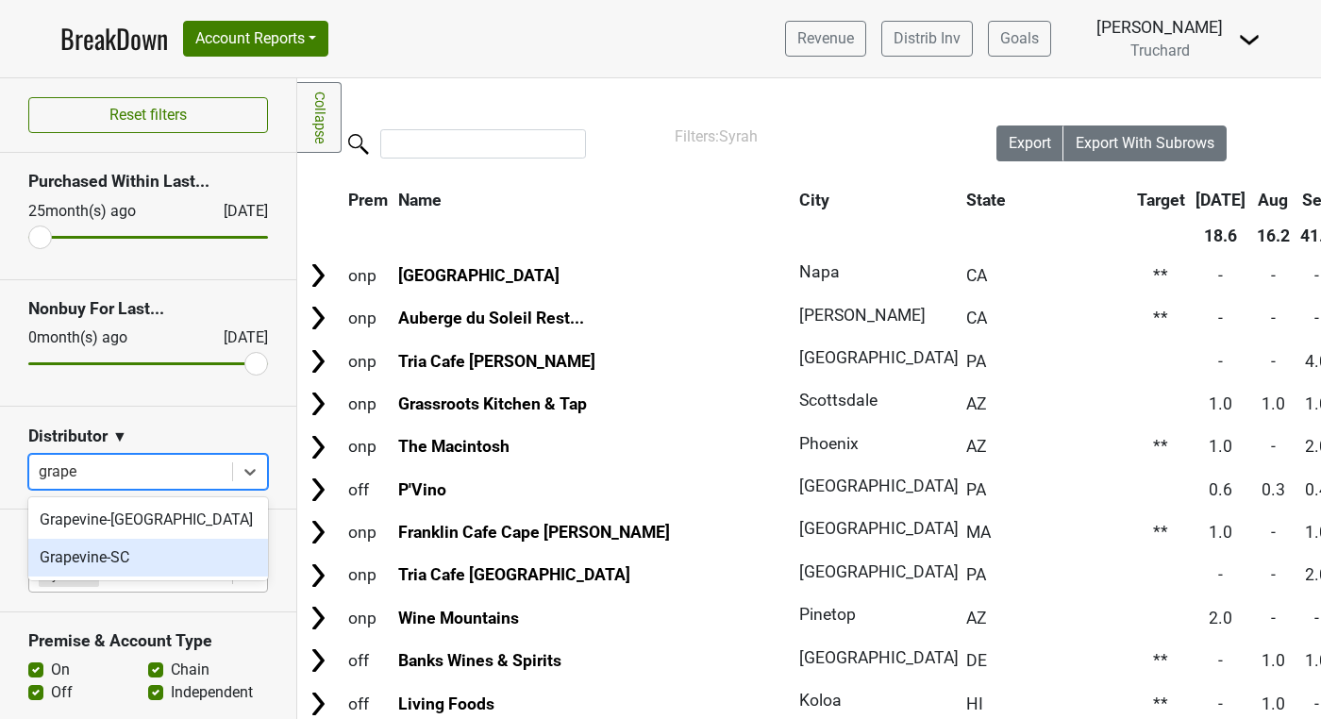
click at [95, 554] on div "Grapevine-SC" at bounding box center [148, 558] width 240 height 38
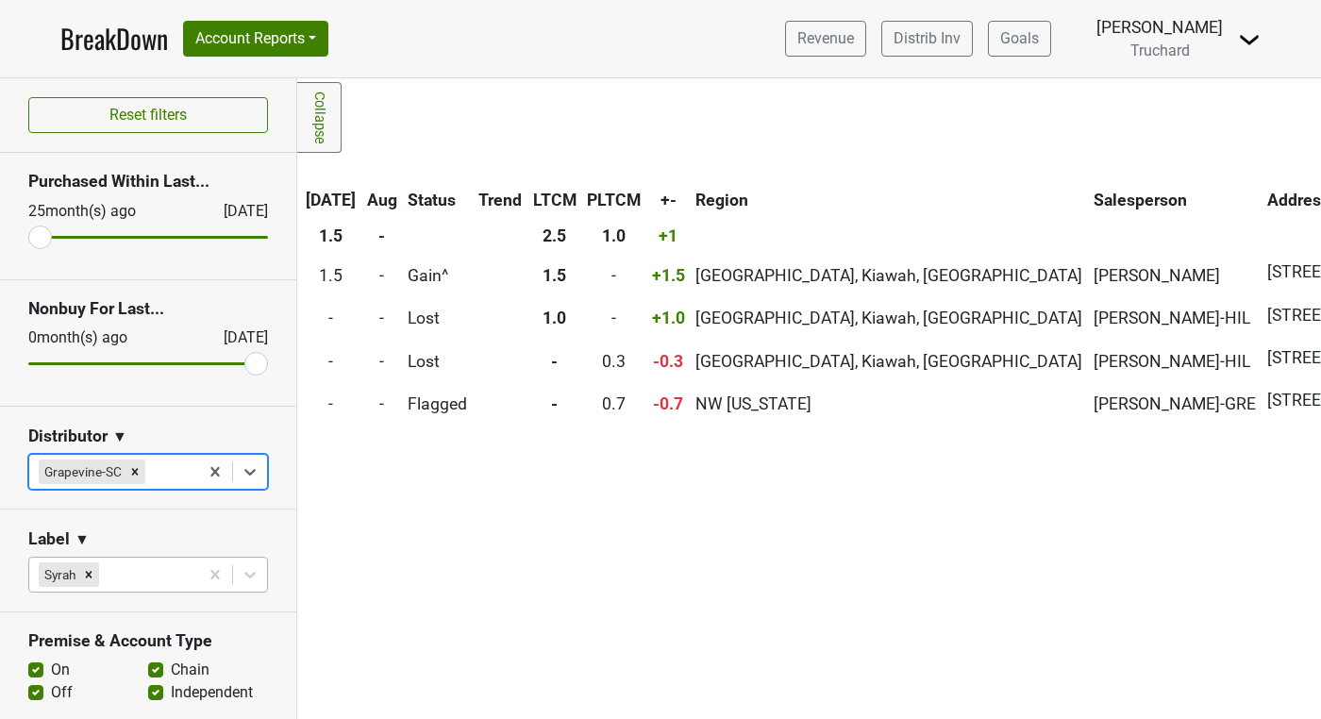
scroll to position [0, 1208]
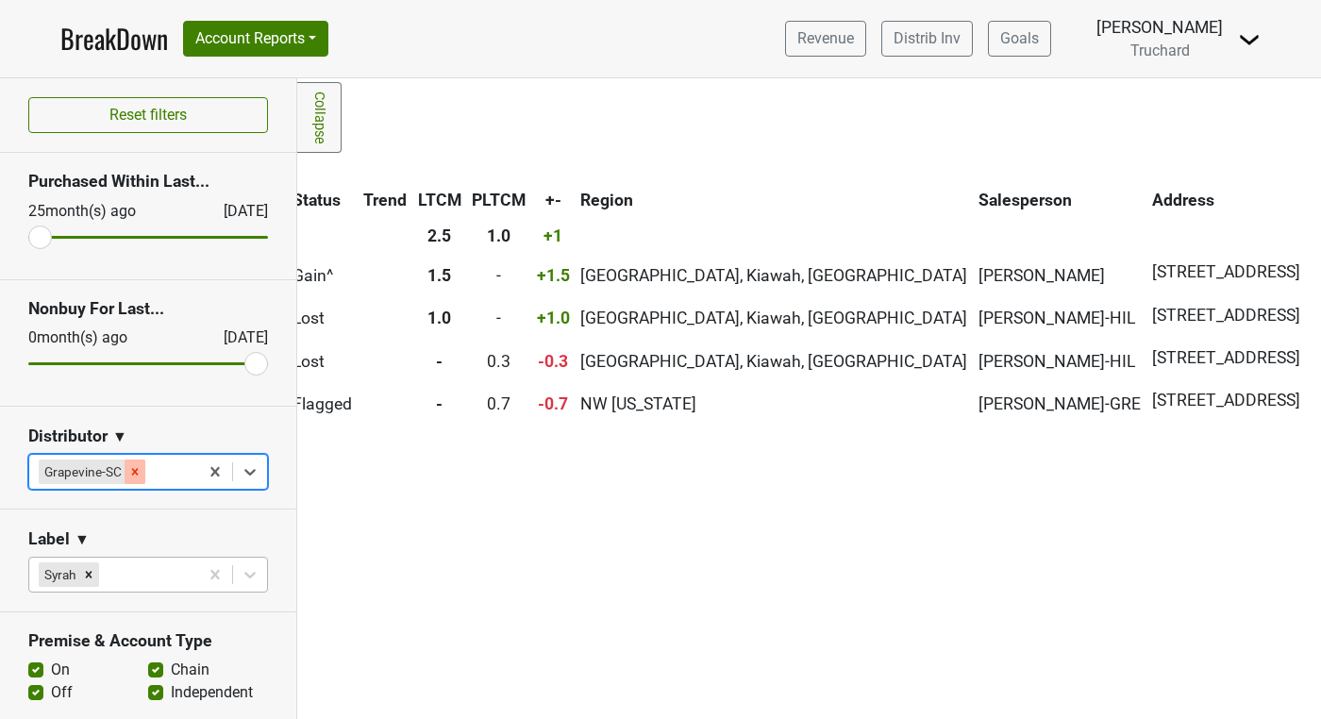
click at [130, 465] on icon "Remove Grapevine-SC" at bounding box center [134, 471] width 13 height 13
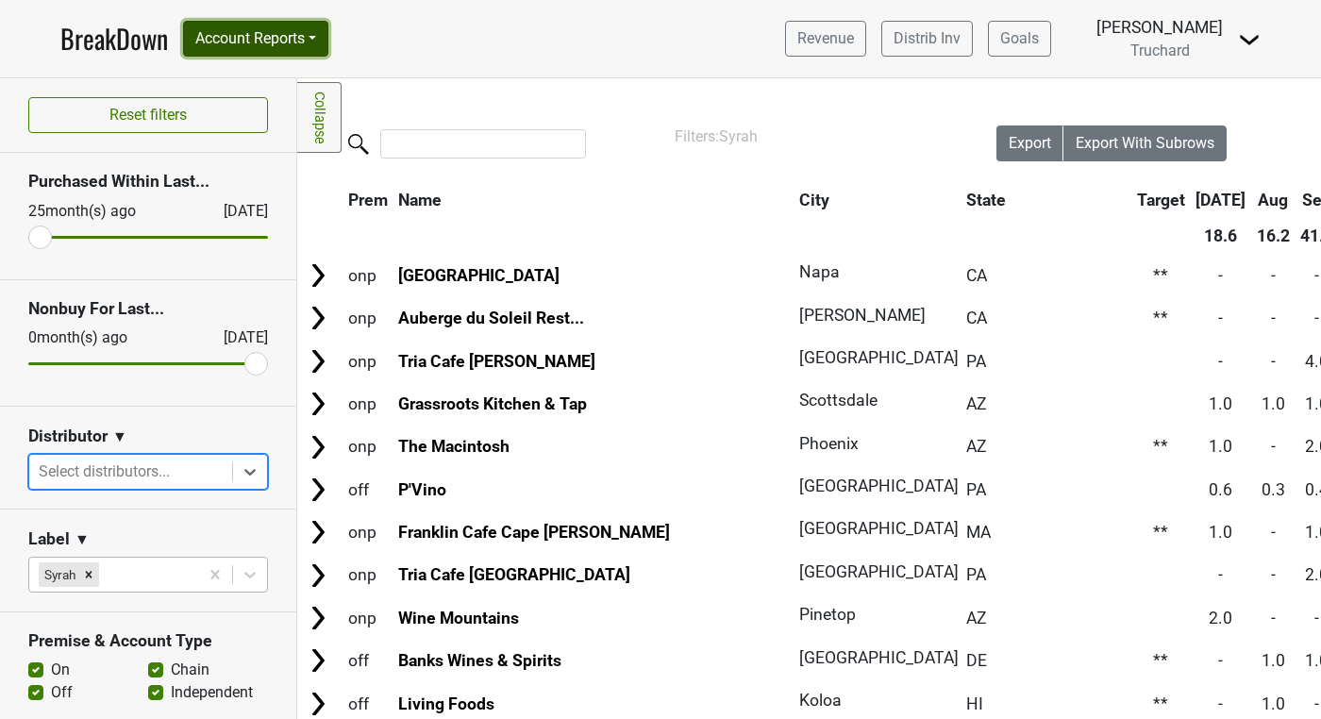
click at [244, 47] on button "Account Reports" at bounding box center [255, 39] width 145 height 36
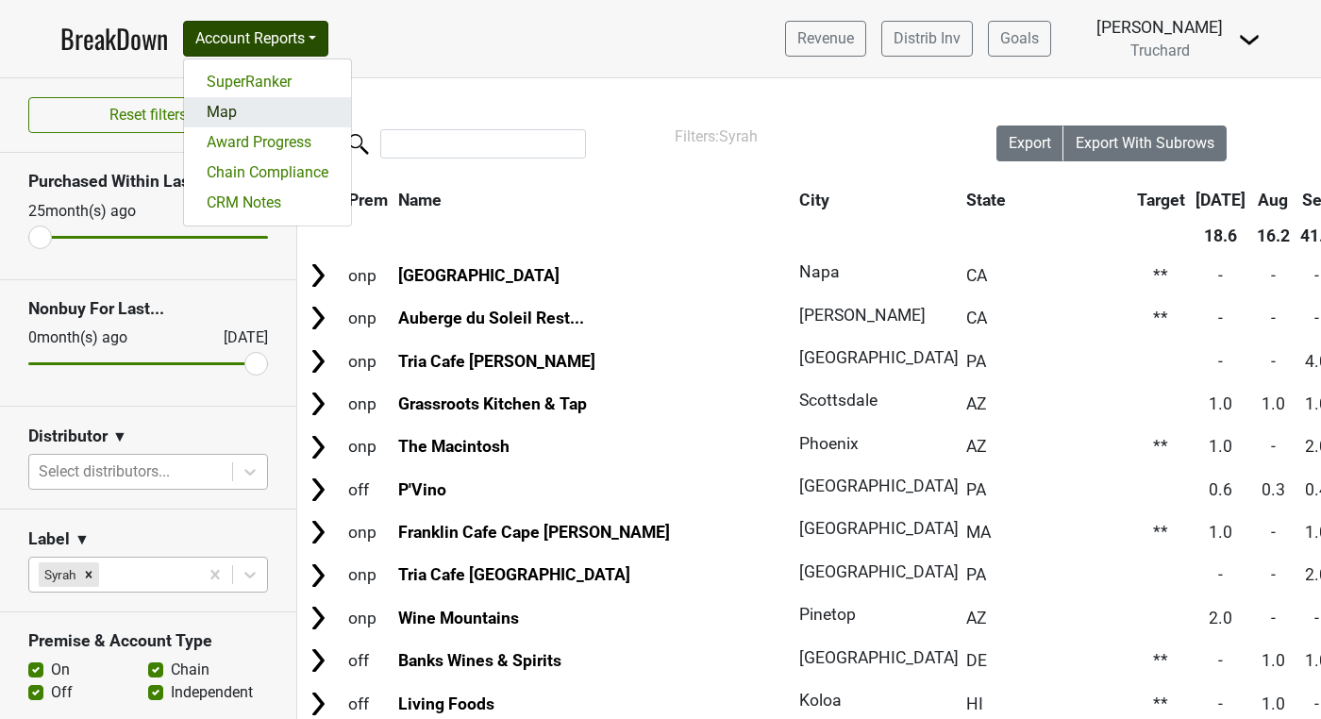
click at [248, 105] on link "Map" at bounding box center [267, 112] width 167 height 30
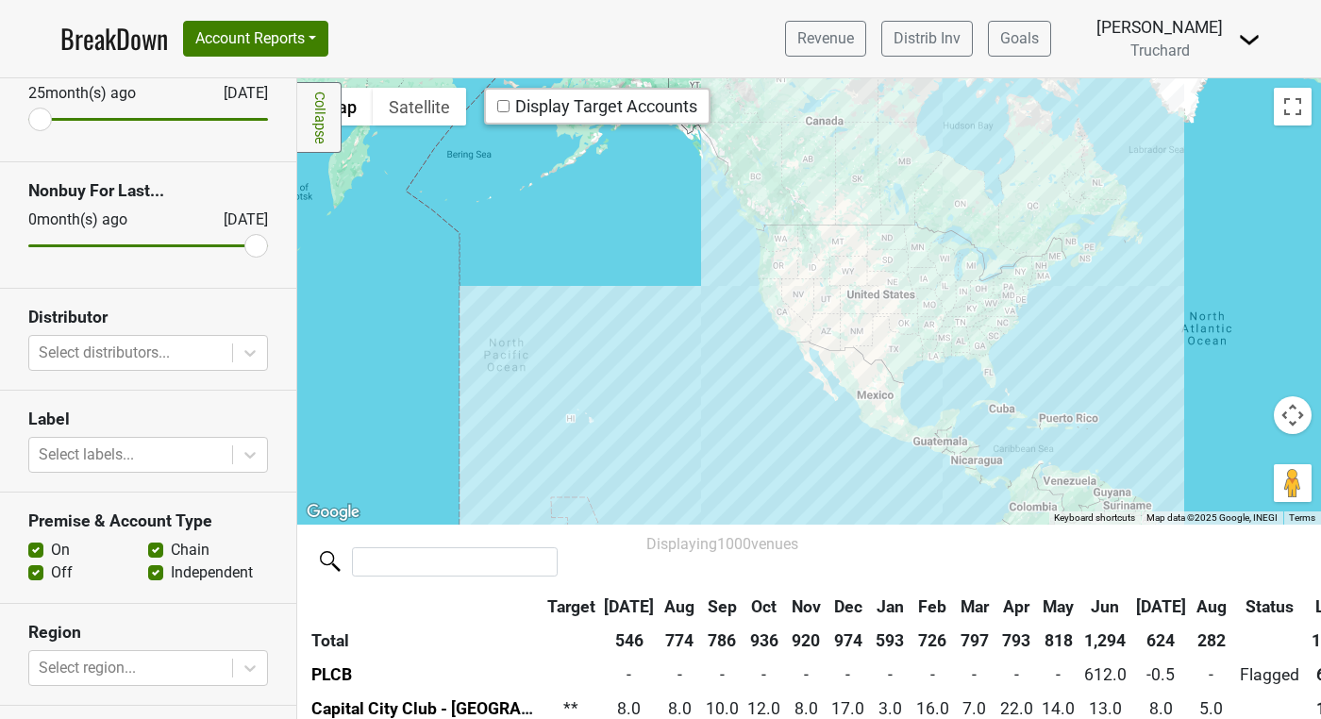
scroll to position [125, 0]
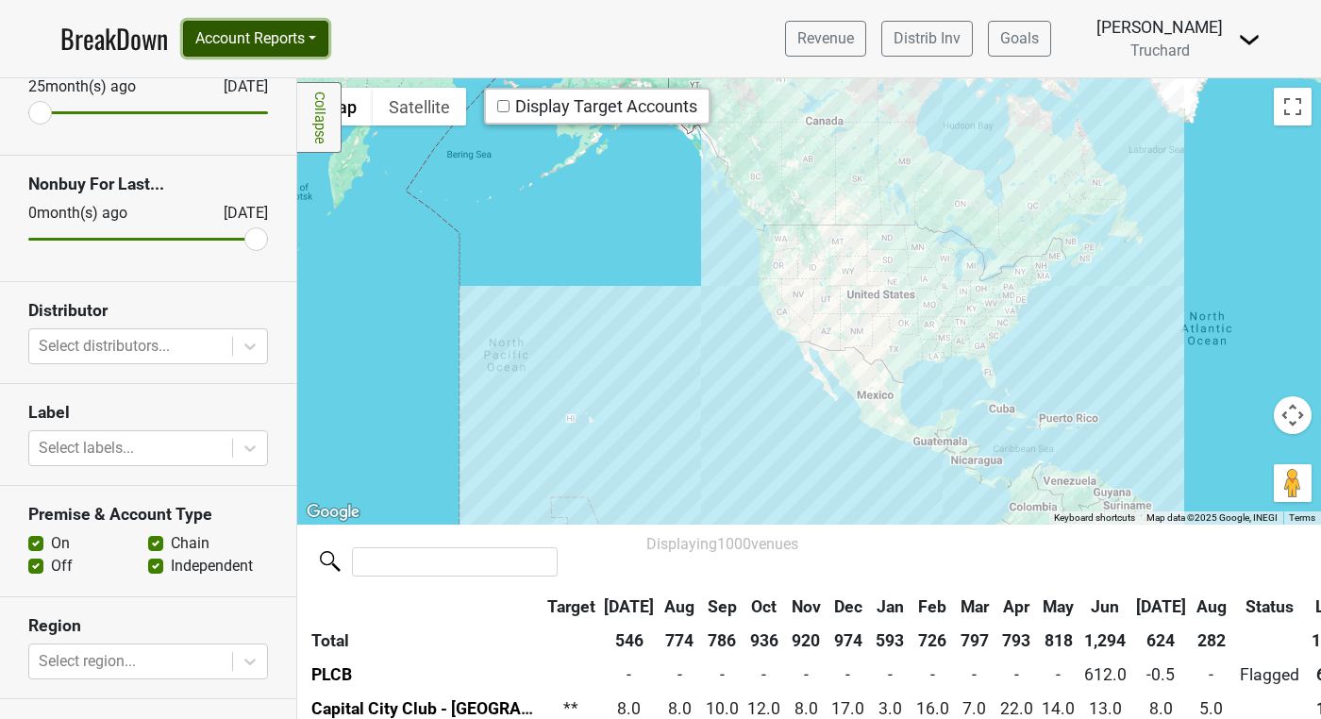
click at [264, 36] on button "Account Reports" at bounding box center [255, 39] width 145 height 36
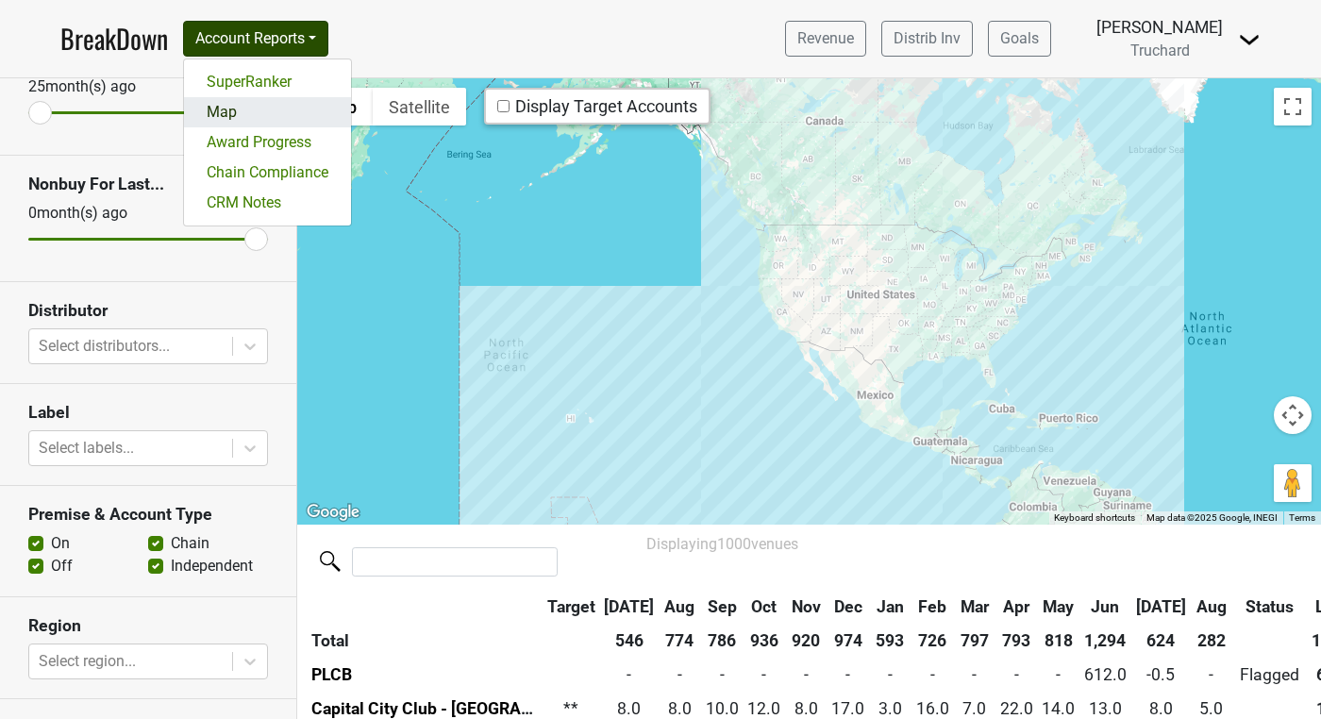
click at [235, 99] on link "Map" at bounding box center [267, 112] width 167 height 30
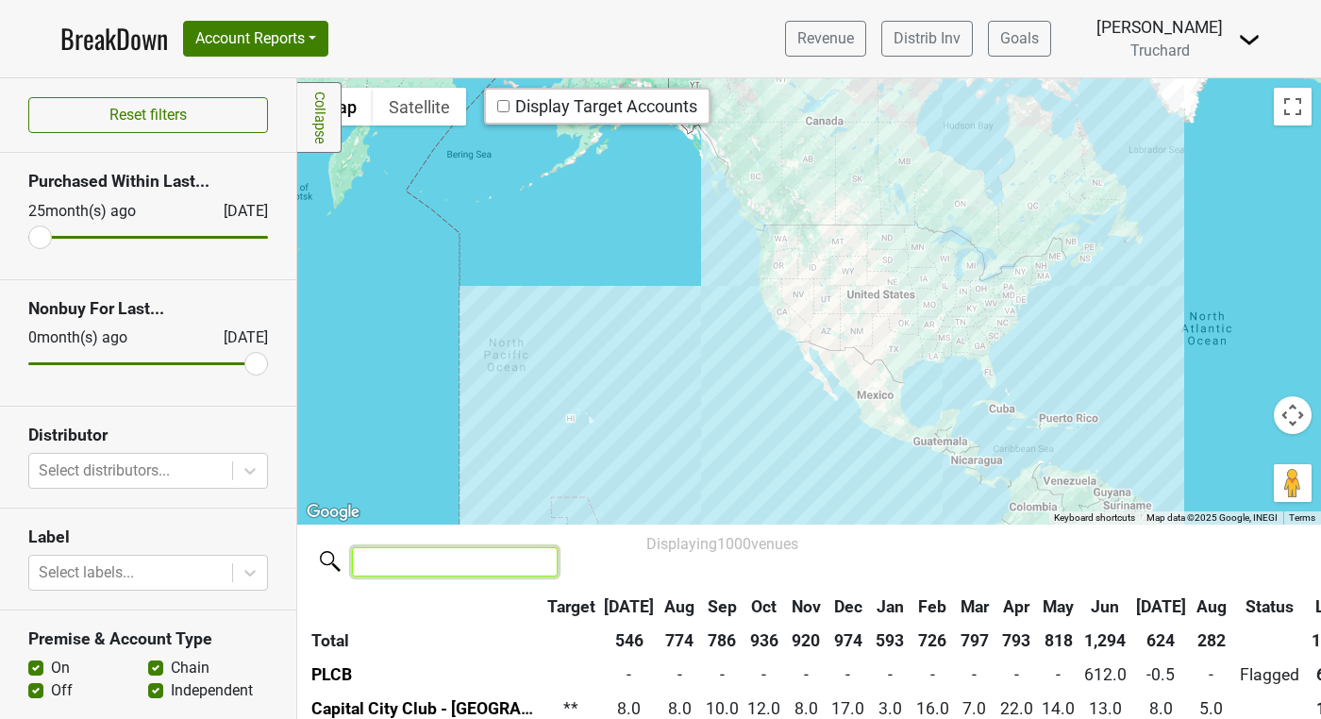
click at [443, 555] on input "search" at bounding box center [455, 561] width 206 height 29
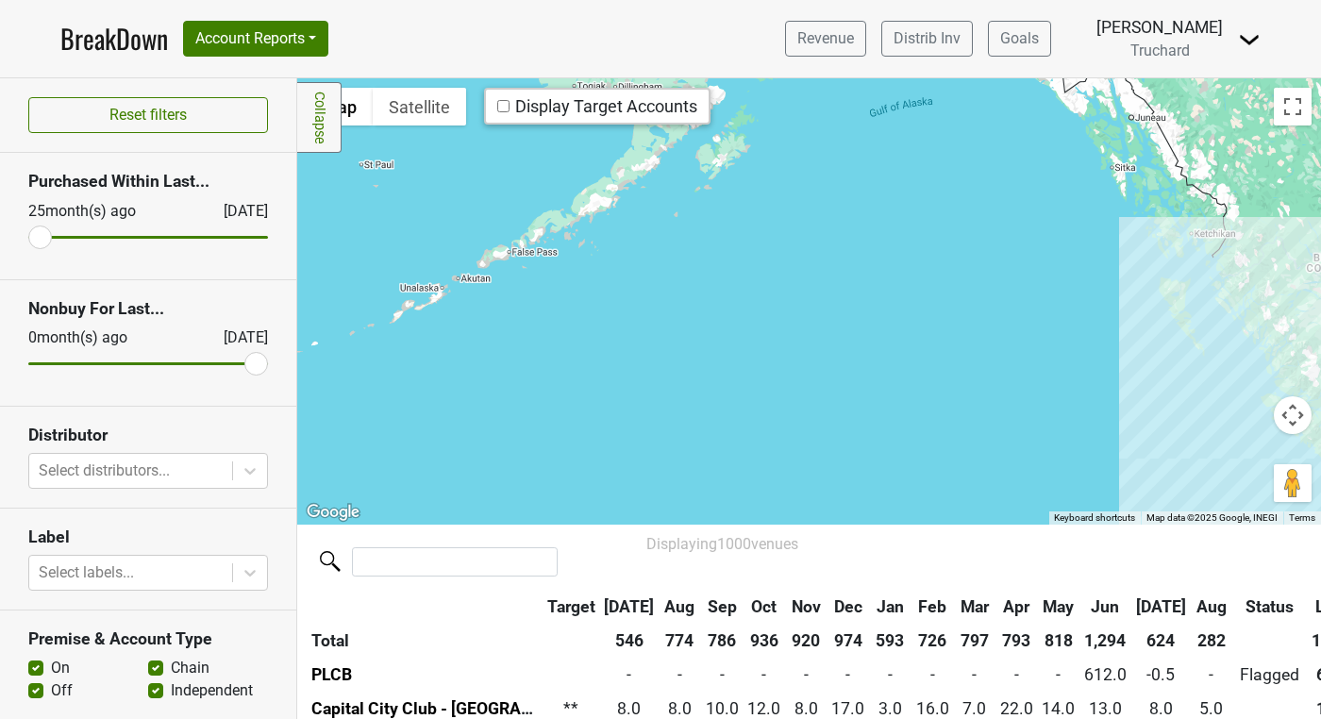
drag, startPoint x: 802, startPoint y: 234, endPoint x: 487, endPoint y: 242, distance: 315.2
click at [487, 242] on div at bounding box center [809, 300] width 1024 height 445
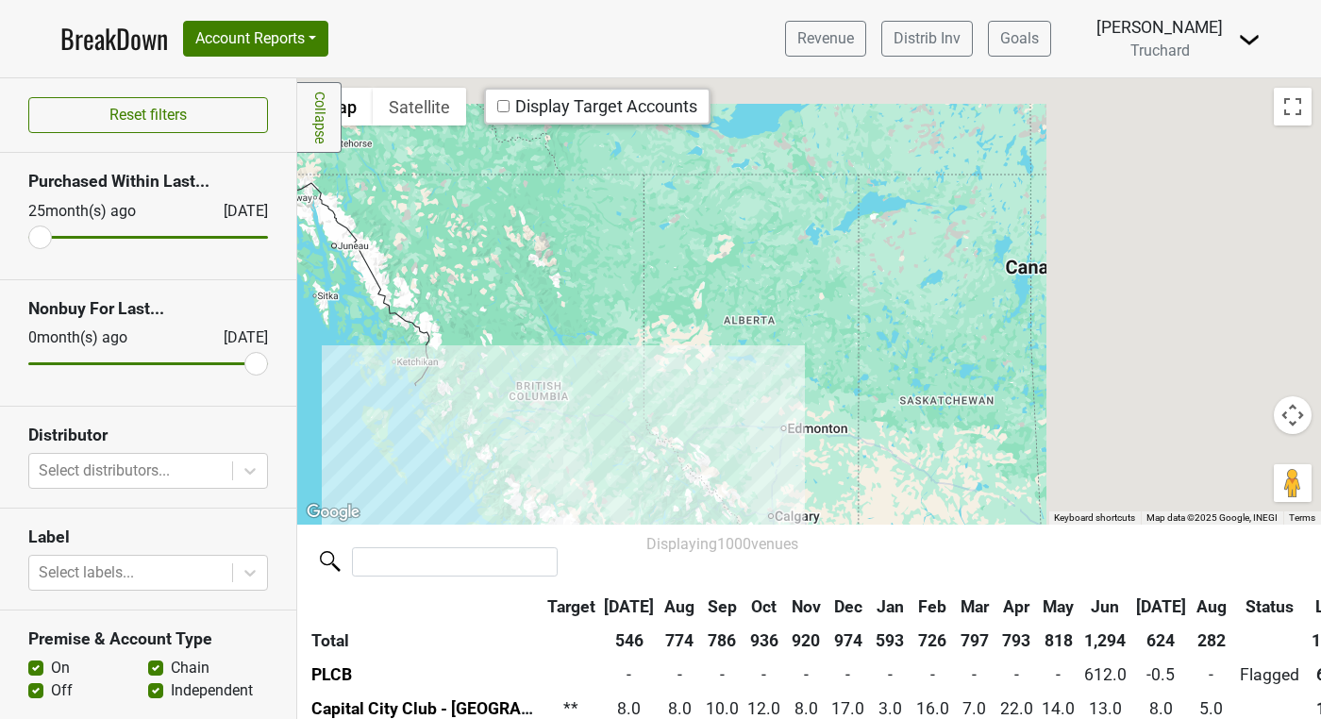
drag, startPoint x: 1181, startPoint y: 342, endPoint x: 594, endPoint y: 447, distance: 597.3
click at [594, 447] on div at bounding box center [809, 300] width 1024 height 445
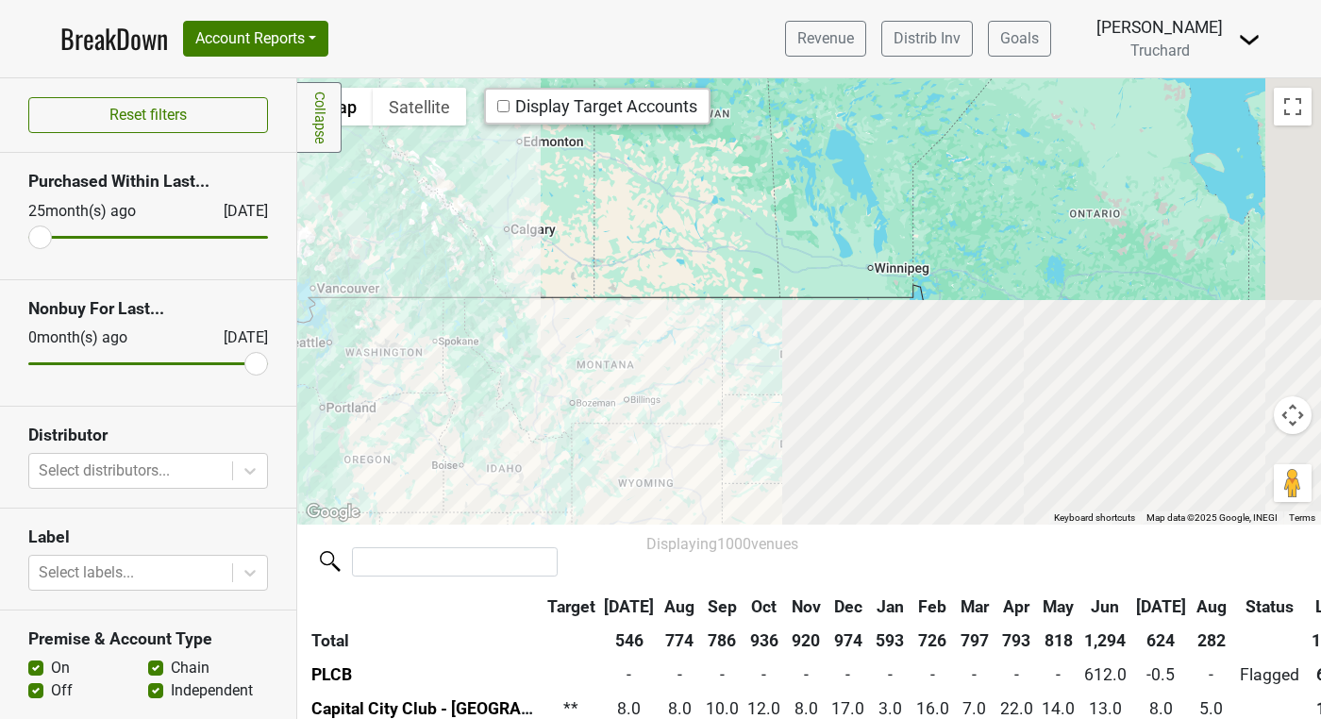
drag, startPoint x: 857, startPoint y: 432, endPoint x: 685, endPoint y: 143, distance: 335.9
click at [685, 143] on div at bounding box center [809, 300] width 1024 height 445
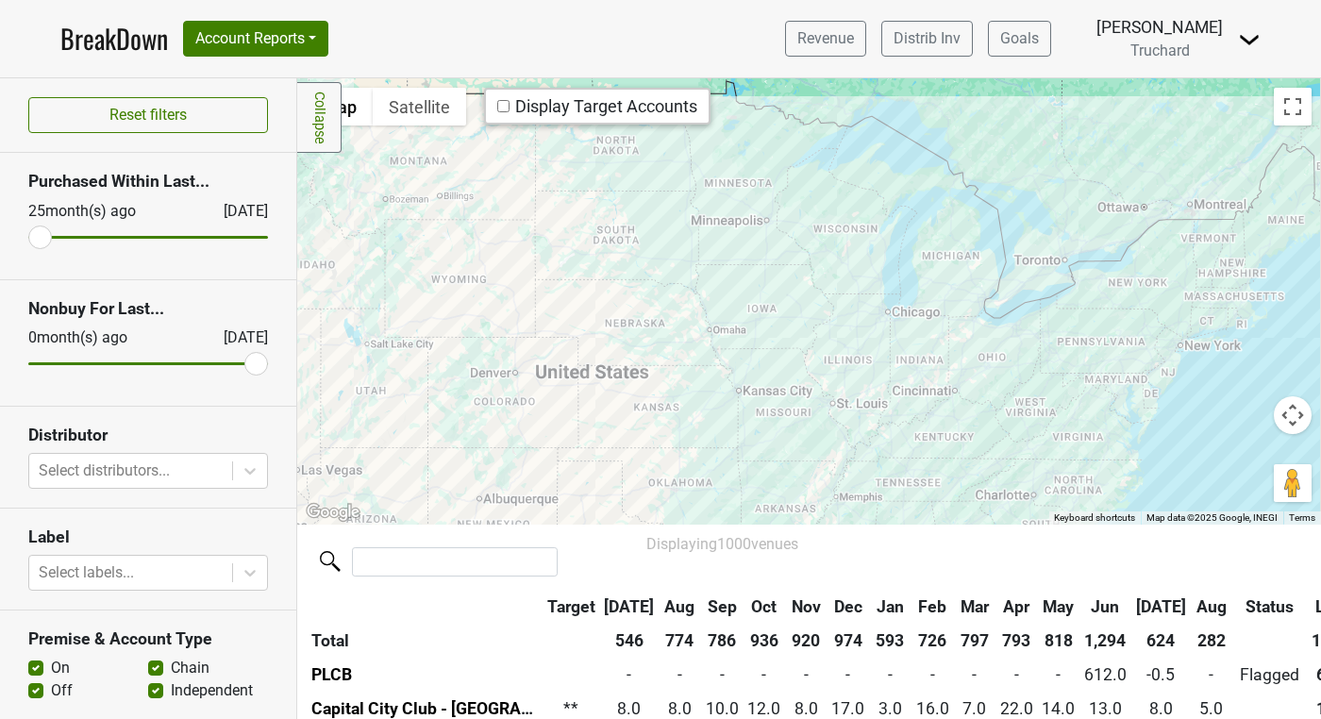
drag, startPoint x: 998, startPoint y: 435, endPoint x: 824, endPoint y: 250, distance: 254.3
click at [824, 250] on div at bounding box center [809, 300] width 1024 height 445
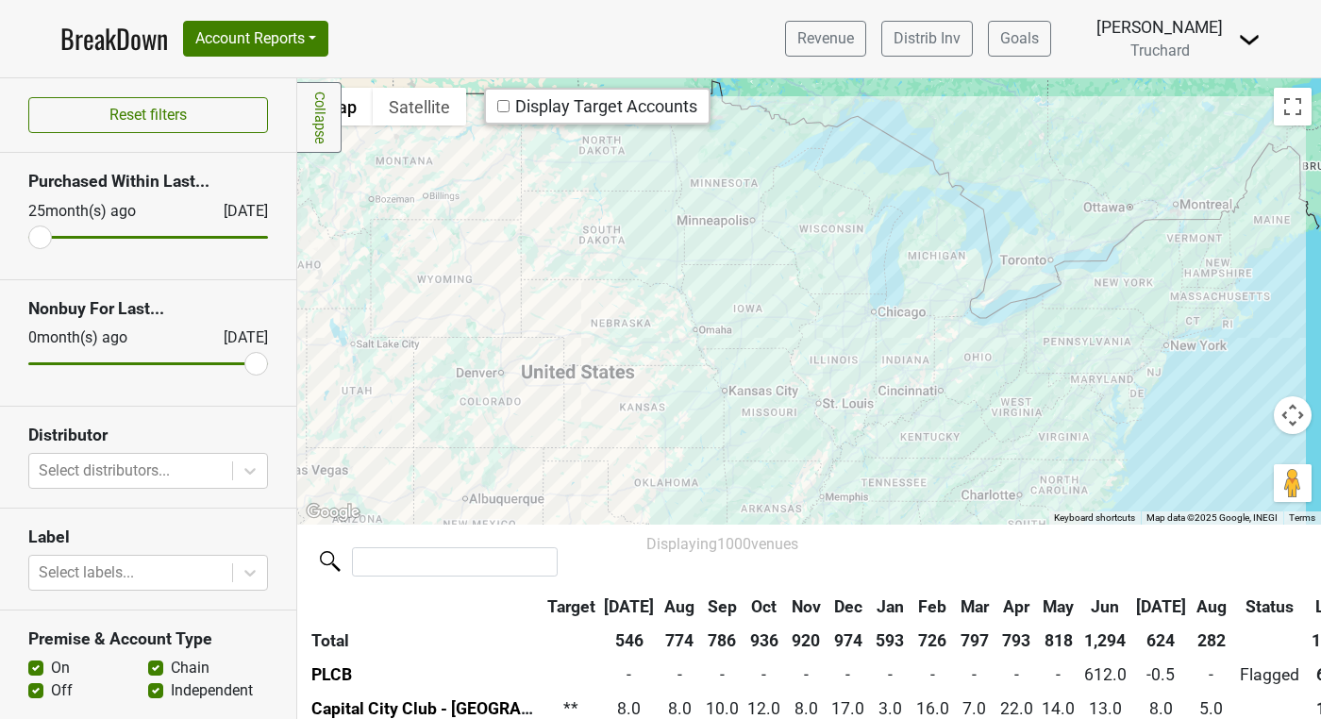
click at [908, 323] on div at bounding box center [809, 300] width 1024 height 445
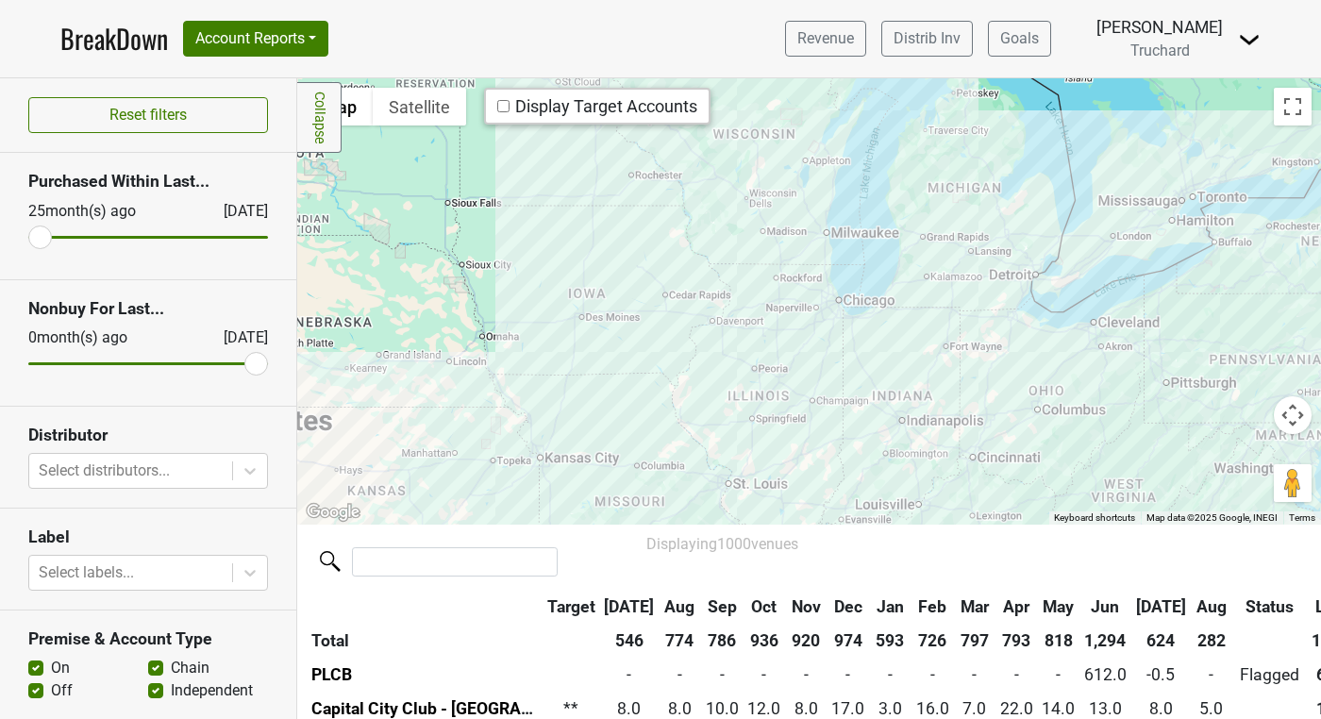
click at [854, 312] on div at bounding box center [809, 300] width 1024 height 445
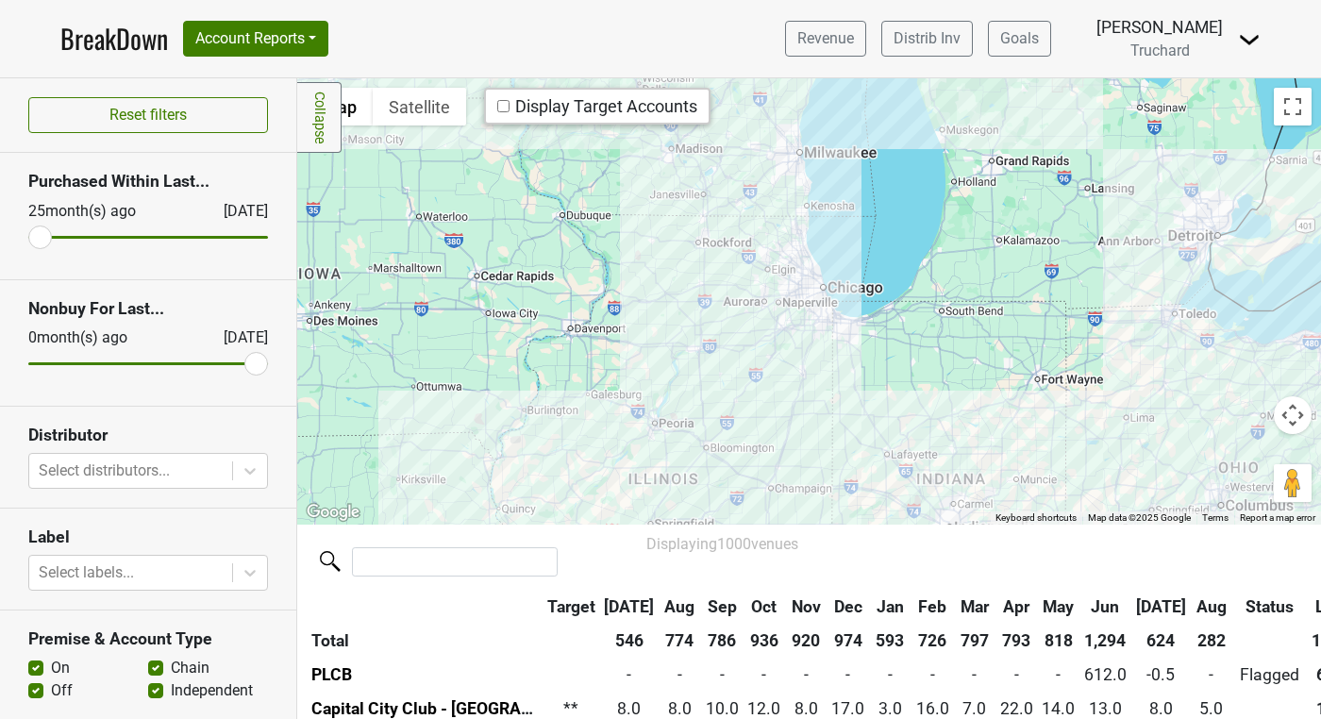
click at [854, 312] on div at bounding box center [809, 300] width 1024 height 445
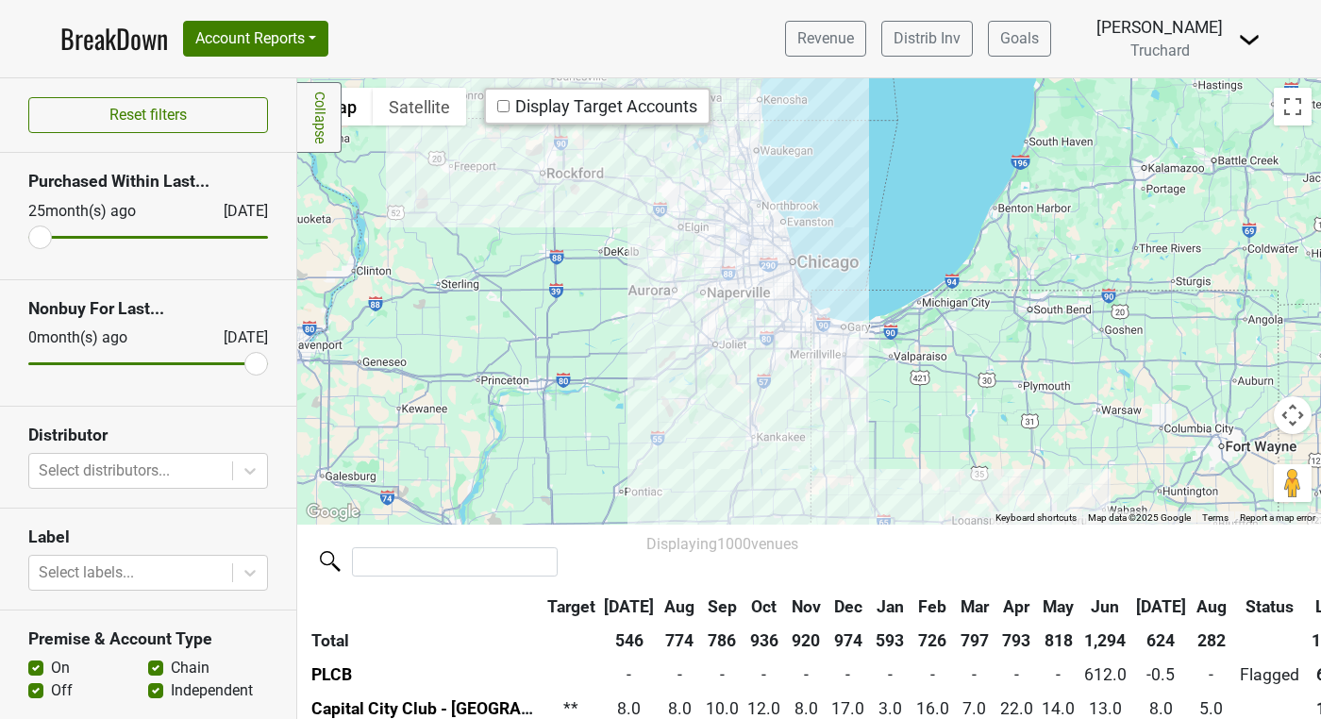
click at [854, 312] on div at bounding box center [809, 300] width 1024 height 445
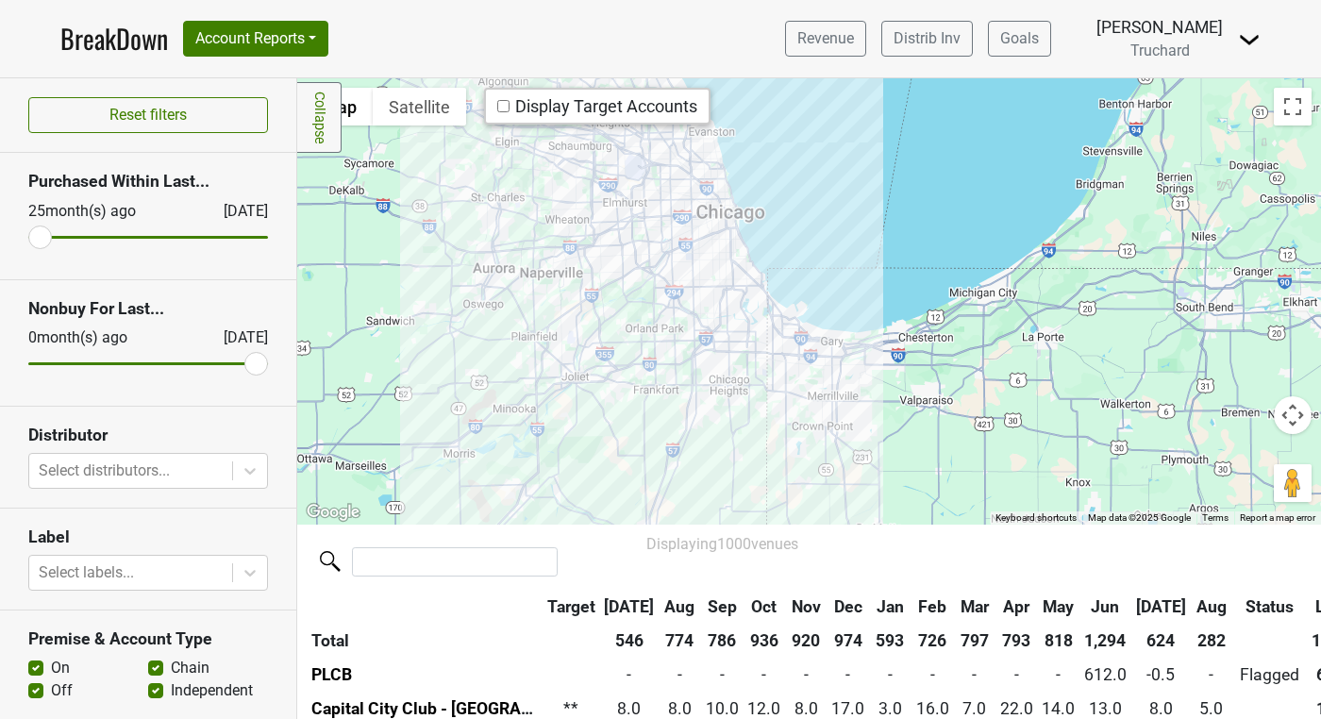
click at [805, 224] on div at bounding box center [809, 300] width 1024 height 445
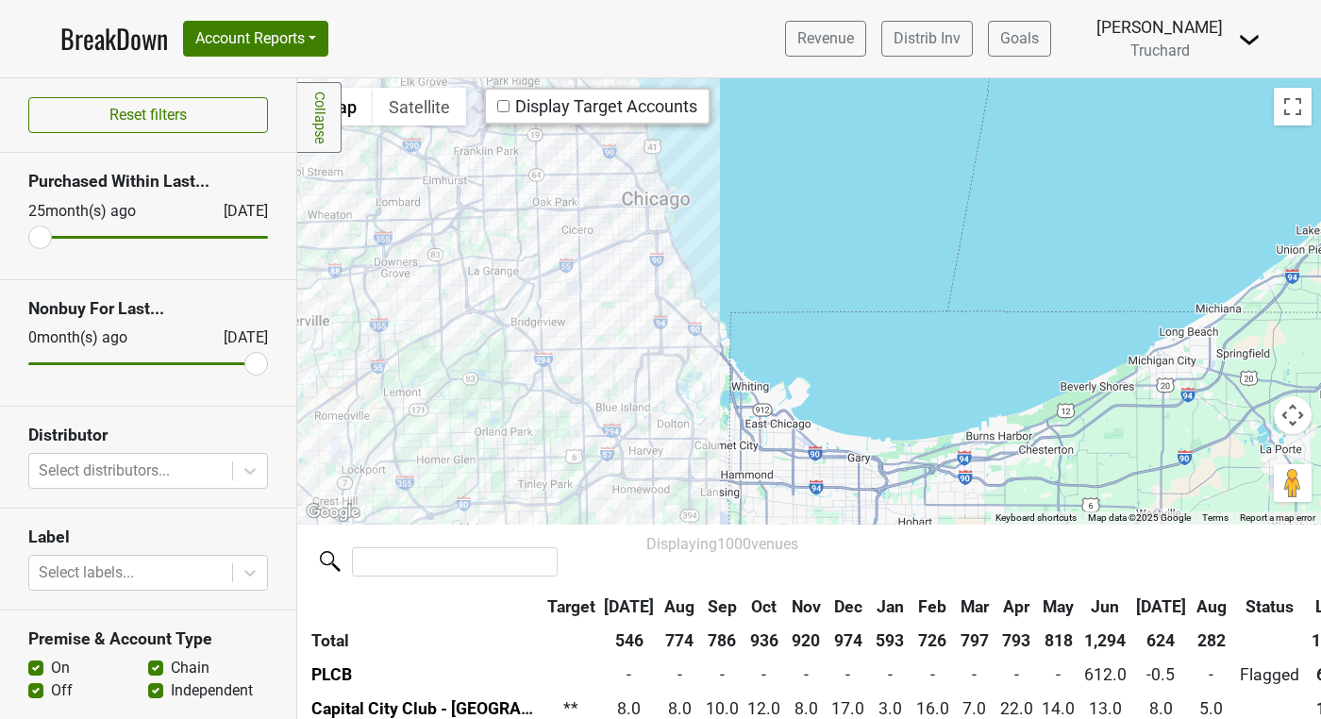
click at [737, 173] on div at bounding box center [809, 300] width 1024 height 445
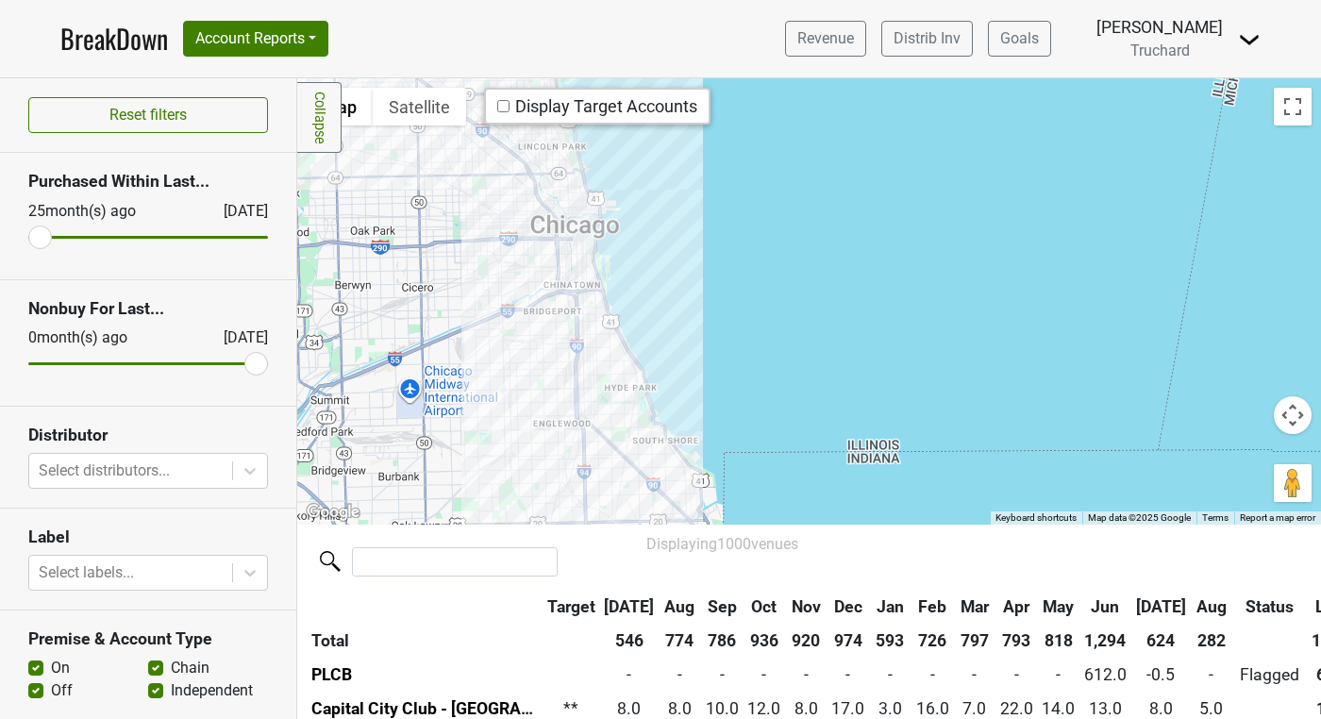
click at [697, 176] on div at bounding box center [809, 300] width 1024 height 445
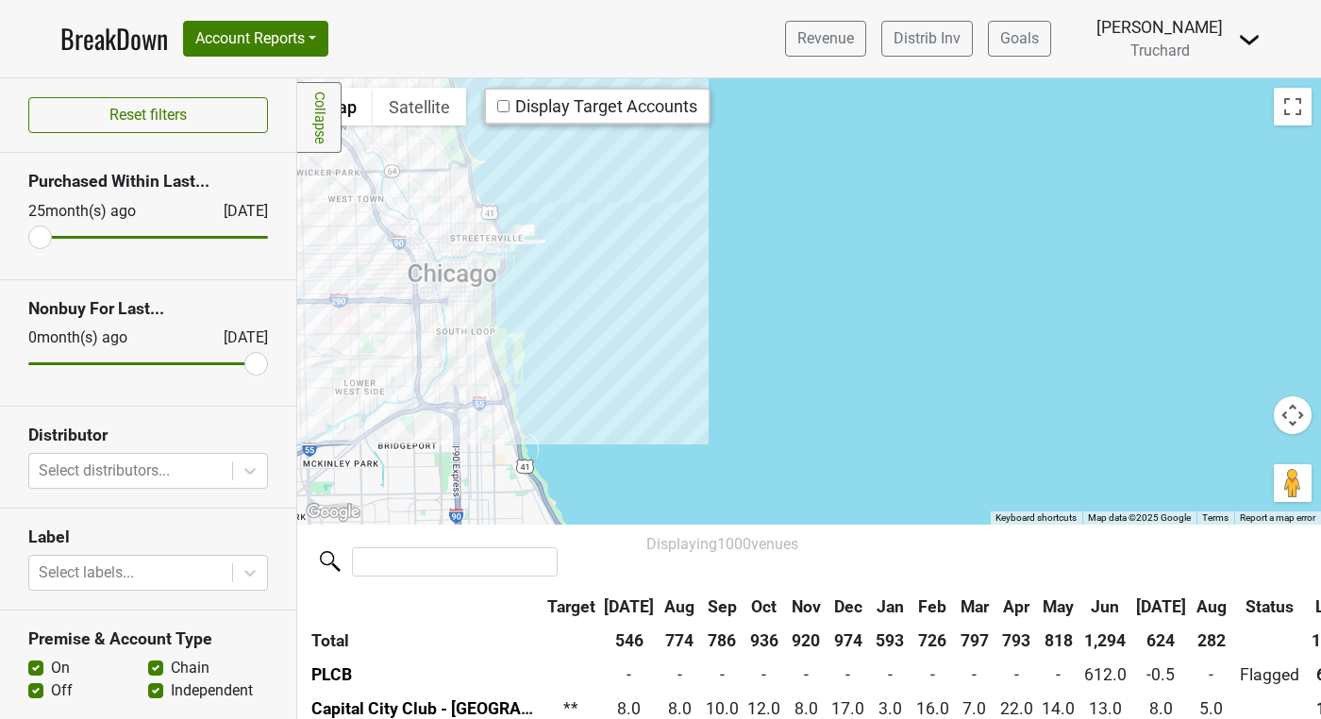
click at [616, 236] on div at bounding box center [809, 300] width 1024 height 445
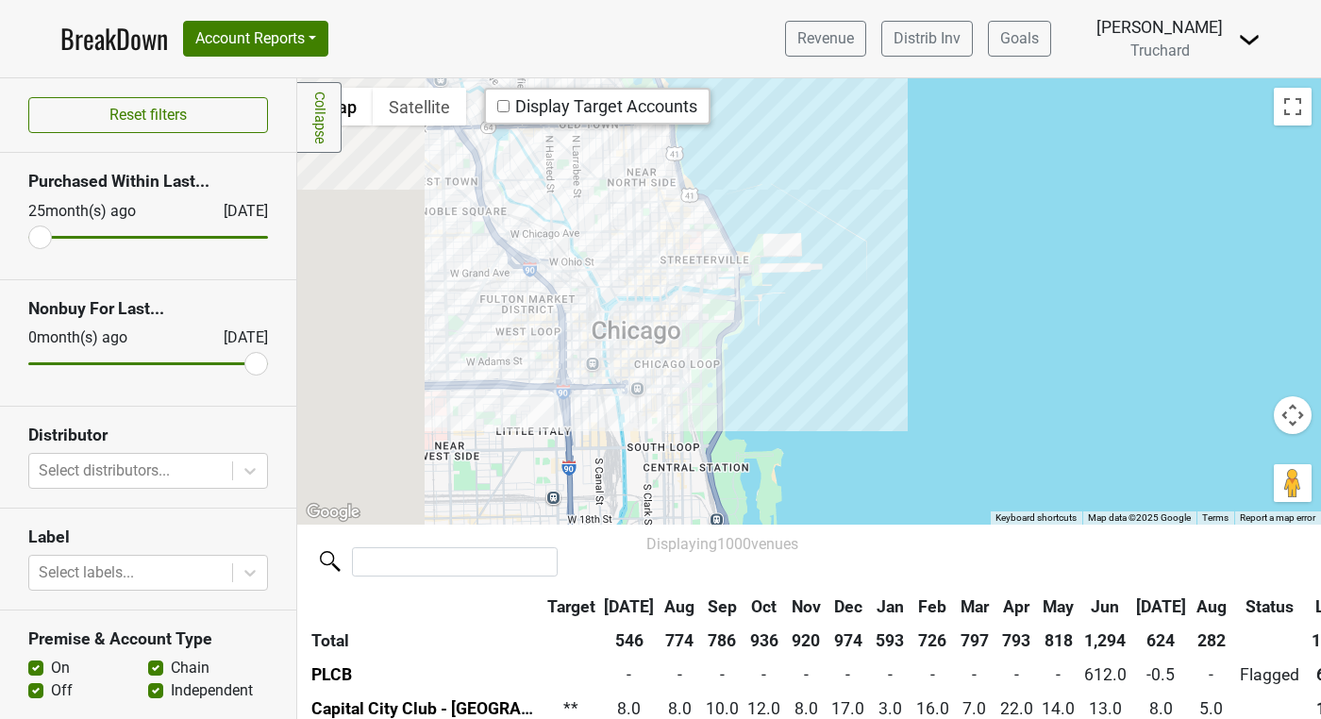
drag, startPoint x: 508, startPoint y: 263, endPoint x: 899, endPoint y: 292, distance: 392.6
click at [899, 292] on div at bounding box center [809, 300] width 1024 height 445
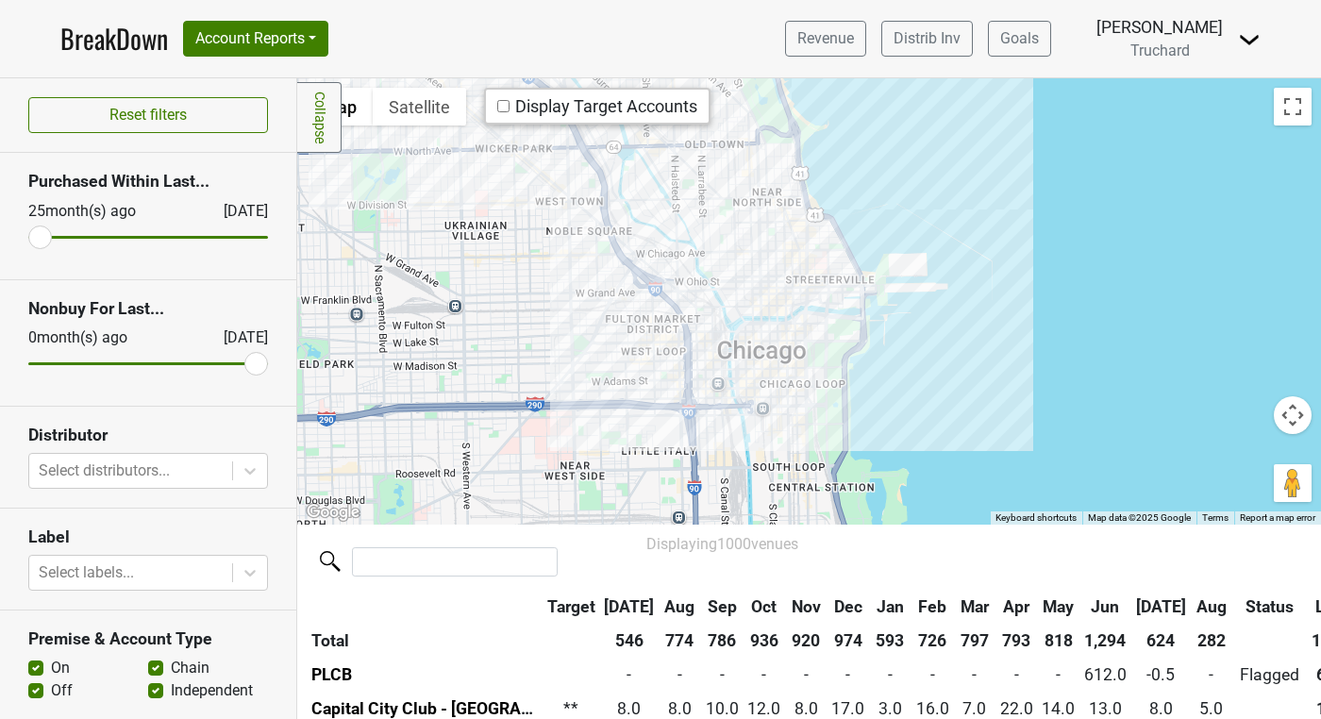
click at [862, 285] on div at bounding box center [809, 300] width 1024 height 445
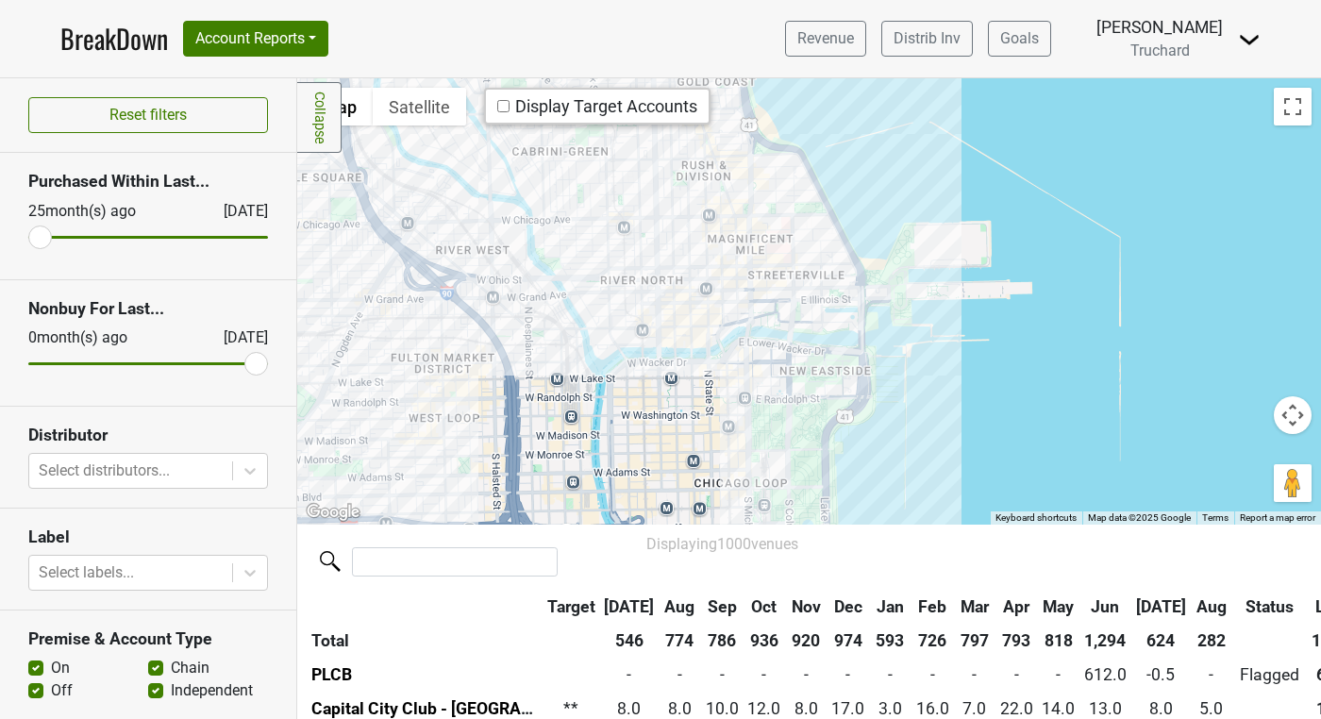
click at [681, 274] on div at bounding box center [809, 300] width 1024 height 445
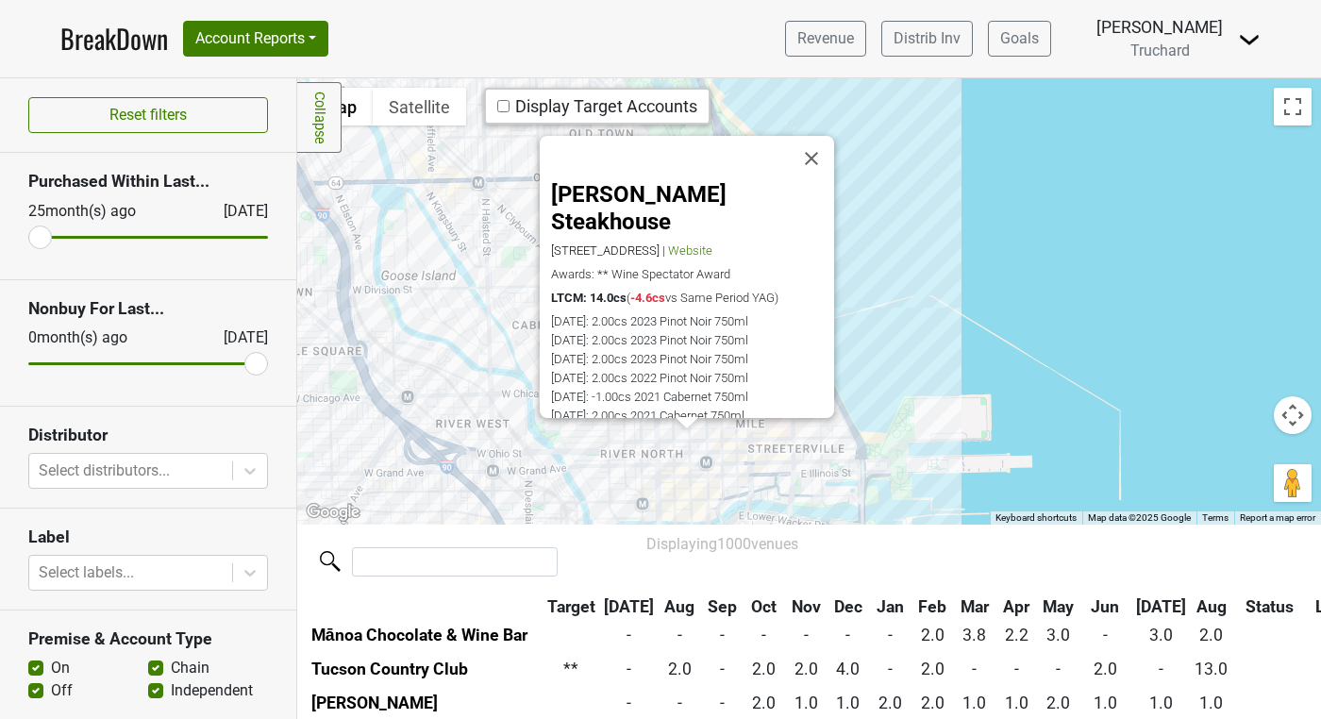
click at [712, 481] on div "[PERSON_NAME] Steakhouse [STREET_ADDRESS] | Website Awards: ** Wine Spectator A…" at bounding box center [809, 300] width 1024 height 445
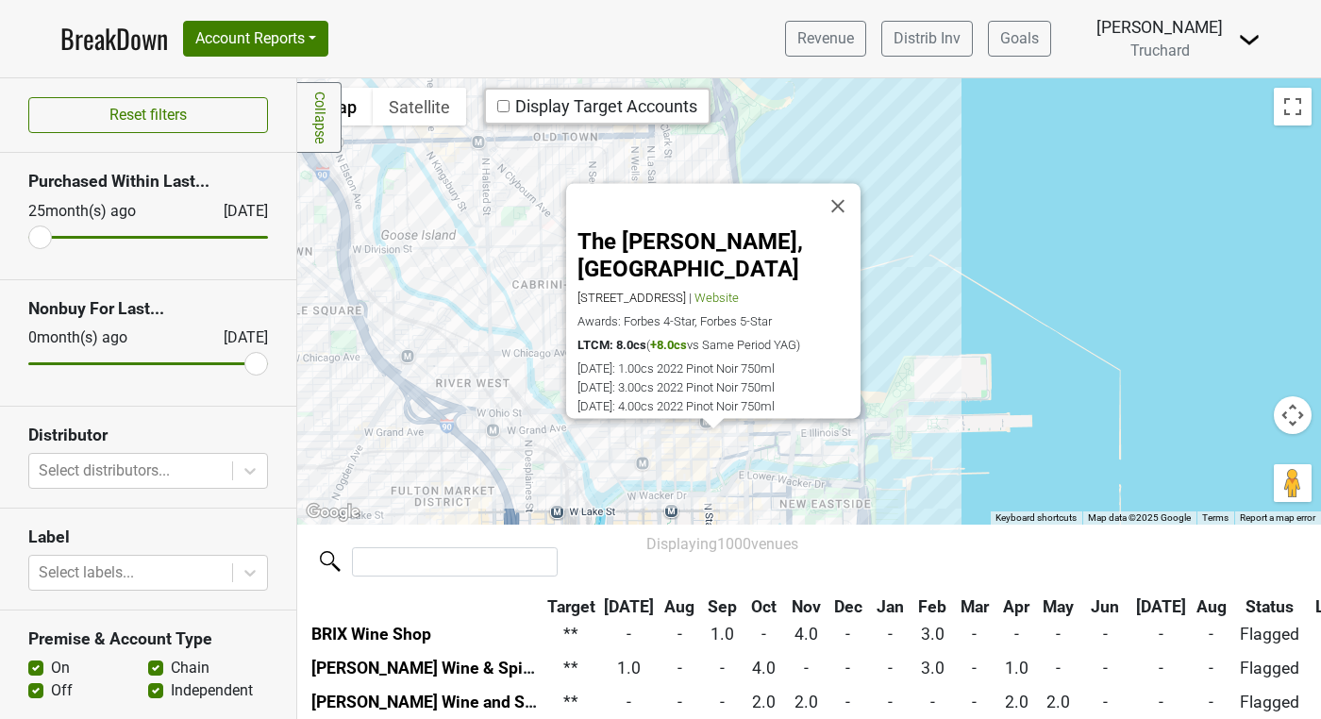
scroll to position [11585, 0]
click at [737, 478] on div "The [PERSON_NAME], [GEOGRAPHIC_DATA] [STREET_ADDRESS] | Website Awards: Forbes …" at bounding box center [809, 300] width 1024 height 445
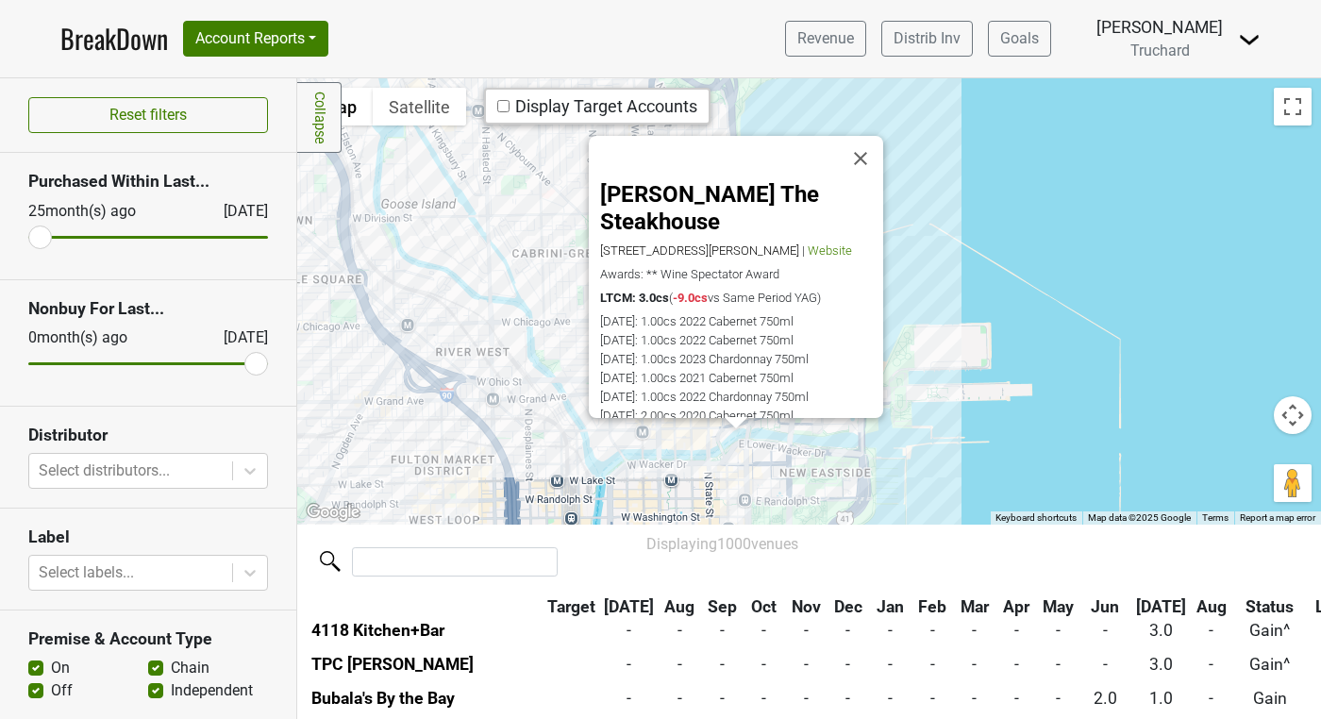
scroll to position [28226, 0]
click at [961, 434] on div "[PERSON_NAME] The Steakhouse [STREET_ADDRESS][PERSON_NAME] | Website Awards: **…" at bounding box center [809, 300] width 1024 height 445
click at [866, 154] on button "Close" at bounding box center [860, 158] width 45 height 45
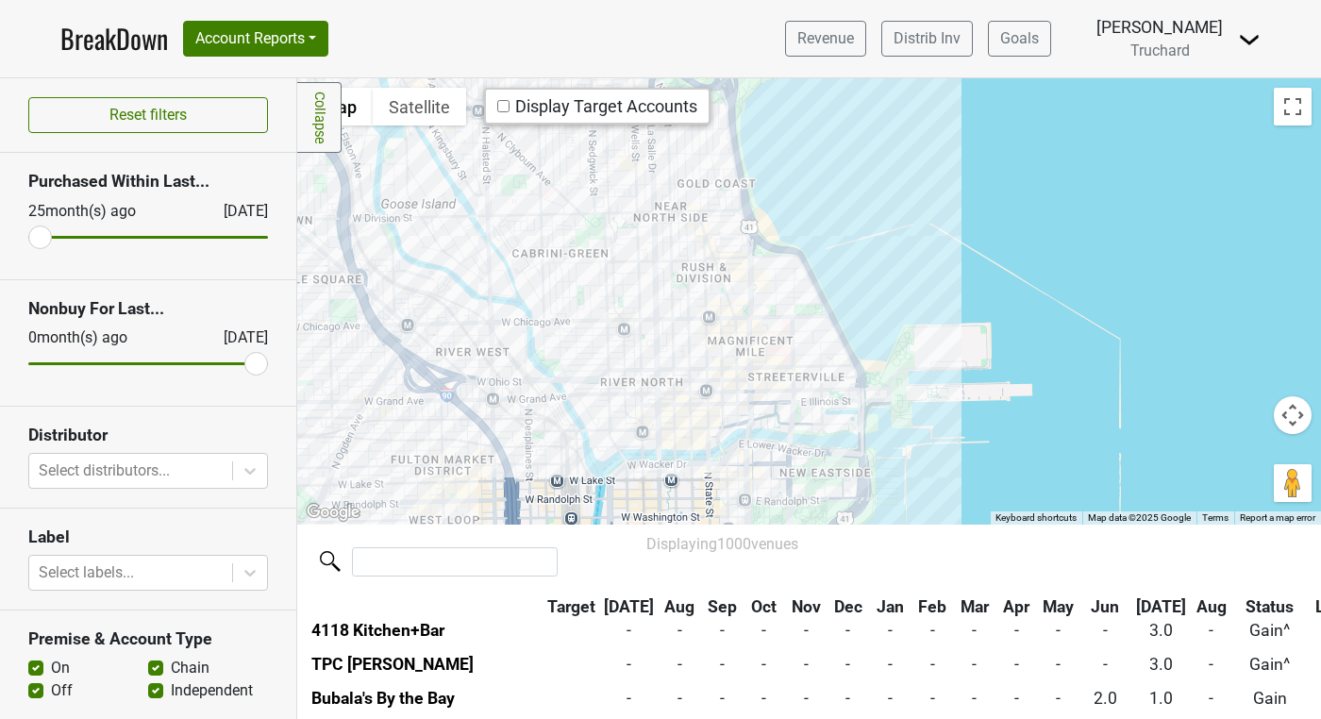
click at [733, 244] on div at bounding box center [809, 300] width 1024 height 445
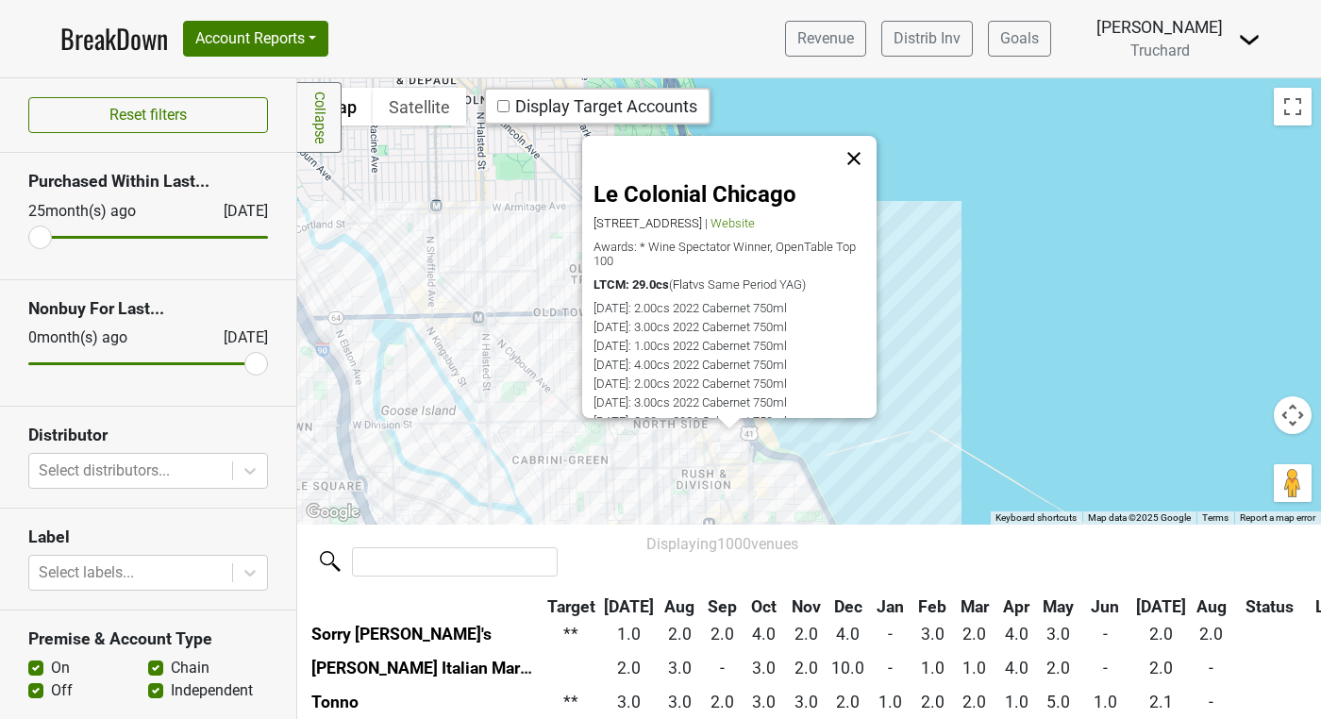
scroll to position [1668, 0]
click at [852, 161] on button "Close" at bounding box center [853, 158] width 45 height 45
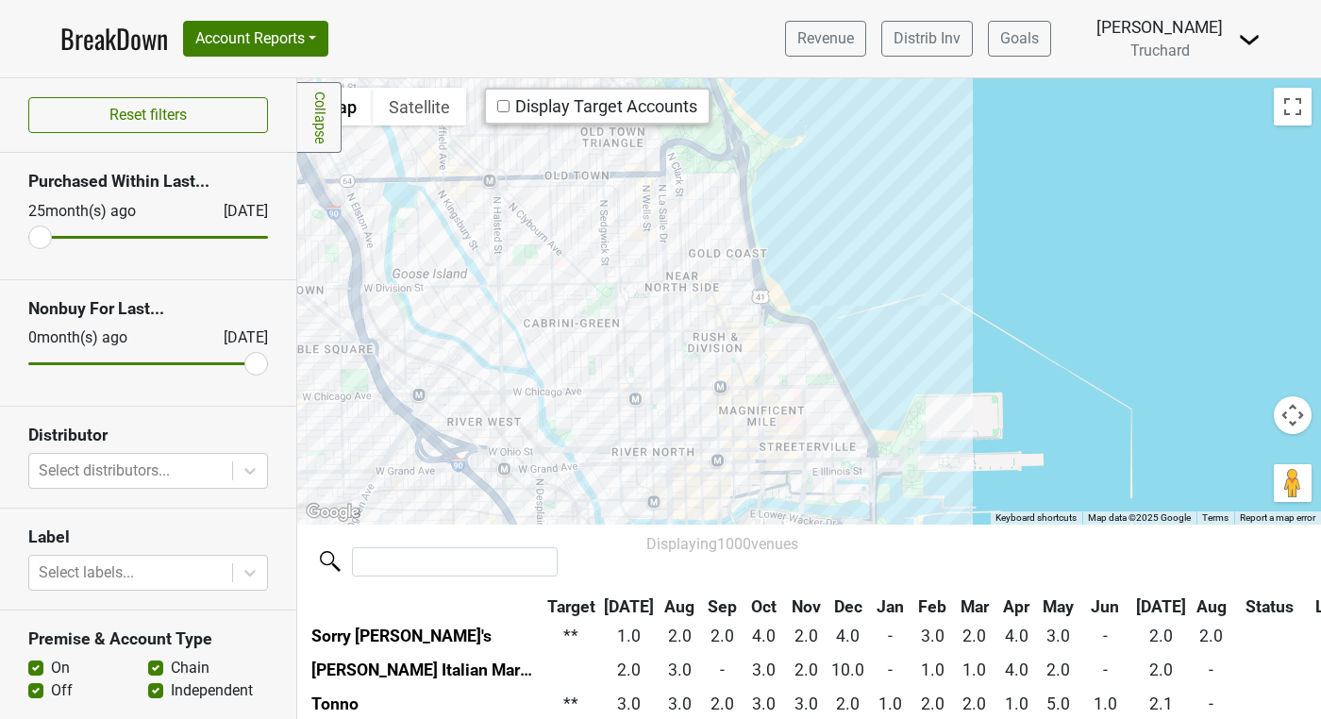
drag, startPoint x: 797, startPoint y: 509, endPoint x: 789, endPoint y: 272, distance: 237.0
click at [789, 272] on div at bounding box center [809, 300] width 1024 height 445
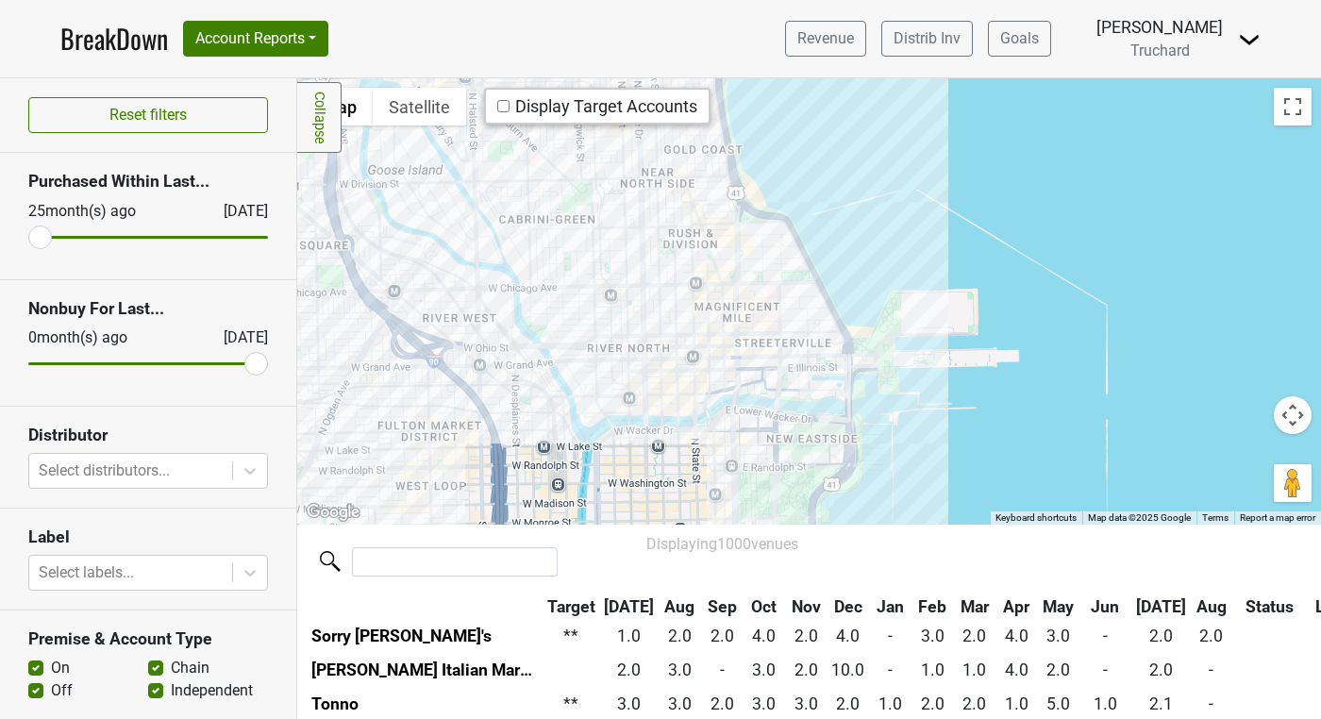
click at [619, 337] on div at bounding box center [809, 300] width 1024 height 445
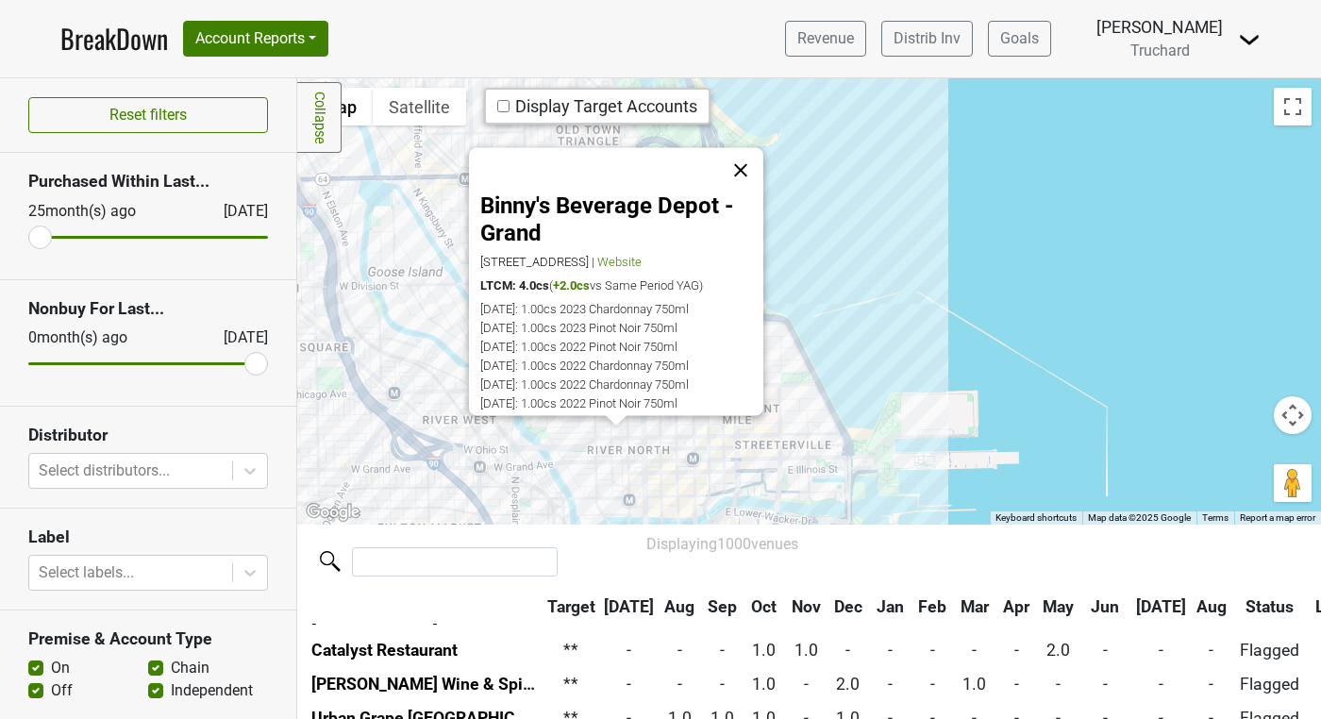
click at [748, 161] on button "Close" at bounding box center [740, 169] width 45 height 45
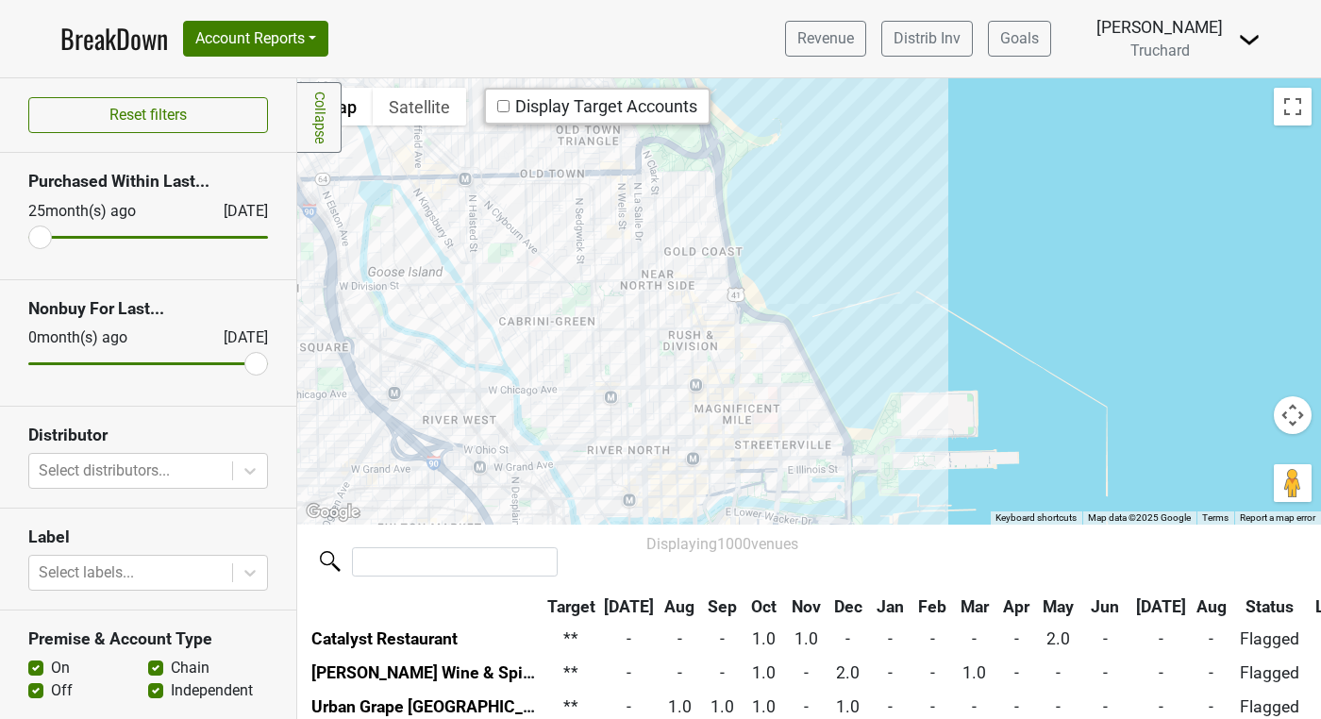
scroll to position [22418, 0]
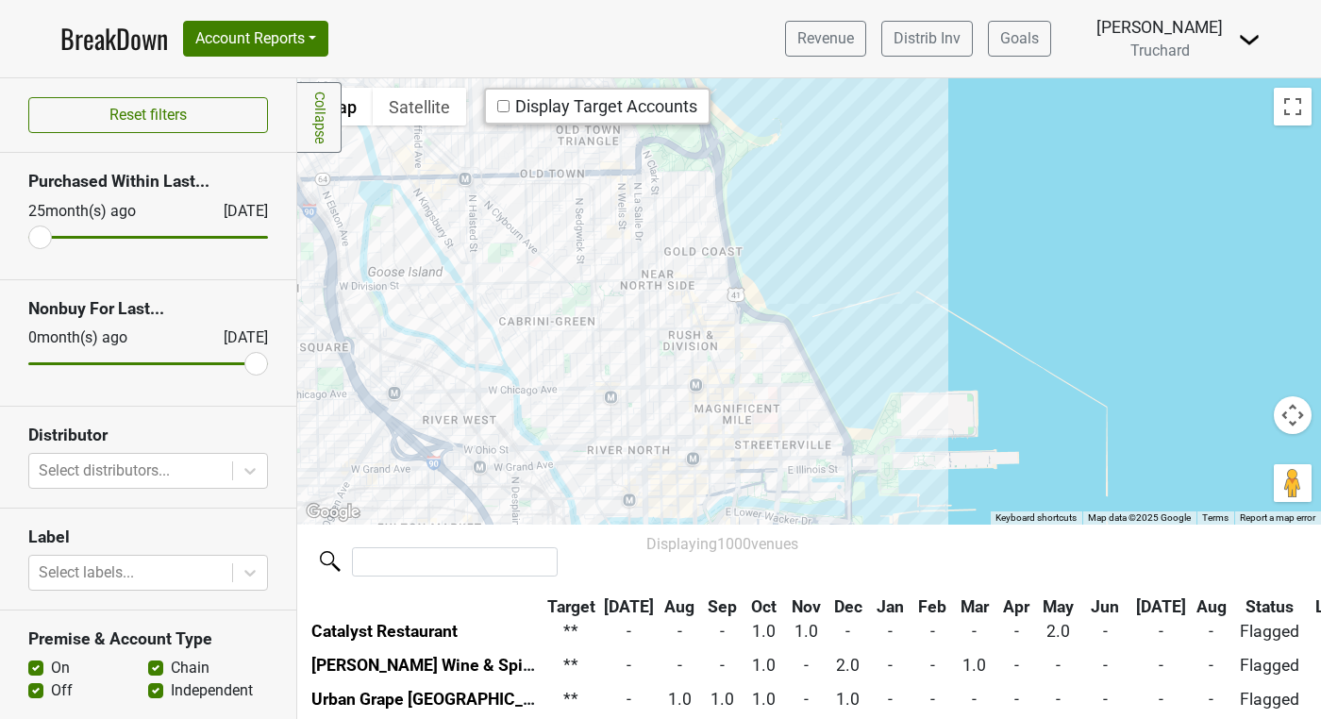
click at [640, 443] on div at bounding box center [809, 300] width 1024 height 445
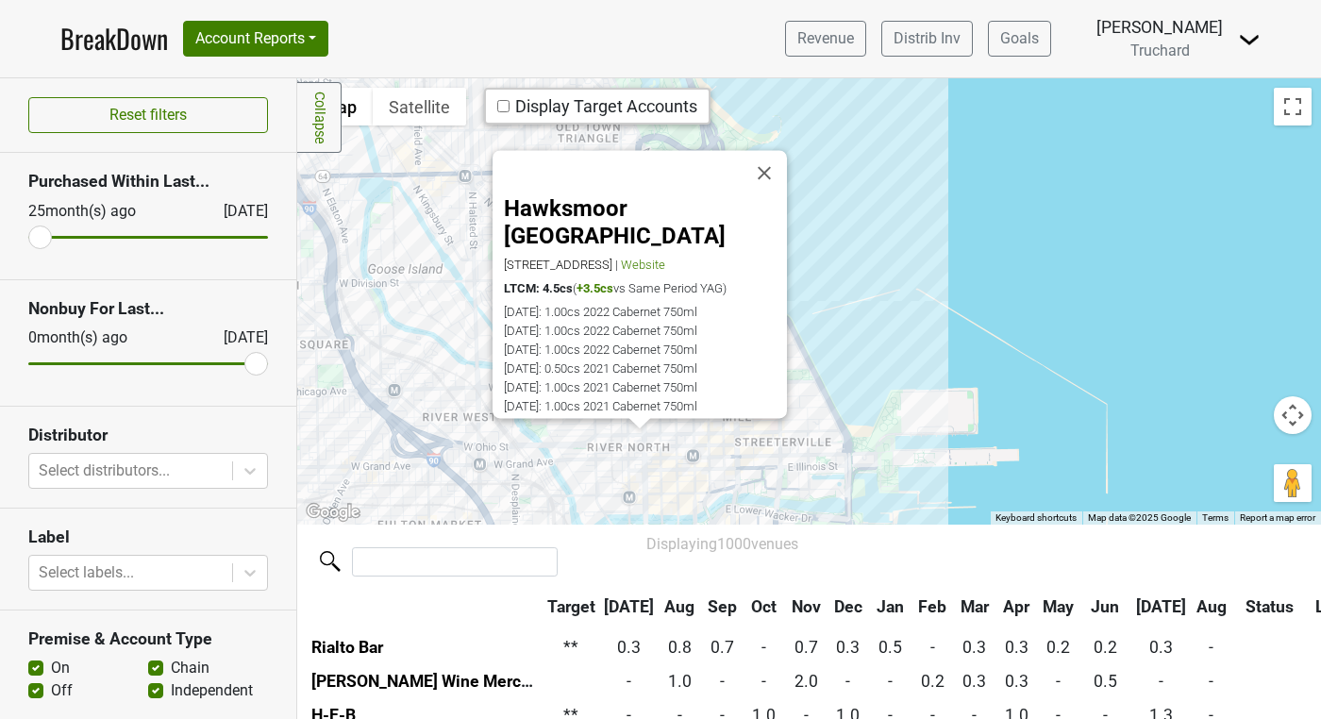
scroll to position [19838, 0]
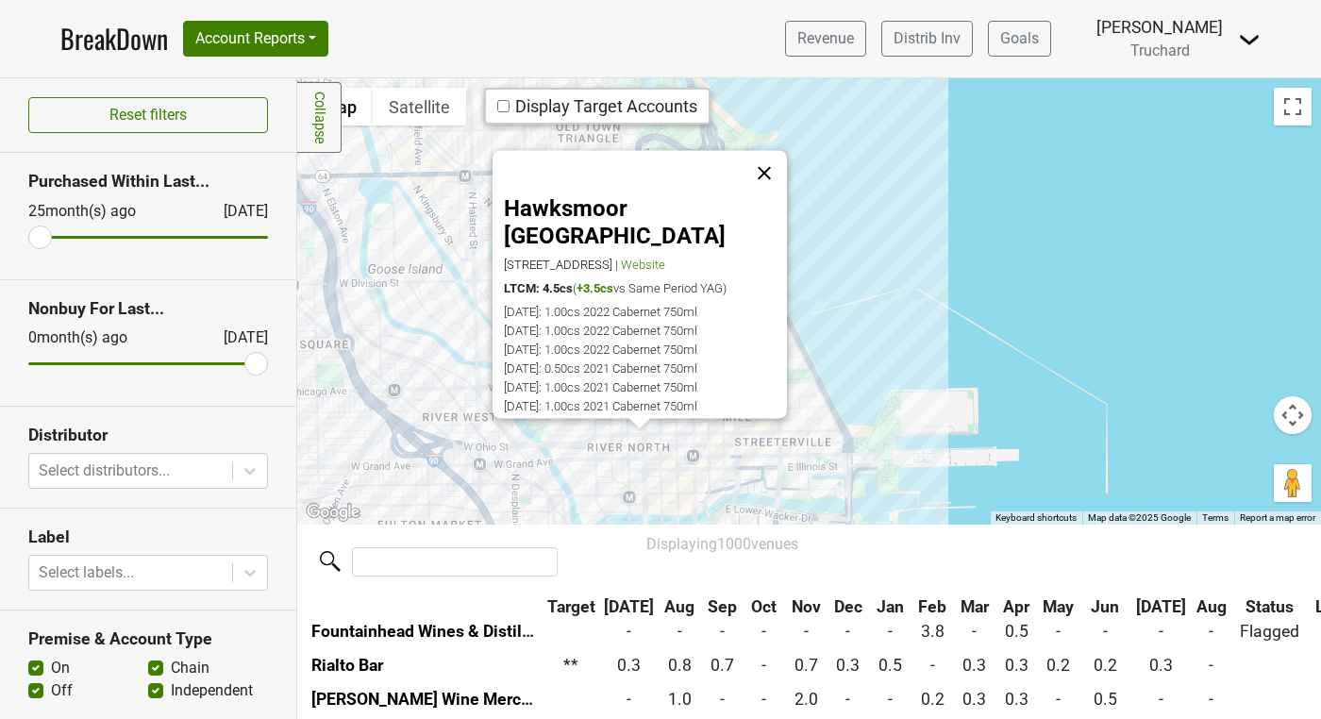
click at [775, 190] on button "Close" at bounding box center [764, 172] width 45 height 45
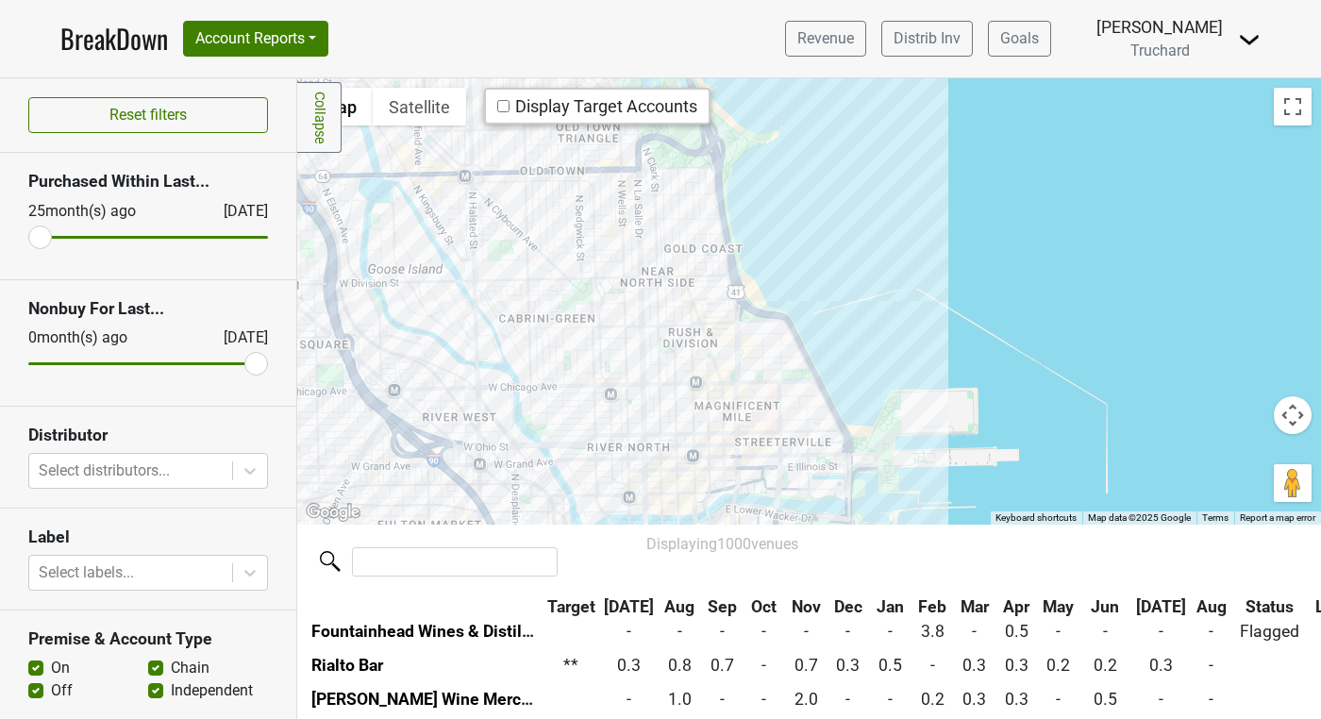
click at [684, 430] on div at bounding box center [809, 300] width 1024 height 445
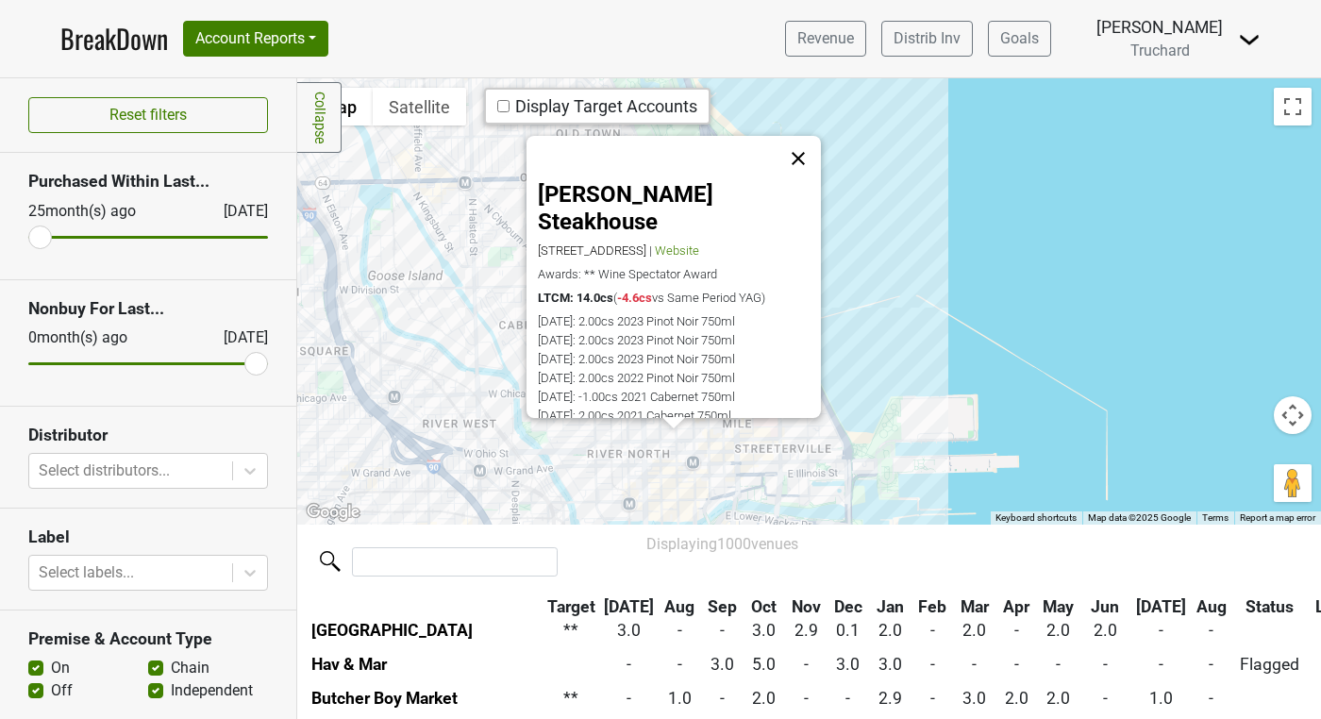
click at [796, 164] on button "Close" at bounding box center [798, 158] width 45 height 45
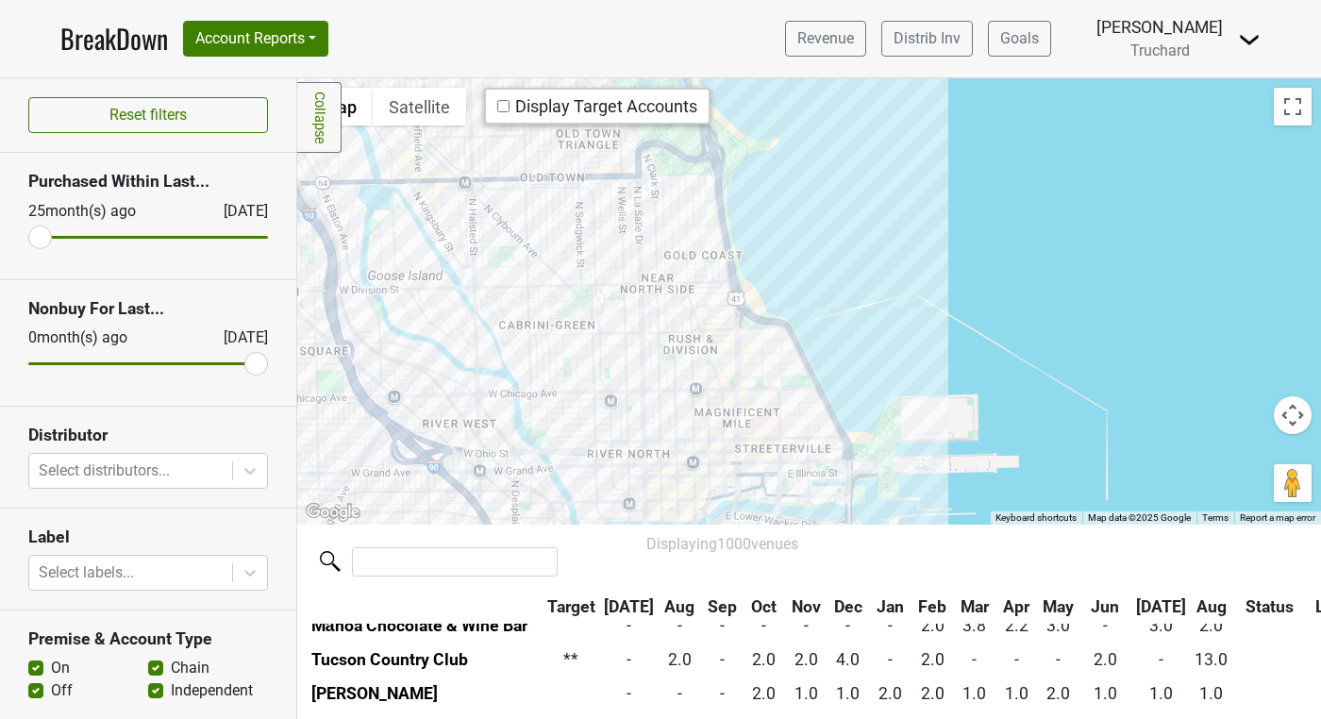
scroll to position [6049, 0]
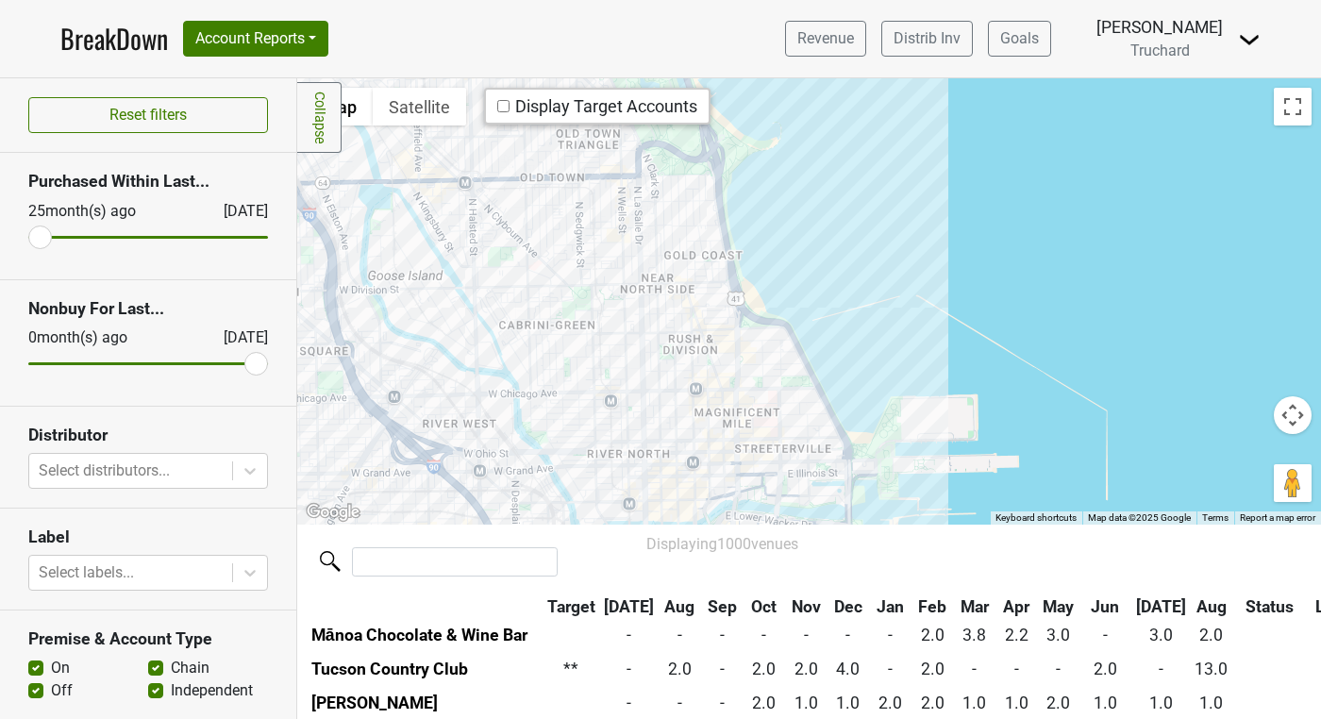
click at [701, 479] on div at bounding box center [809, 300] width 1024 height 445
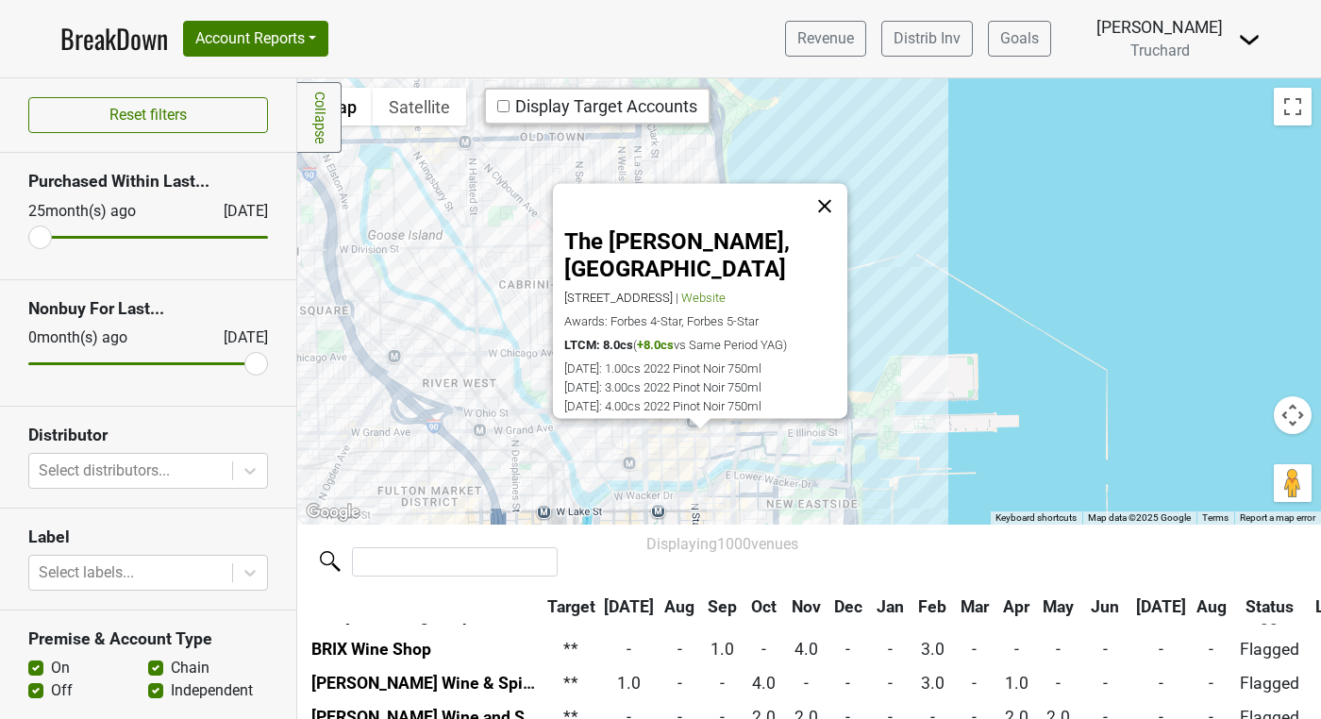
click at [827, 224] on button "Close" at bounding box center [824, 205] width 45 height 45
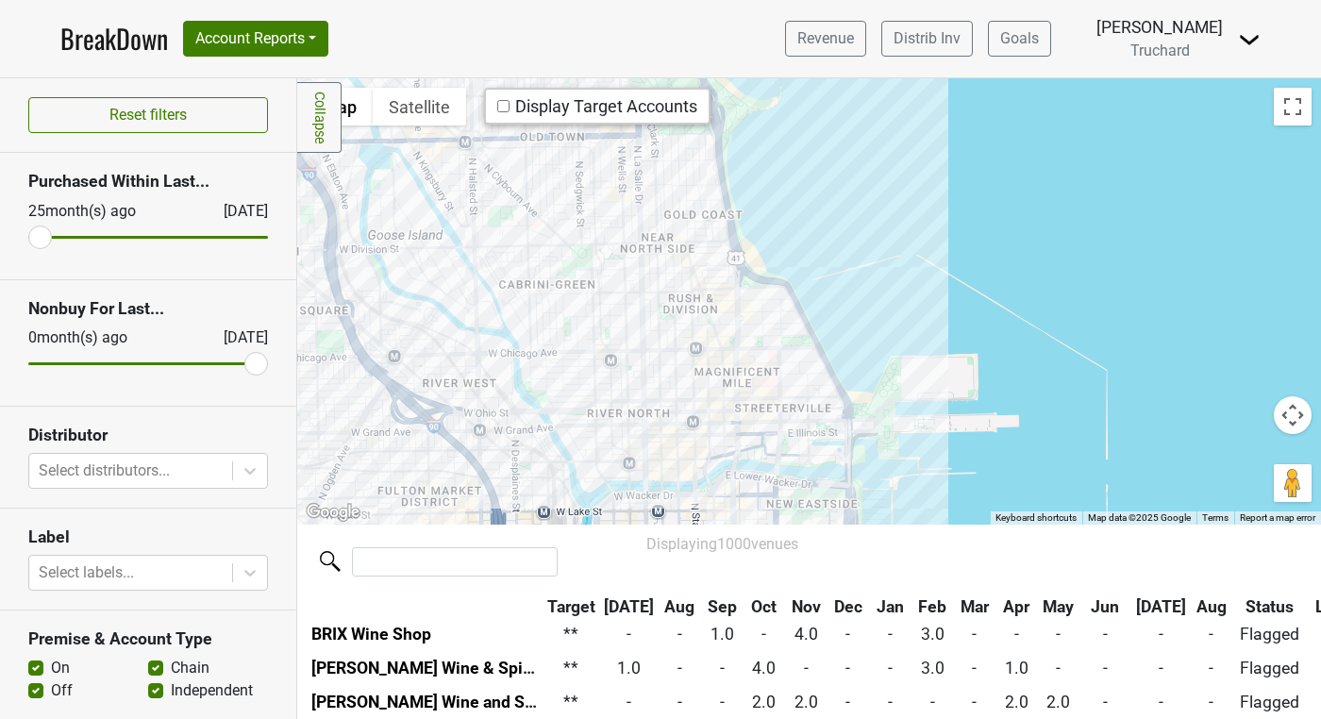
scroll to position [11585, 0]
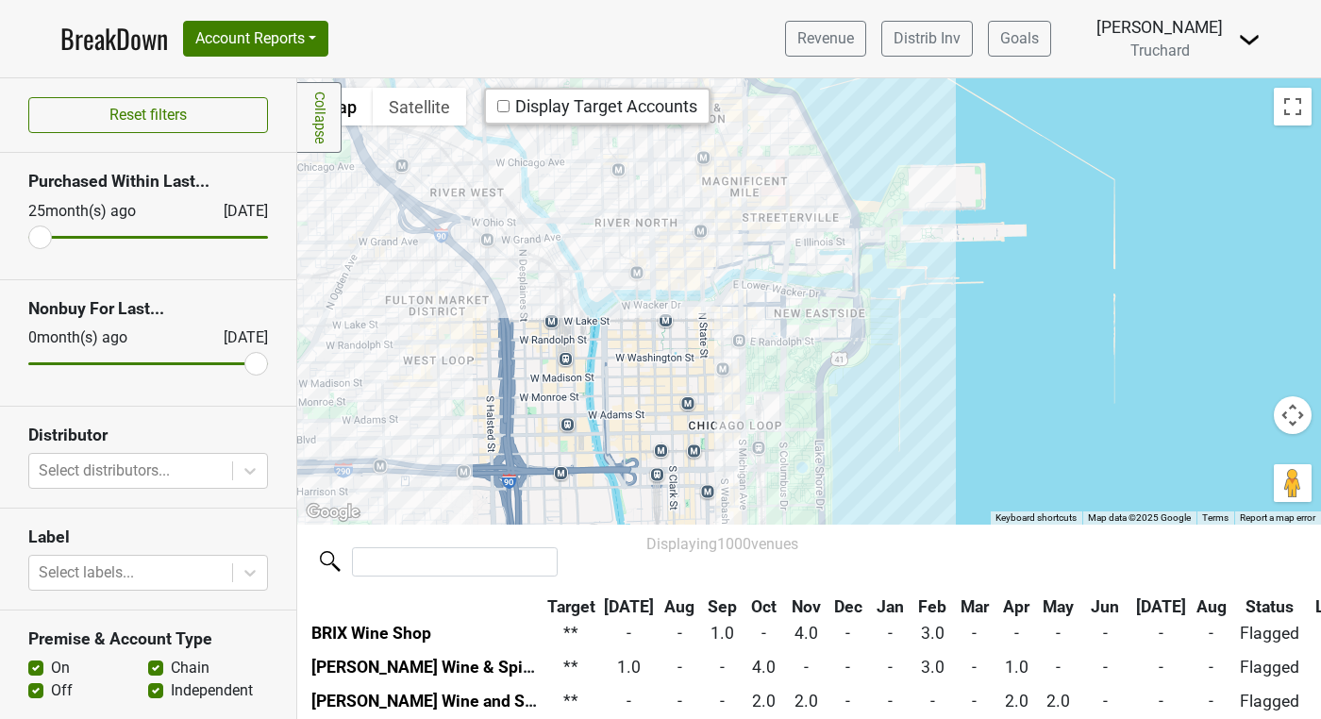
drag, startPoint x: 792, startPoint y: 402, endPoint x: 800, endPoint y: 212, distance: 189.8
click at [799, 209] on div at bounding box center [809, 300] width 1024 height 445
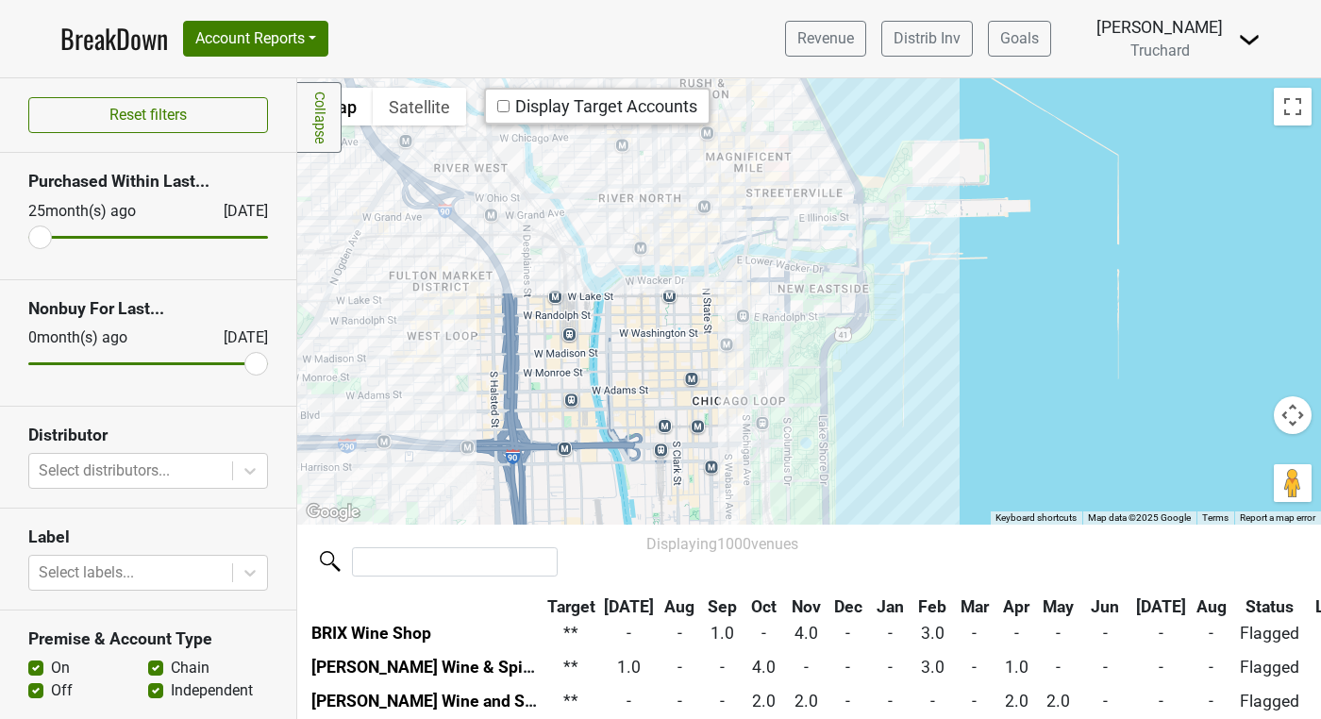
click at [745, 338] on div at bounding box center [809, 300] width 1024 height 445
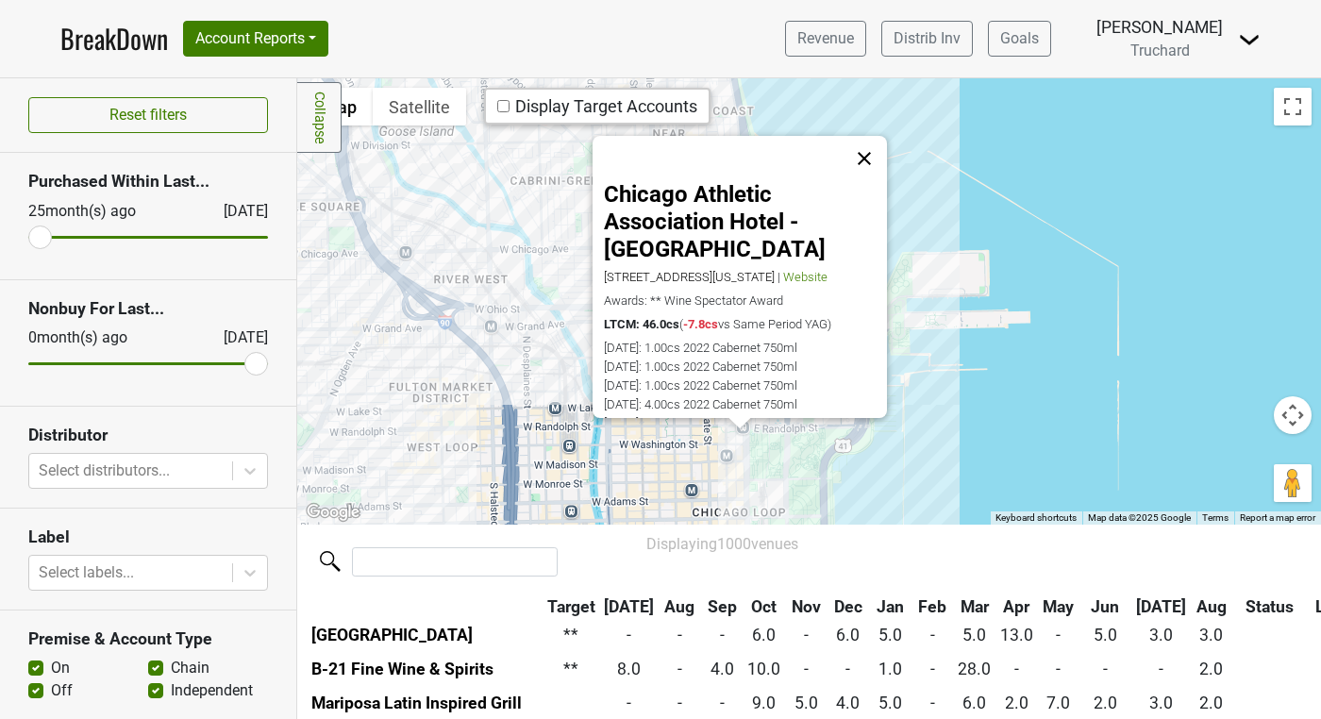
scroll to position [785, 0]
click at [877, 160] on button "Close" at bounding box center [864, 158] width 45 height 45
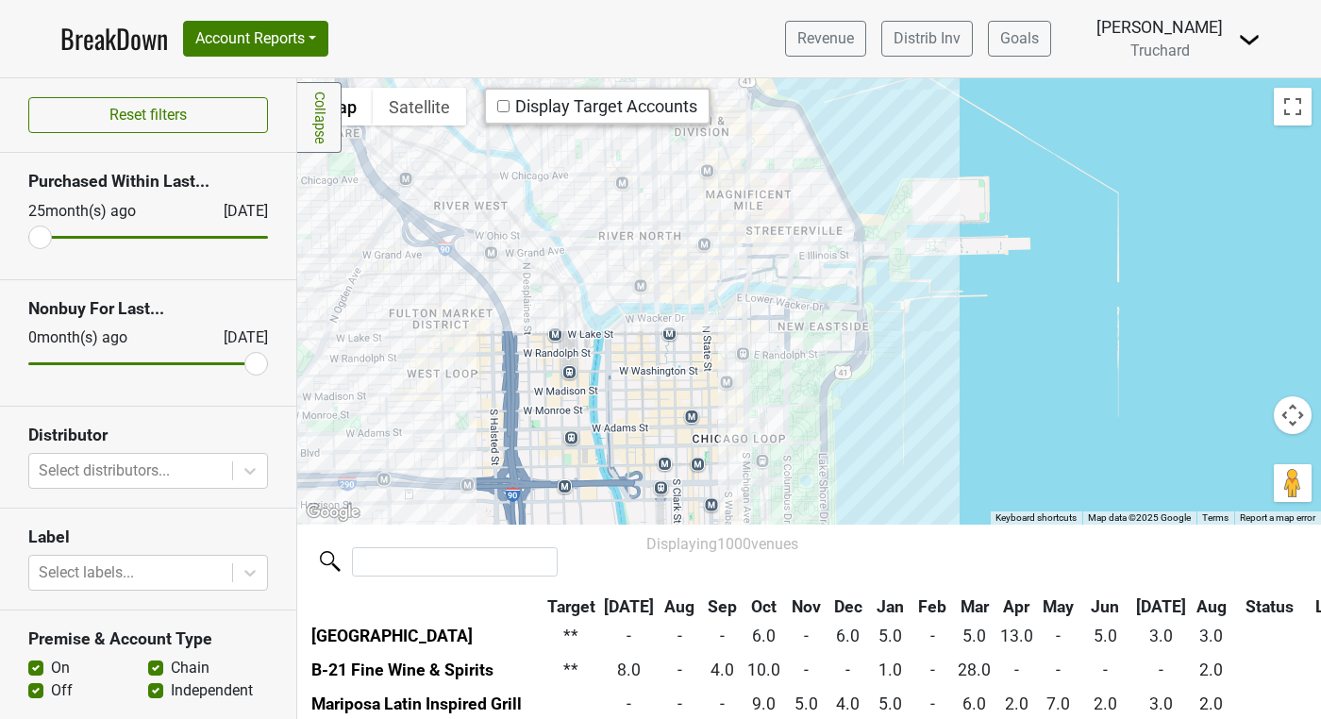
drag, startPoint x: 816, startPoint y: 331, endPoint x: 818, endPoint y: 187, distance: 144.4
click at [817, 189] on div at bounding box center [809, 300] width 1024 height 445
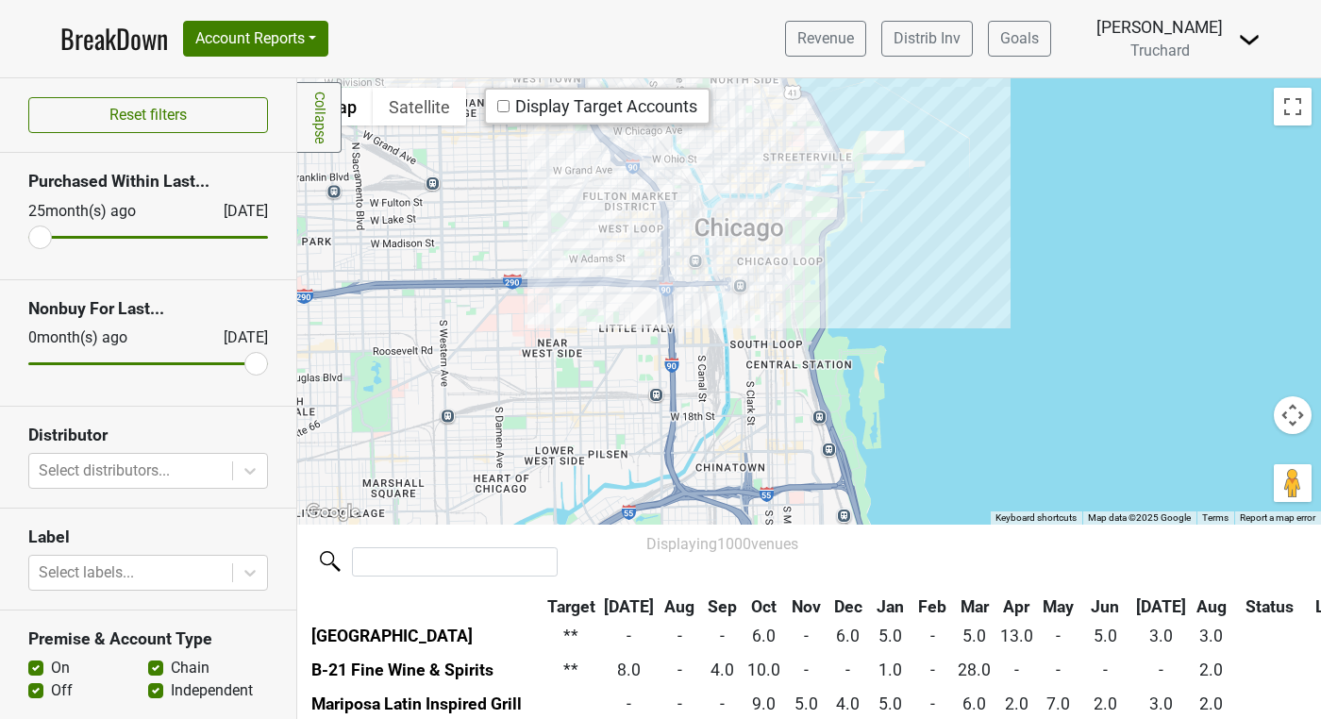
click at [632, 166] on div at bounding box center [809, 300] width 1024 height 445
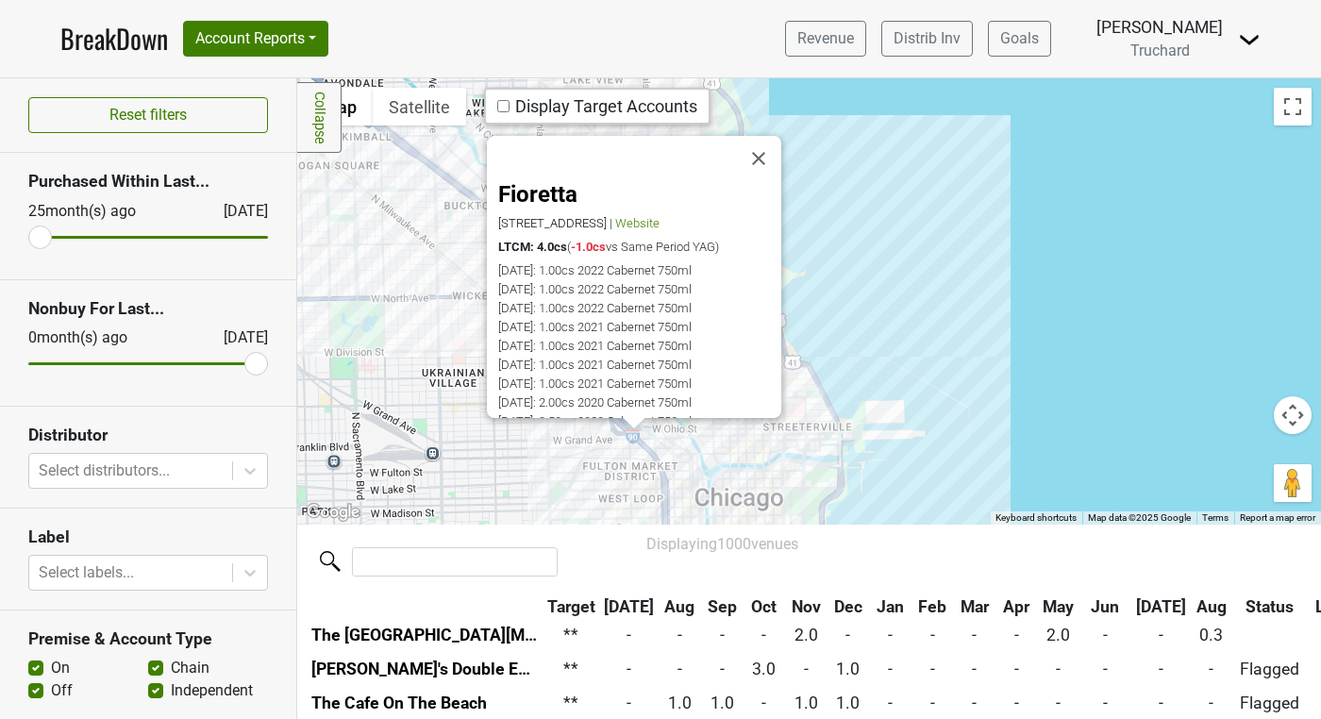
scroll to position [20449, 0]
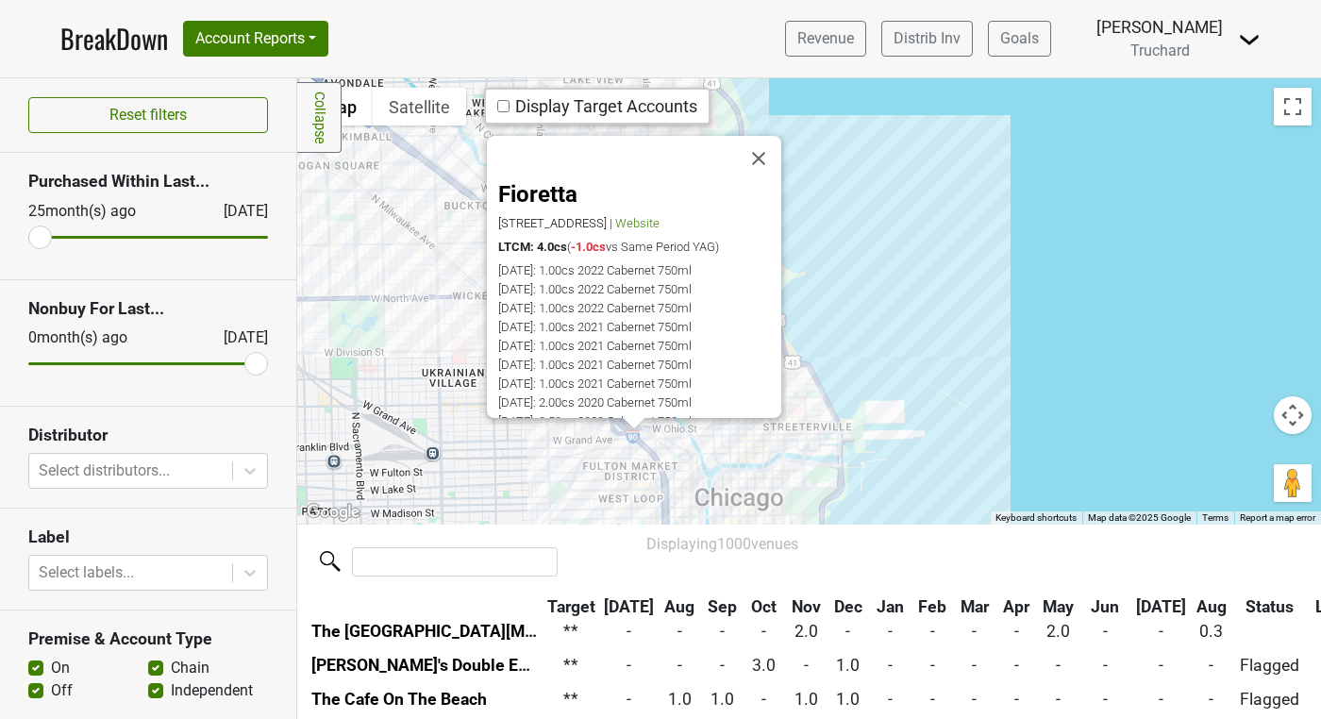
click at [629, 490] on div "Fioretta [STREET_ADDRESS] | Website LTCM: 4.0cs ( -1.0cs vs Same Period YAG) [D…" at bounding box center [809, 300] width 1024 height 445
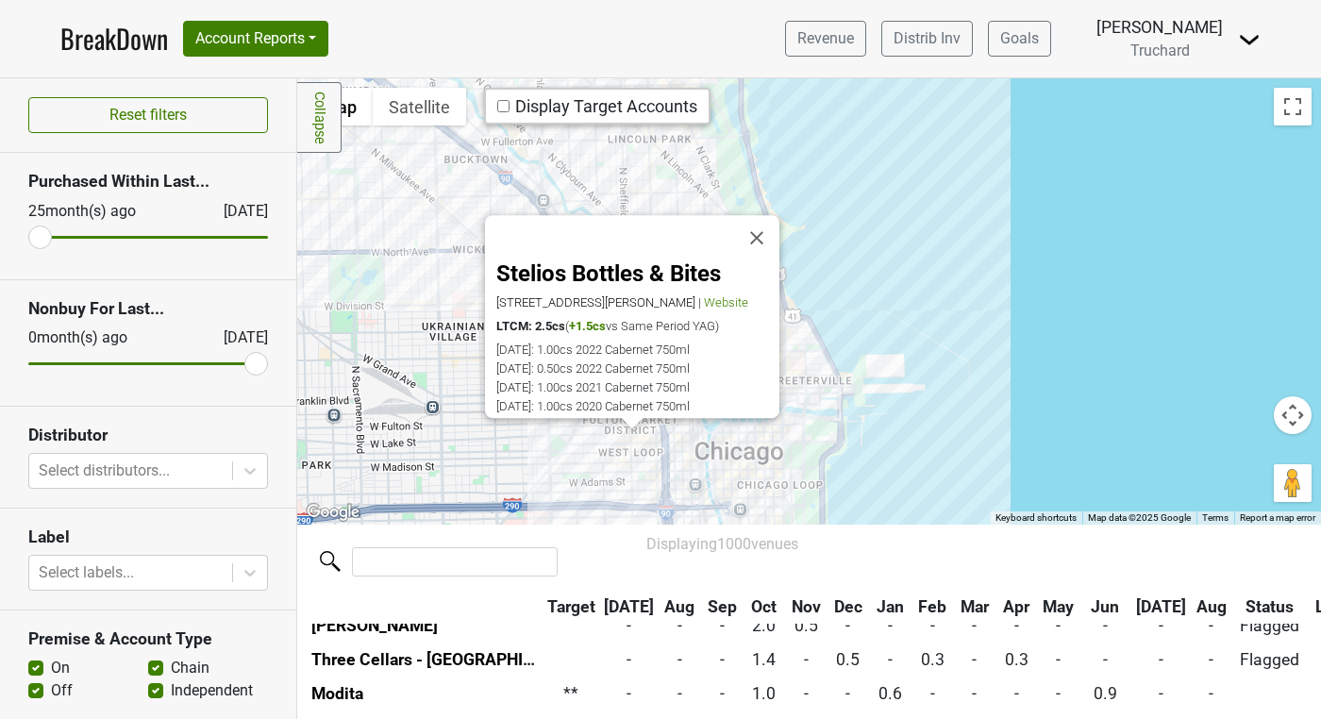
scroll to position [31384, 0]
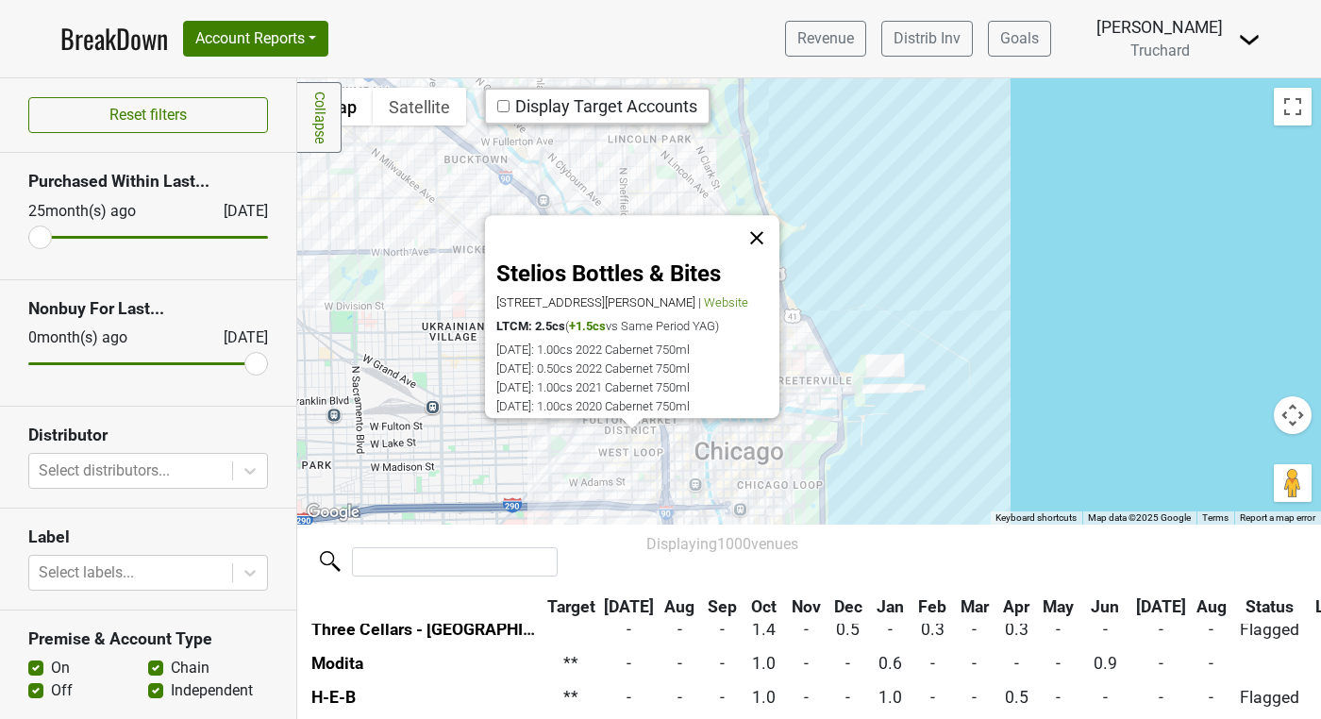
click at [766, 215] on button "Close" at bounding box center [756, 237] width 45 height 45
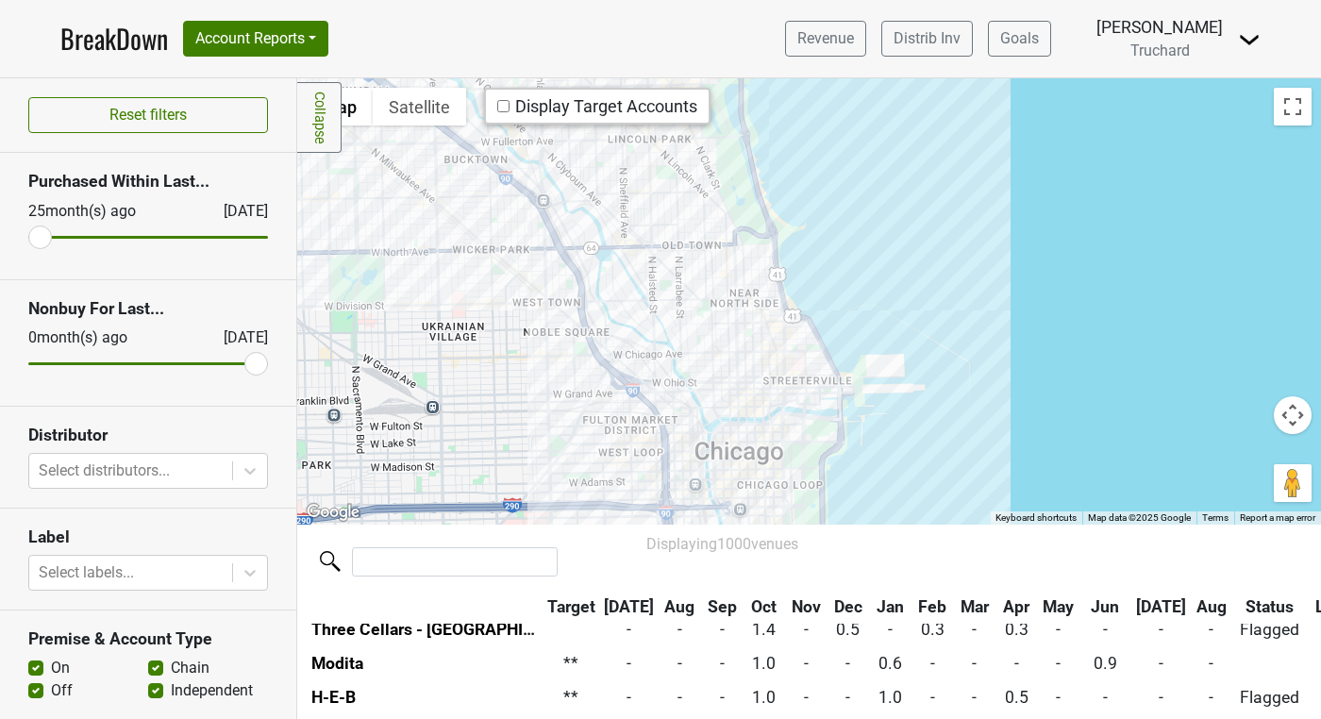
click at [772, 305] on div at bounding box center [809, 300] width 1024 height 445
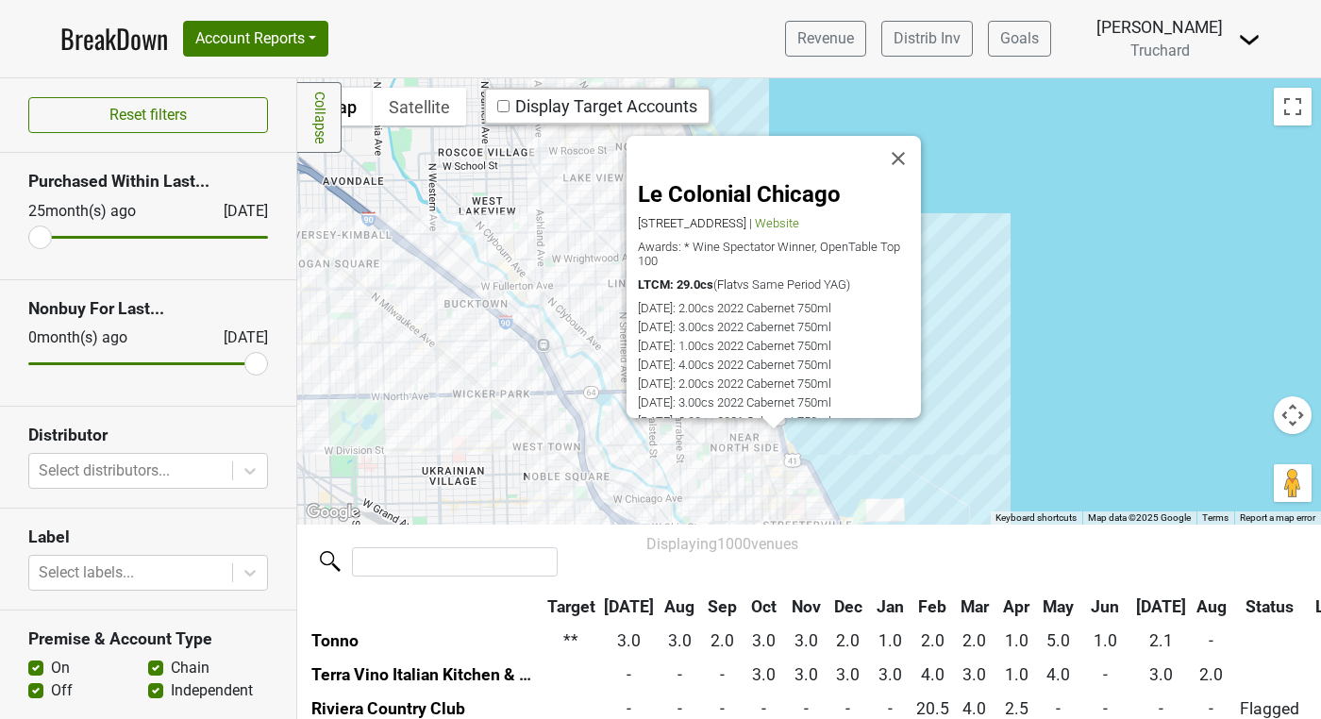
scroll to position [1668, 0]
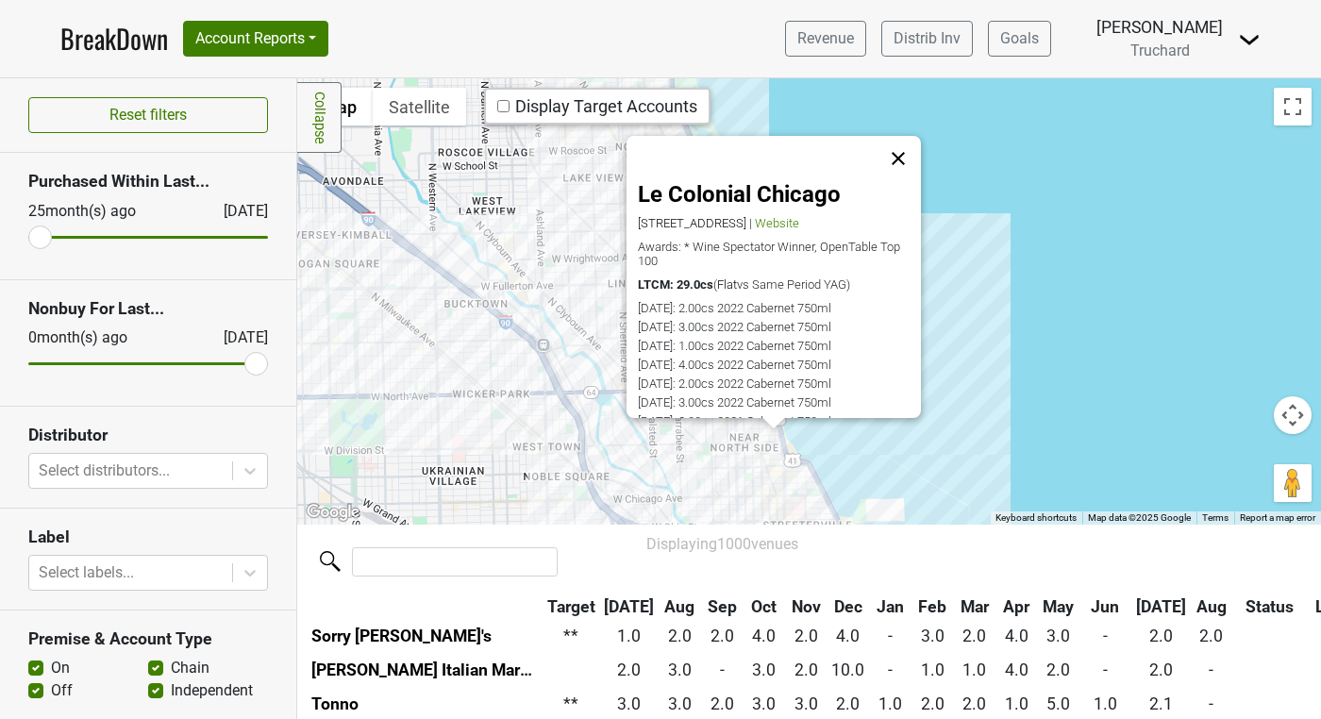
click at [901, 151] on button "Close" at bounding box center [898, 158] width 45 height 45
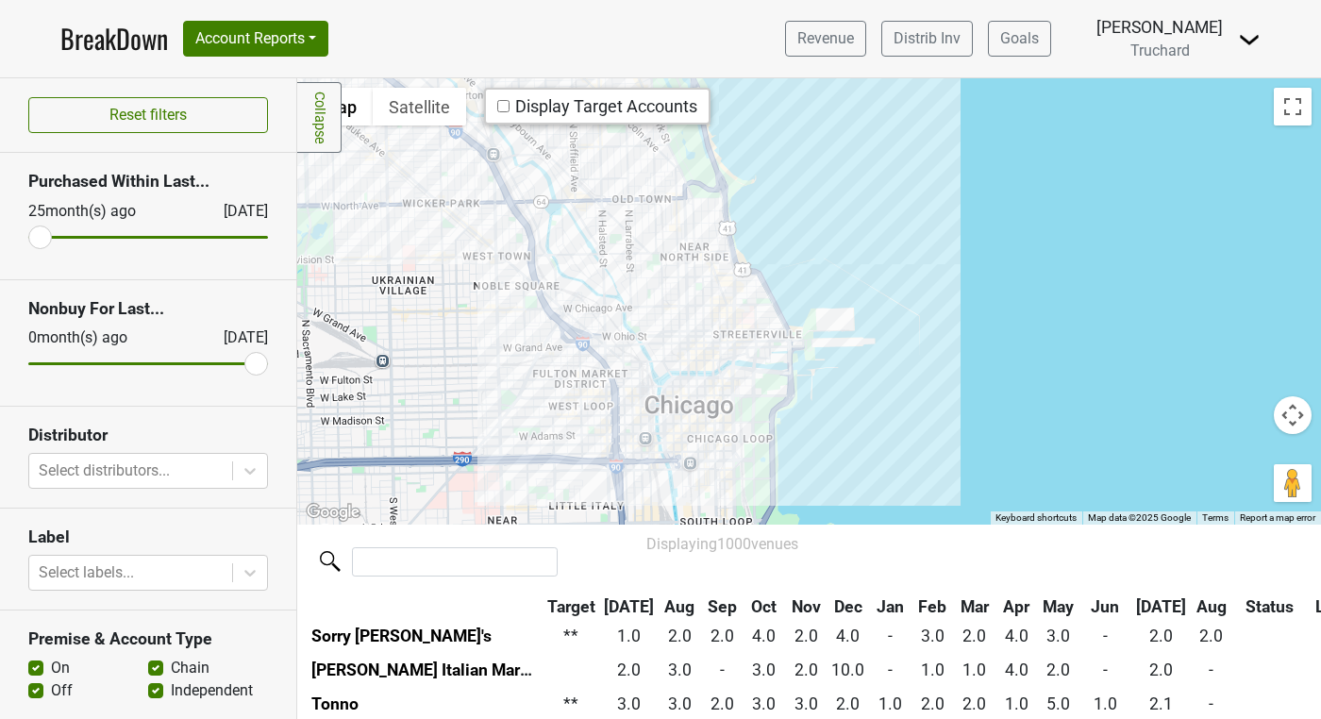
drag, startPoint x: 906, startPoint y: 321, endPoint x: 862, endPoint y: 113, distance: 212.1
click at [861, 117] on div at bounding box center [809, 300] width 1024 height 445
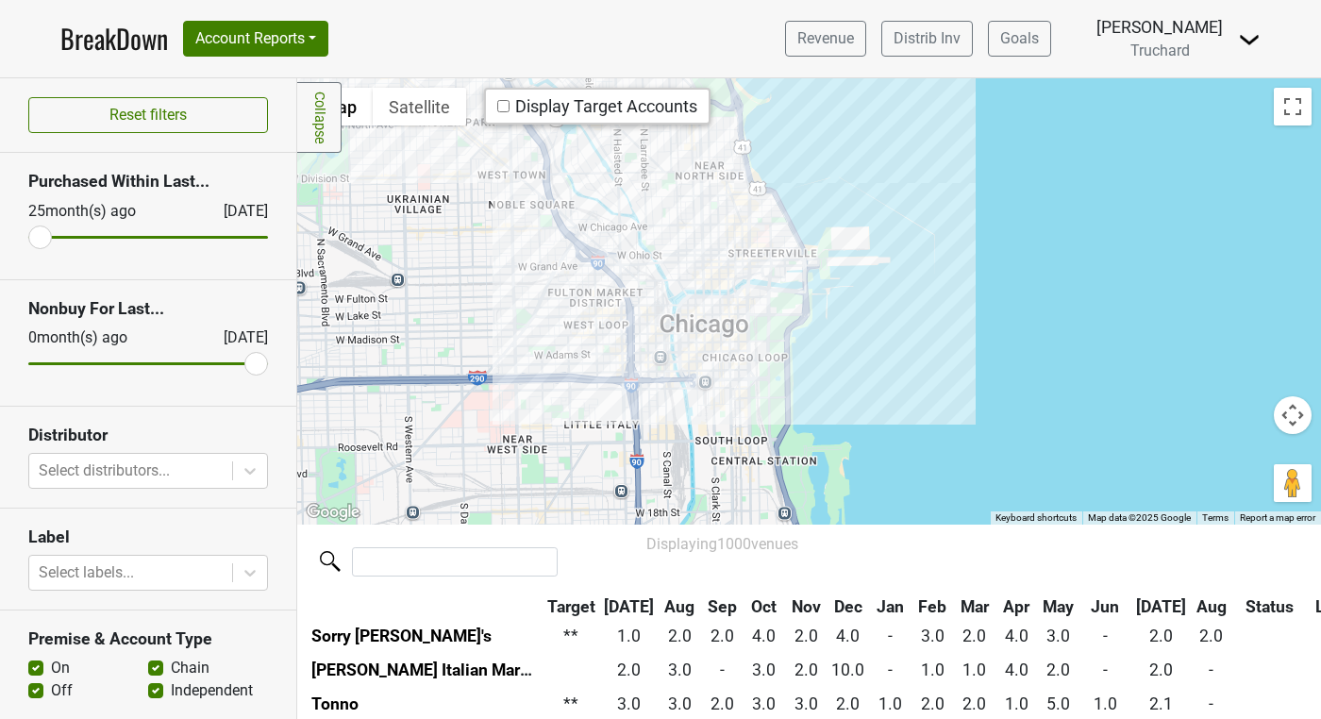
drag, startPoint x: 821, startPoint y: 292, endPoint x: 822, endPoint y: 160, distance: 131.2
click at [821, 162] on div at bounding box center [809, 300] width 1024 height 445
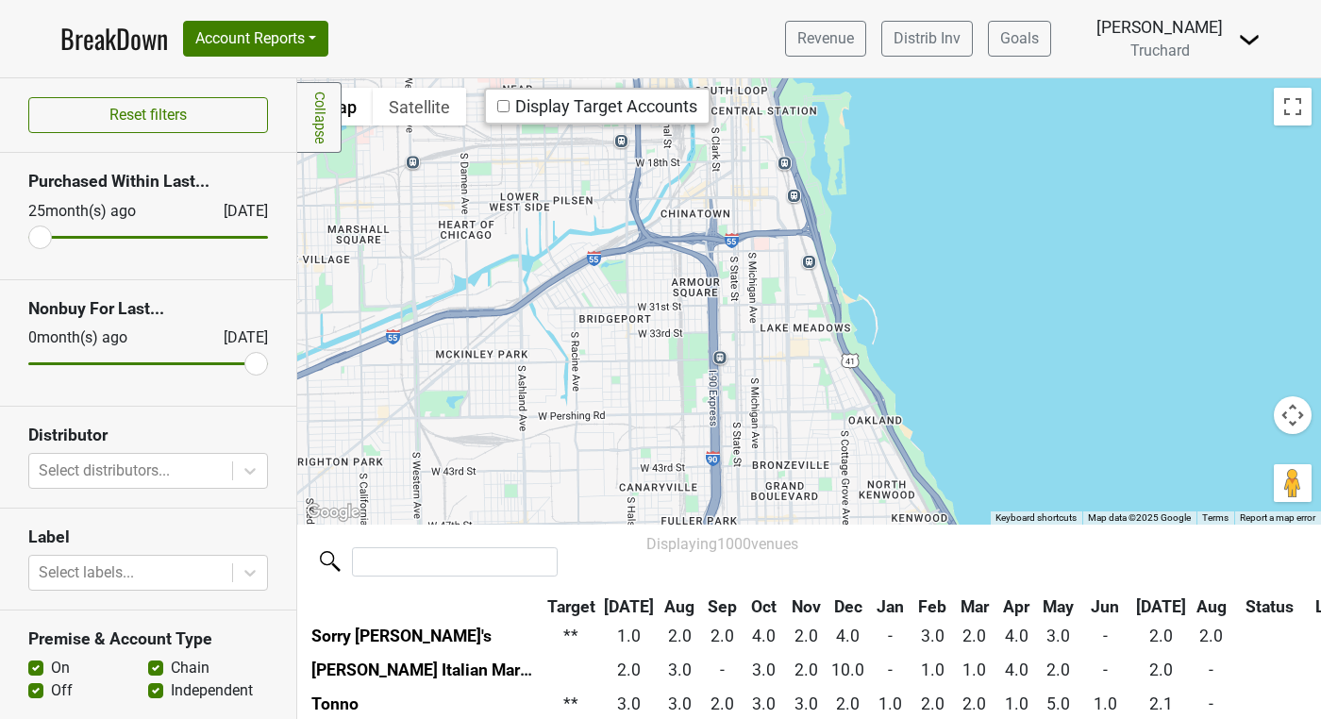
drag, startPoint x: 814, startPoint y: 369, endPoint x: 814, endPoint y: 170, distance: 199.1
click at [814, 171] on div at bounding box center [809, 300] width 1024 height 445
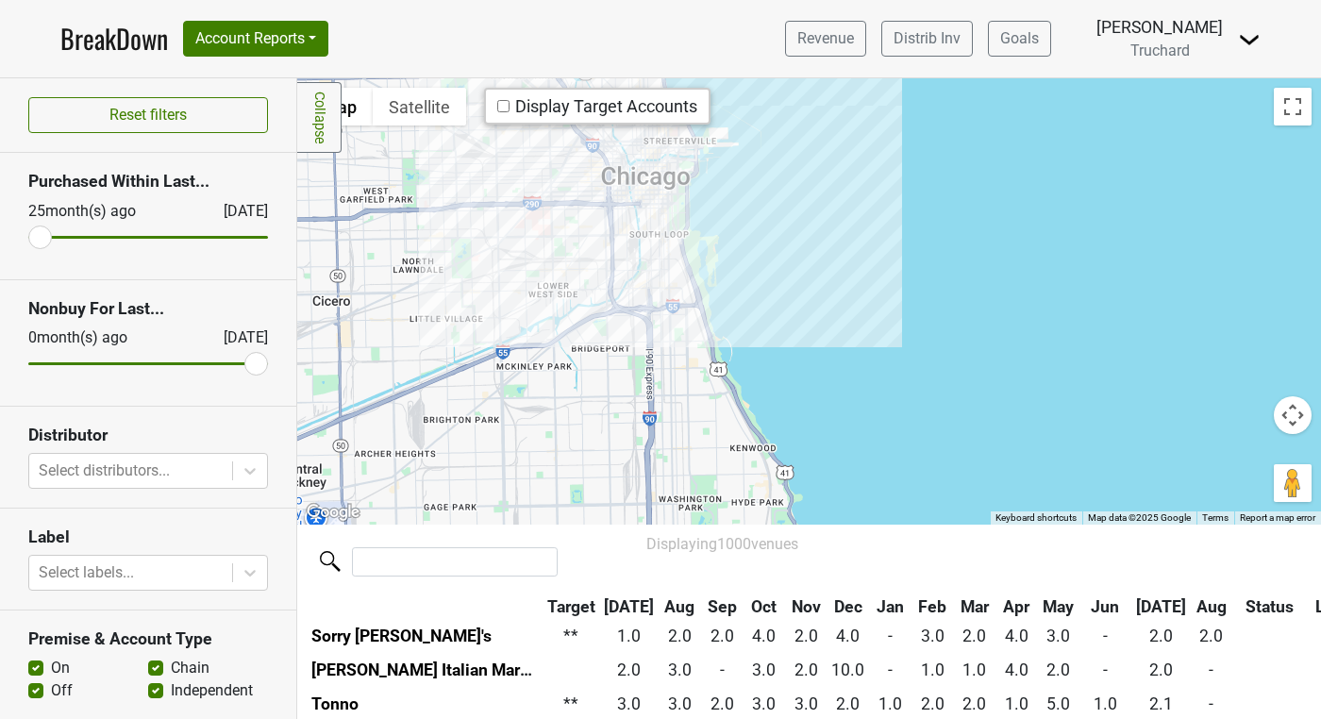
drag, startPoint x: 696, startPoint y: 274, endPoint x: 580, endPoint y: 403, distance: 173.7
click at [581, 407] on div at bounding box center [809, 300] width 1024 height 445
click at [668, 274] on div at bounding box center [809, 300] width 1024 height 445
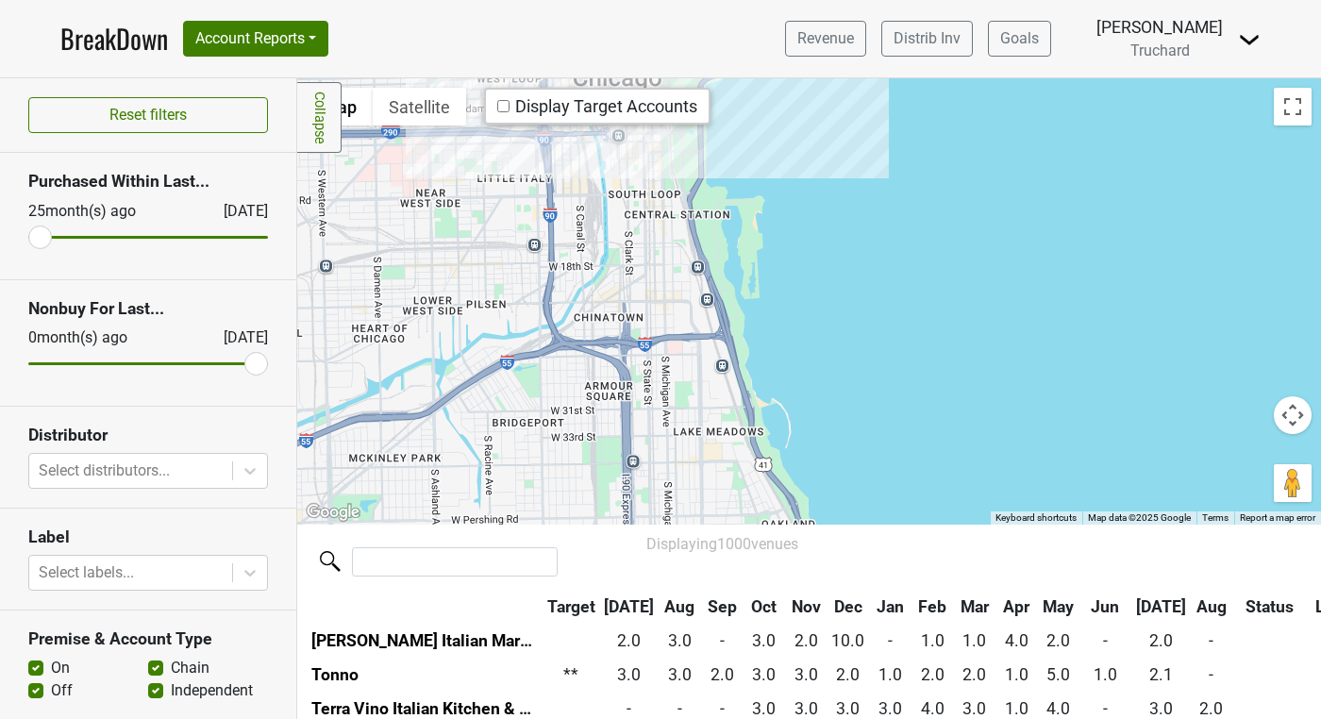
scroll to position [1694, 0]
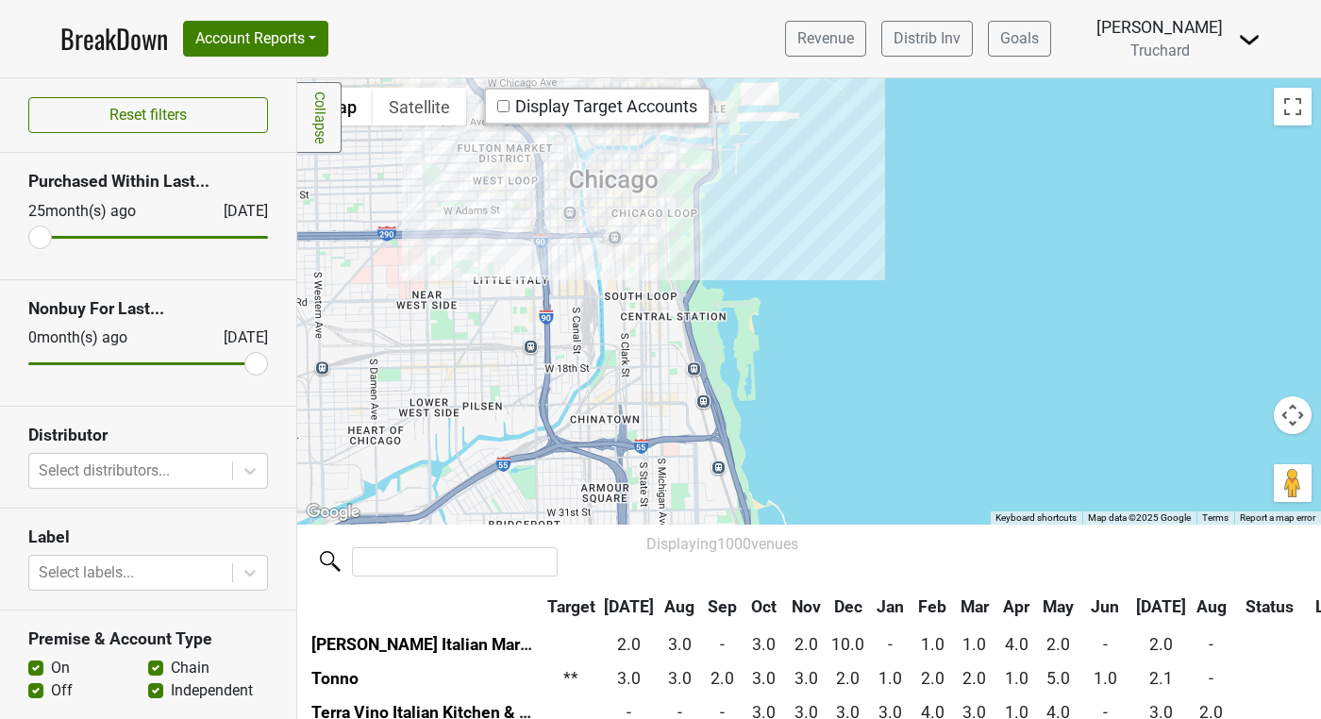
drag, startPoint x: 655, startPoint y: 202, endPoint x: 646, endPoint y: 309, distance: 107.0
click at [648, 309] on div at bounding box center [809, 300] width 1024 height 445
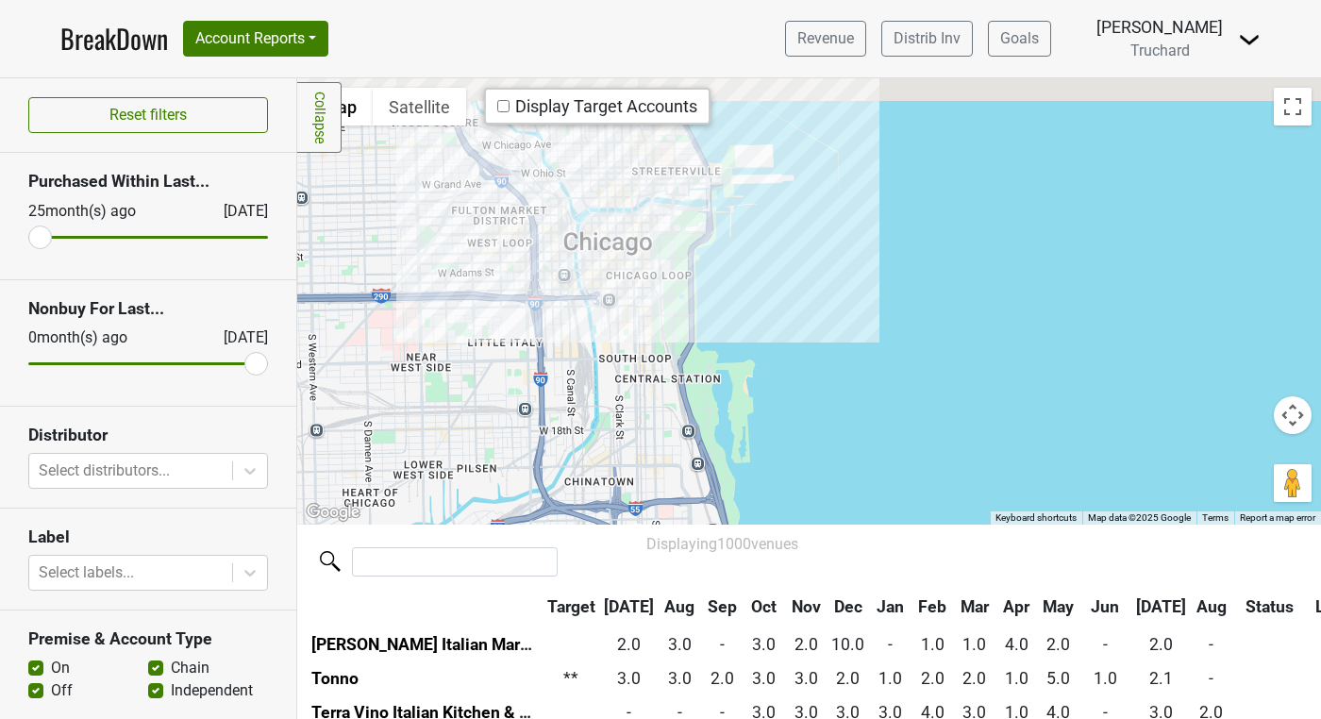
drag, startPoint x: 686, startPoint y: 223, endPoint x: 660, endPoint y: 371, distance: 150.5
click at [660, 371] on div at bounding box center [809, 300] width 1024 height 445
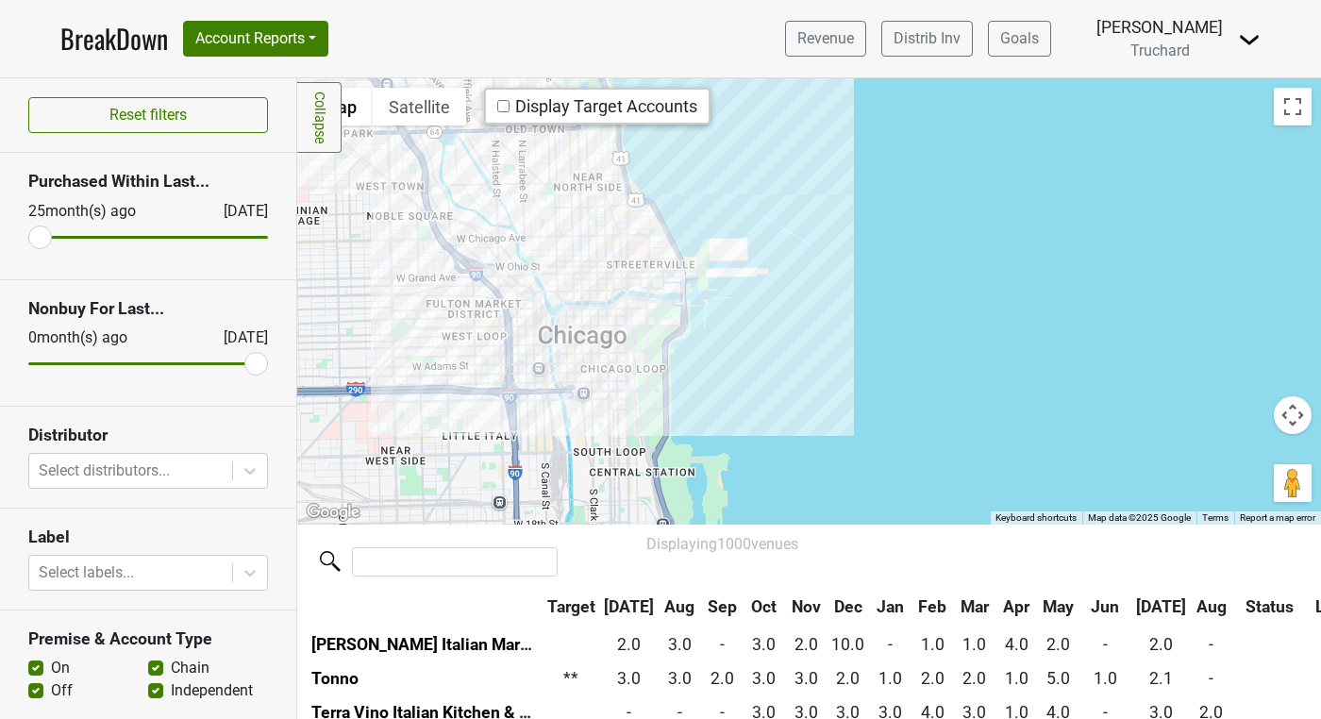
click at [670, 316] on div at bounding box center [809, 300] width 1024 height 445
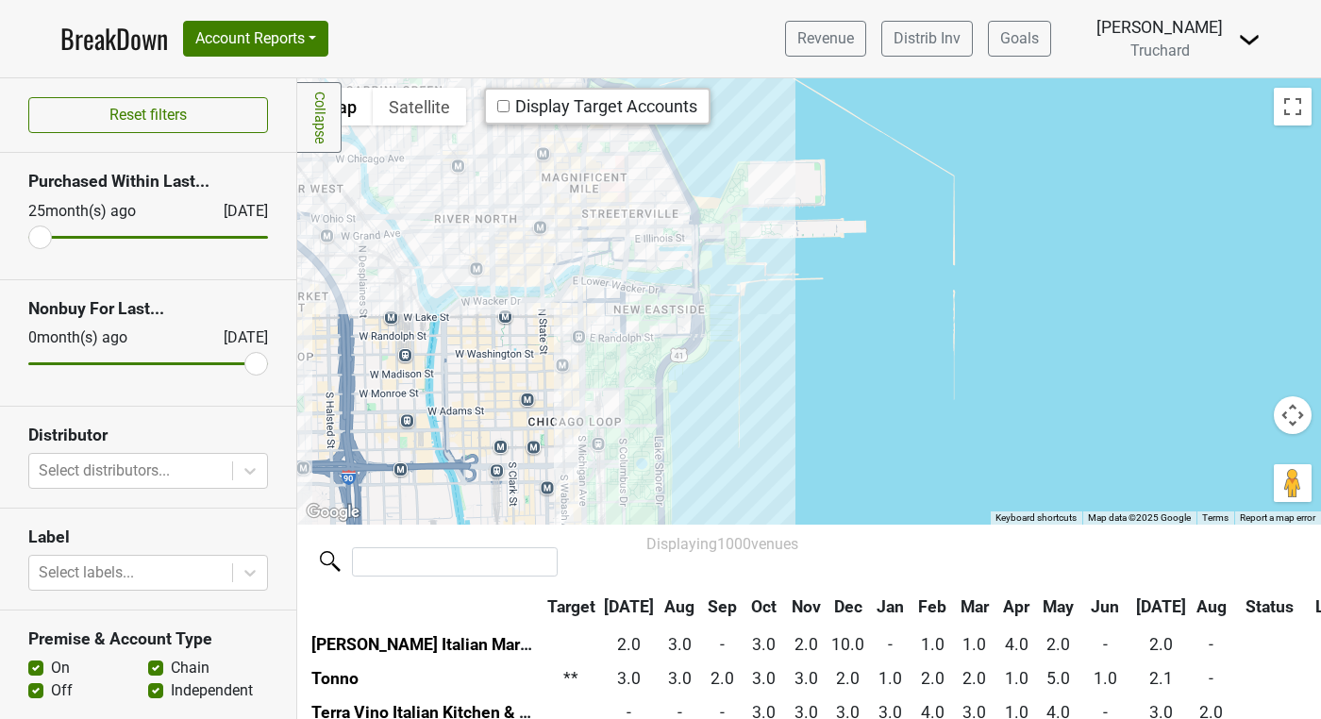
click at [648, 279] on div at bounding box center [809, 300] width 1024 height 445
click at [649, 279] on div at bounding box center [809, 300] width 1024 height 445
